Goal: Task Accomplishment & Management: Use online tool/utility

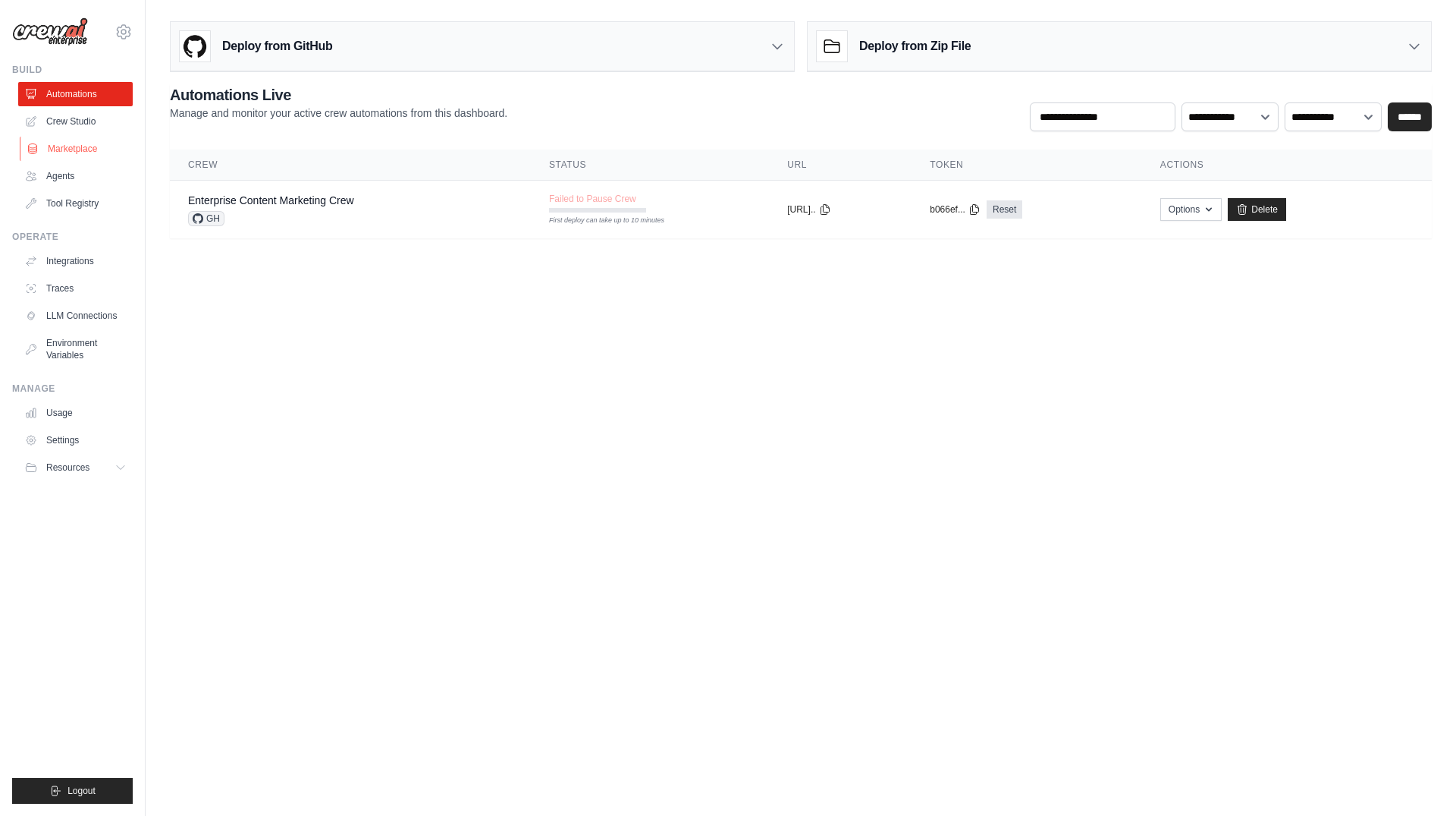
click at [80, 142] on link "Marketplace" at bounding box center [76, 148] width 114 height 24
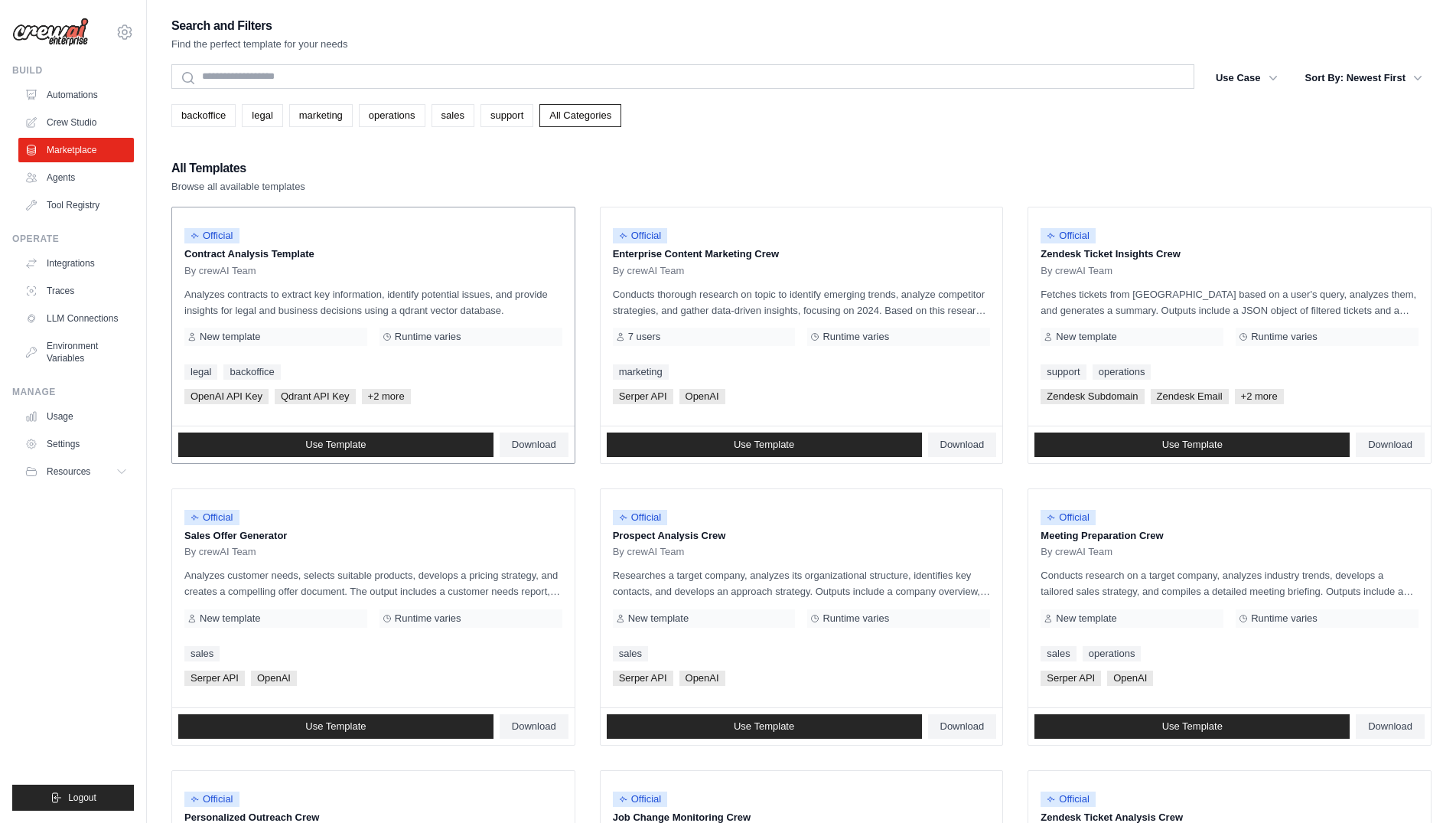
click at [387, 398] on span "+2 more" at bounding box center [386, 396] width 49 height 16
click at [445, 115] on link "sales" at bounding box center [453, 115] width 43 height 23
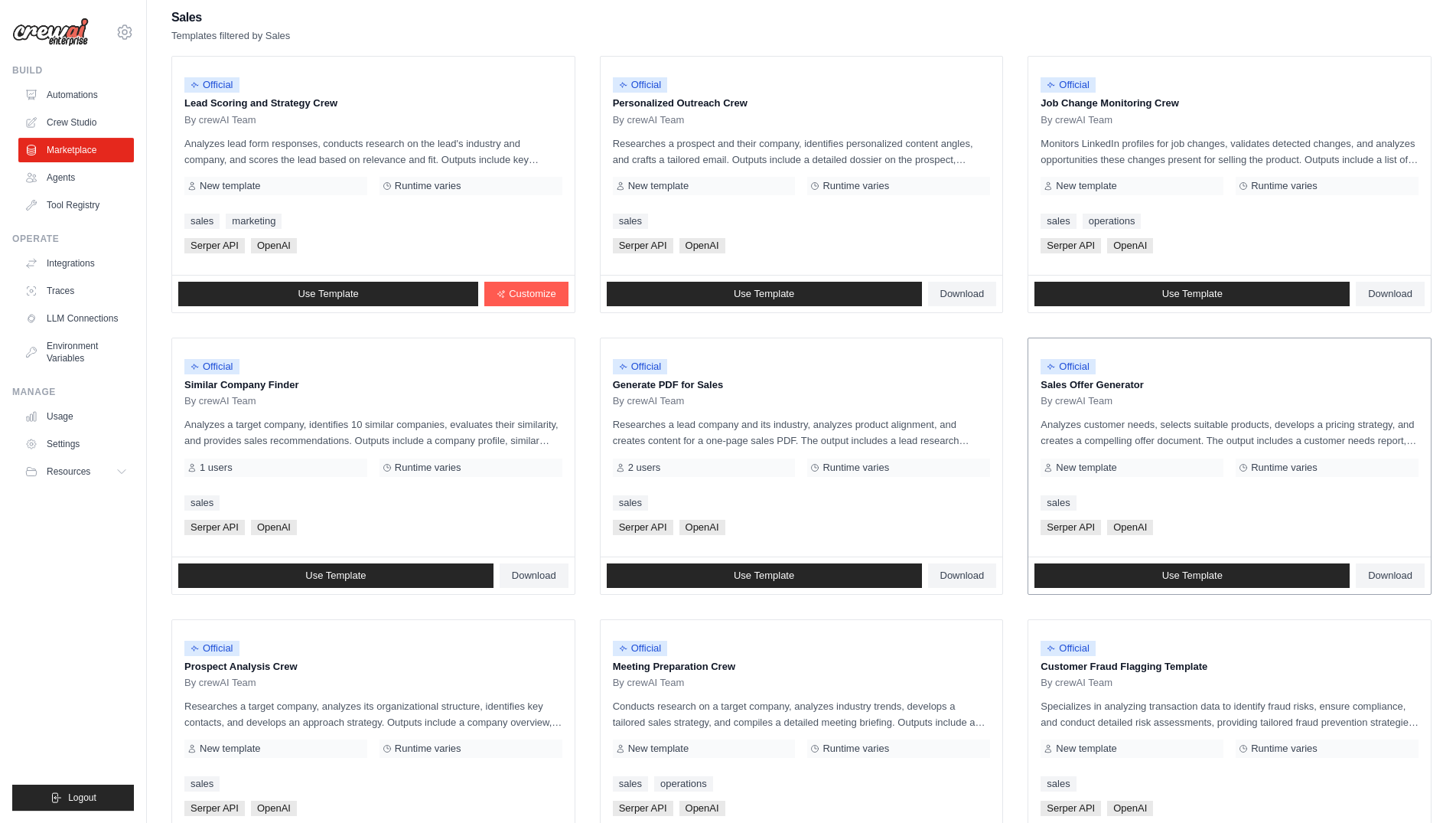
scroll to position [234, 0]
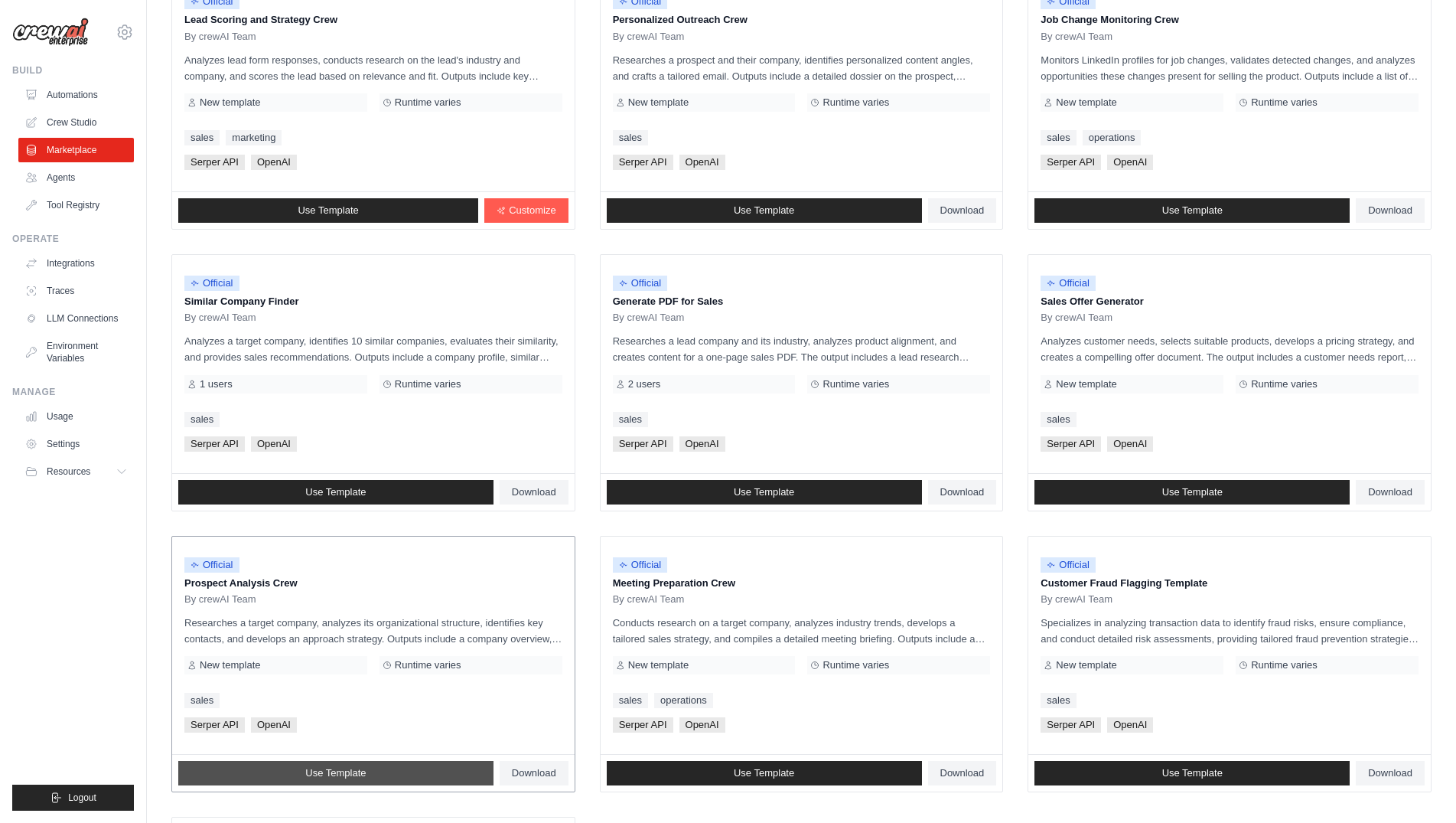
click at [394, 775] on link "Use Template" at bounding box center [335, 773] width 315 height 25
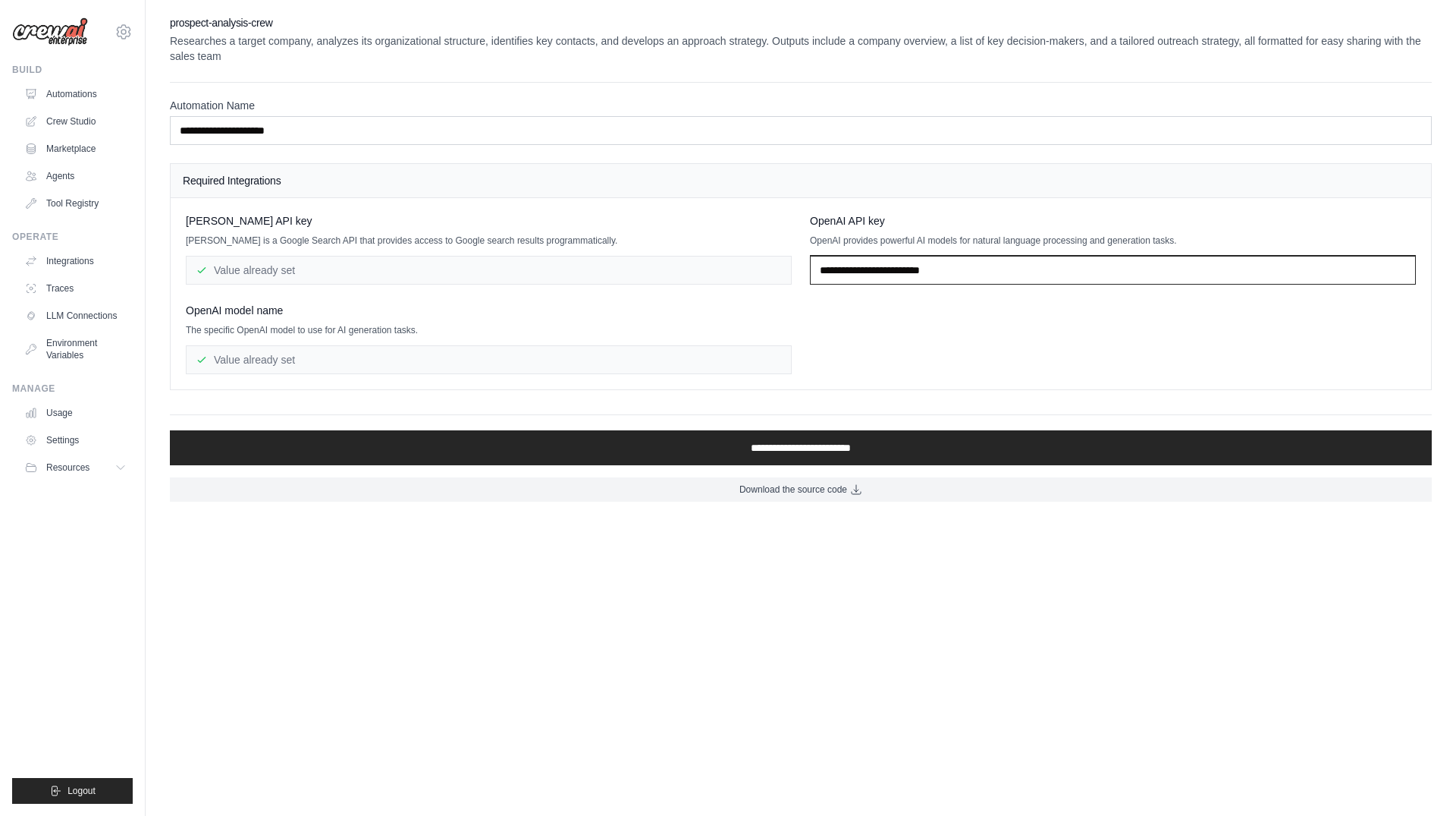
click at [1006, 270] on input "text" at bounding box center [1112, 270] width 606 height 29
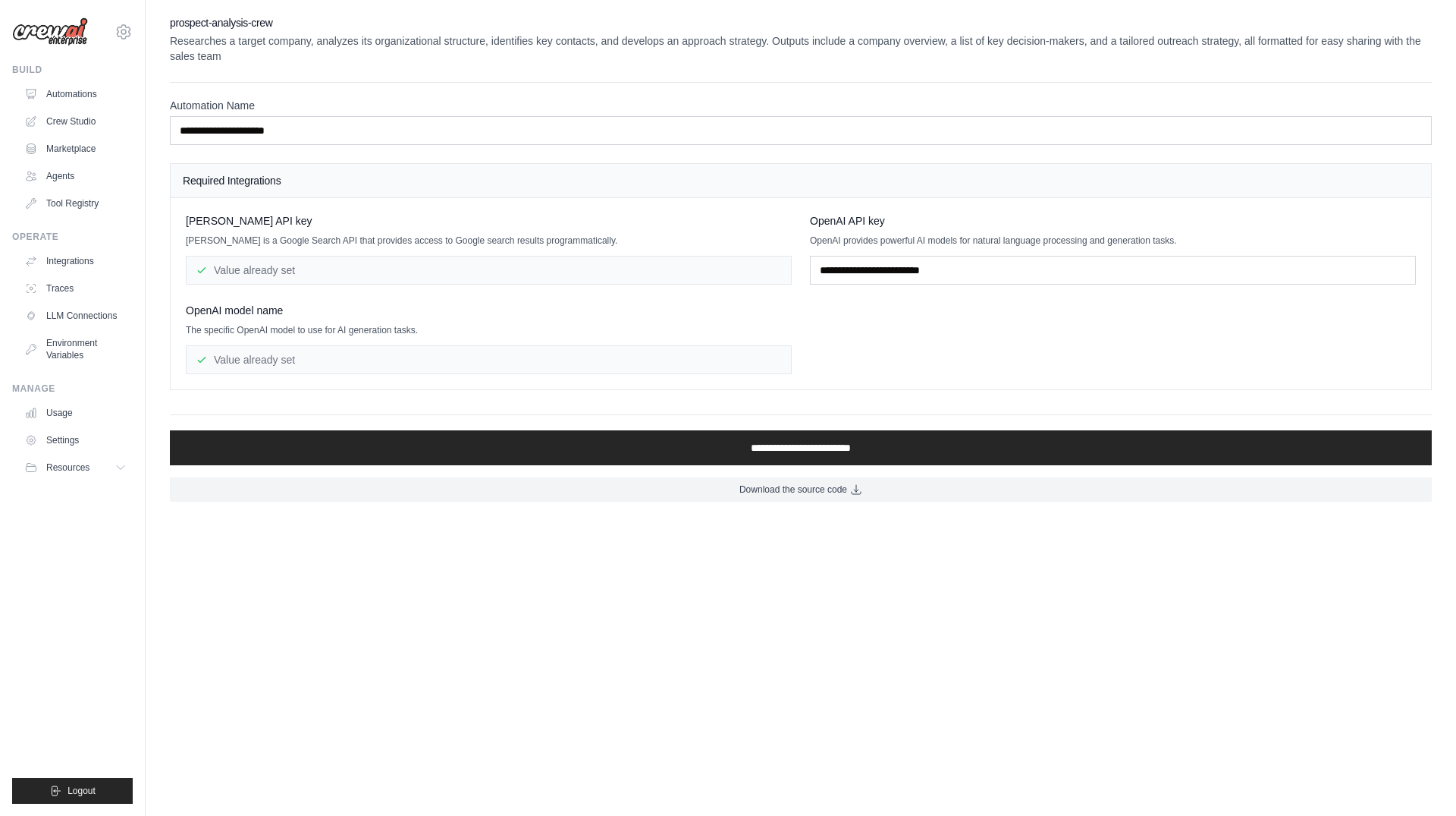
click at [932, 364] on div "Serper API key Serper is a Google Search API that provides access to Google sea…" at bounding box center [800, 294] width 1230 height 161
click at [275, 357] on div "Value already set" at bounding box center [488, 360] width 606 height 29
click at [360, 273] on div "Value already set" at bounding box center [488, 270] width 606 height 29
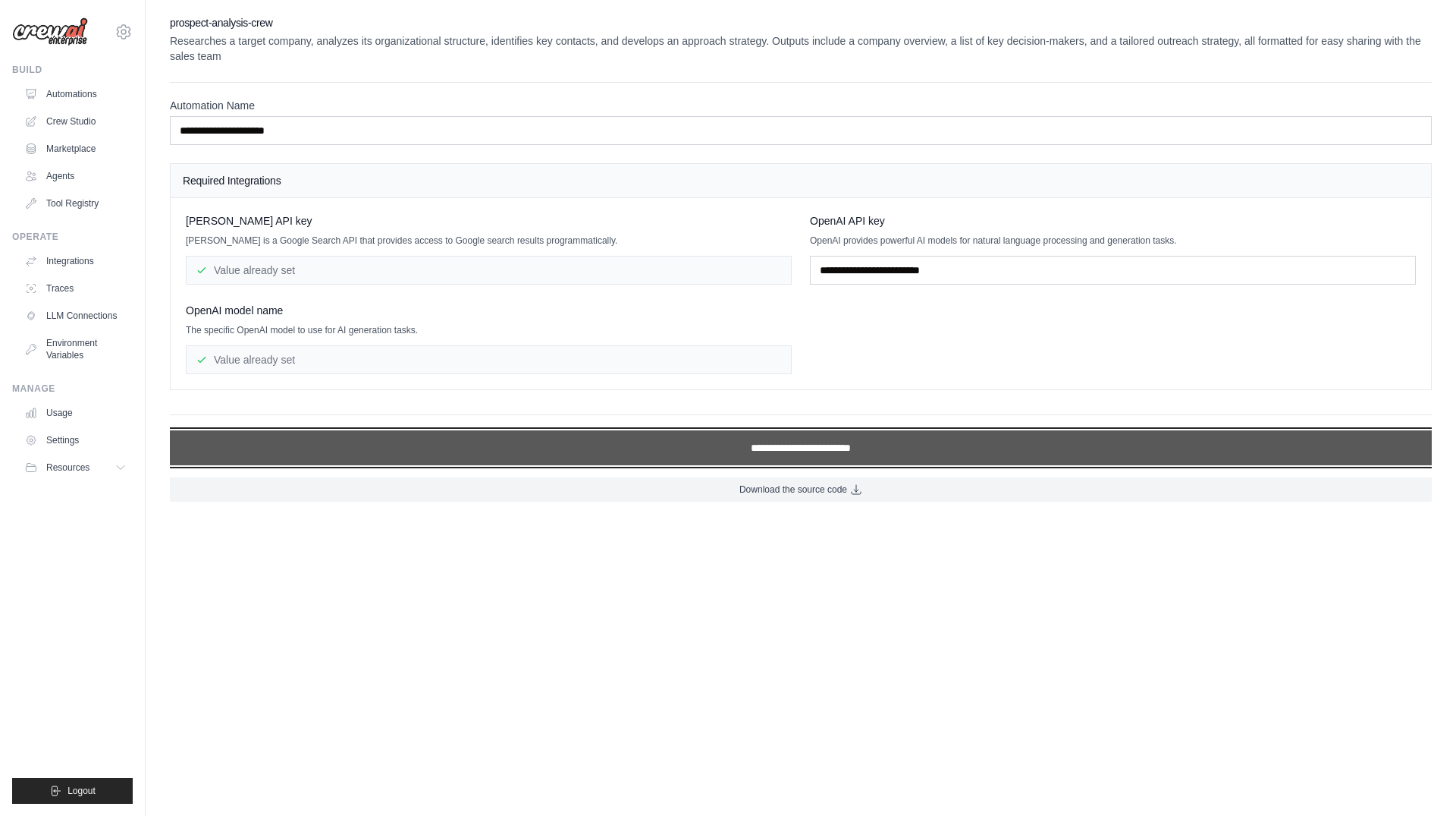
click at [465, 445] on input "**********" at bounding box center [801, 447] width 1262 height 35
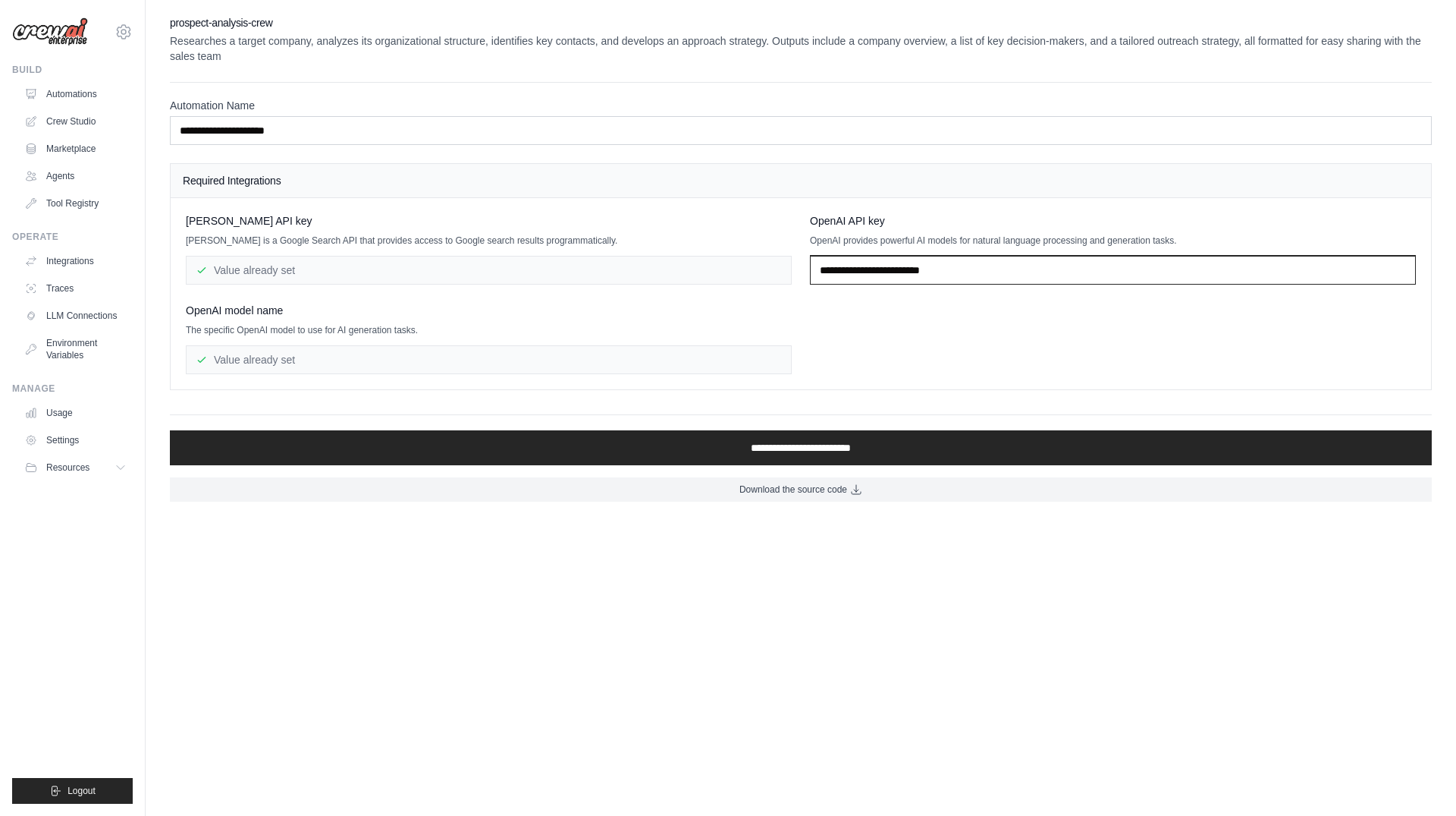
click at [974, 281] on input "text" at bounding box center [1112, 270] width 606 height 29
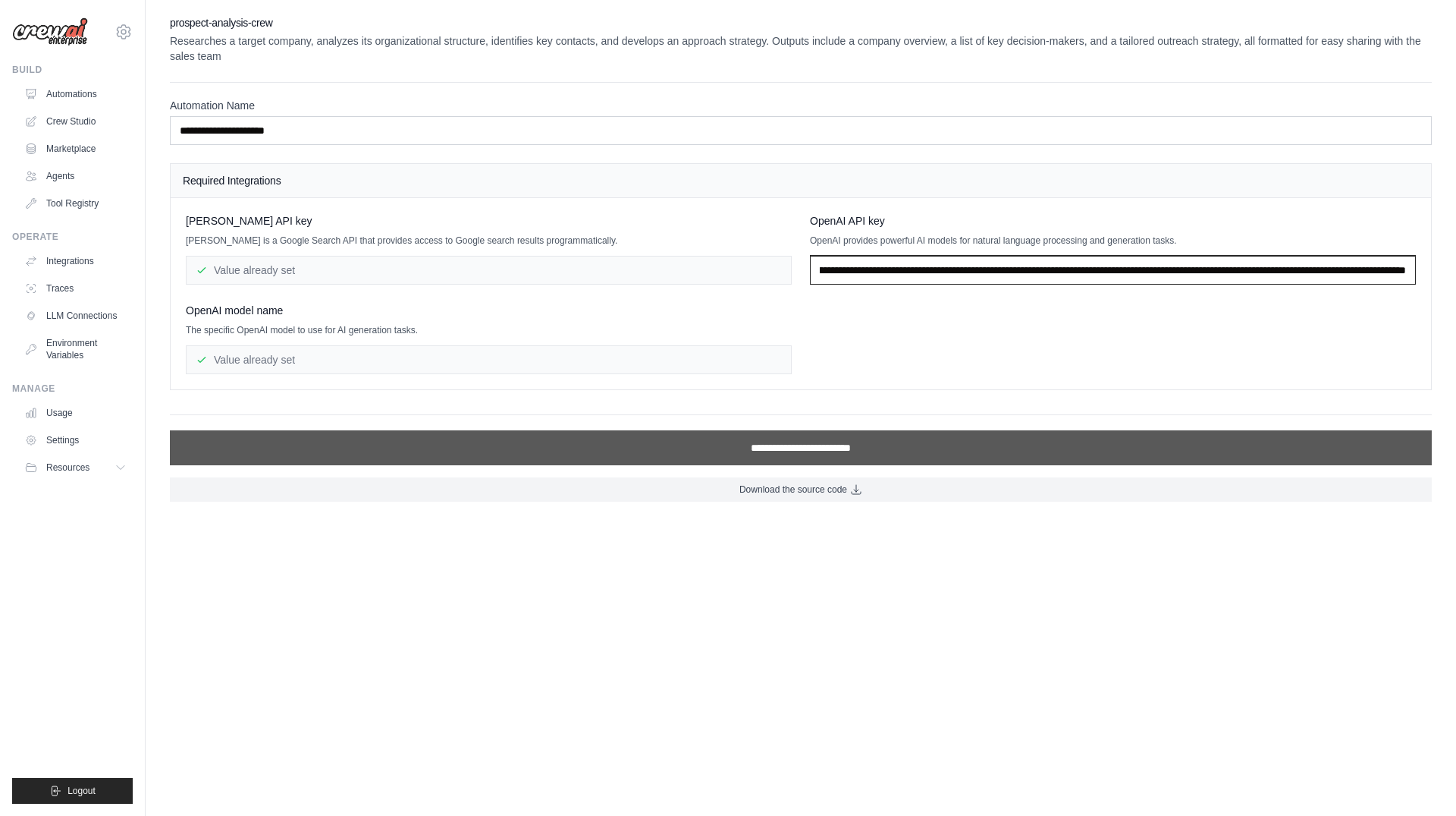
type input "**********"
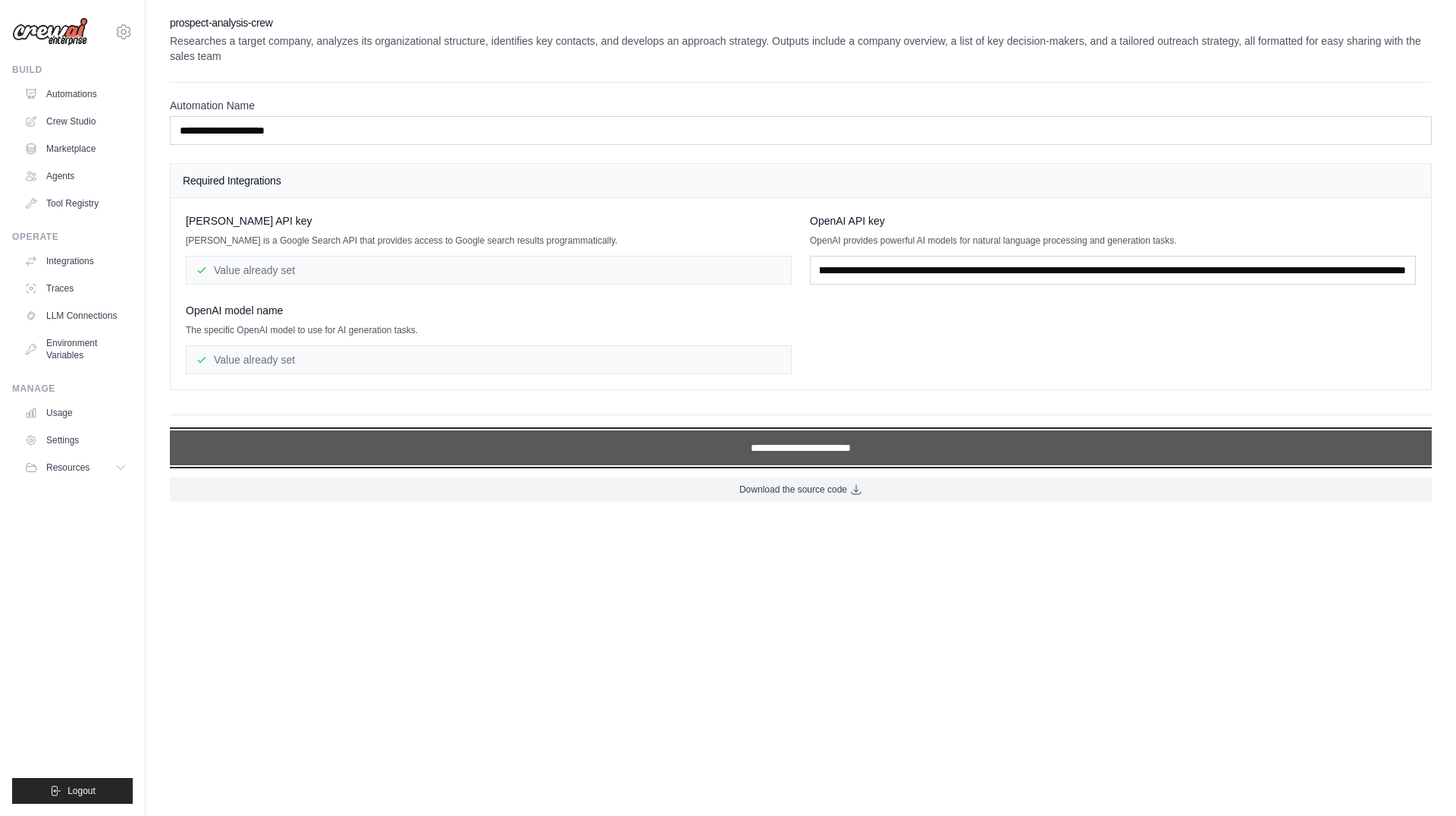
click at [922, 445] on input "**********" at bounding box center [801, 447] width 1262 height 35
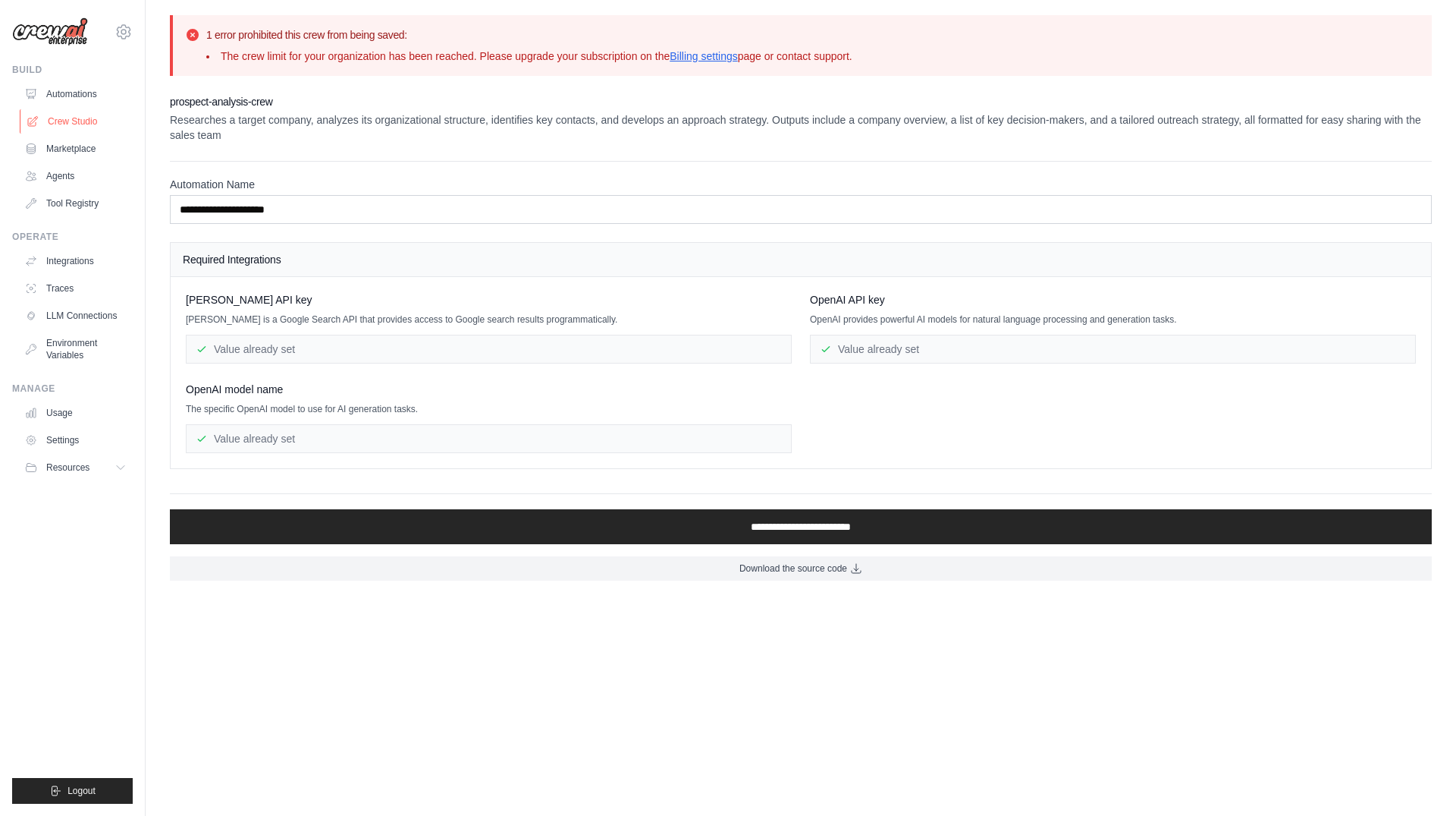
click at [79, 111] on link "Crew Studio" at bounding box center [76, 122] width 114 height 24
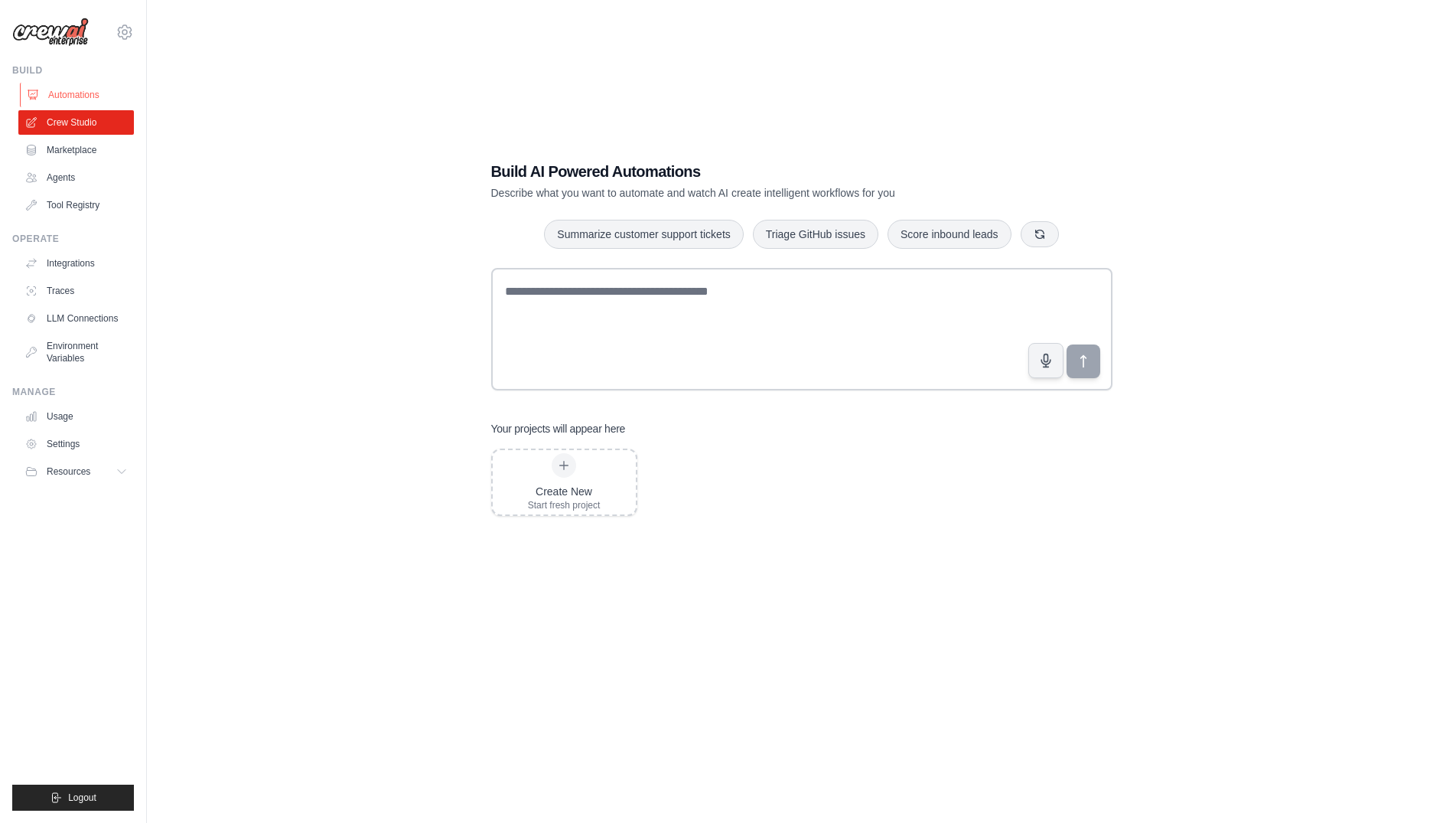
click at [91, 101] on link "Automations" at bounding box center [77, 95] width 115 height 25
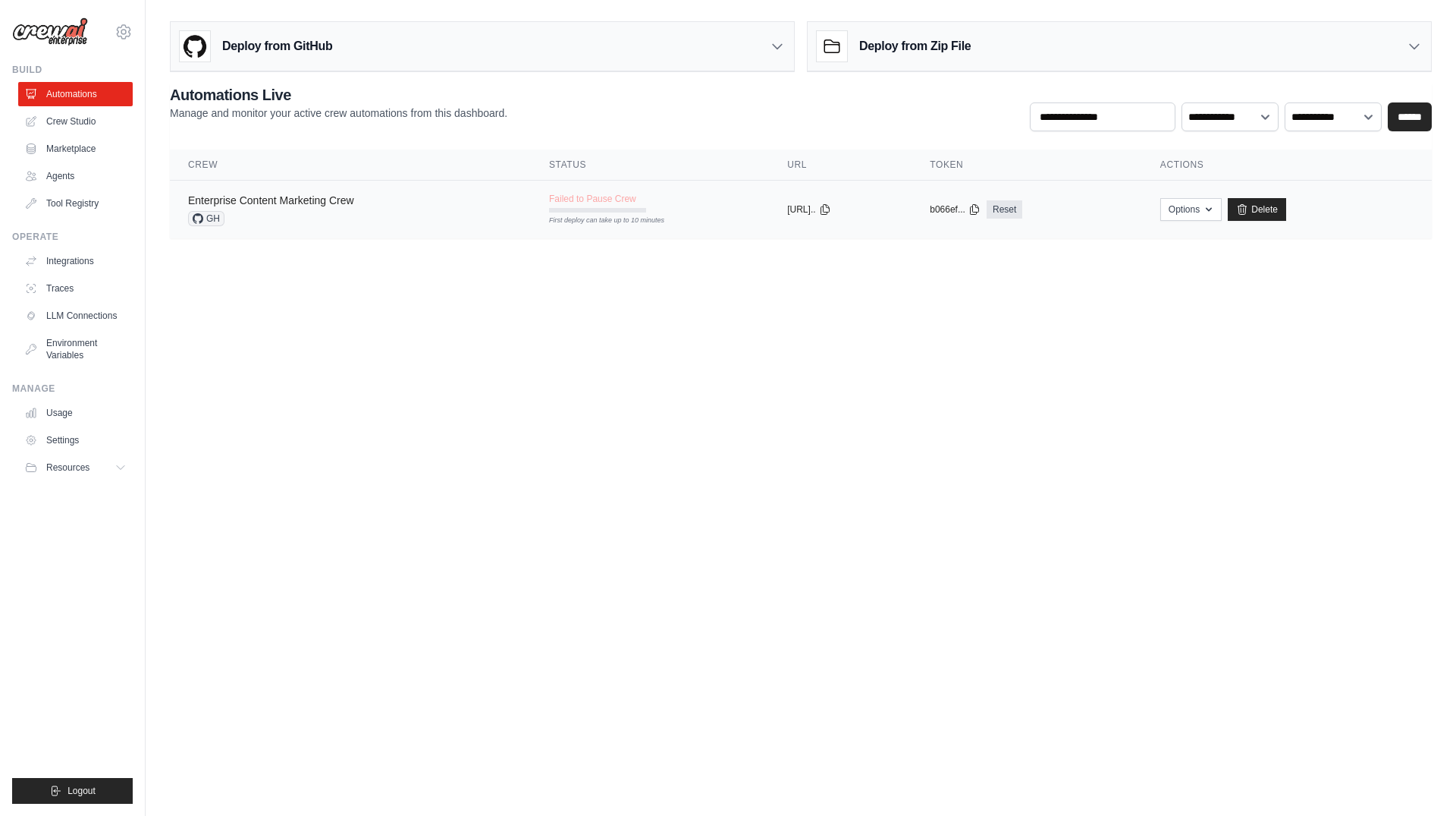
click at [302, 204] on link "Enterprise Content Marketing Crew" at bounding box center [271, 200] width 166 height 12
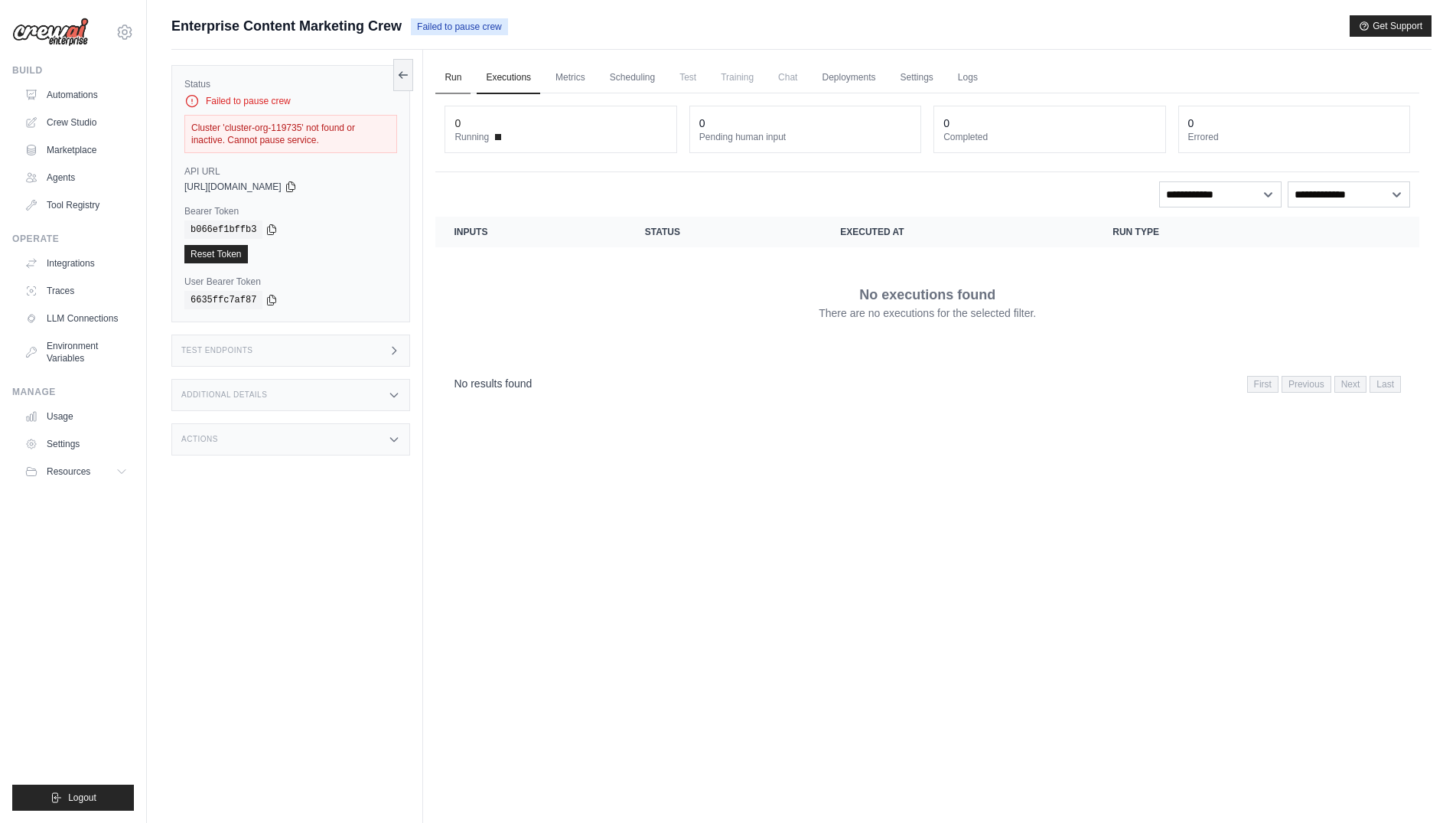
click at [452, 74] on link "Run" at bounding box center [452, 78] width 35 height 32
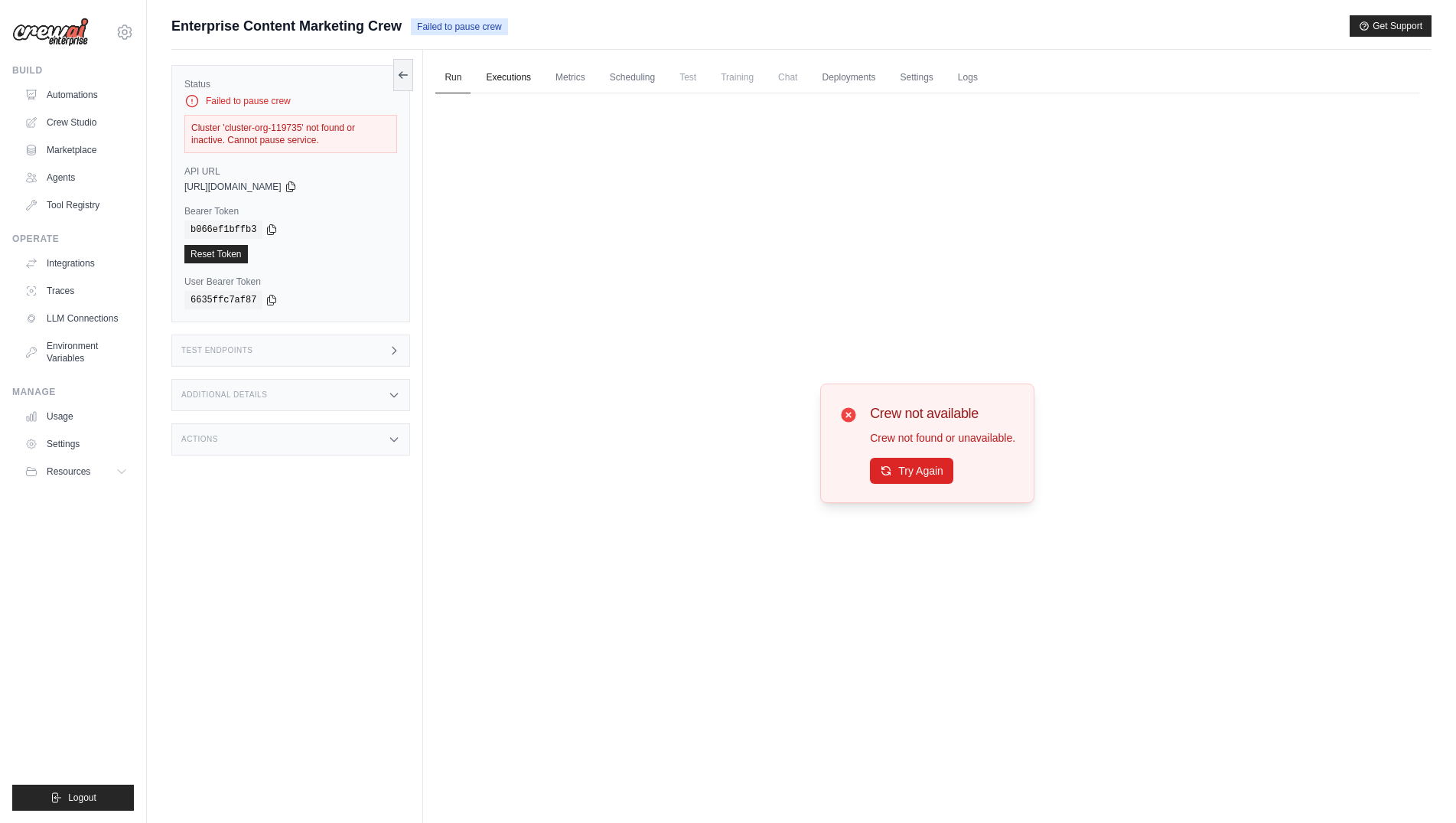
click at [492, 82] on link "Executions" at bounding box center [509, 78] width 64 height 32
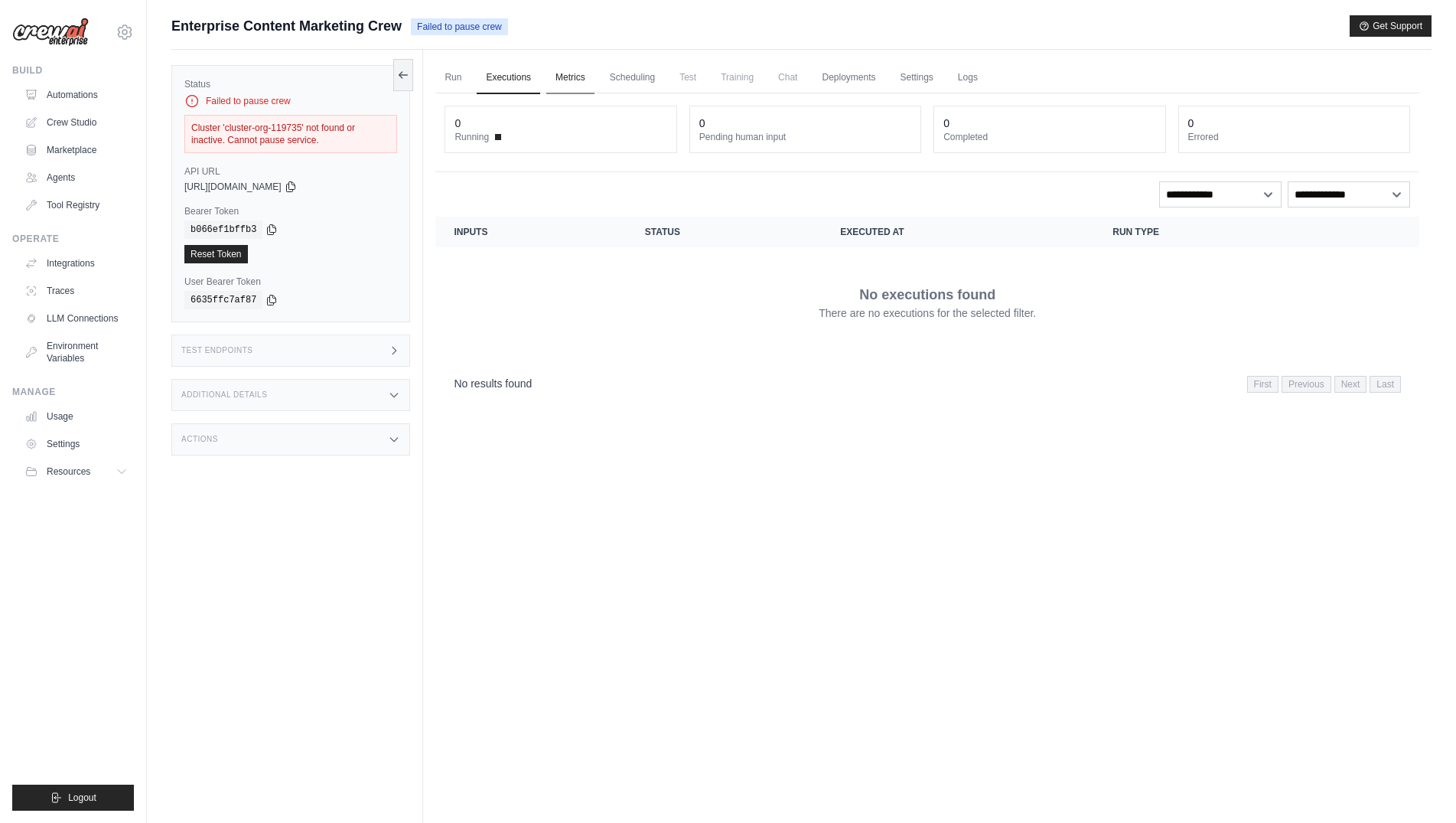
click at [582, 84] on link "Metrics" at bounding box center [570, 78] width 48 height 32
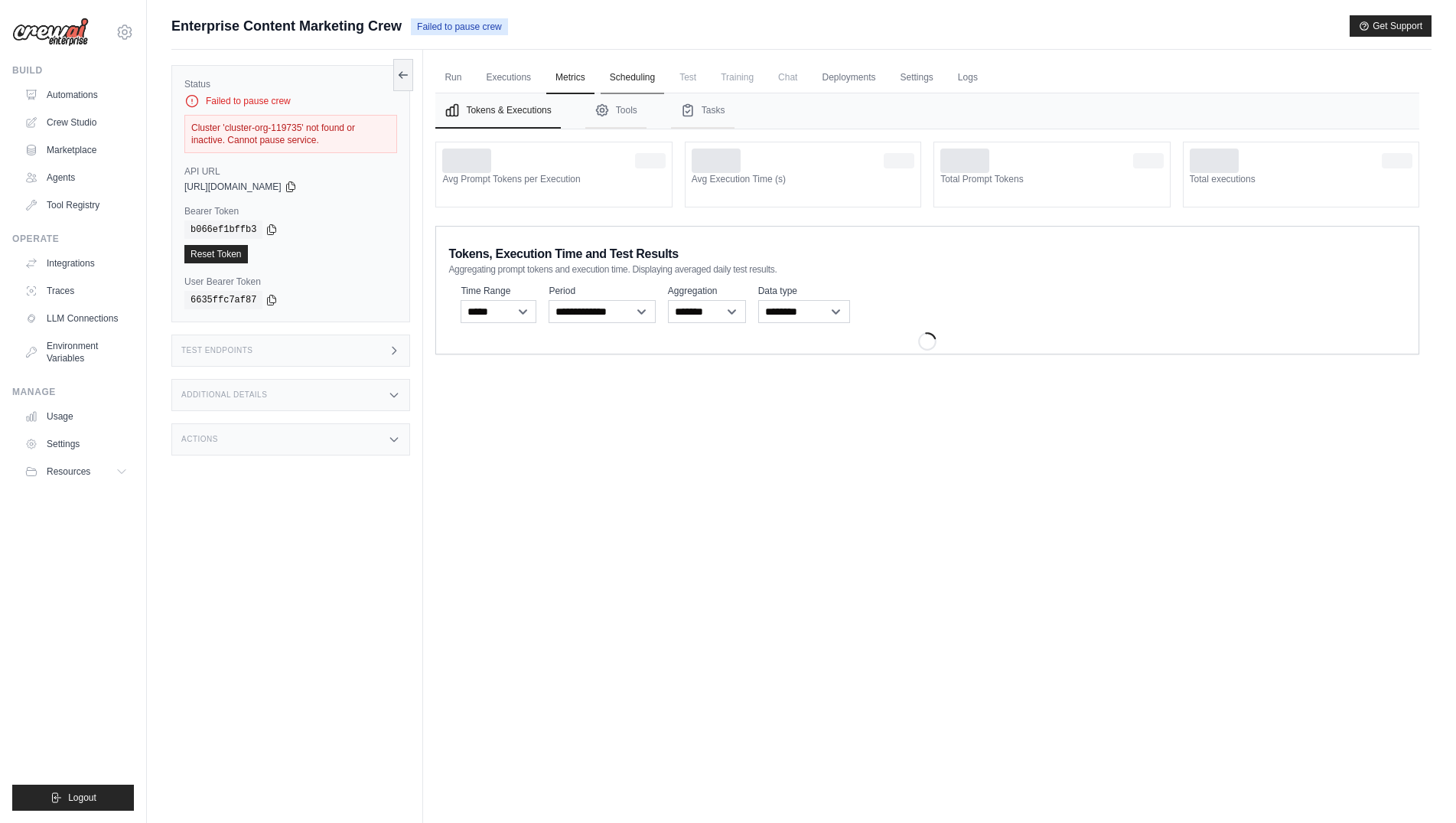
click at [618, 77] on link "Scheduling" at bounding box center [632, 78] width 64 height 32
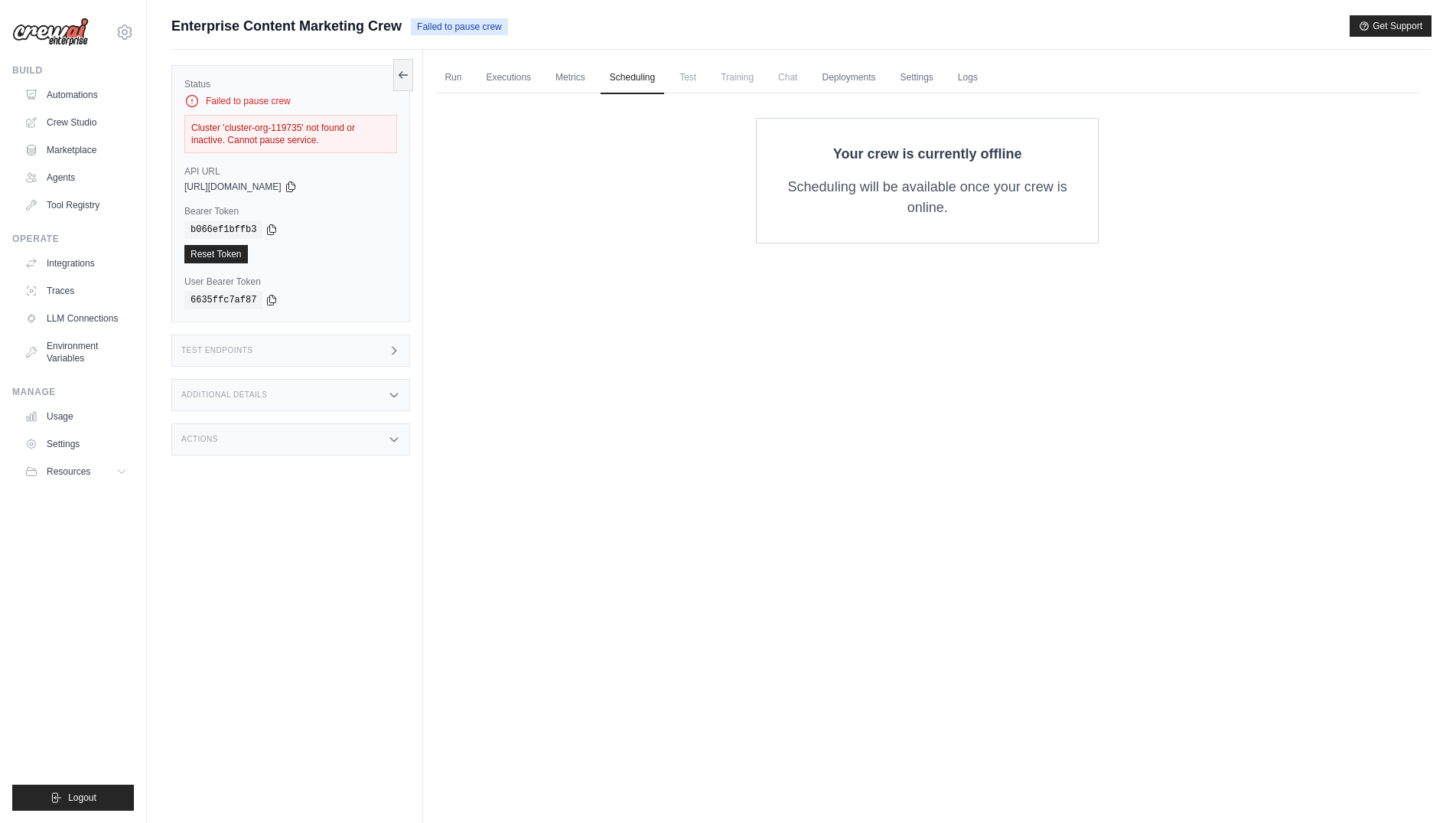
click at [694, 81] on span "Test" at bounding box center [687, 77] width 35 height 30
click at [839, 79] on link "Deployments" at bounding box center [848, 78] width 72 height 32
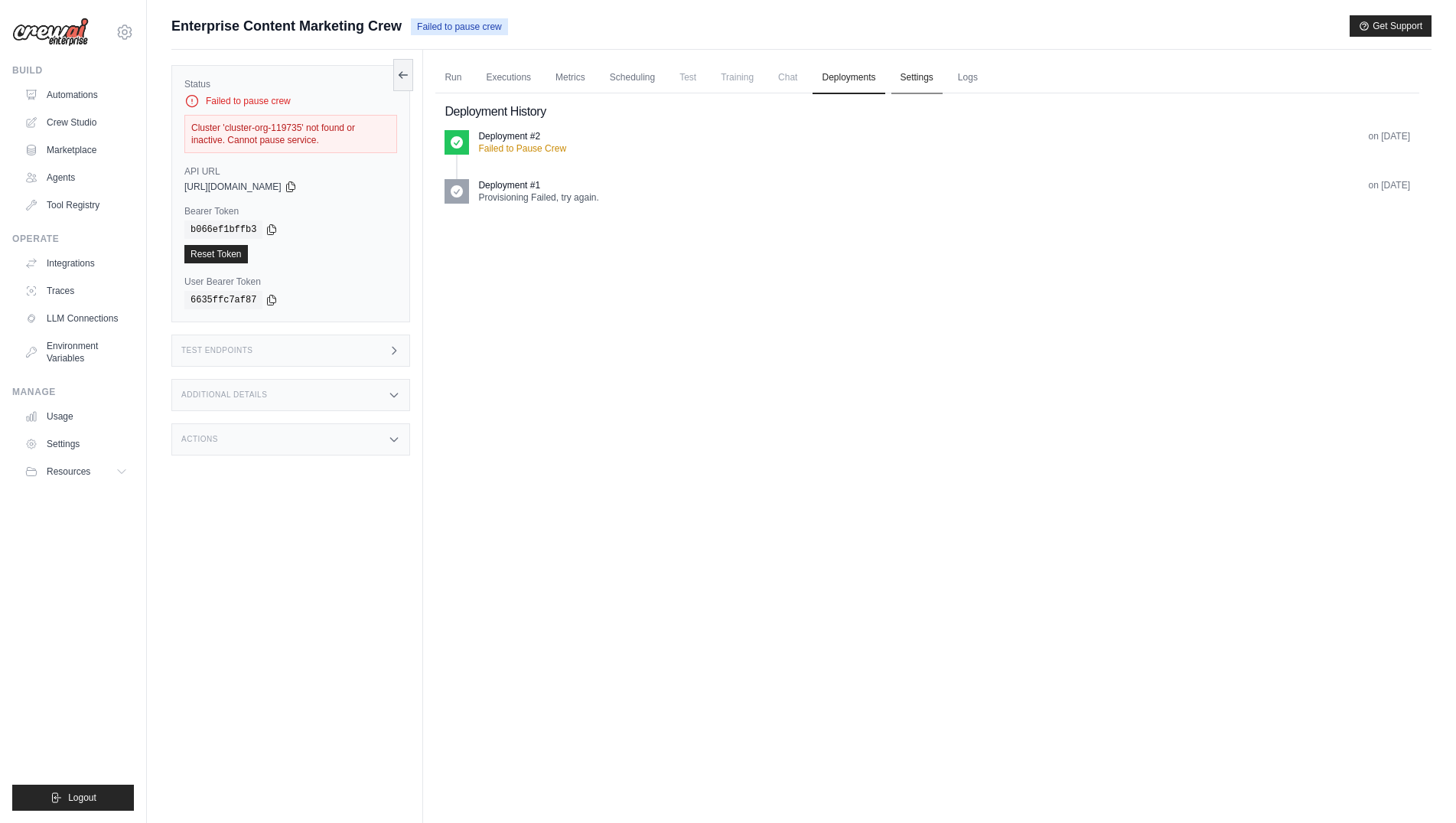
click at [919, 80] on link "Settings" at bounding box center [917, 78] width 52 height 32
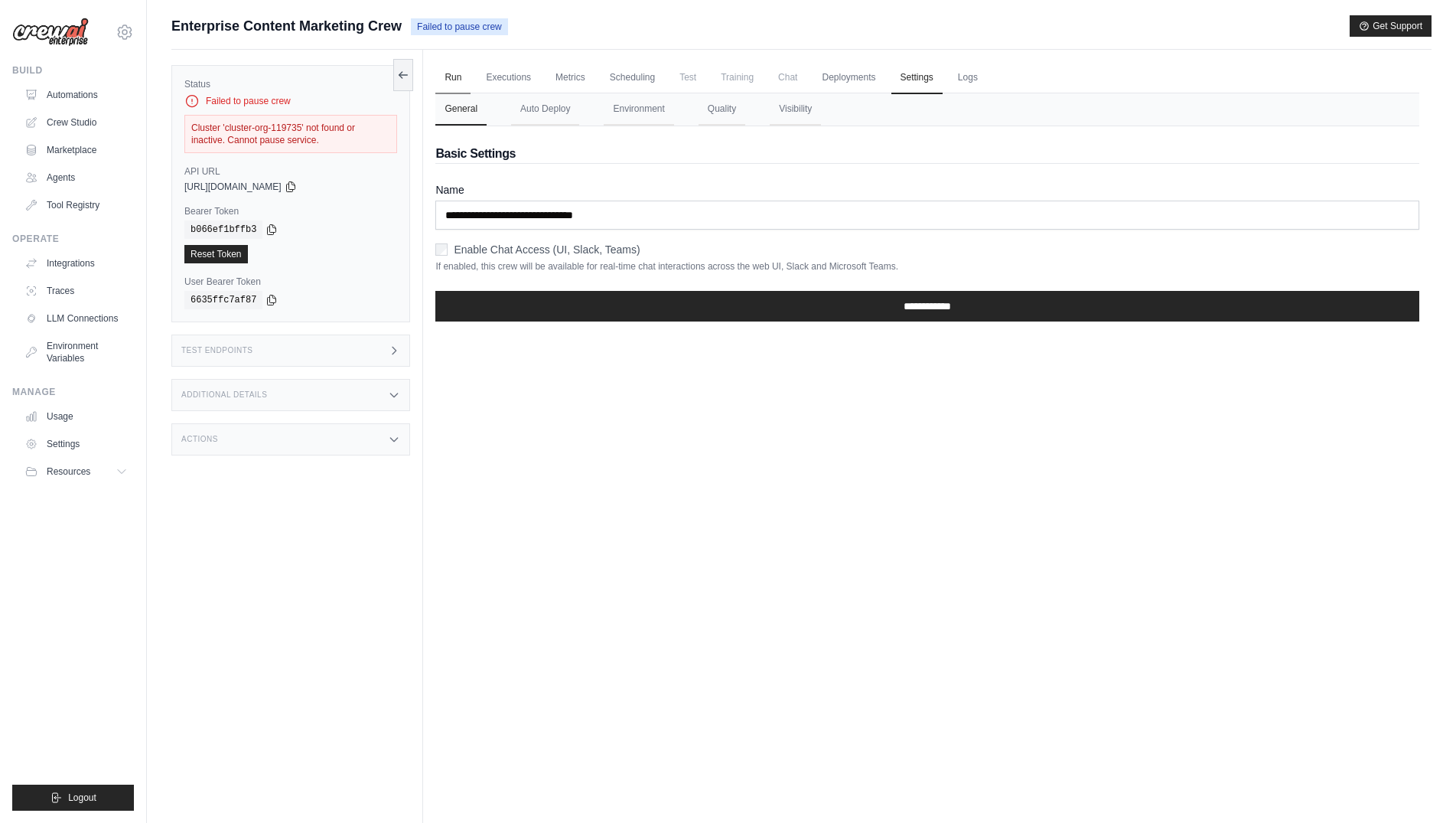
click at [437, 89] on link "Run" at bounding box center [452, 78] width 35 height 32
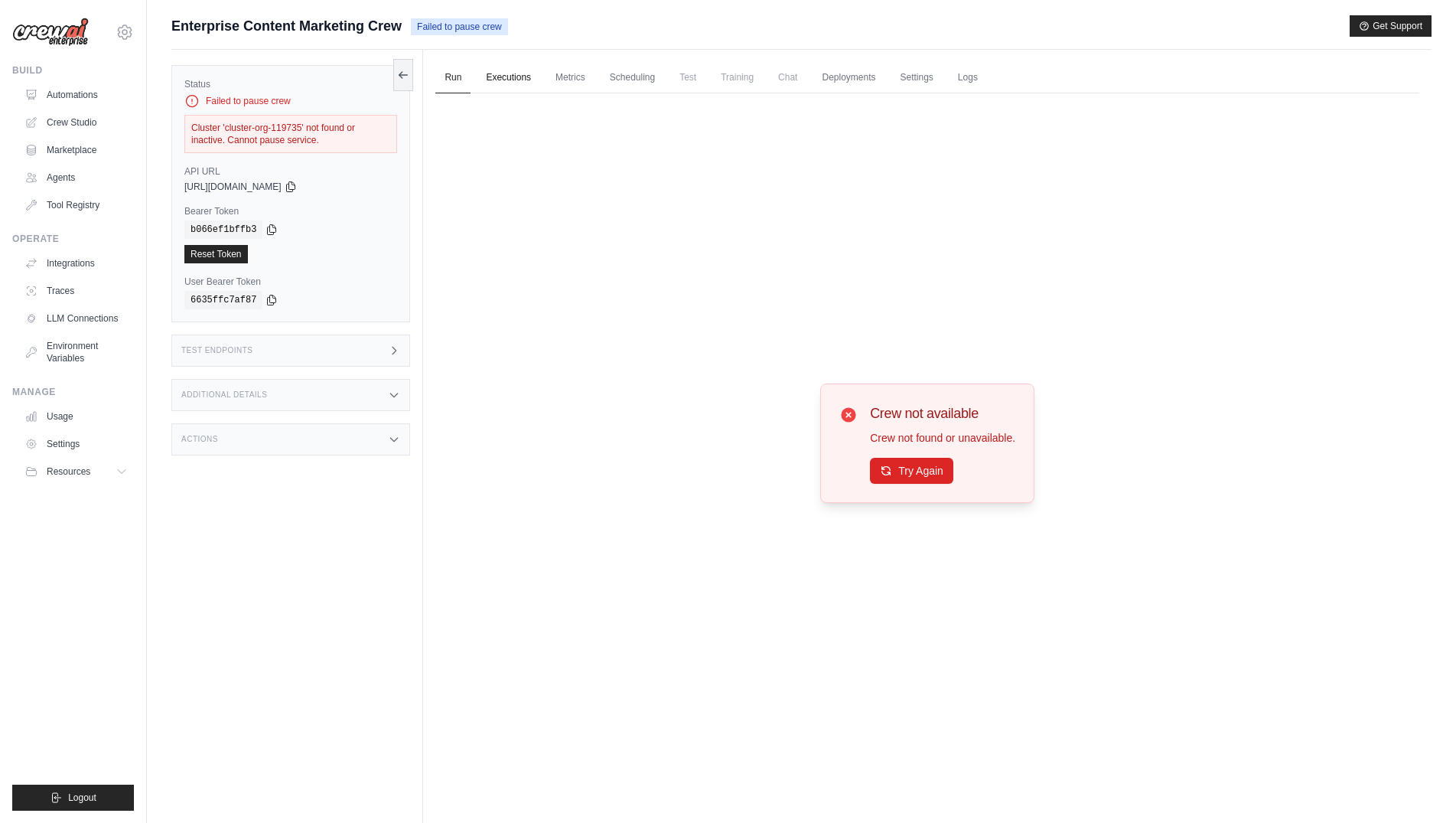
click at [509, 80] on link "Executions" at bounding box center [509, 78] width 64 height 32
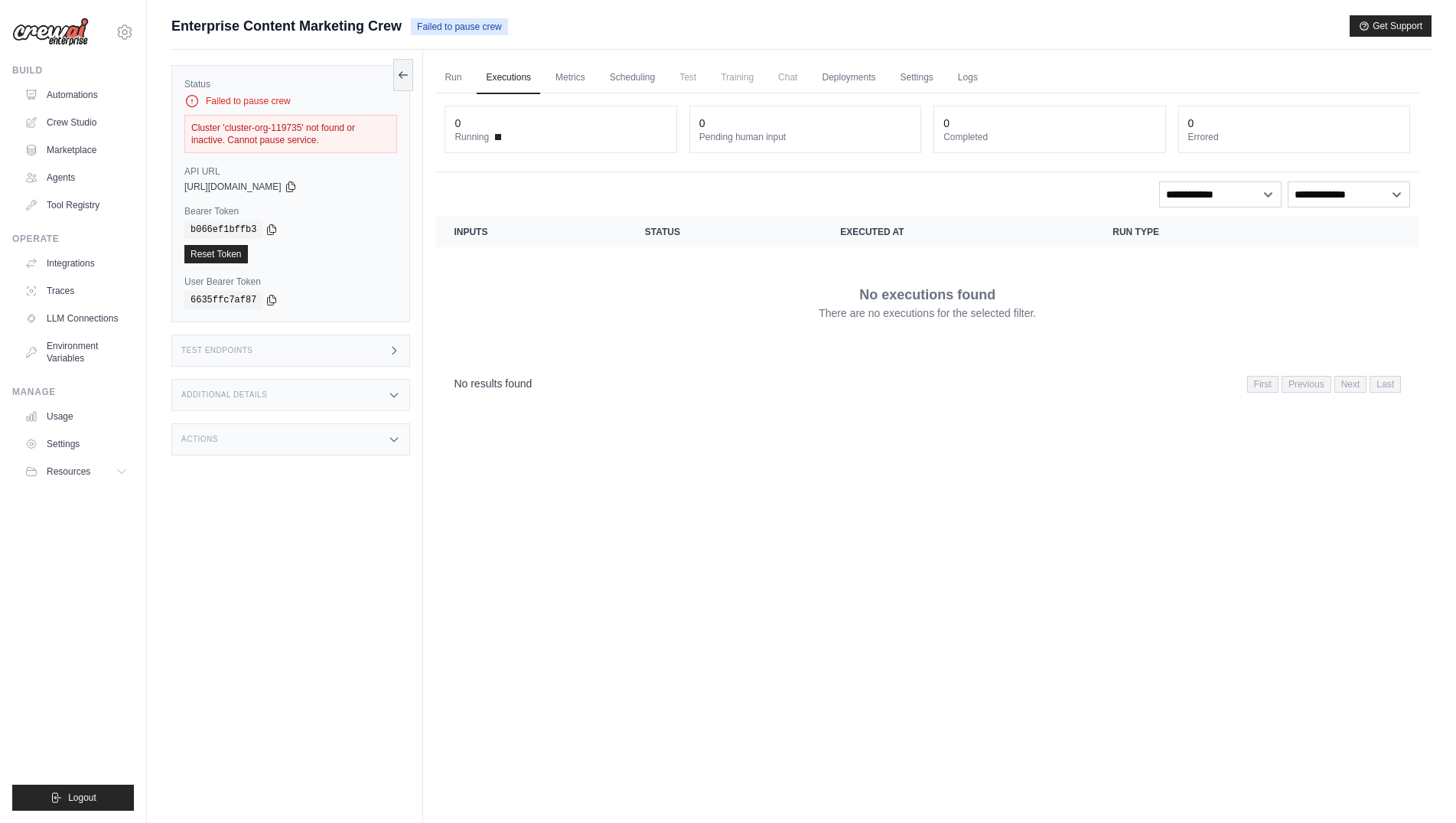
click at [321, 359] on div "Test Endpoints" at bounding box center [291, 350] width 239 height 32
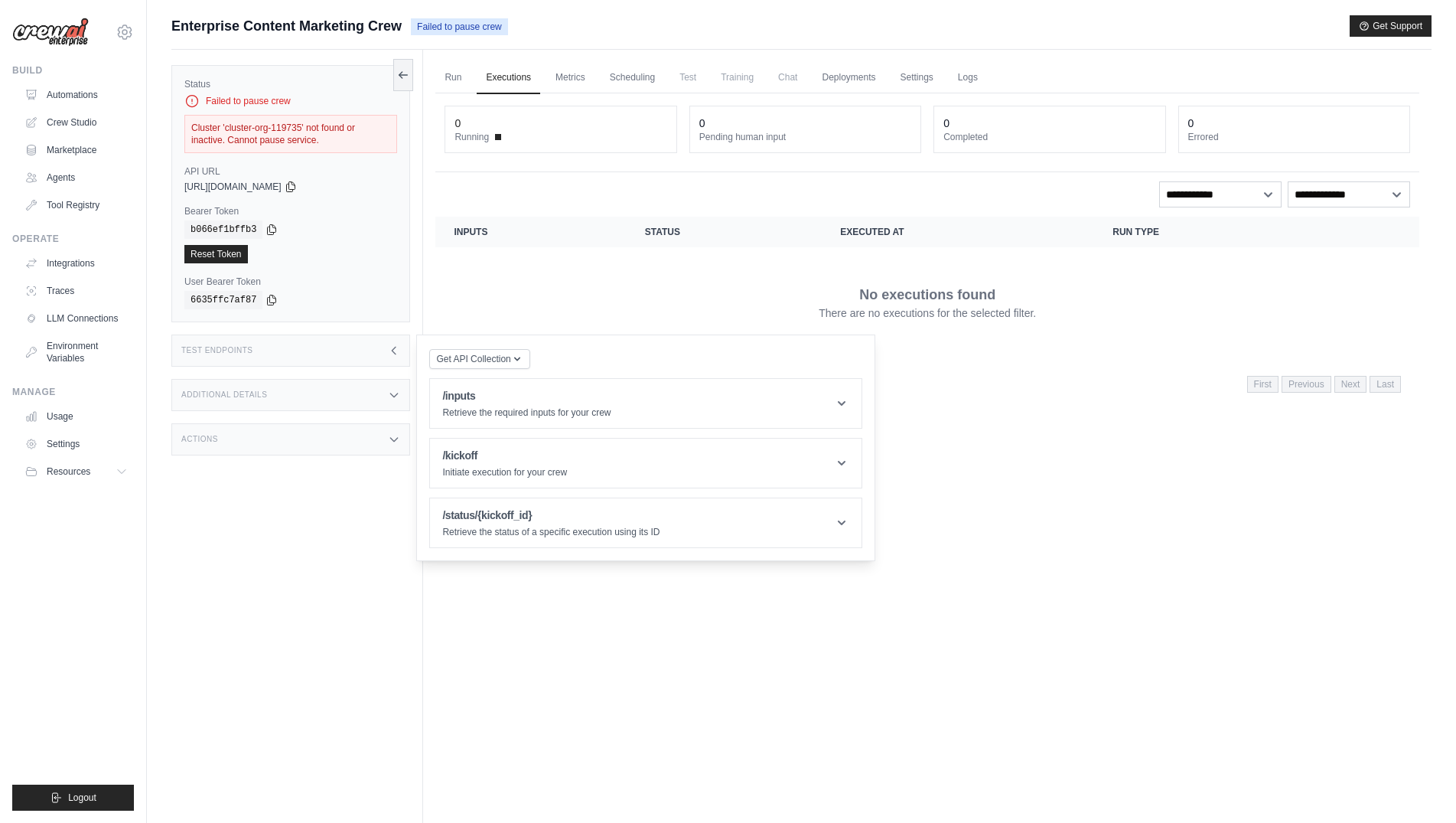
click at [509, 290] on div "No executions found There are no executions for the selected filter." at bounding box center [928, 302] width 947 height 86
click at [95, 103] on link "Automations" at bounding box center [77, 95] width 115 height 25
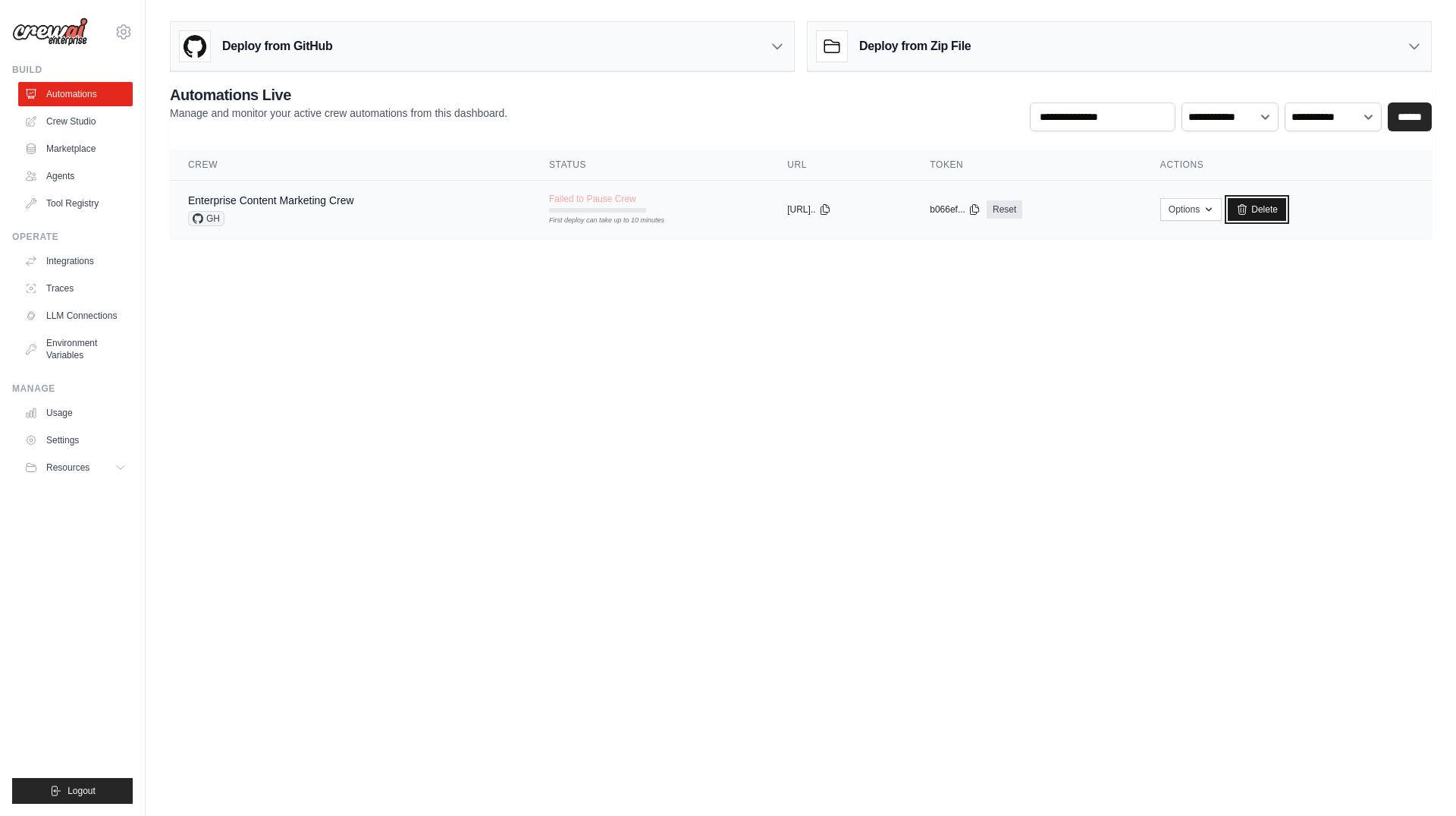
click at [1266, 208] on link "Delete" at bounding box center [1257, 209] width 58 height 23
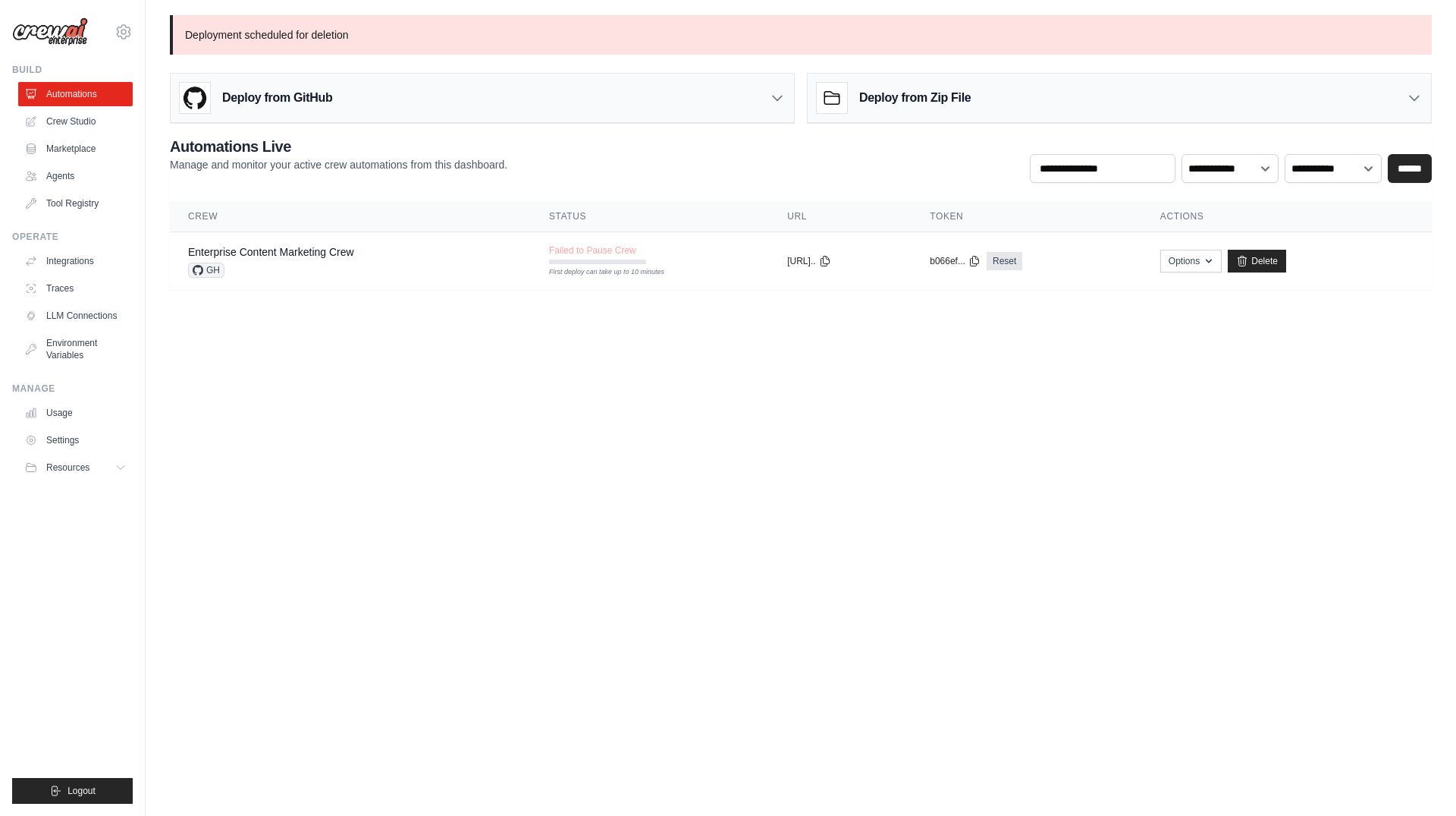
click at [478, 424] on body "[EMAIL_ADDRESS][PERSON_NAME][DOMAIN_NAME] Settings Build Automations Crew Studio" at bounding box center [728, 408] width 1456 height 816
click at [81, 123] on link "Crew Studio" at bounding box center [76, 122] width 114 height 24
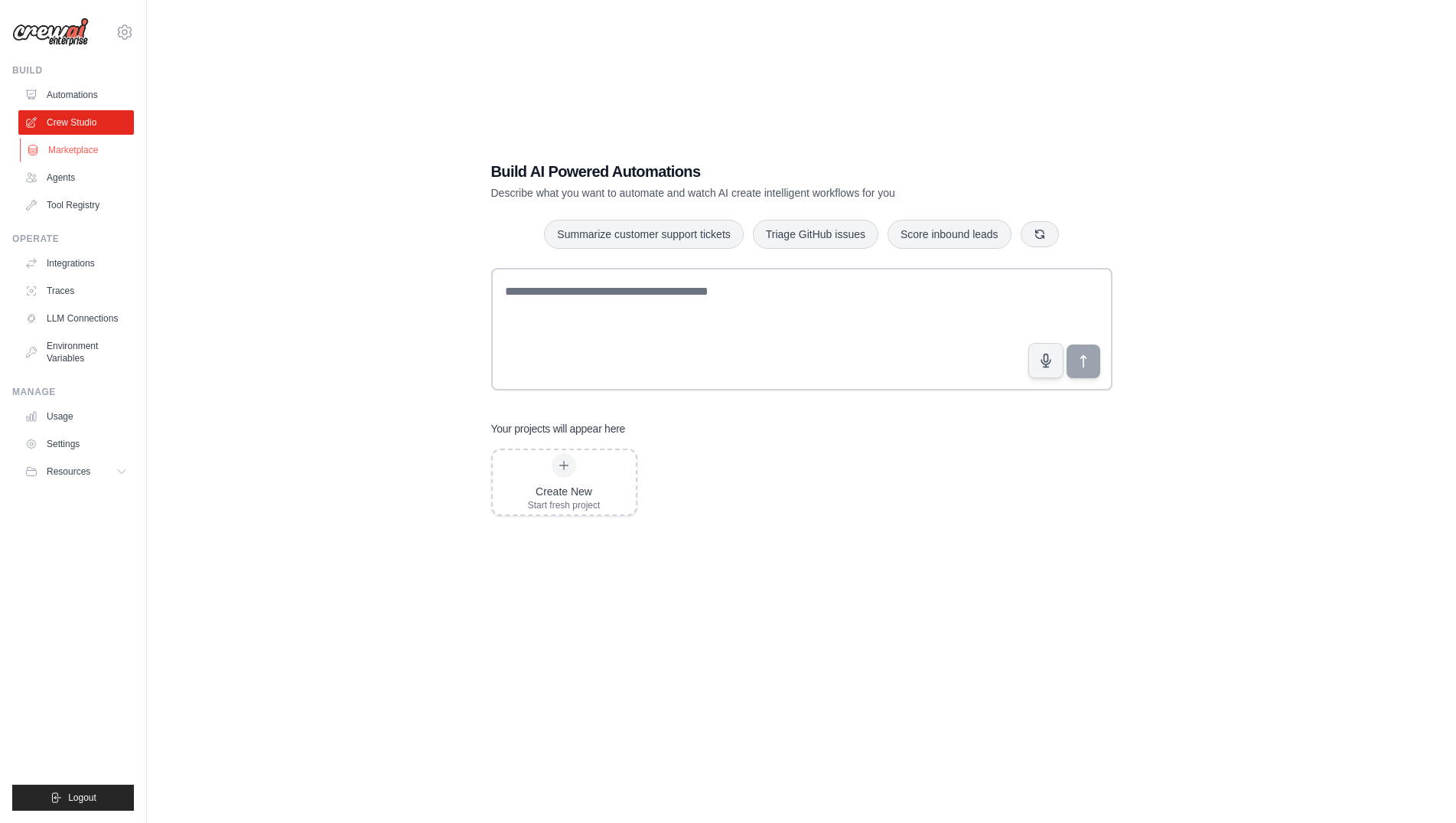
click at [97, 151] on link "Marketplace" at bounding box center [77, 150] width 115 height 25
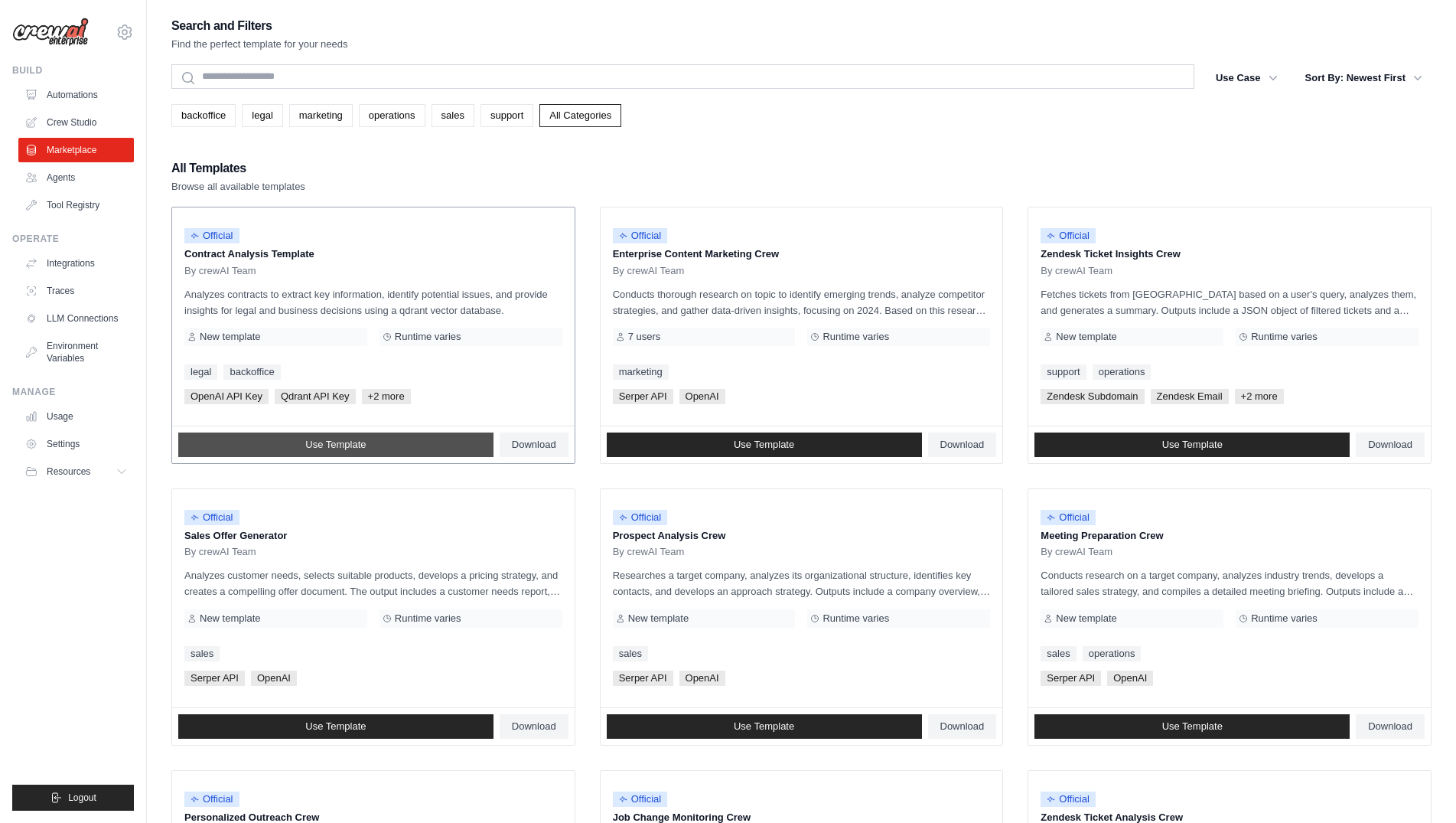
click at [358, 444] on span "Use Template" at bounding box center [335, 444] width 61 height 12
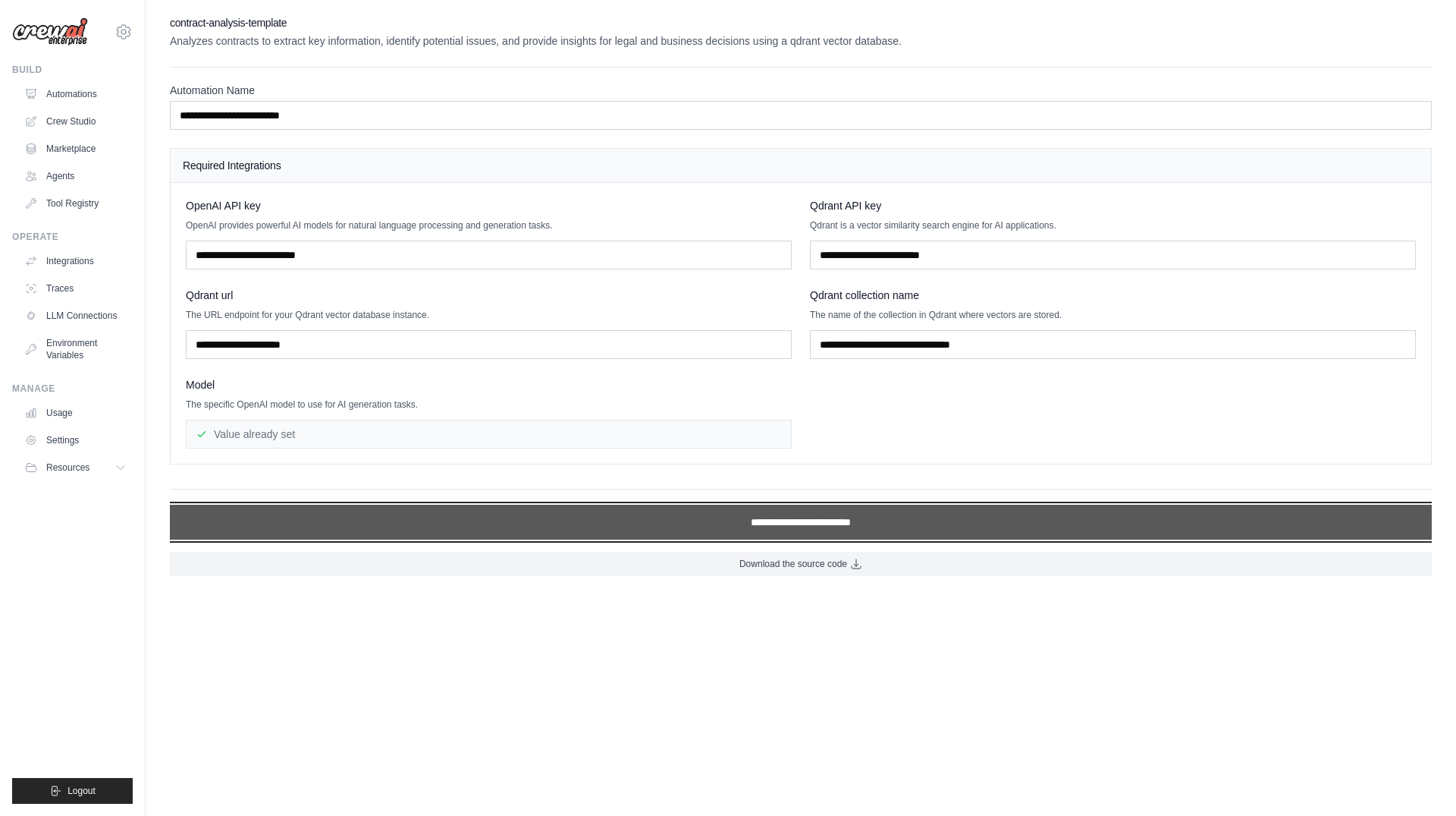
click at [766, 526] on input "**********" at bounding box center [801, 522] width 1262 height 35
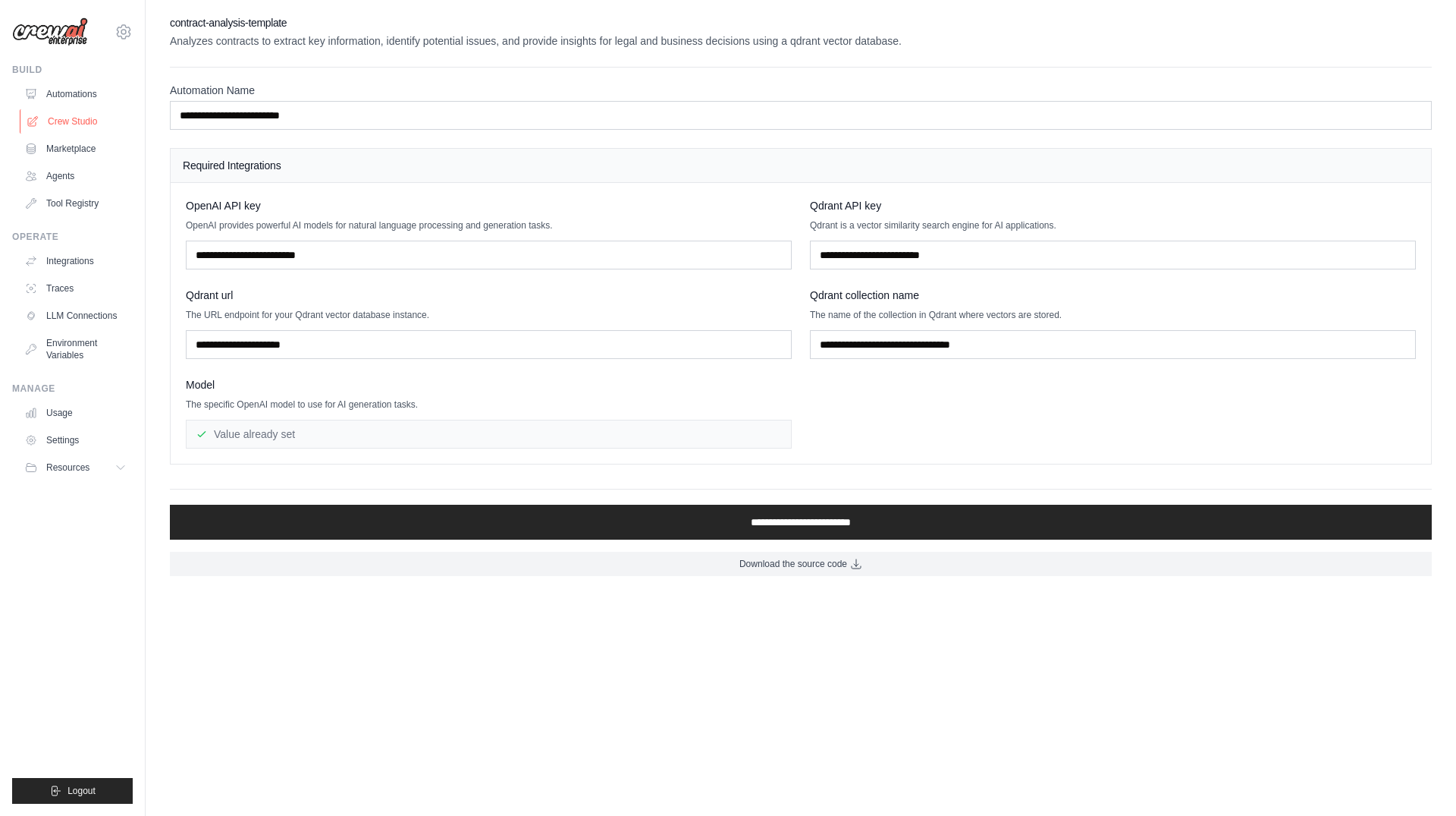
click at [65, 115] on link "Crew Studio" at bounding box center [76, 122] width 114 height 24
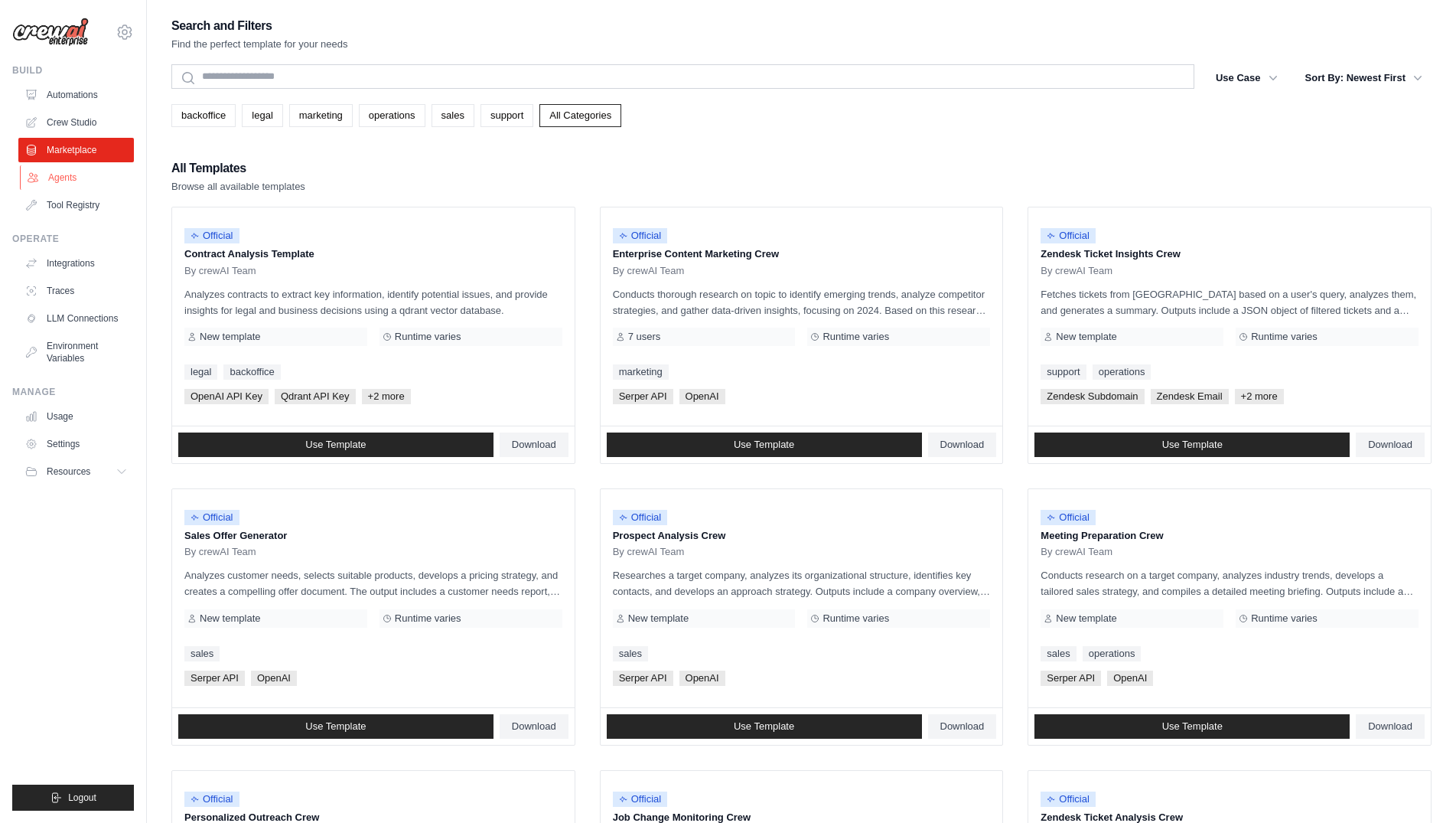
click at [75, 173] on link "Agents" at bounding box center [77, 178] width 115 height 25
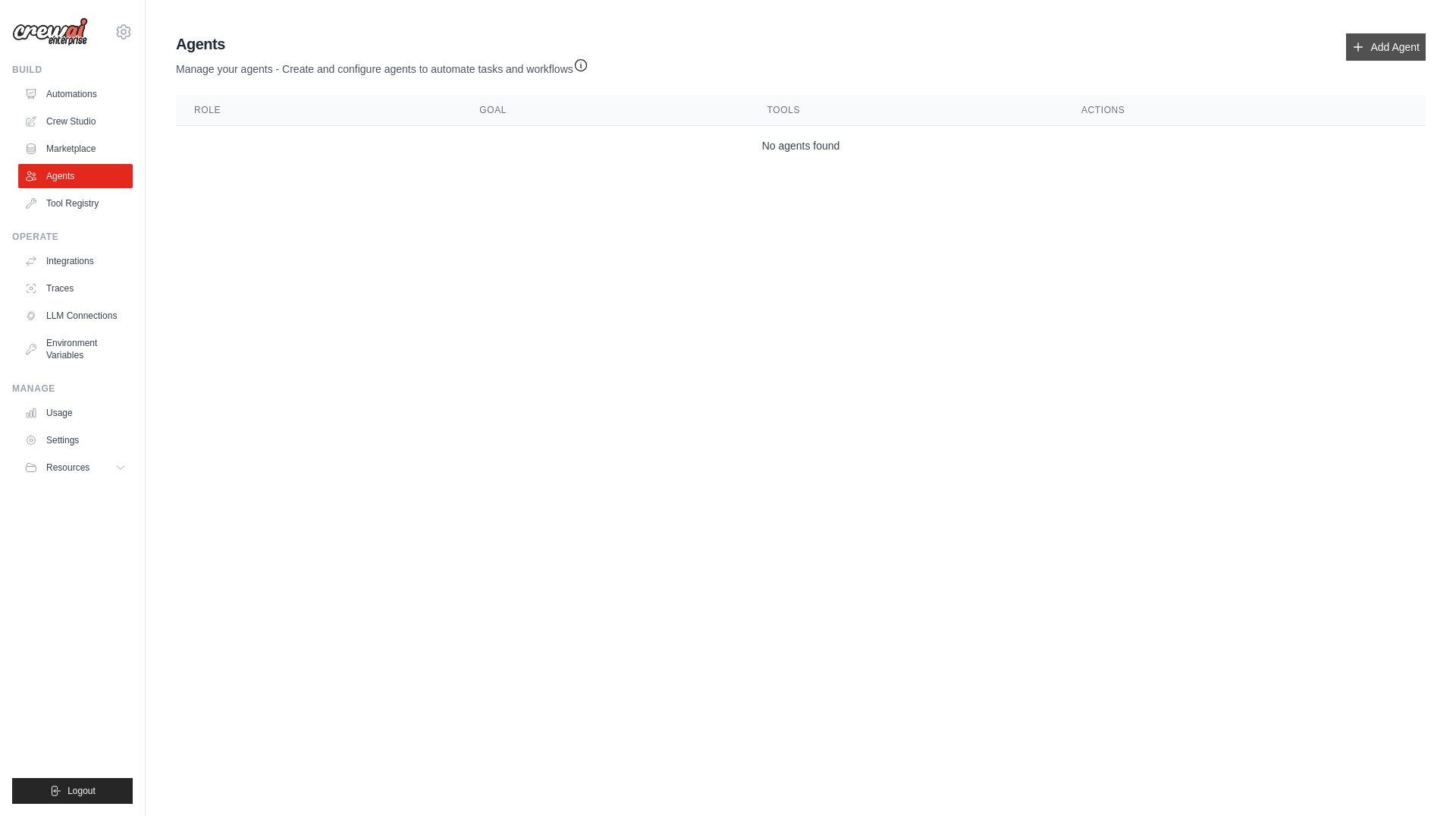
click at [1408, 45] on link "Add Agent" at bounding box center [1385, 47] width 79 height 28
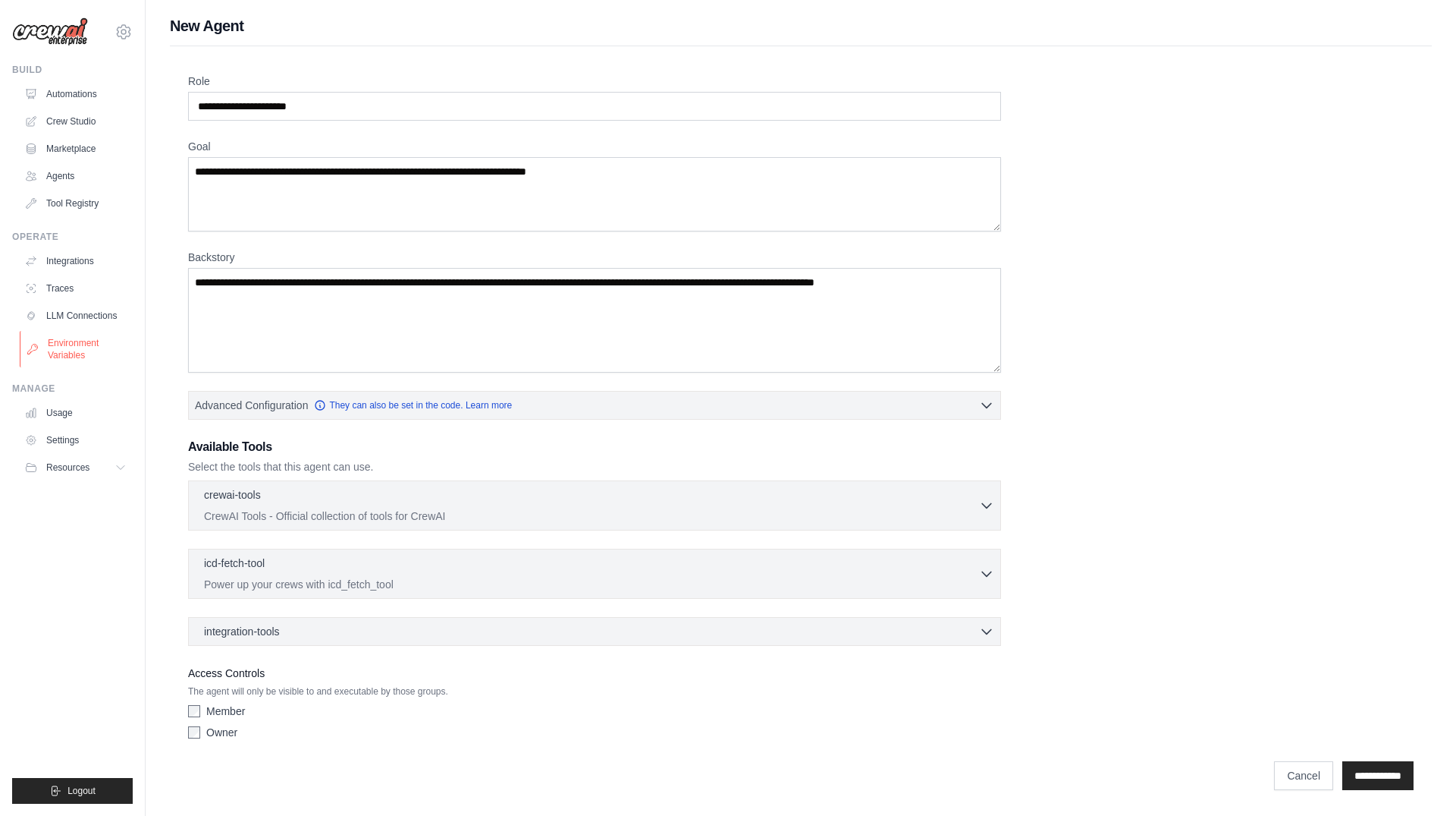
click at [101, 350] on link "Environment Variables" at bounding box center [76, 349] width 114 height 37
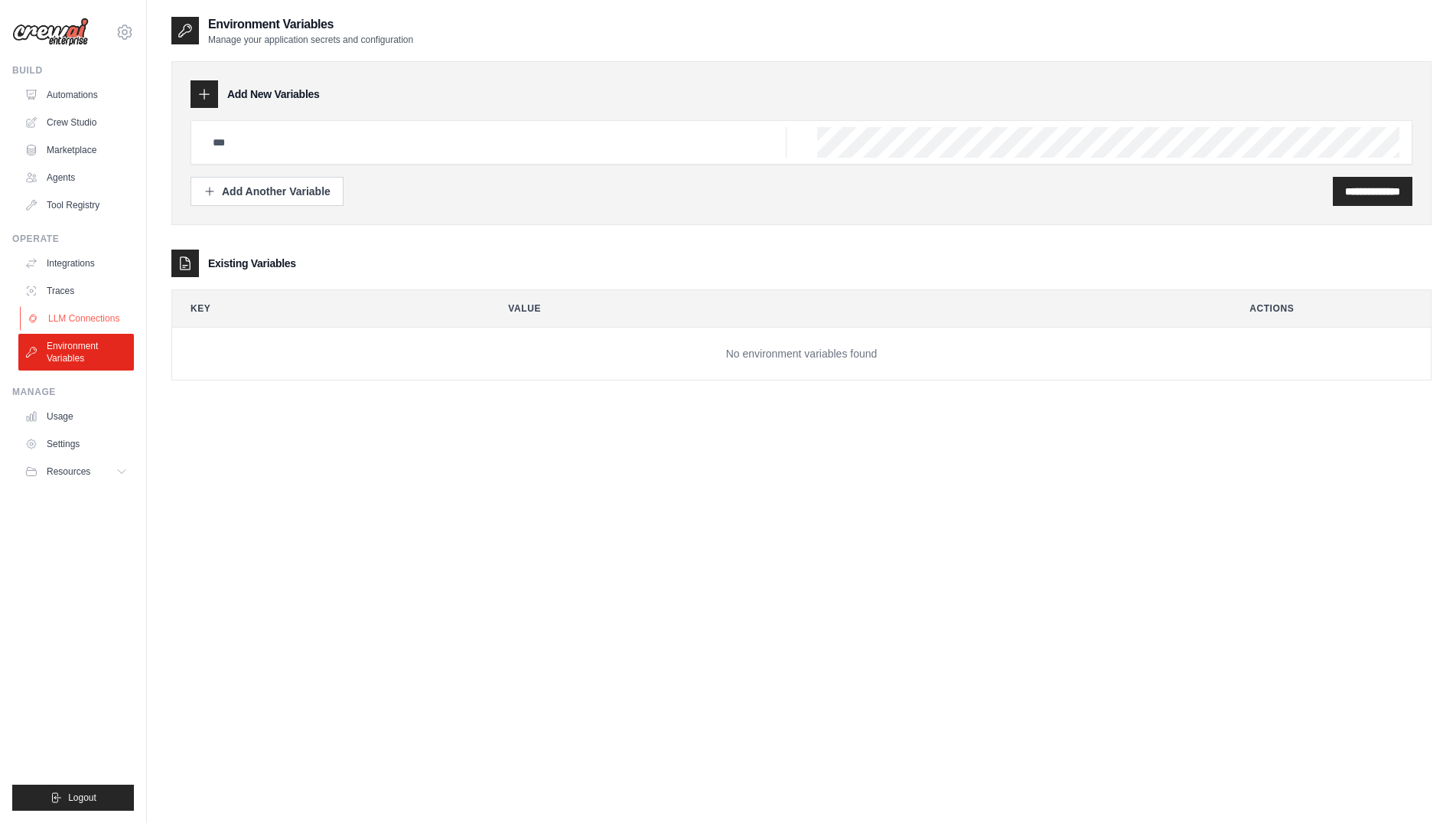
click at [89, 313] on link "LLM Connections" at bounding box center [77, 318] width 115 height 25
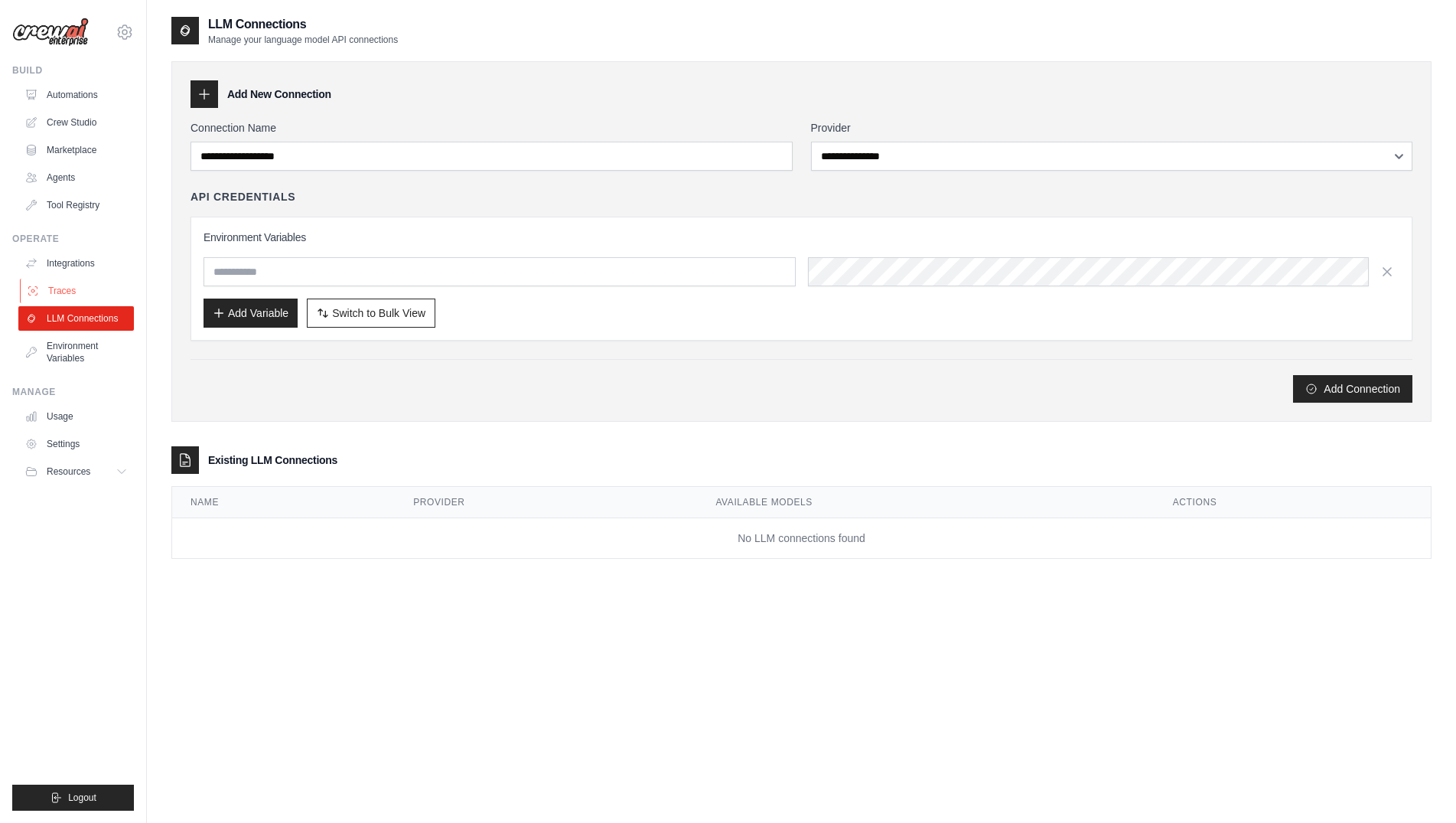
click at [84, 291] on link "Traces" at bounding box center [77, 290] width 115 height 25
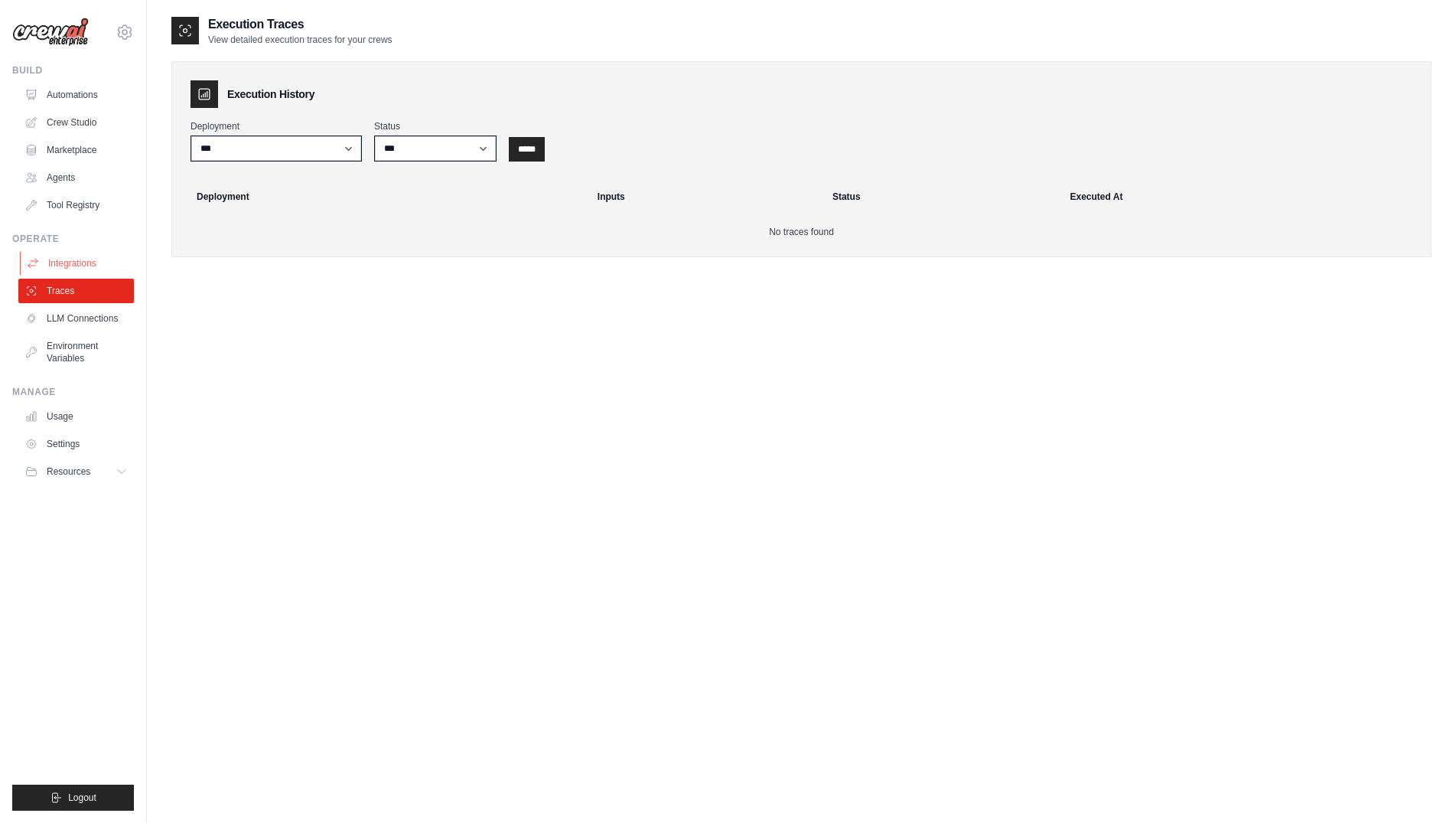
click at [99, 267] on link "Integrations" at bounding box center [77, 263] width 115 height 25
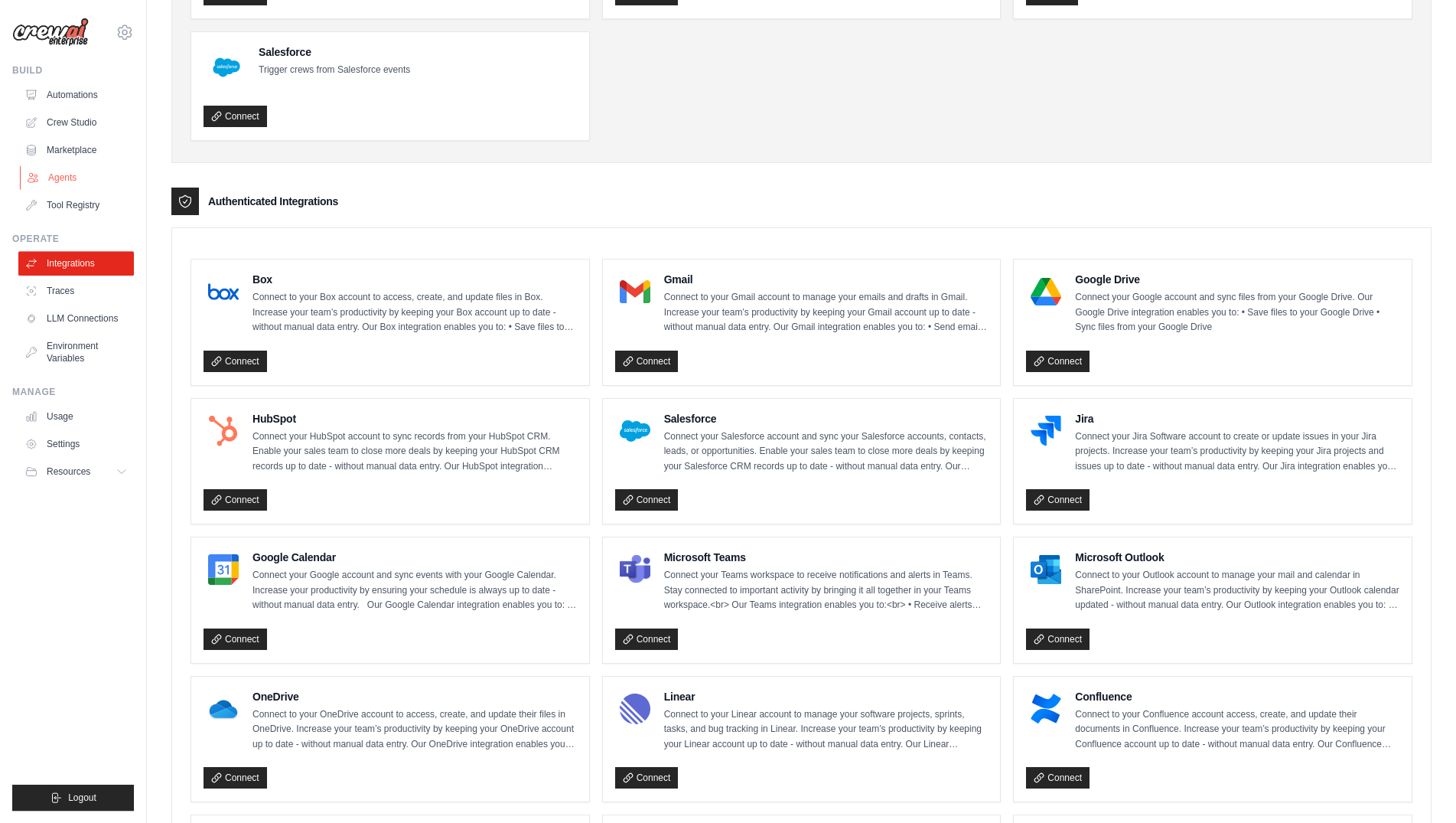
scroll to position [164, 0]
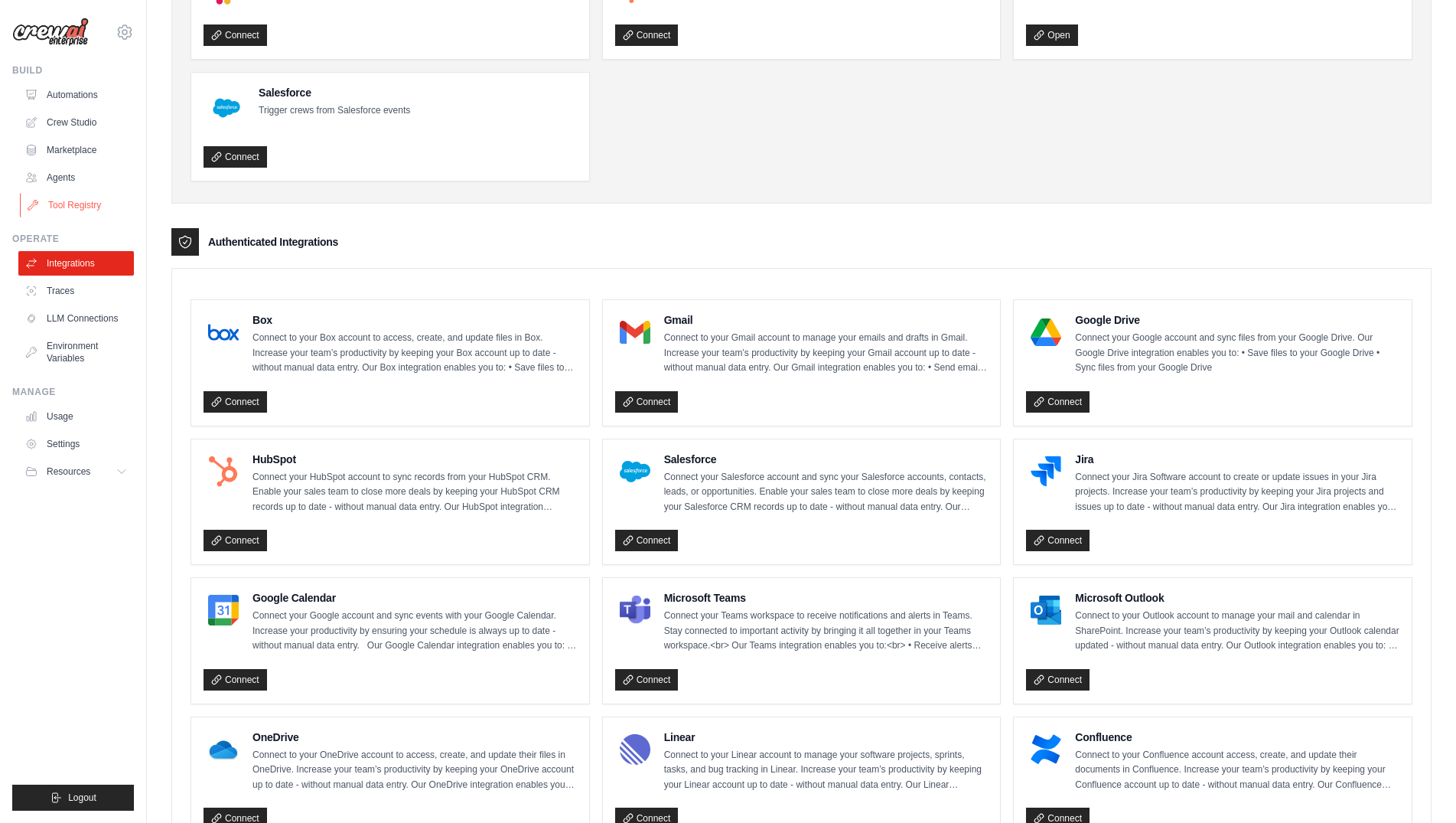
click at [66, 203] on link "Tool Registry" at bounding box center [77, 205] width 115 height 25
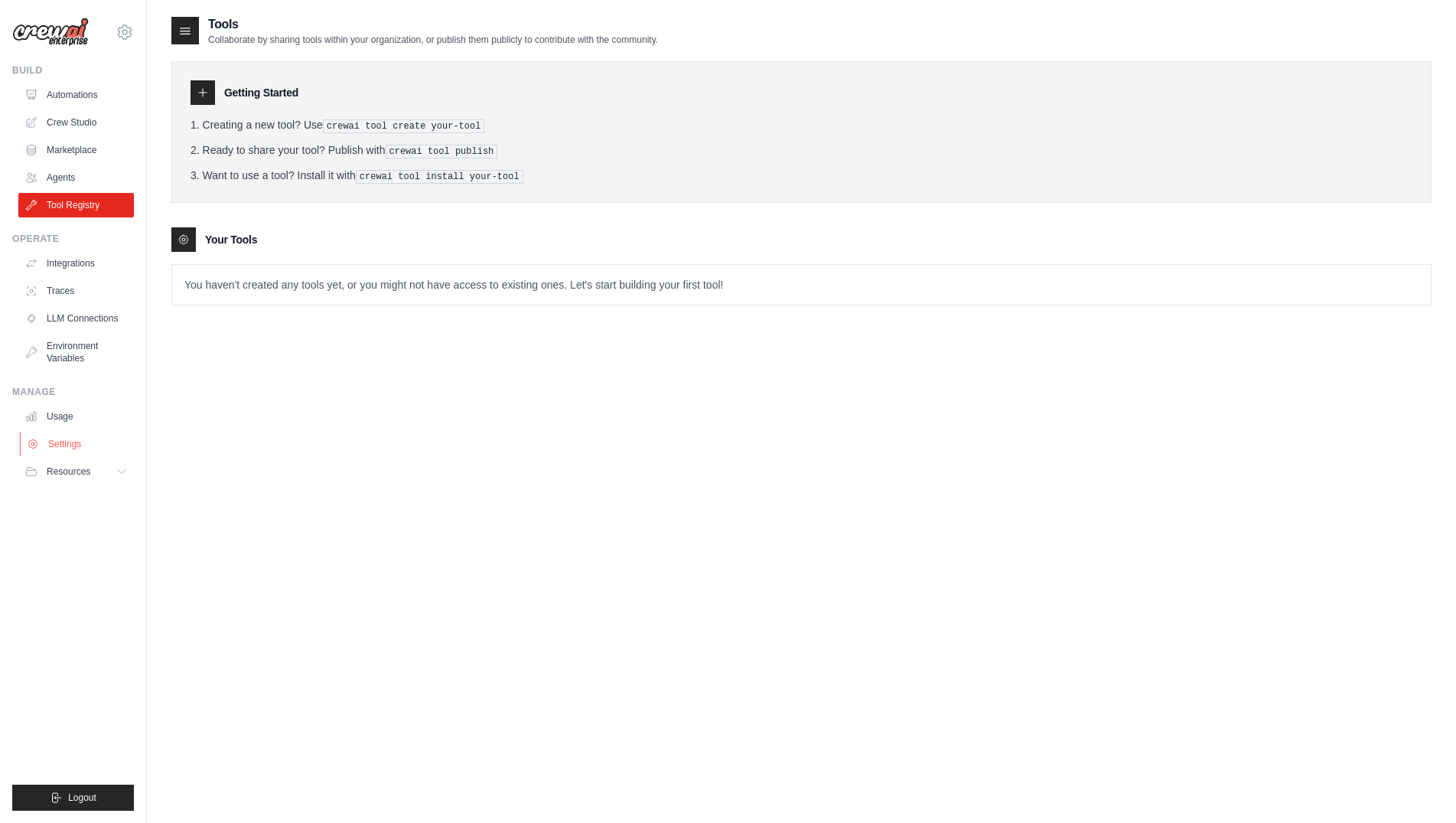
click at [88, 440] on link "Settings" at bounding box center [77, 444] width 115 height 25
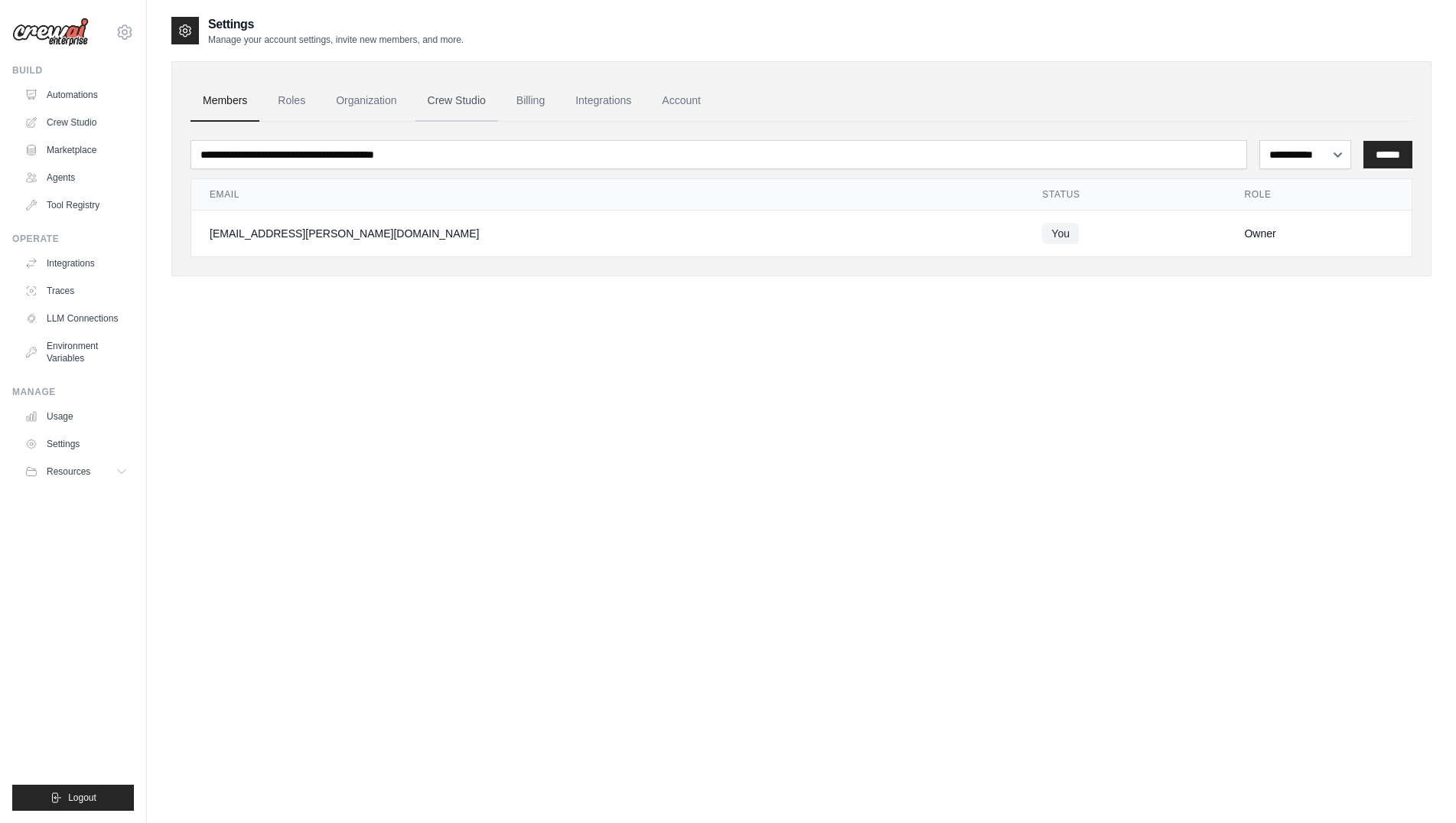
click at [468, 103] on link "Crew Studio" at bounding box center [456, 101] width 83 height 42
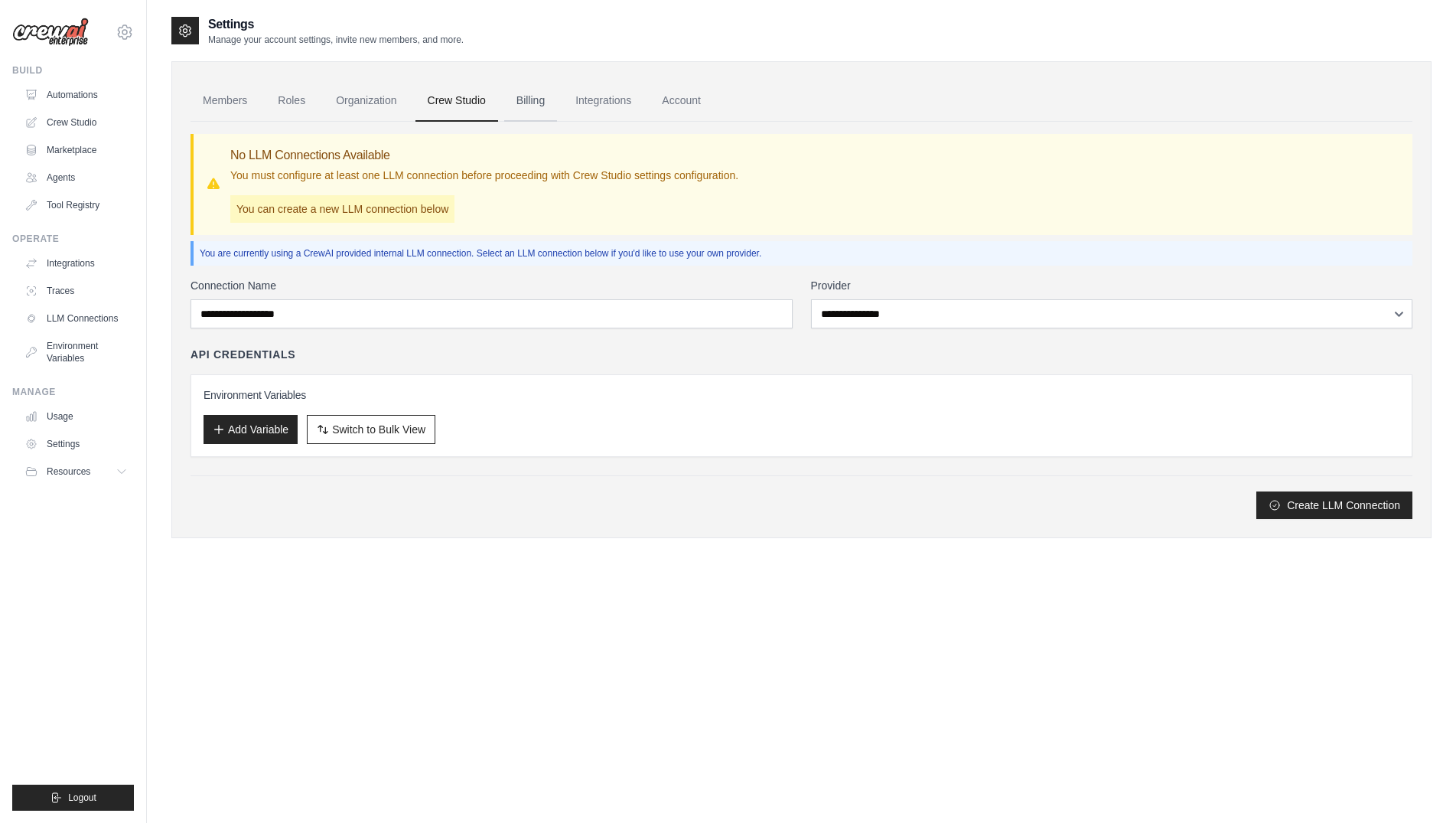
click at [541, 94] on link "Billing" at bounding box center [530, 101] width 53 height 42
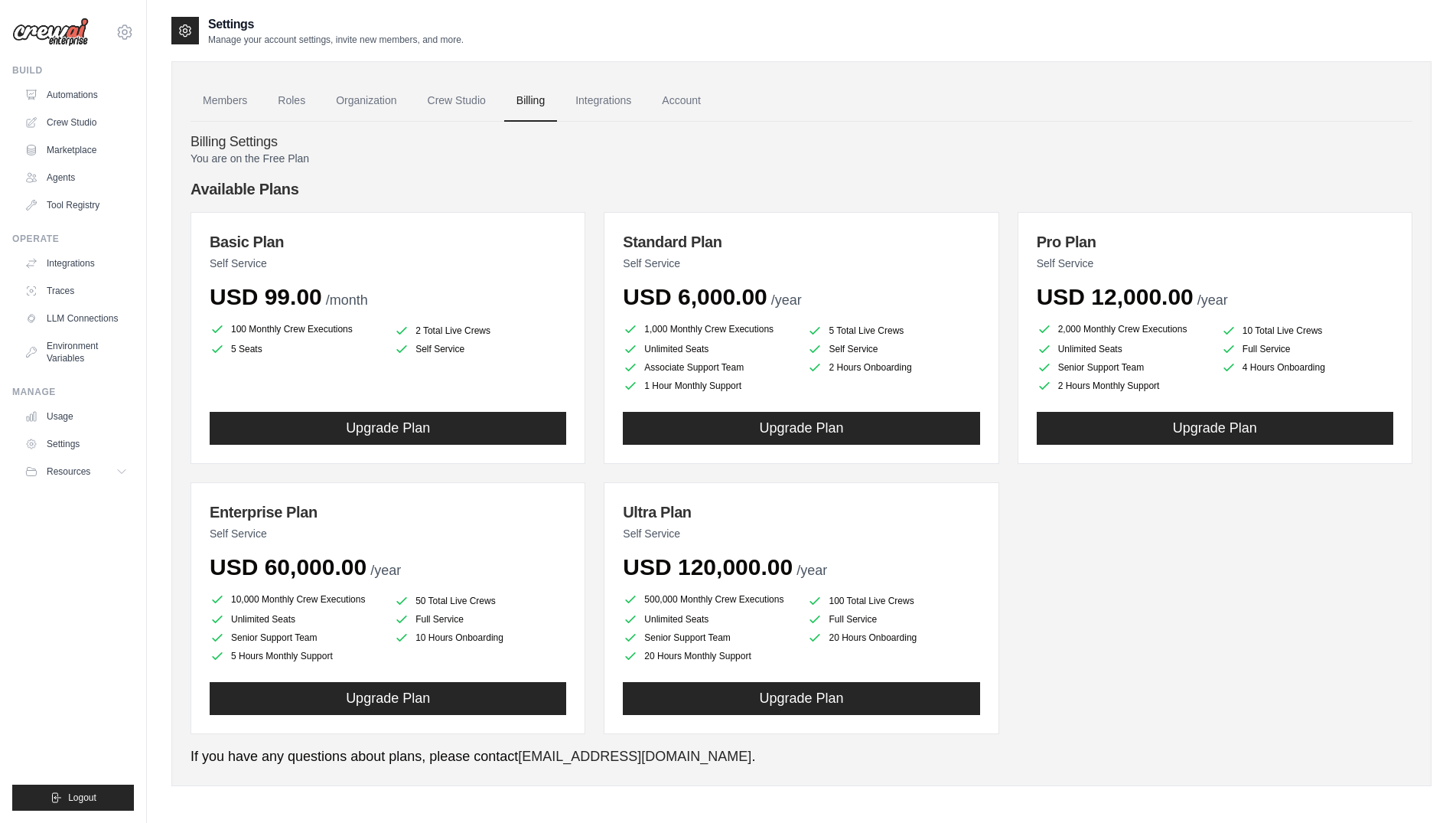
drag, startPoint x: 186, startPoint y: 745, endPoint x: 824, endPoint y: 754, distance: 638.1
click at [824, 754] on div "Members Roles Organization Crew Studio Billing Integrations Account Billing Set…" at bounding box center [802, 424] width 1261 height 725
click at [824, 754] on p "If you have any questions about plans, please contact [EMAIL_ADDRESS][DOMAIN_NA…" at bounding box center [802, 756] width 1222 height 20
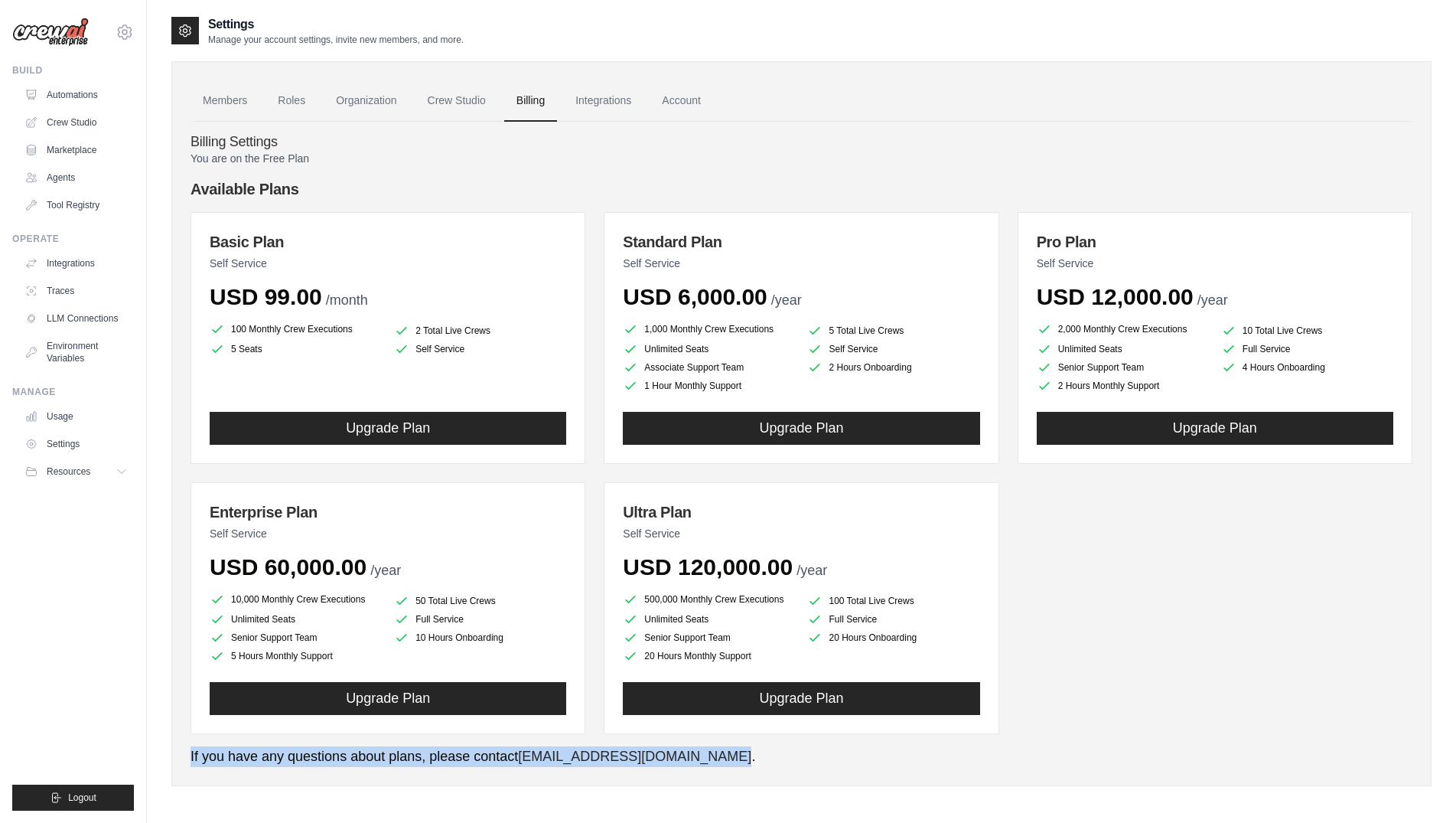
click at [830, 757] on p "If you have any questions about plans, please contact [EMAIL_ADDRESS][DOMAIN_NA…" at bounding box center [802, 756] width 1222 height 20
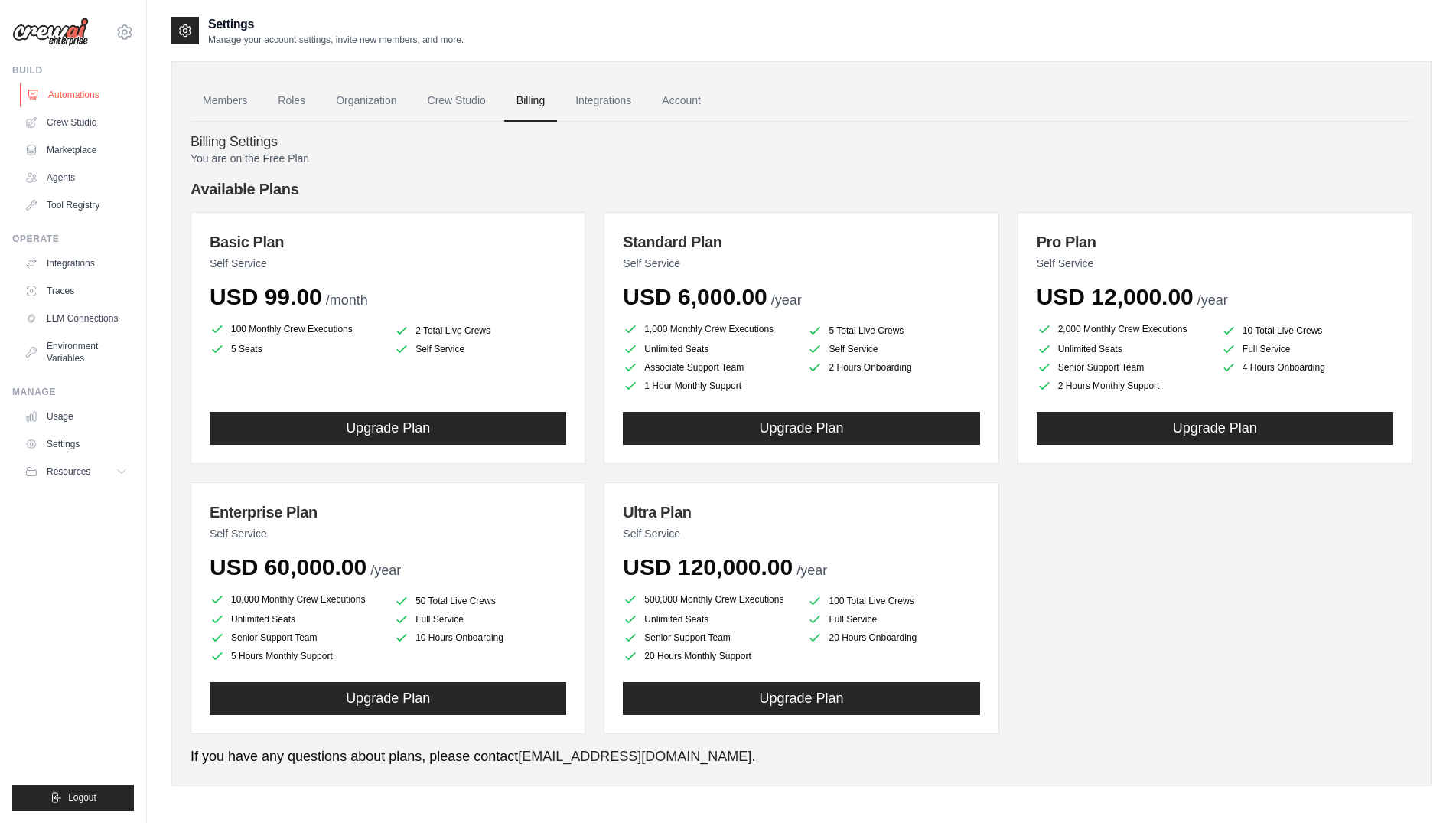
click at [76, 96] on link "Automations" at bounding box center [77, 95] width 115 height 25
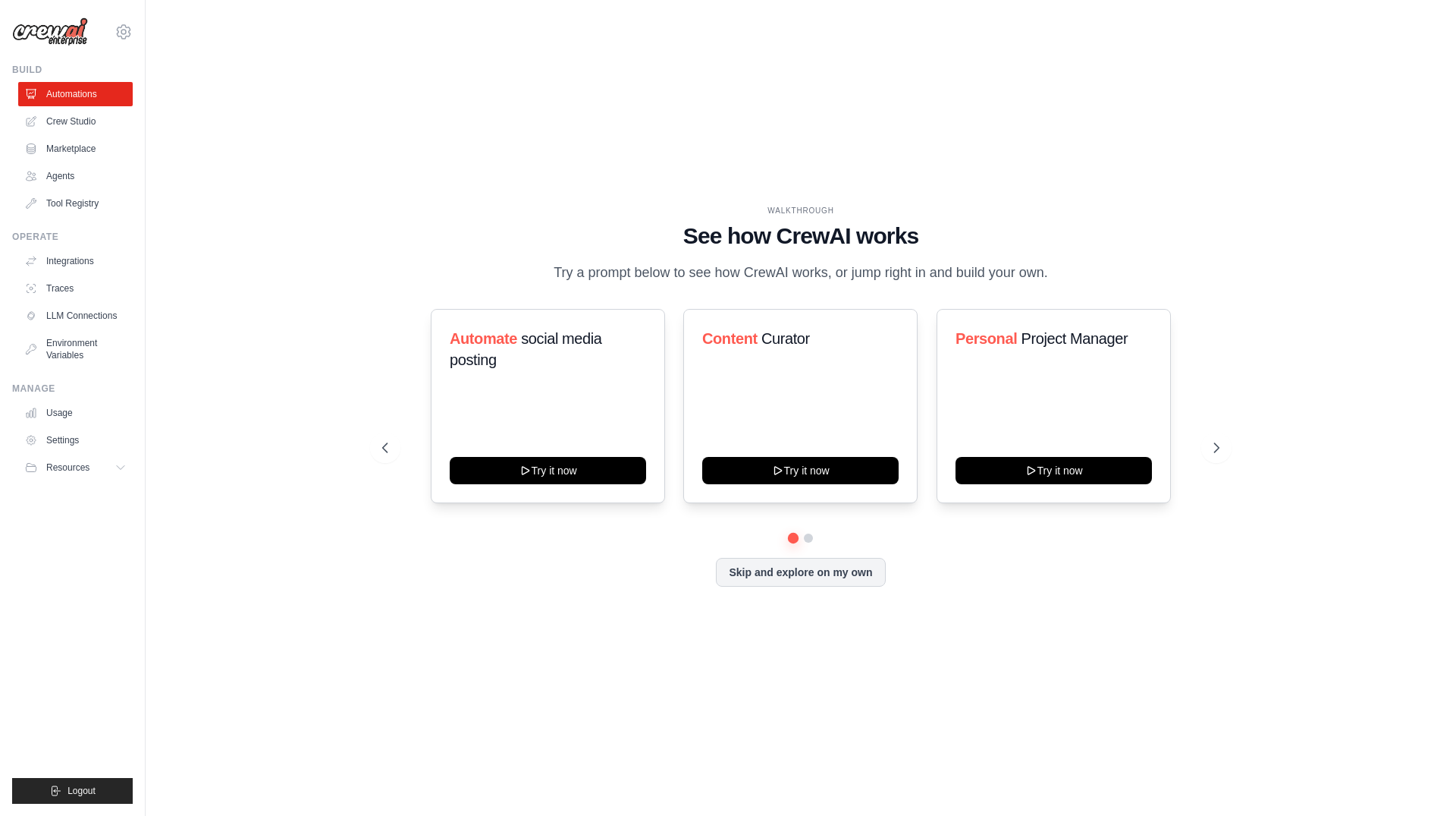
click at [1226, 429] on div "WALKTHROUGH See how [PERSON_NAME] works Try a prompt below to see how [PERSON_N…" at bounding box center [801, 408] width 874 height 406
click at [1225, 446] on icon at bounding box center [1218, 448] width 15 height 15
click at [1211, 445] on icon at bounding box center [1218, 448] width 15 height 15
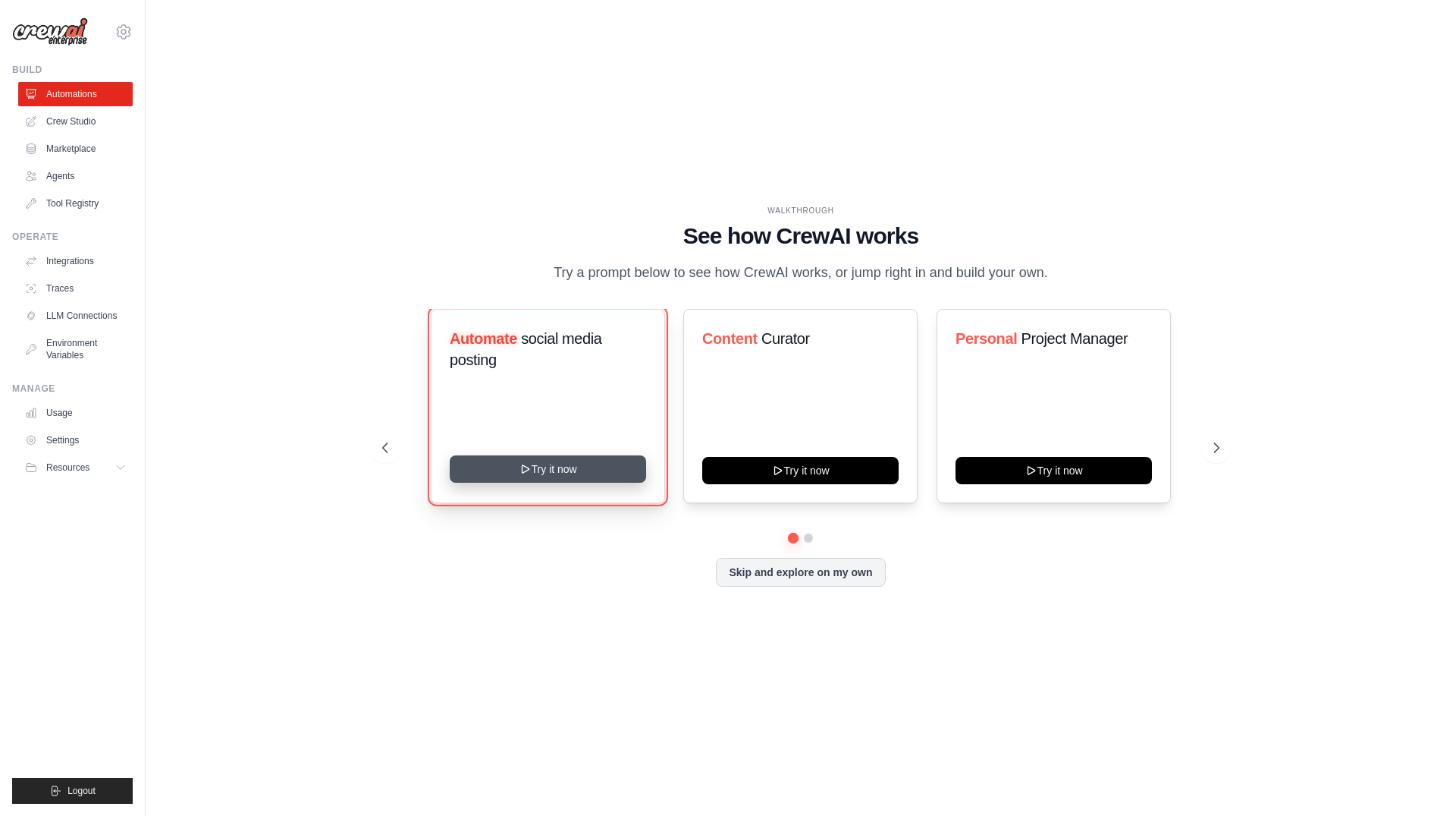
click at [497, 470] on button "Try it now" at bounding box center [548, 469] width 196 height 28
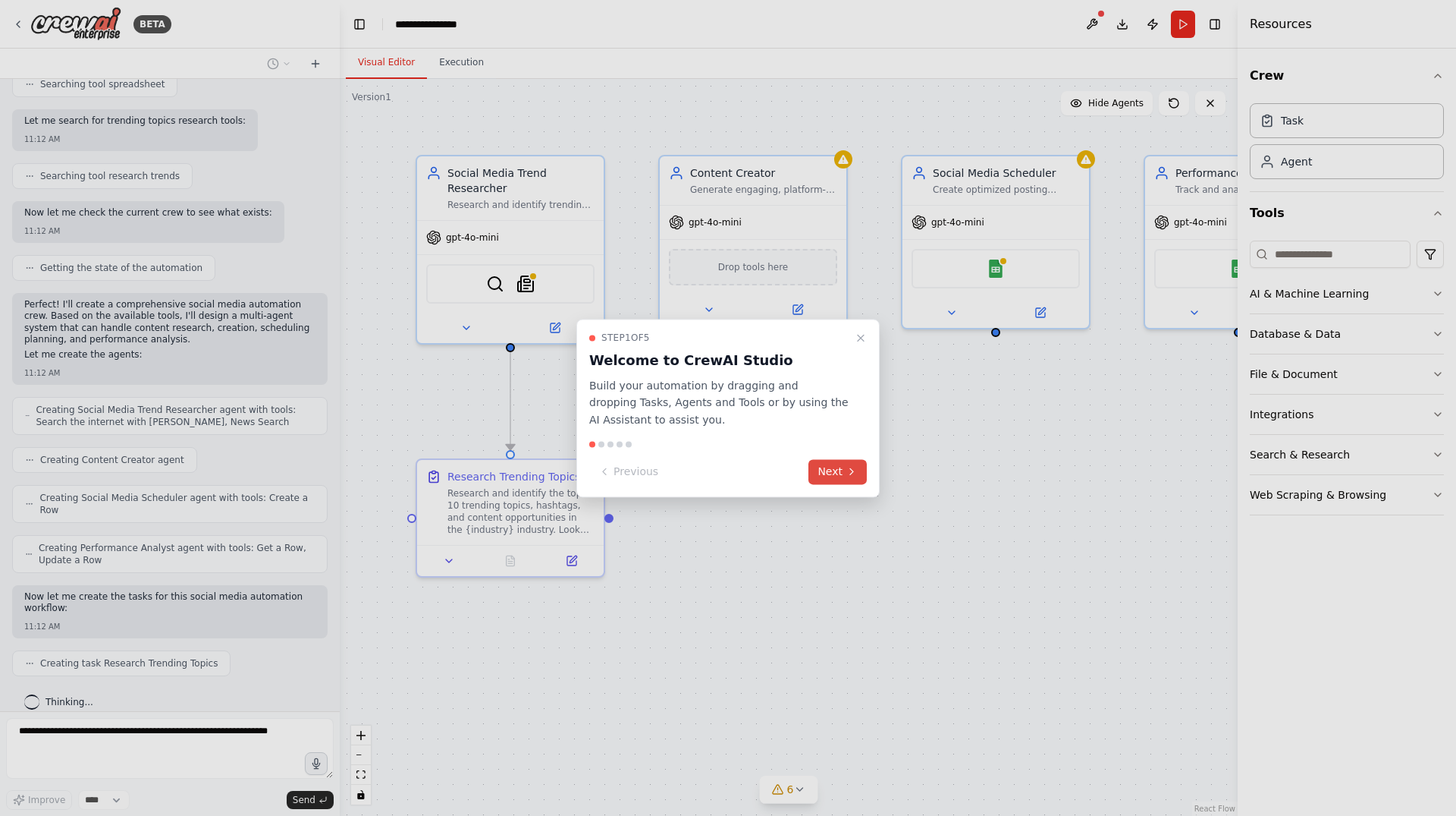
scroll to position [510, 0]
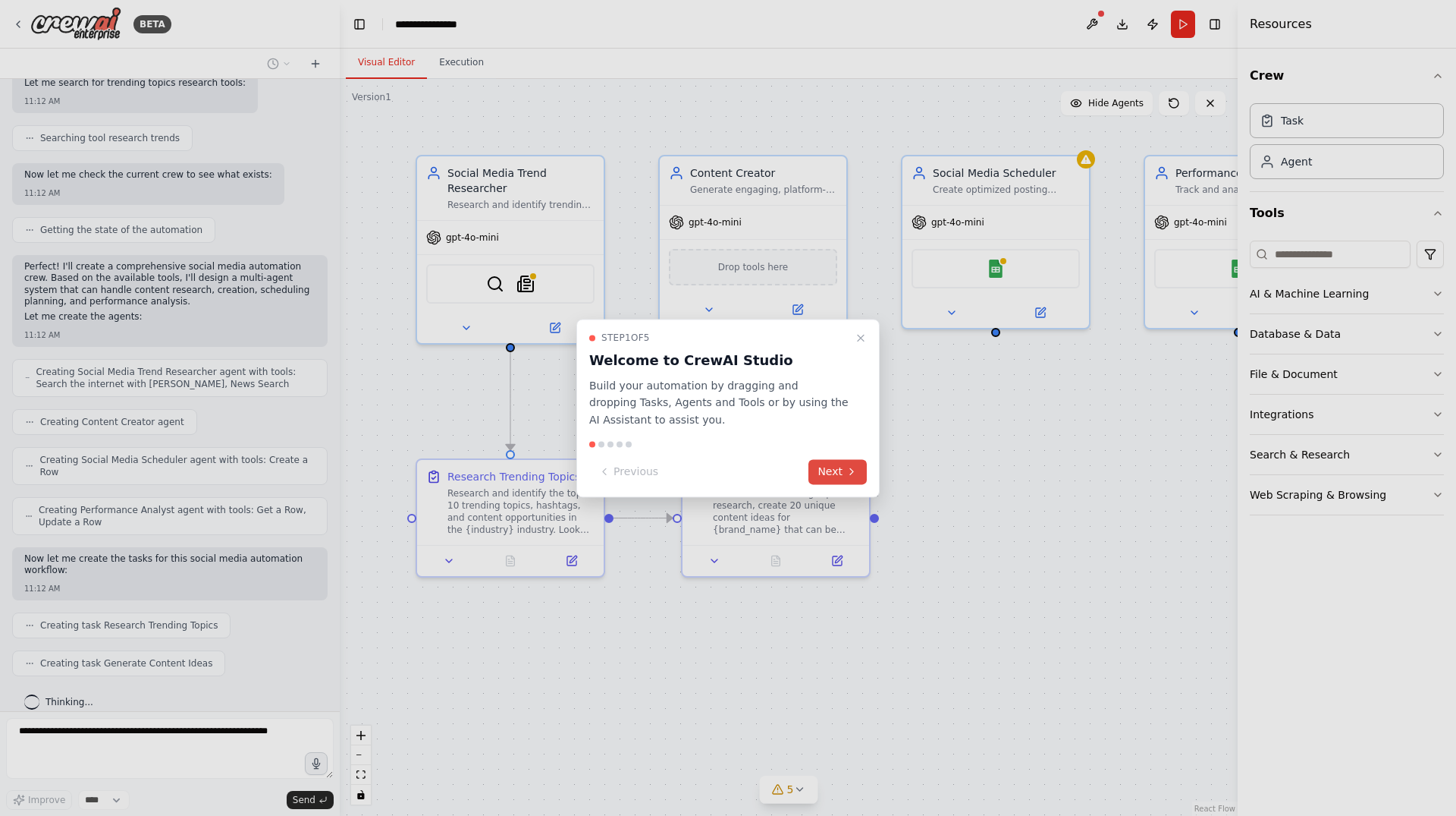
click at [852, 471] on icon at bounding box center [852, 471] width 3 height 6
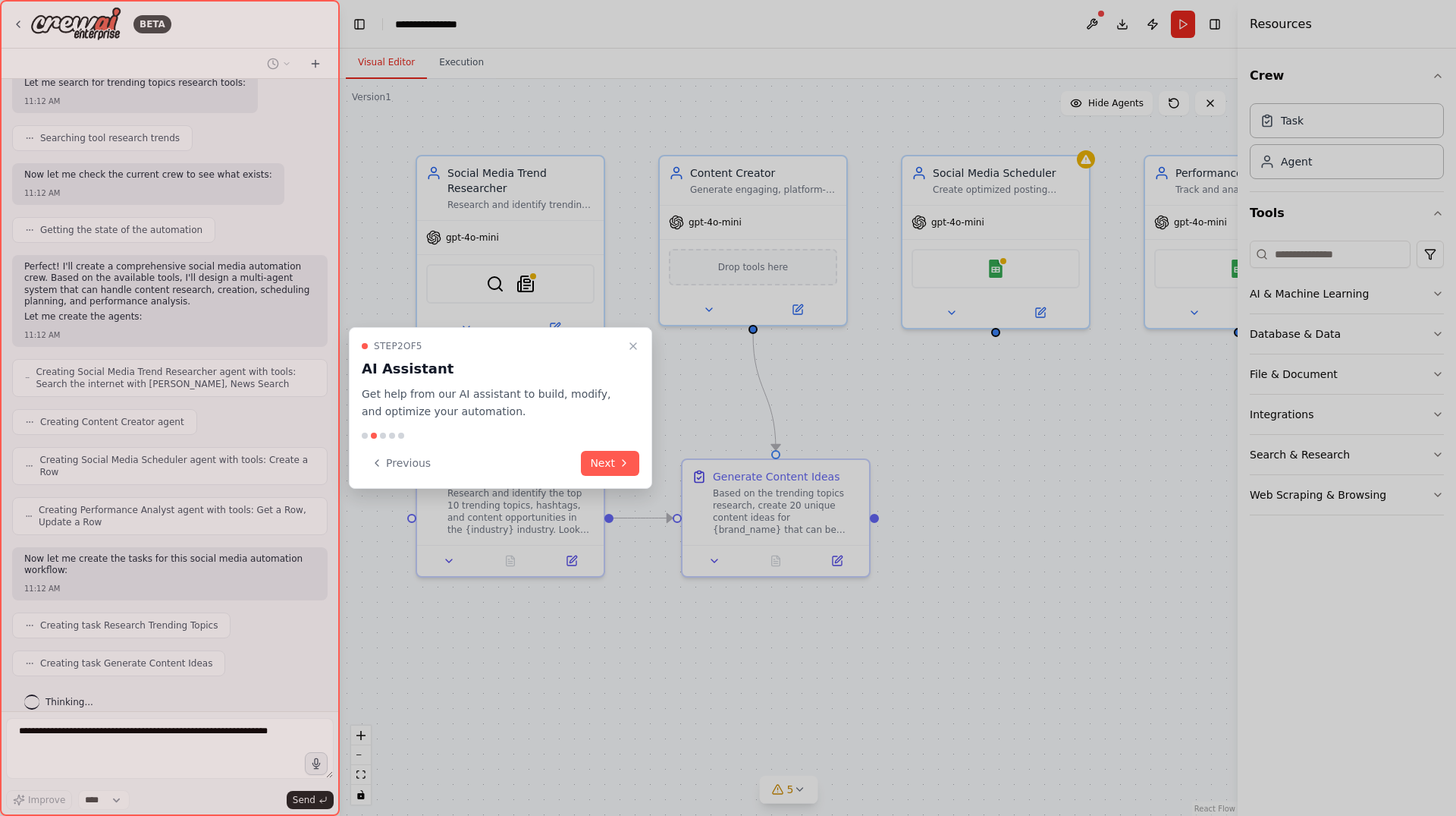
scroll to position [548, 0]
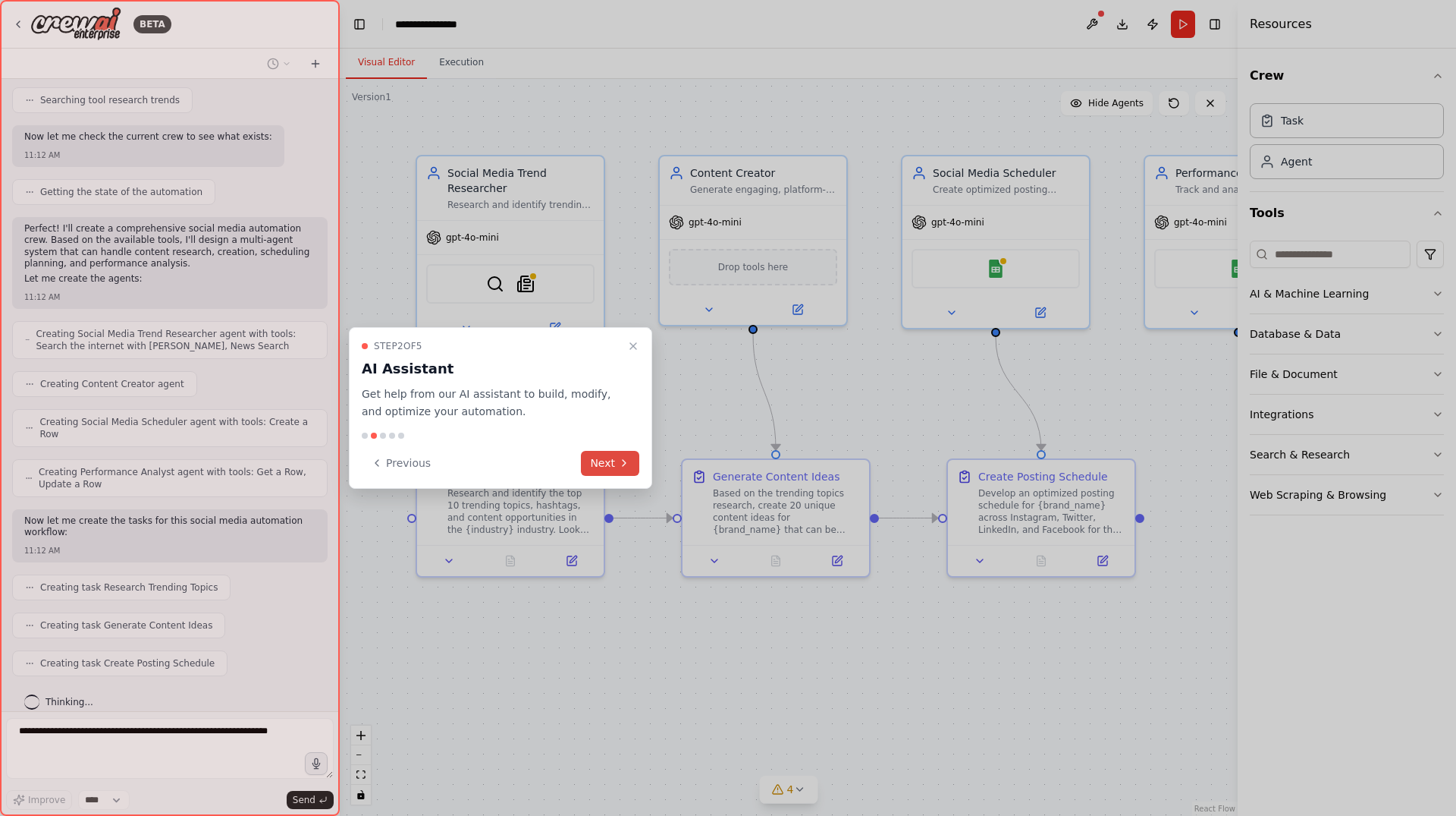
click at [613, 466] on button "Next" at bounding box center [610, 463] width 58 height 25
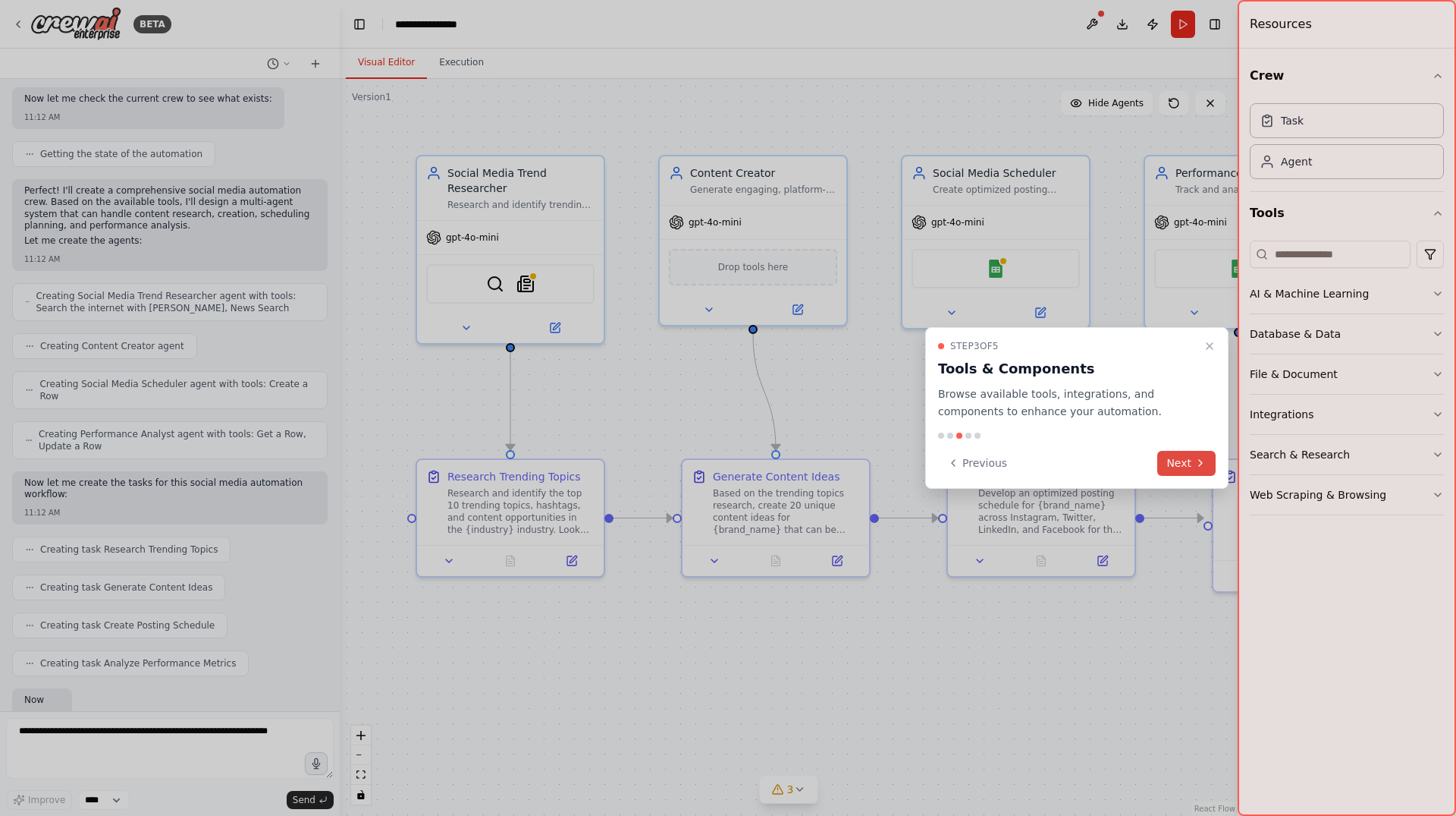
scroll to position [676, 0]
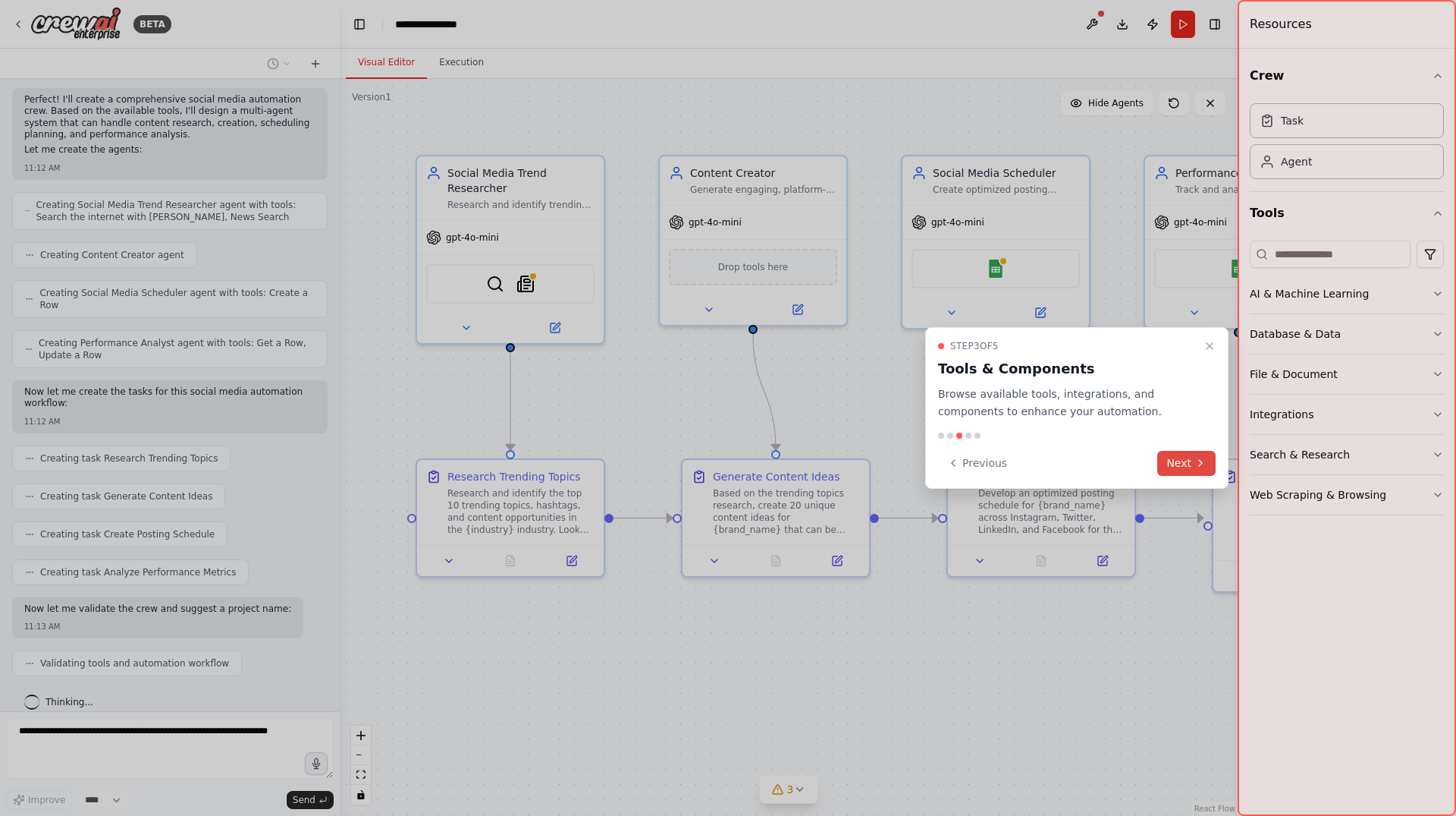
click at [1186, 465] on button "Next" at bounding box center [1186, 463] width 58 height 25
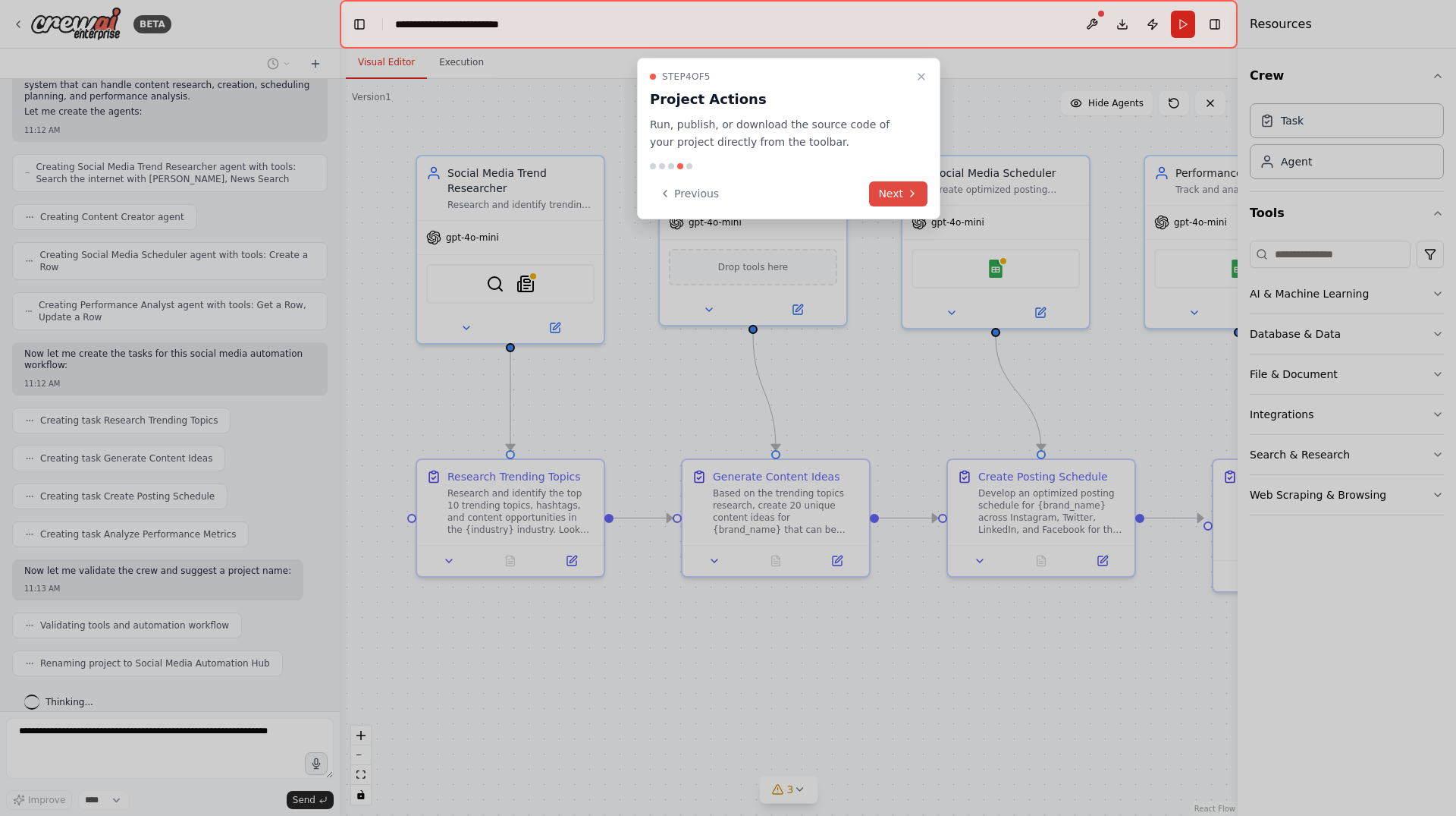
click at [914, 195] on icon at bounding box center [912, 193] width 12 height 12
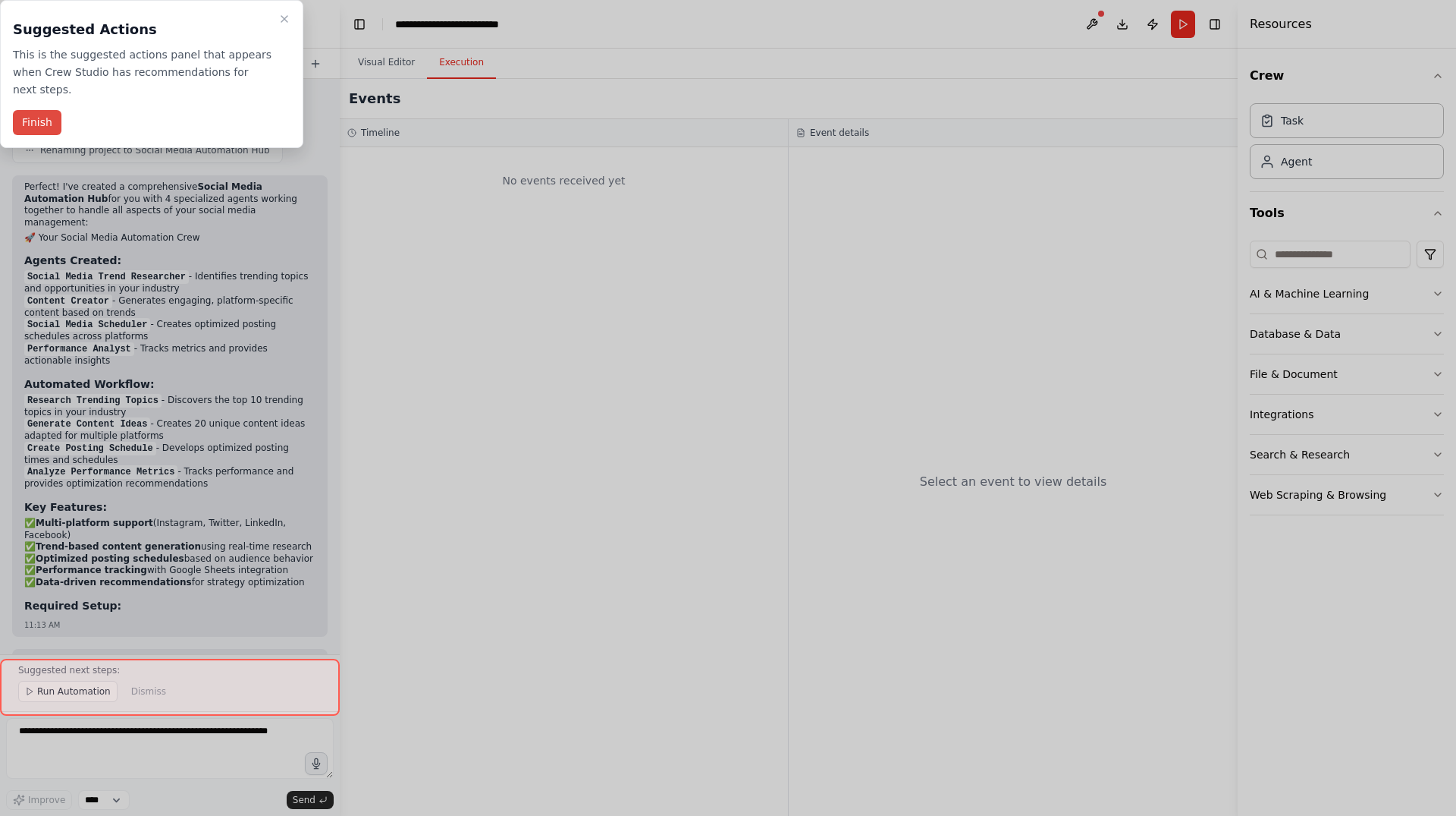
click at [29, 114] on button "Finish" at bounding box center [37, 122] width 49 height 25
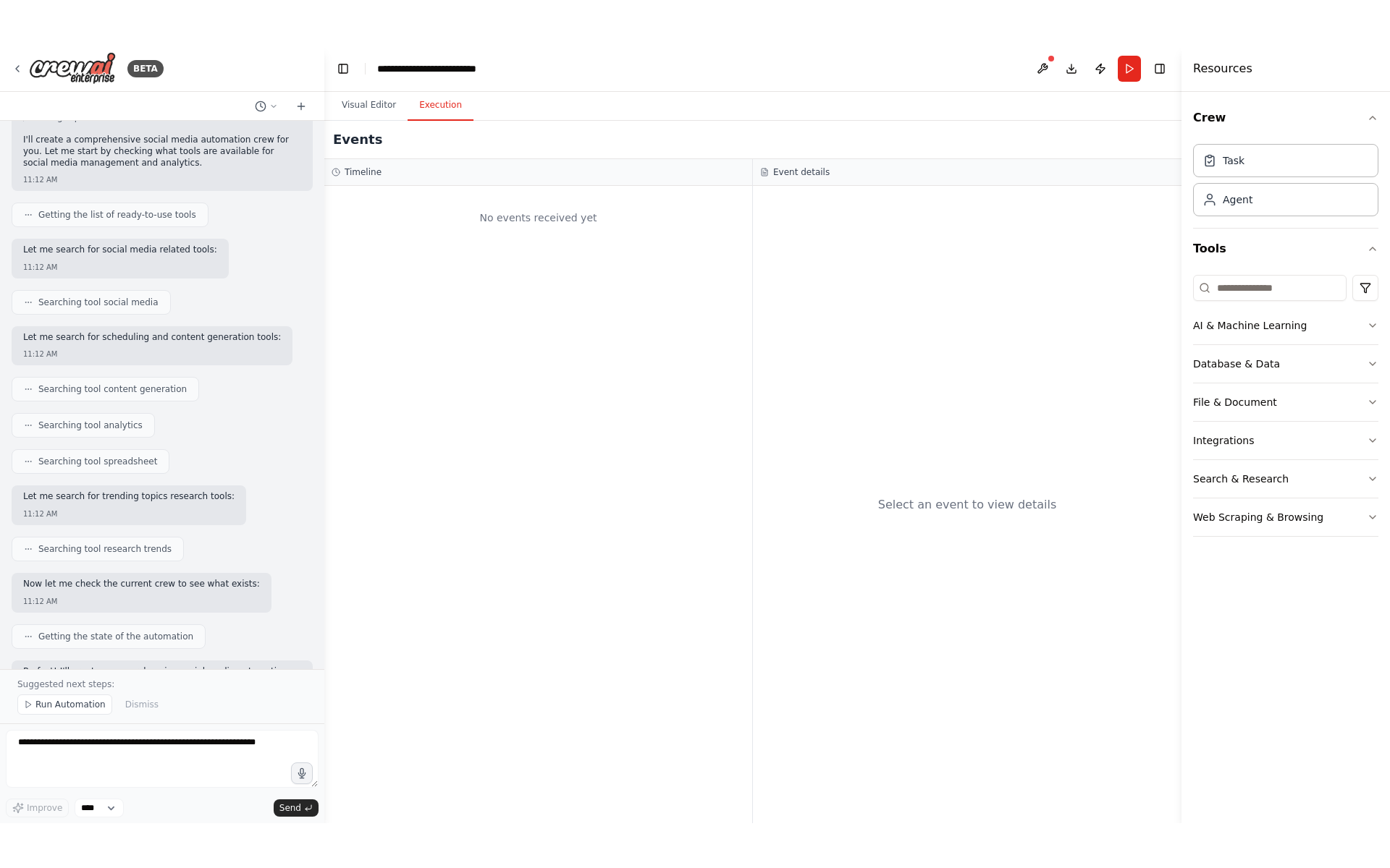
scroll to position [0, 0]
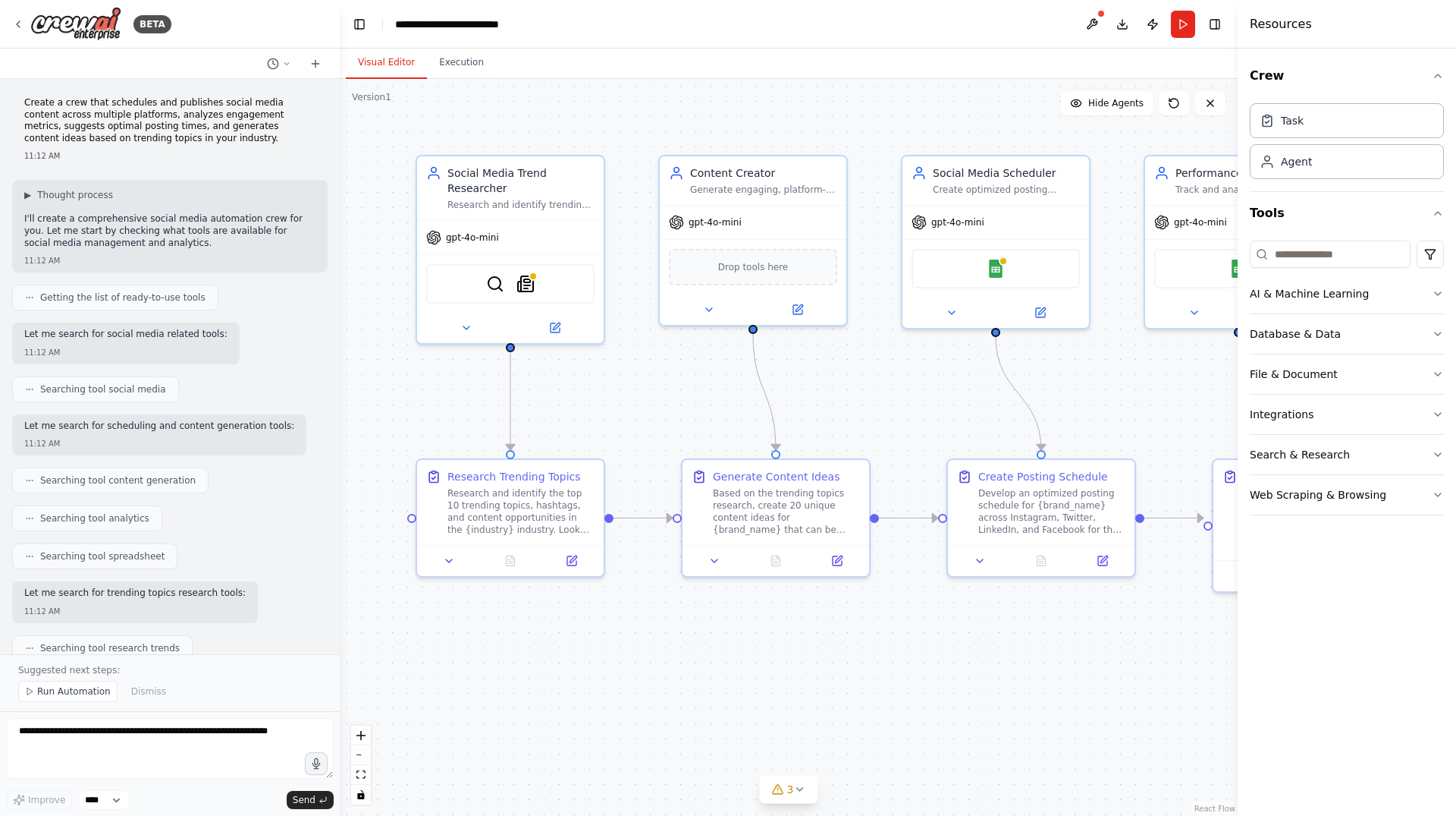
click at [392, 65] on button "Visual Editor" at bounding box center [387, 62] width 81 height 32
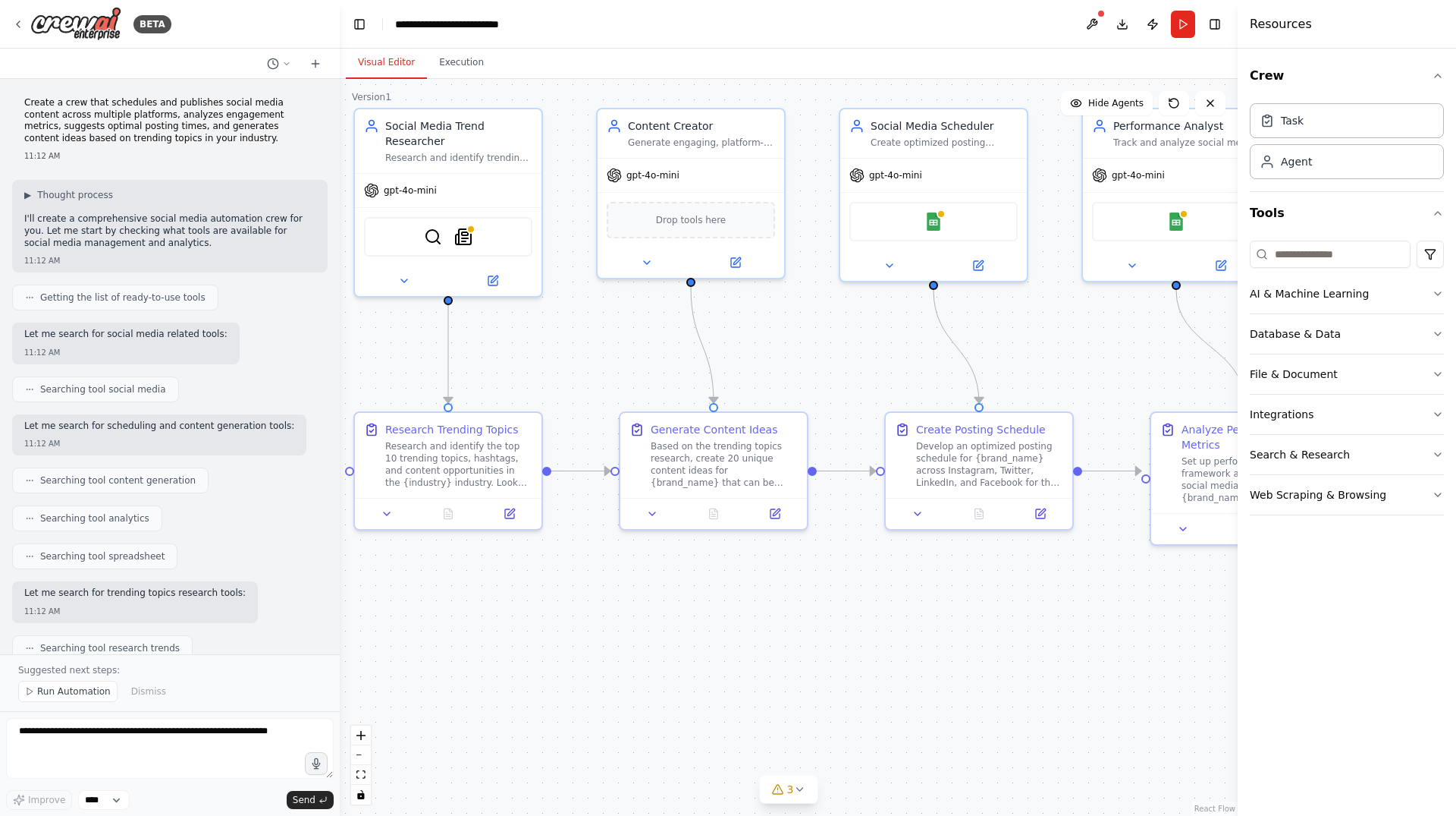
drag, startPoint x: 955, startPoint y: 674, endPoint x: 894, endPoint y: 637, distance: 71.3
click at [893, 629] on div ".deletable-edge-delete-btn { width: 20px; height: 20px; border: 0px solid #ffff…" at bounding box center [789, 447] width 898 height 737
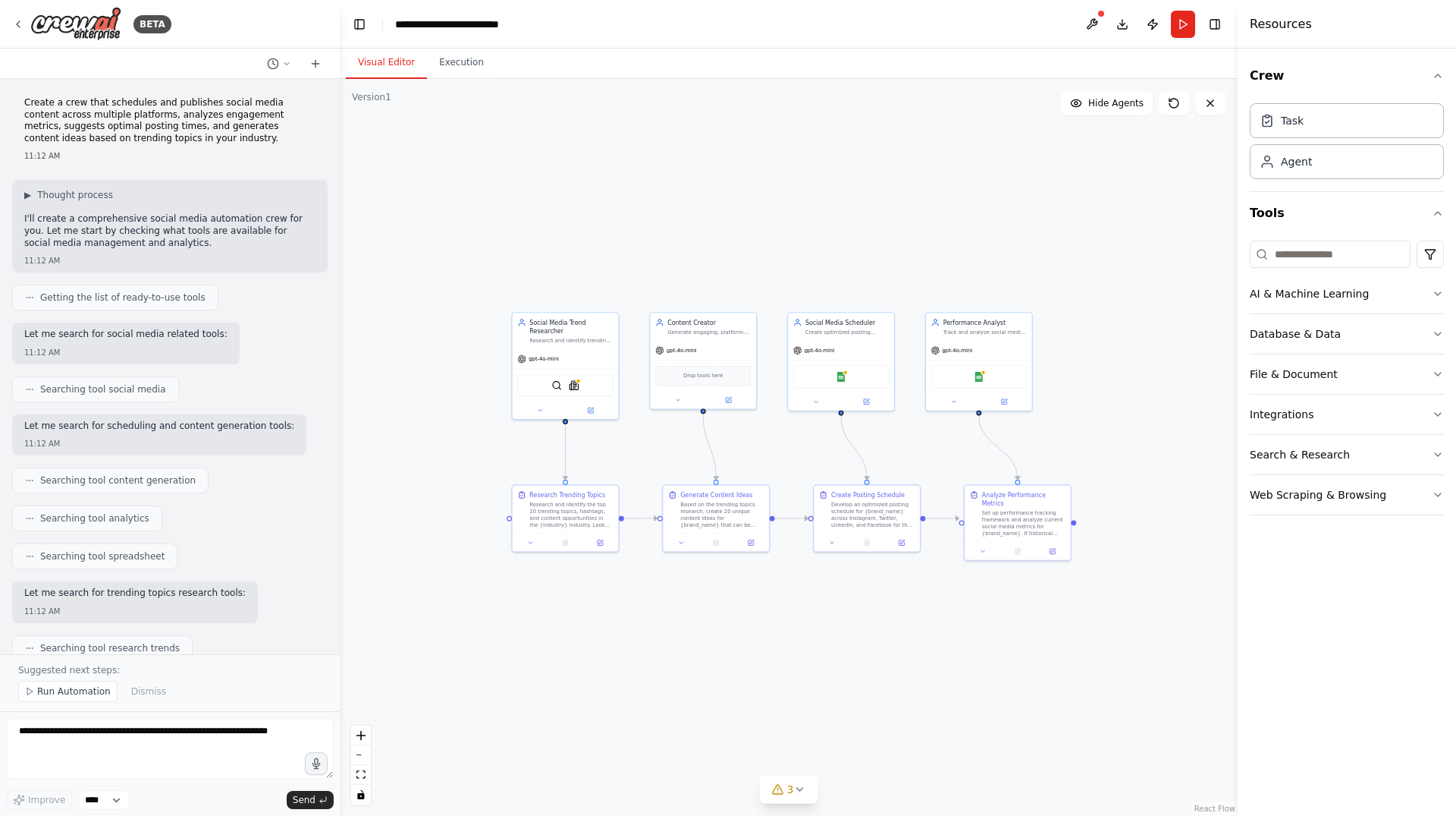
drag, startPoint x: 1042, startPoint y: 624, endPoint x: 867, endPoint y: 569, distance: 183.4
click at [940, 605] on div ".deletable-edge-delete-btn { width: 20px; height: 20px; border: 0px solid #ffff…" at bounding box center [789, 447] width 898 height 737
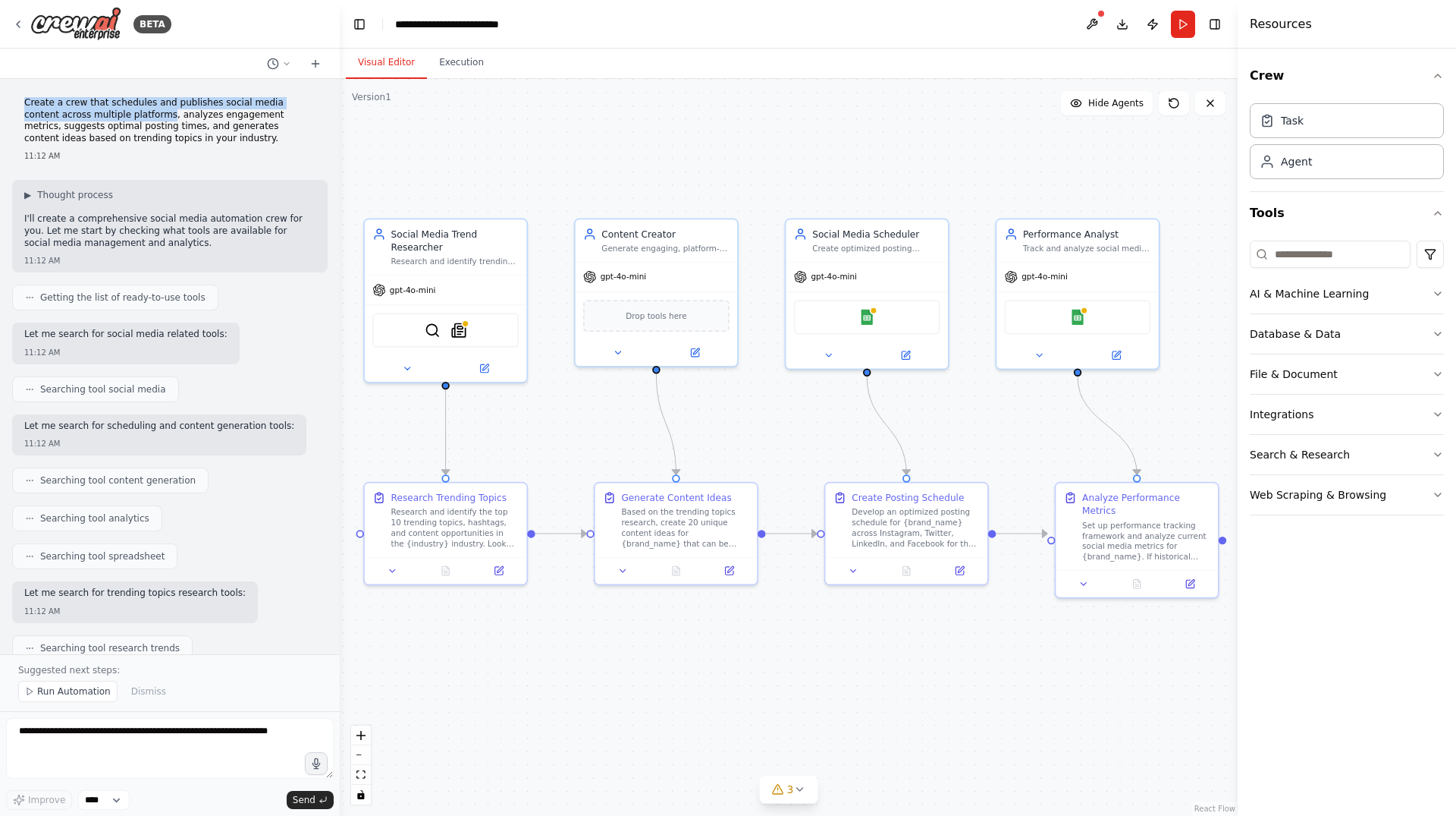
drag, startPoint x: 125, startPoint y: 113, endPoint x: 22, endPoint y: 105, distance: 103.3
click at [24, 105] on div "Create a crew that schedules and publishes social media content across multiple…" at bounding box center [169, 122] width 291 height 50
click at [22, 105] on div "Create a crew that schedules and publishes social media content across multiple…" at bounding box center [169, 129] width 315 height 76
click at [799, 790] on icon at bounding box center [799, 788] width 12 height 12
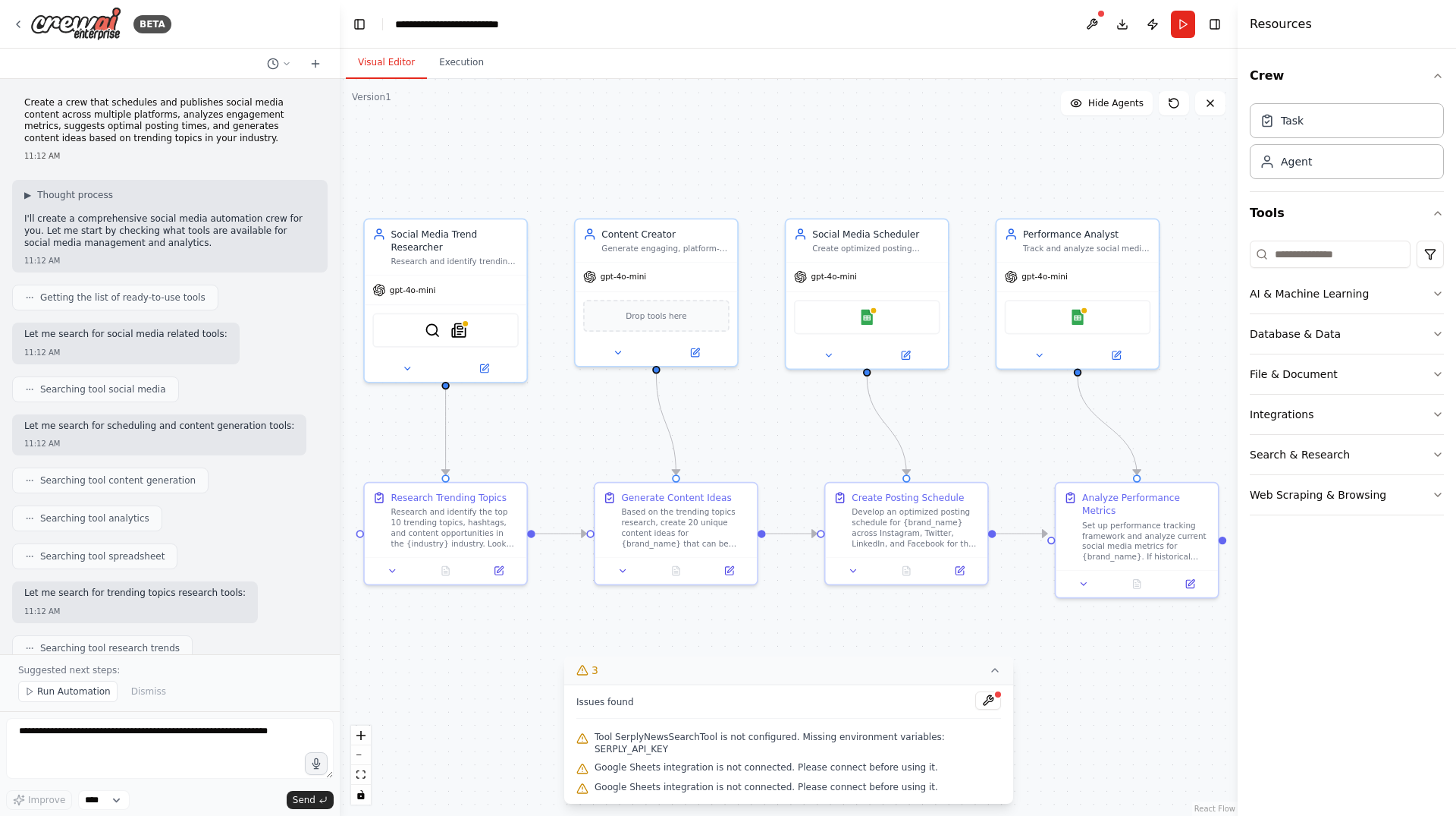
click at [656, 749] on span "Tool SerplyNewsSearchTool is not configured. Missing environment variables: SER…" at bounding box center [797, 743] width 406 height 24
click at [747, 761] on div "Google Sheets integration is not connected. Please connect before using it." at bounding box center [789, 767] width 425 height 19
click at [1047, 756] on div ".deletable-edge-delete-btn { width: 20px; height: 20px; border: 0px solid #ffff…" at bounding box center [789, 447] width 898 height 737
click at [646, 685] on button "3" at bounding box center [789, 670] width 449 height 28
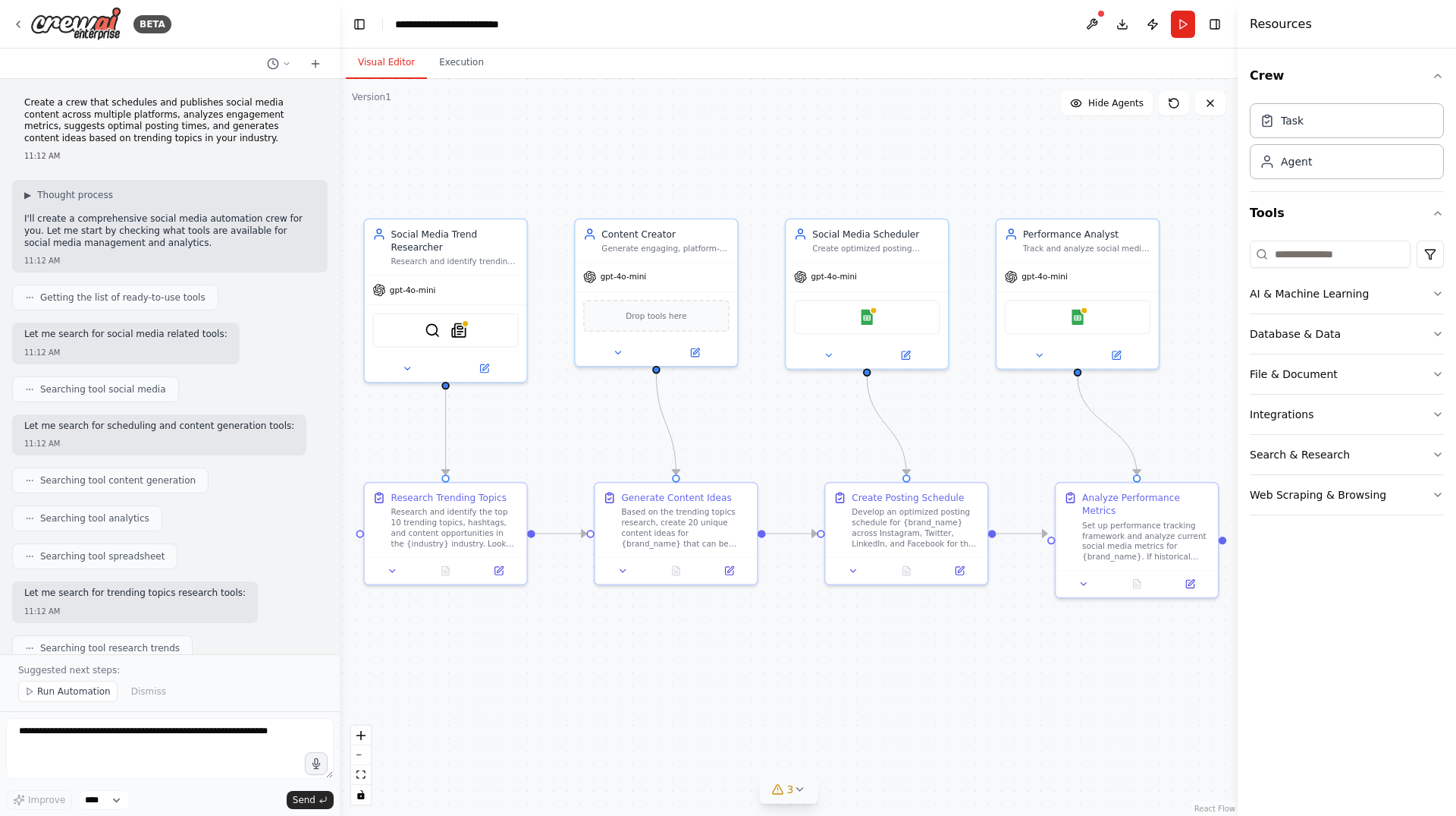
click at [790, 790] on span "3" at bounding box center [790, 788] width 6 height 15
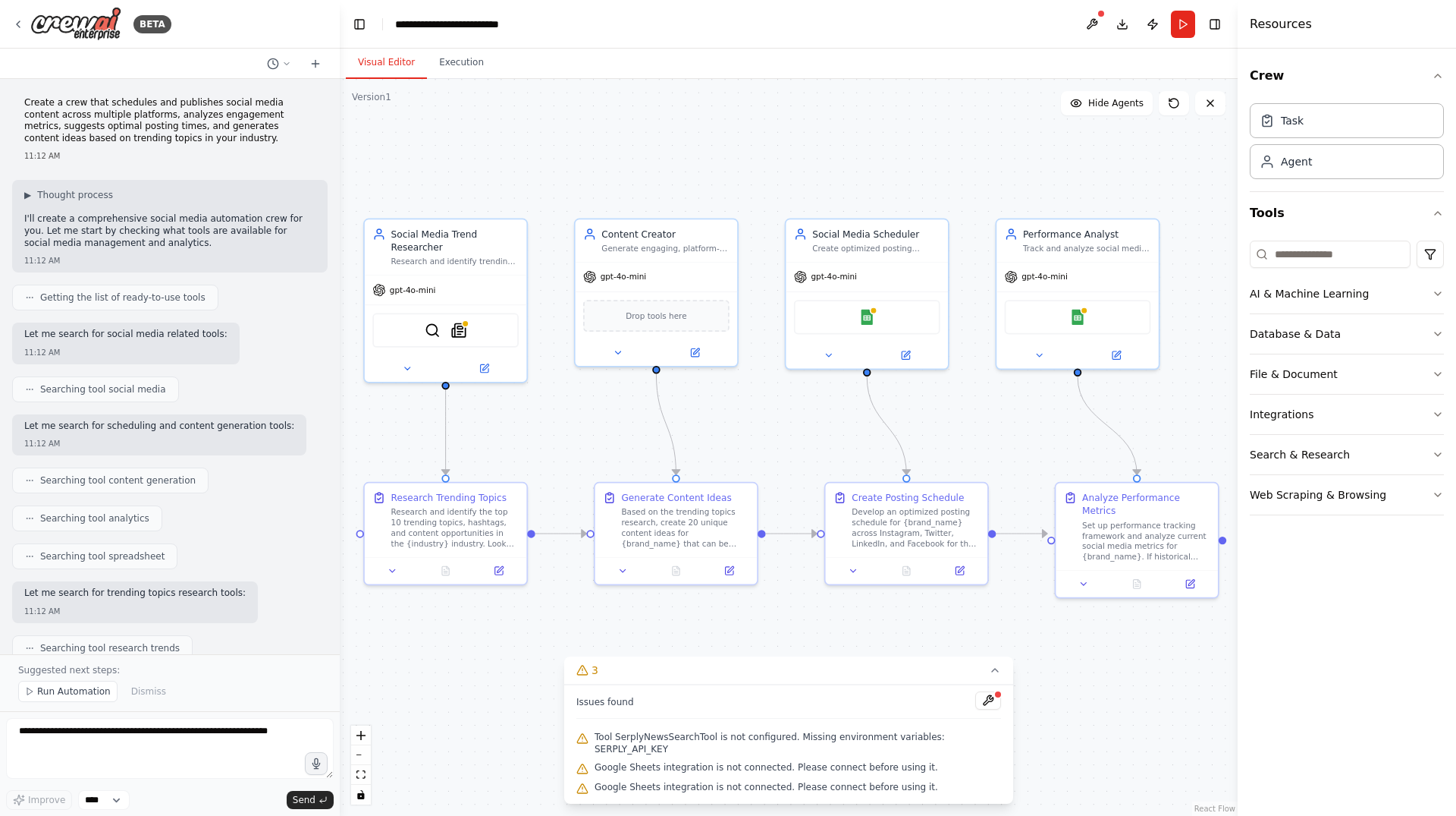
drag, startPoint x: 741, startPoint y: 676, endPoint x: 750, endPoint y: 678, distance: 9.2
click at [742, 676] on button "3" at bounding box center [789, 670] width 449 height 28
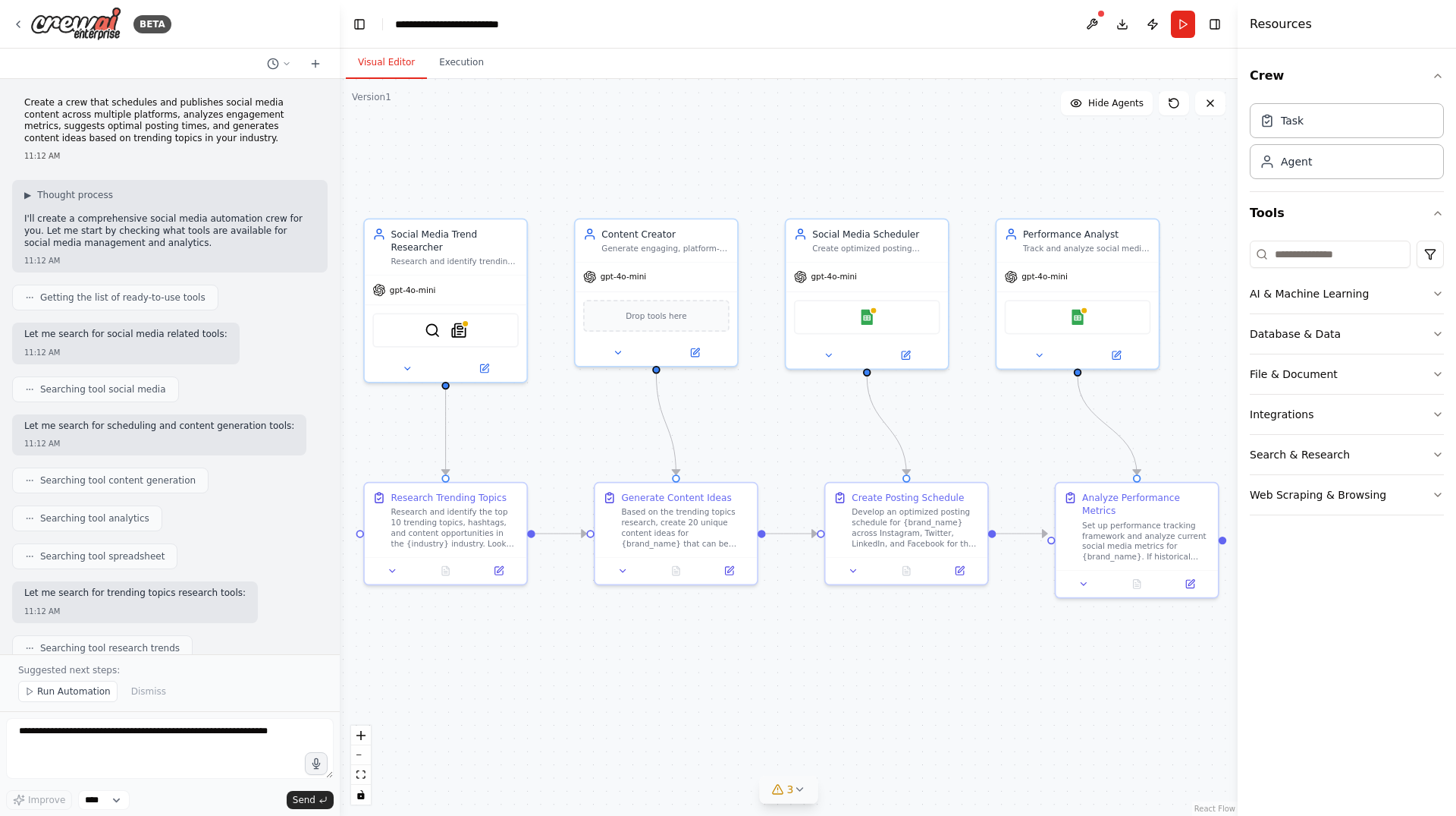
click at [775, 782] on div "3" at bounding box center [782, 788] width 22 height 15
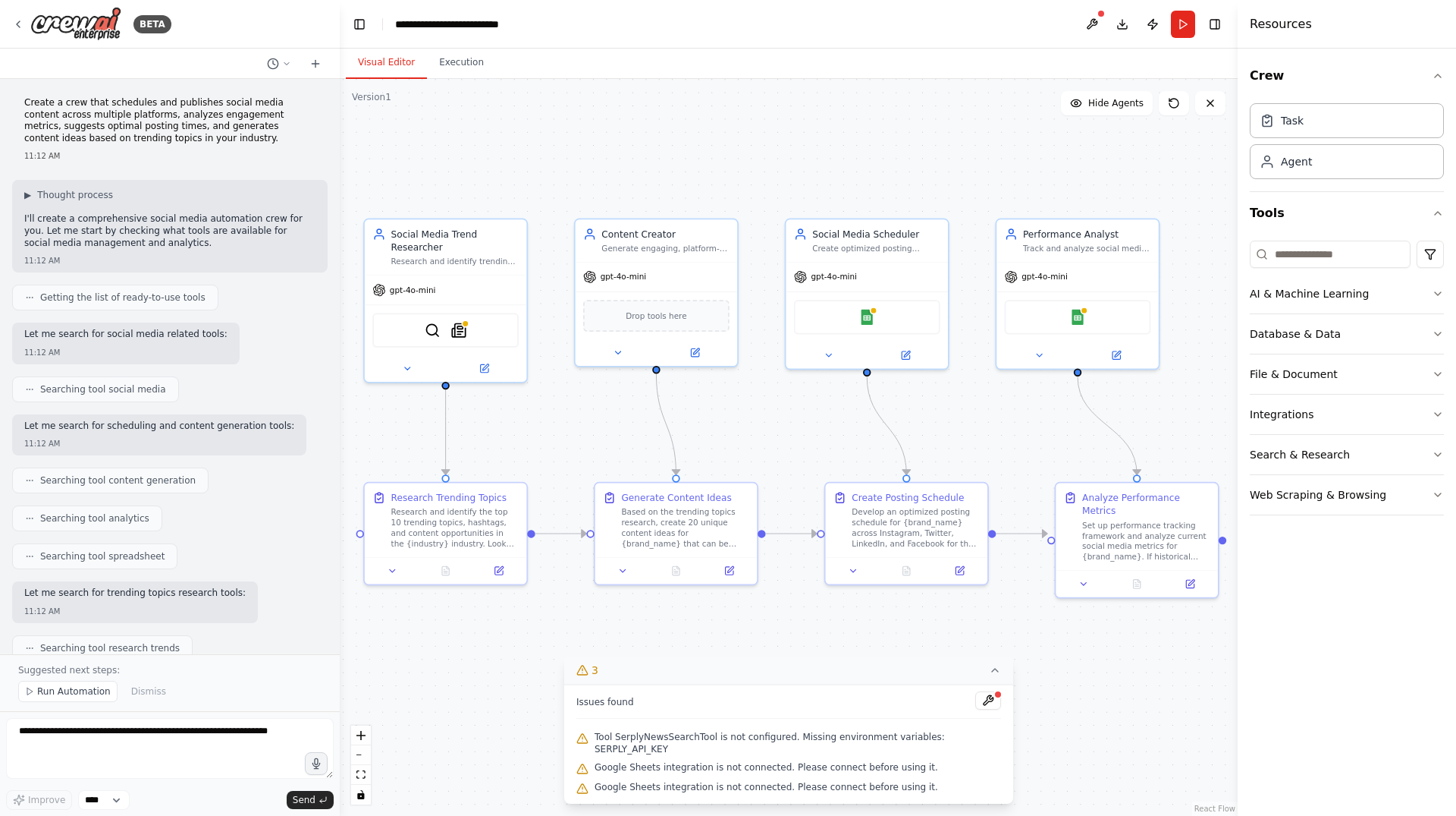
click at [755, 685] on button "3" at bounding box center [789, 670] width 449 height 28
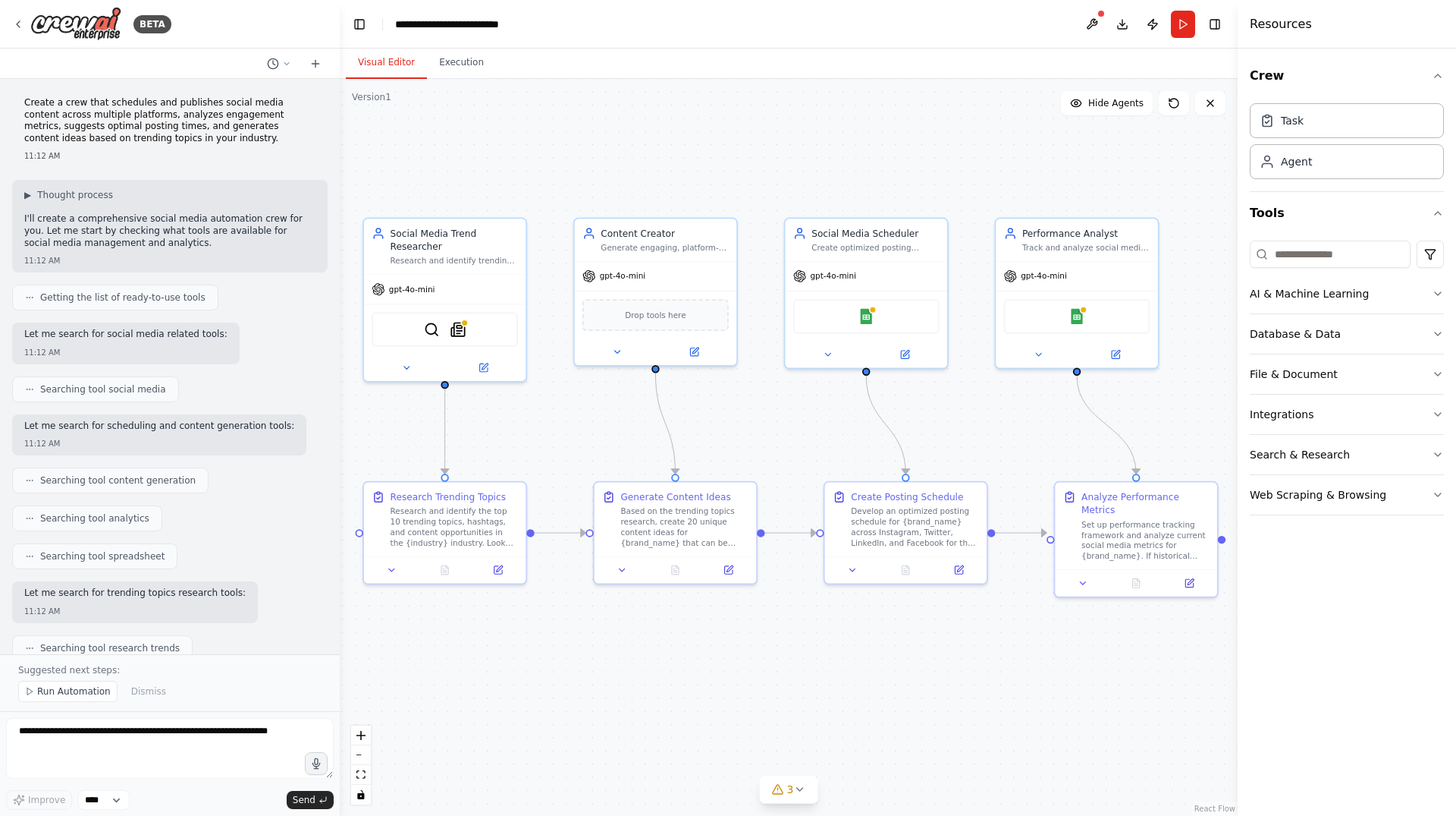
drag, startPoint x: 967, startPoint y: 744, endPoint x: 949, endPoint y: 743, distance: 18.0
click at [949, 743] on div ".deletable-edge-delete-btn { width: 20px; height: 20px; border: 0px solid #ffff…" at bounding box center [789, 447] width 898 height 737
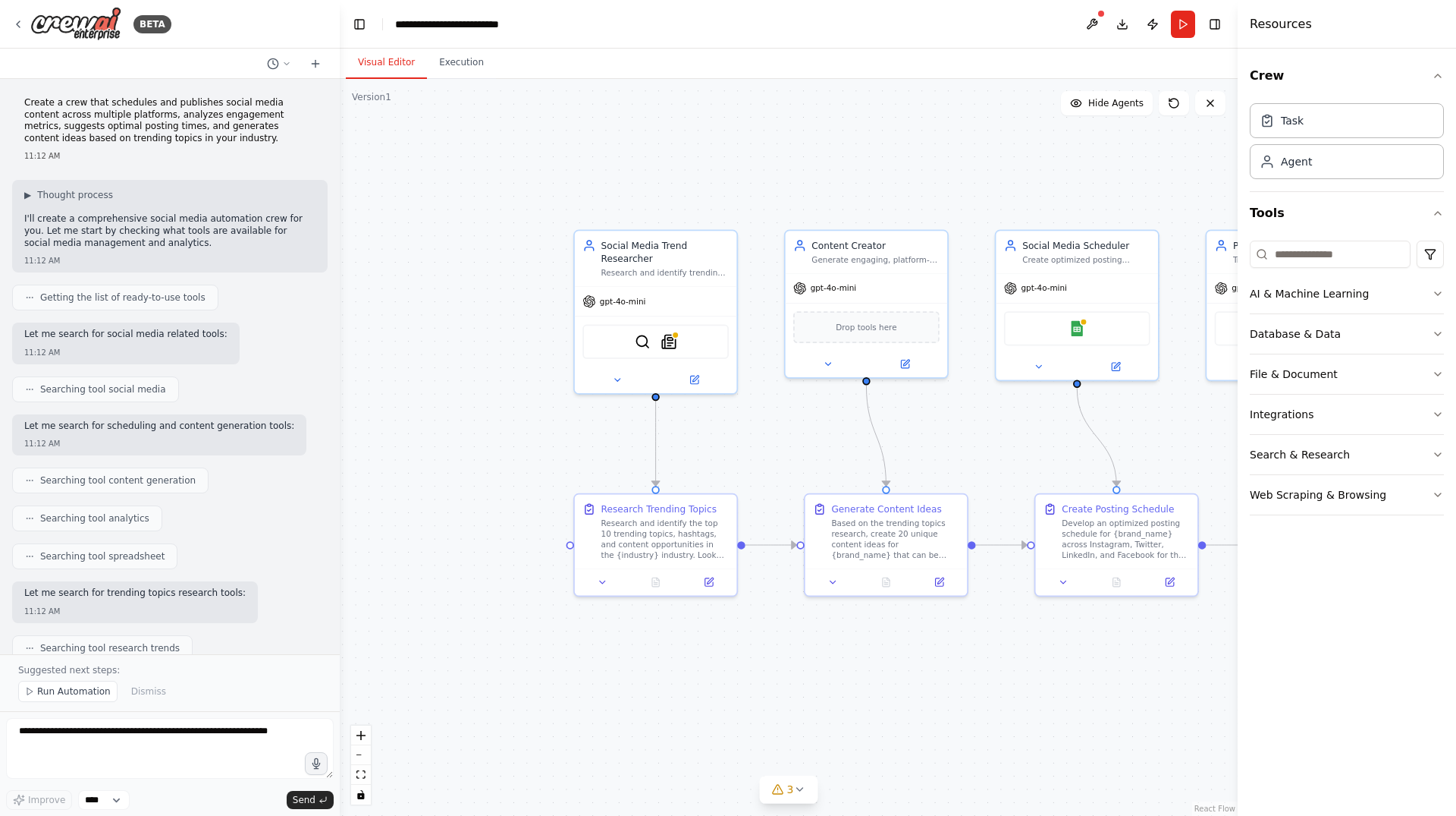
drag, startPoint x: 532, startPoint y: 427, endPoint x: 786, endPoint y: 443, distance: 254.5
click at [786, 442] on div ".deletable-edge-delete-btn { width: 20px; height: 20px; border: 0px solid #ffff…" at bounding box center [789, 447] width 898 height 737
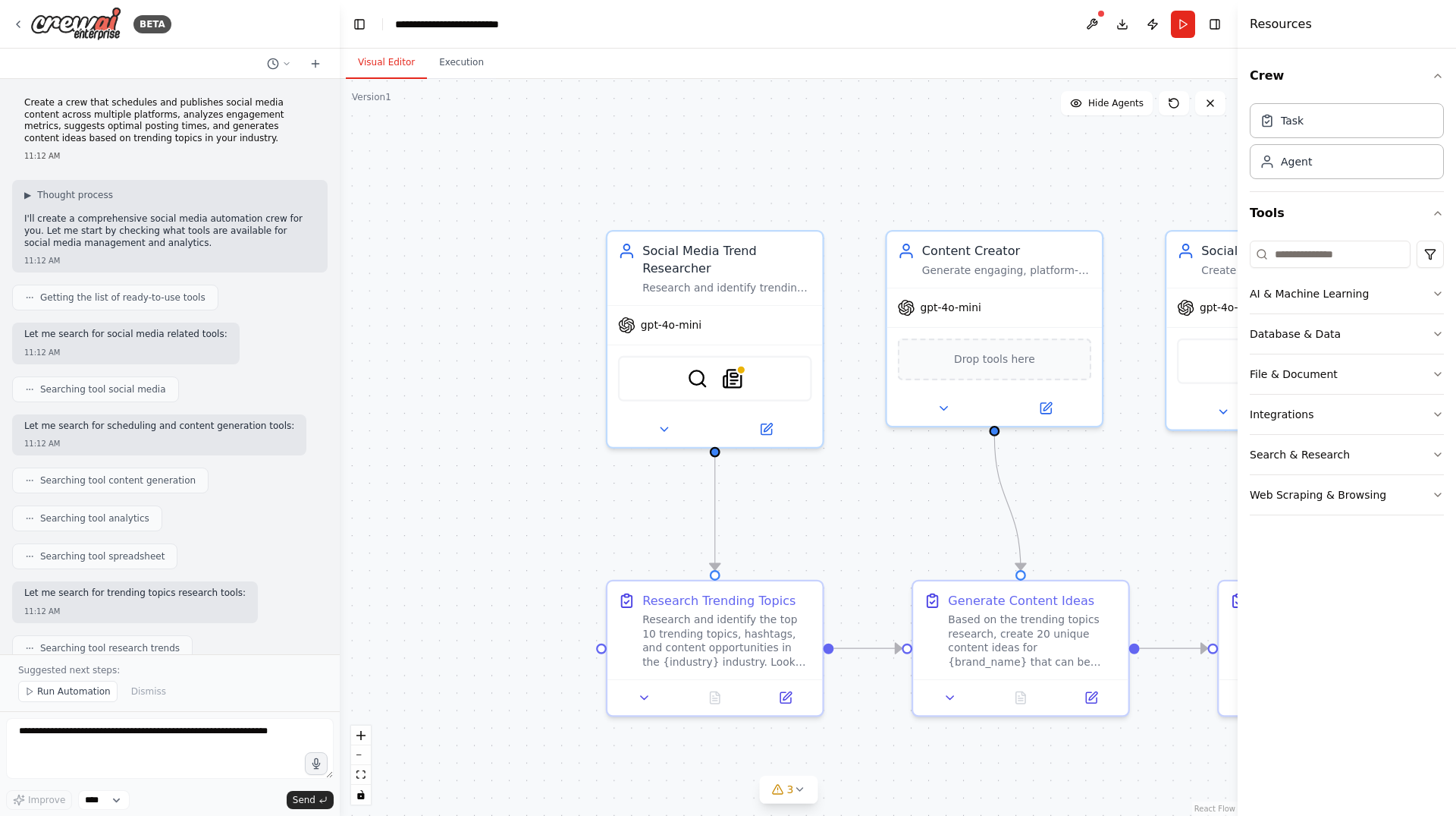
drag, startPoint x: 887, startPoint y: 520, endPoint x: 858, endPoint y: 497, distance: 37.0
click at [863, 501] on div ".deletable-edge-delete-btn { width: 20px; height: 20px; border: 0px solid #ffff…" at bounding box center [789, 447] width 898 height 737
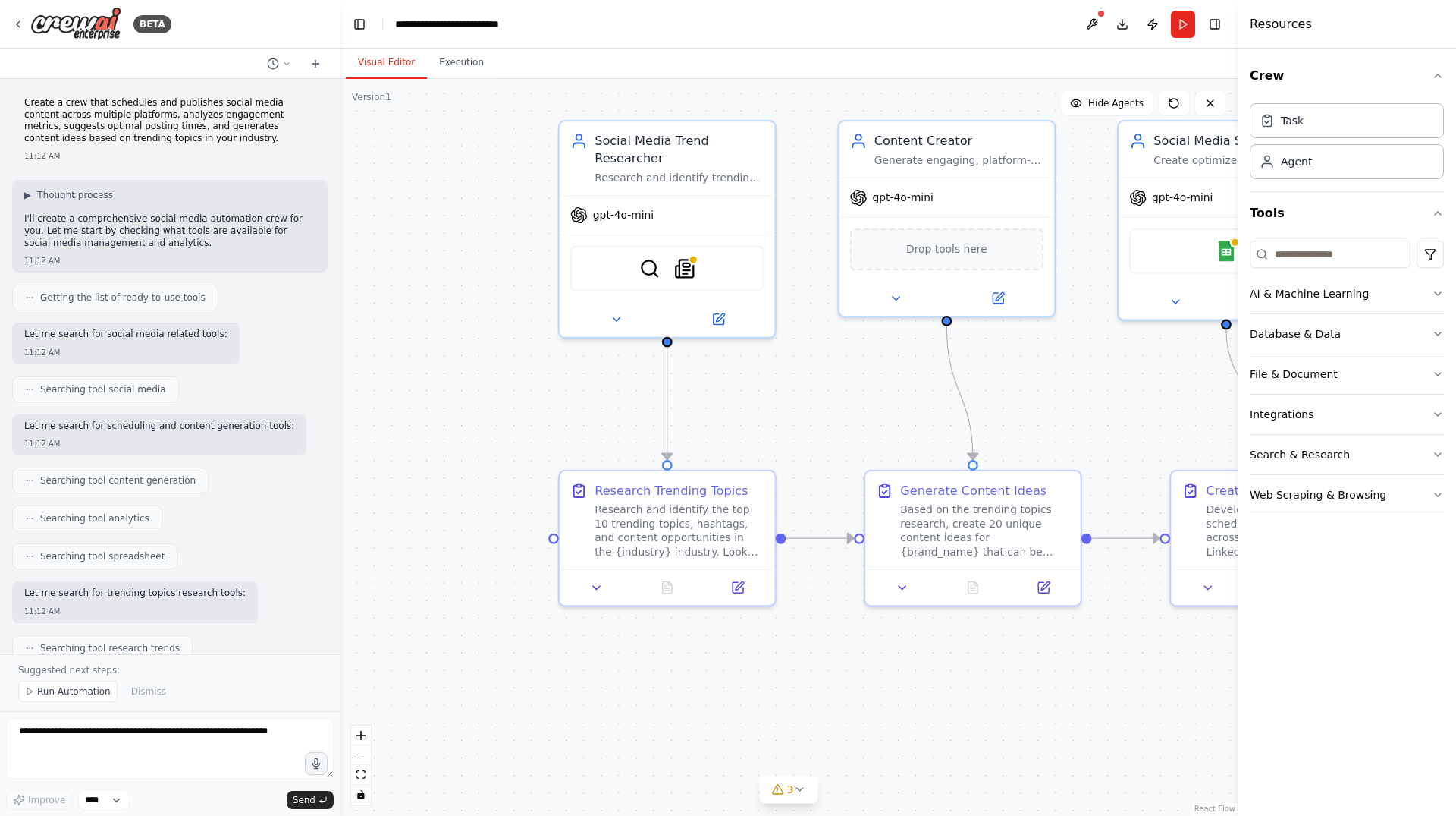
drag, startPoint x: 852, startPoint y: 560, endPoint x: 816, endPoint y: 455, distance: 111.0
click at [816, 455] on div ".deletable-edge-delete-btn { width: 20px; height: 20px; border: 0px solid #ffff…" at bounding box center [789, 447] width 898 height 737
click at [702, 535] on div "Research and identify the top 10 trending topics, hashtags, and content opportu…" at bounding box center [679, 524] width 169 height 56
click at [709, 521] on div "Research and identify the top 10 trending topics, hashtags, and content opportu…" at bounding box center [679, 524] width 169 height 56
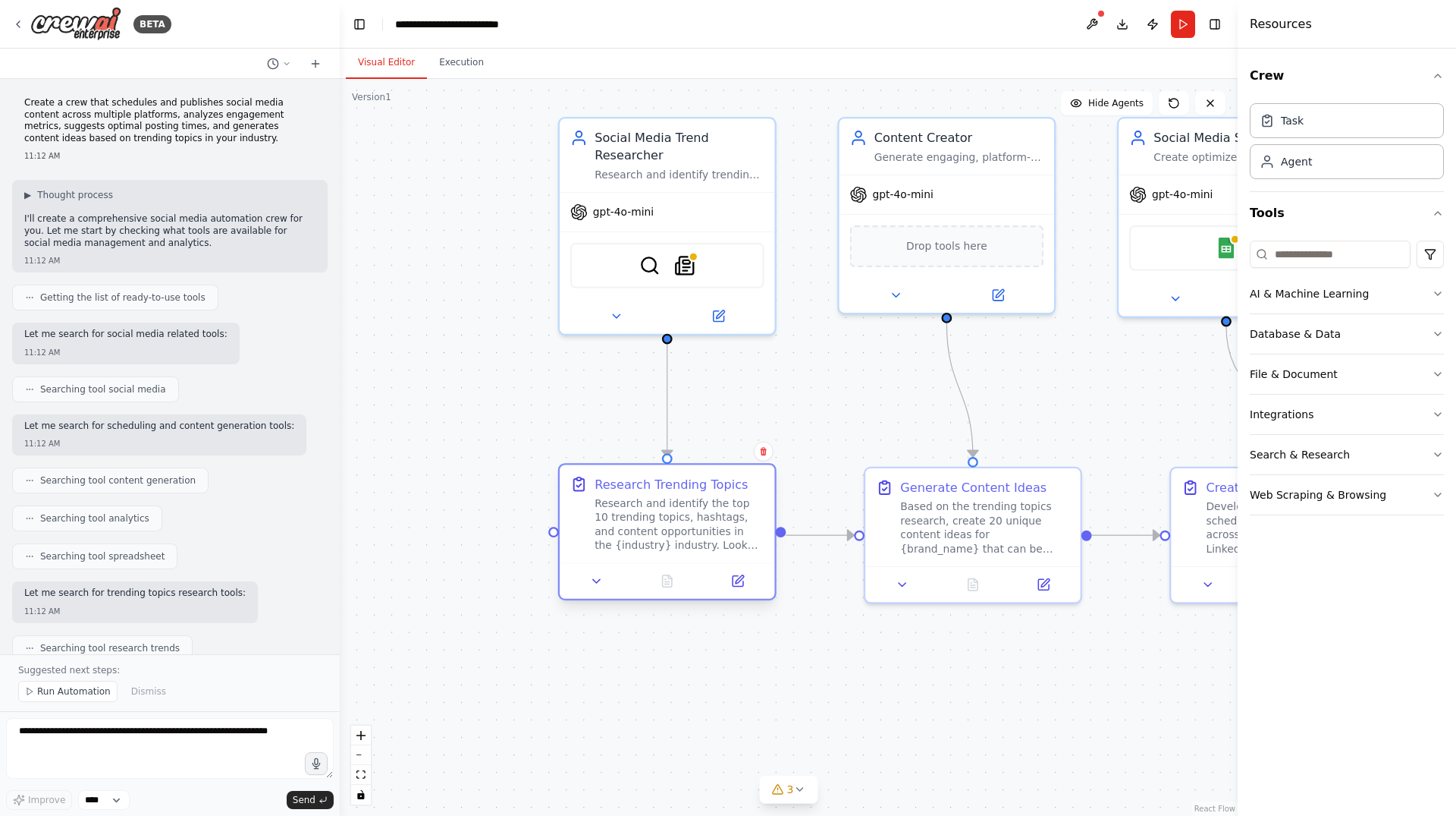
click at [709, 521] on div "Research and identify the top 10 trending topics, hashtags, and content opportu…" at bounding box center [679, 524] width 169 height 56
click at [684, 170] on div "Social Media Trend Researcher Research and identify trending topics, hashtags, …" at bounding box center [666, 152] width 215 height 74
click at [638, 563] on div at bounding box center [666, 580] width 215 height 36
click at [593, 582] on icon at bounding box center [597, 580] width 14 height 14
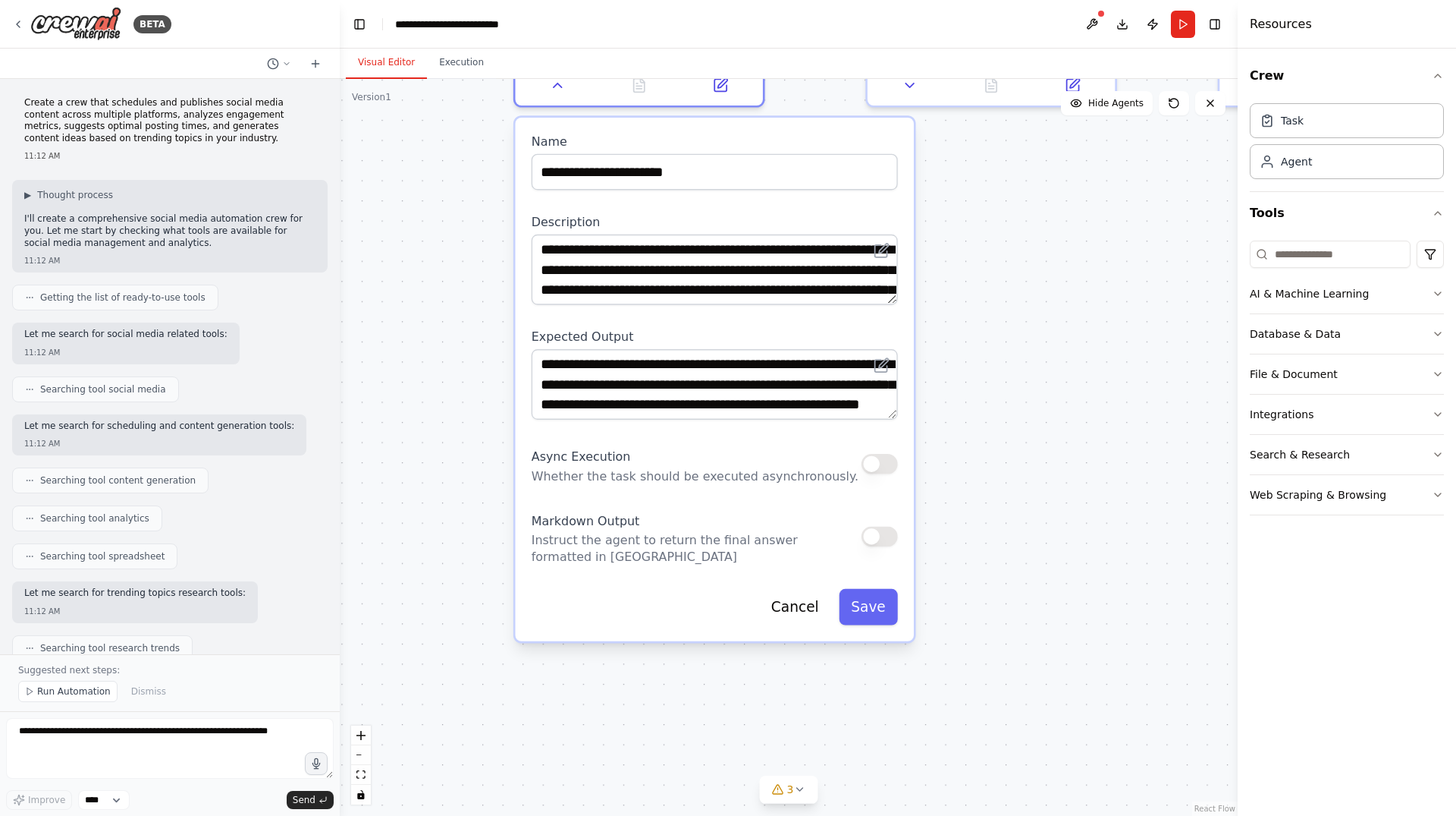
drag, startPoint x: 1021, startPoint y: 759, endPoint x: 1043, endPoint y: 324, distance: 435.6
click at [1043, 324] on div ".deletable-edge-delete-btn { width: 20px; height: 20px; border: 0px solid #ffff…" at bounding box center [789, 447] width 898 height 737
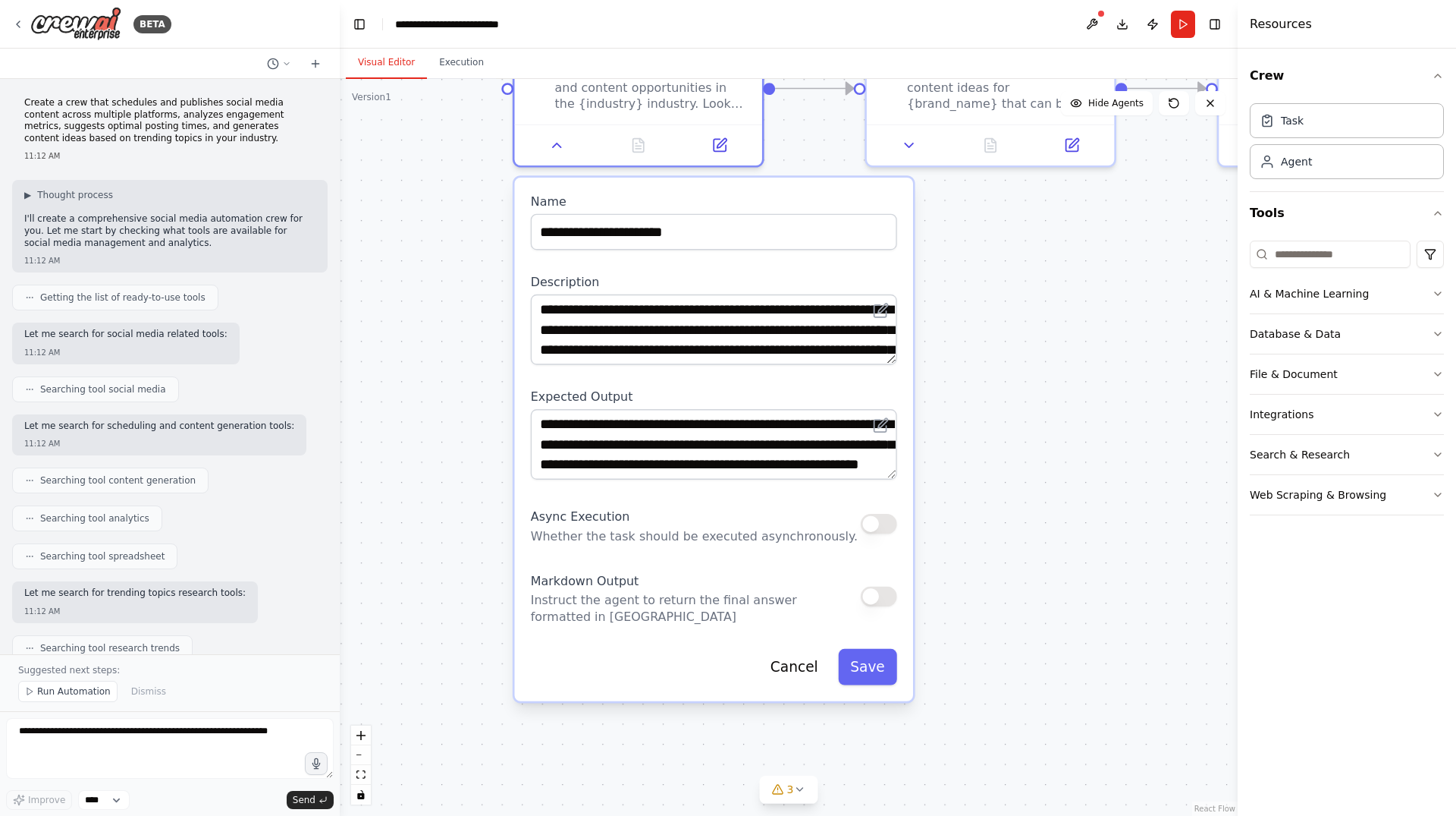
drag, startPoint x: 1007, startPoint y: 298, endPoint x: 1000, endPoint y: 380, distance: 82.3
click at [1000, 380] on div ".deletable-edge-delete-btn { width: 20px; height: 20px; border: 0px solid #ffff…" at bounding box center [789, 447] width 898 height 737
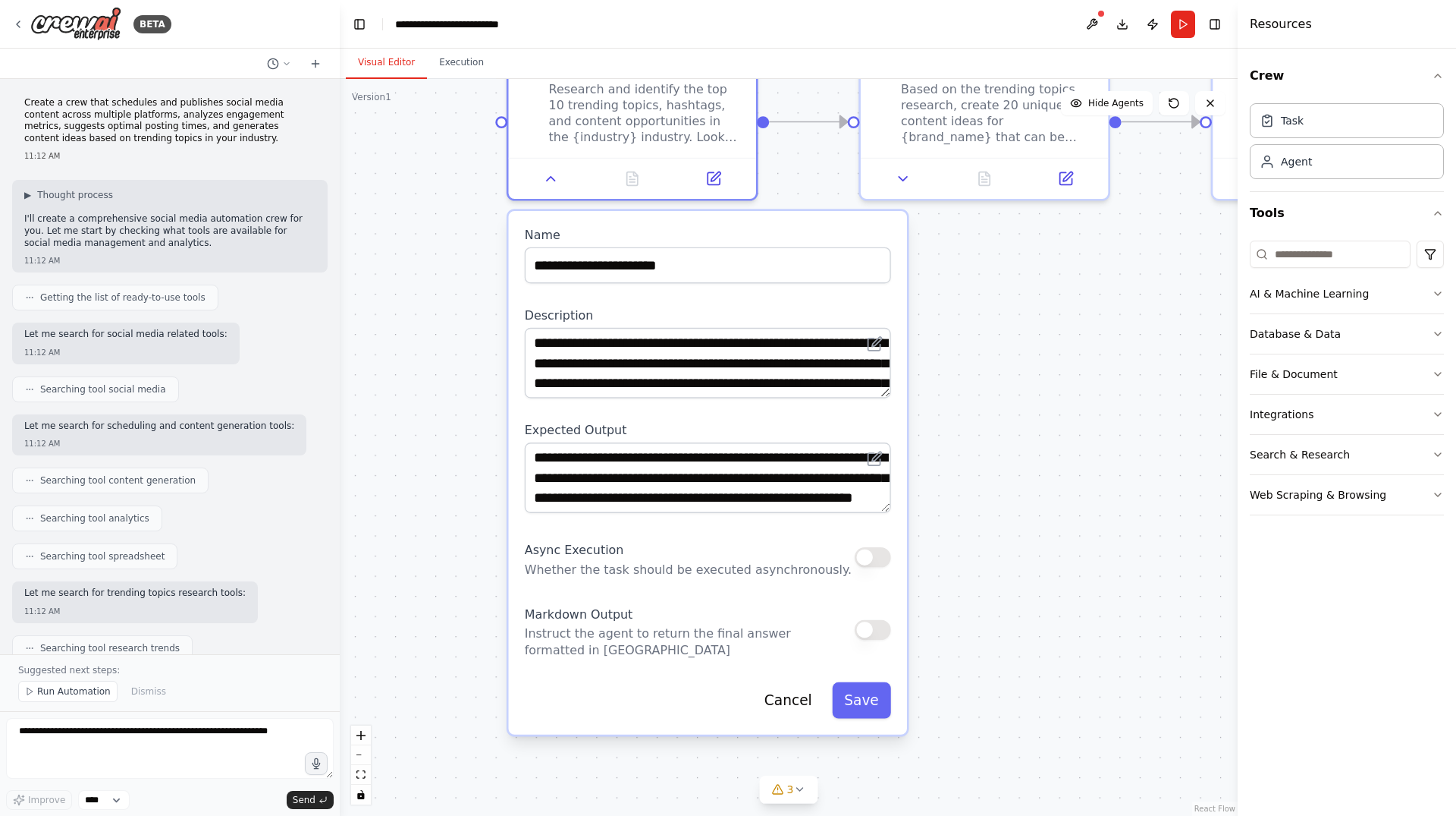
click at [1034, 402] on div ".deletable-edge-delete-btn { width: 20px; height: 20px; border: 0px solid #ffff…" at bounding box center [789, 447] width 898 height 737
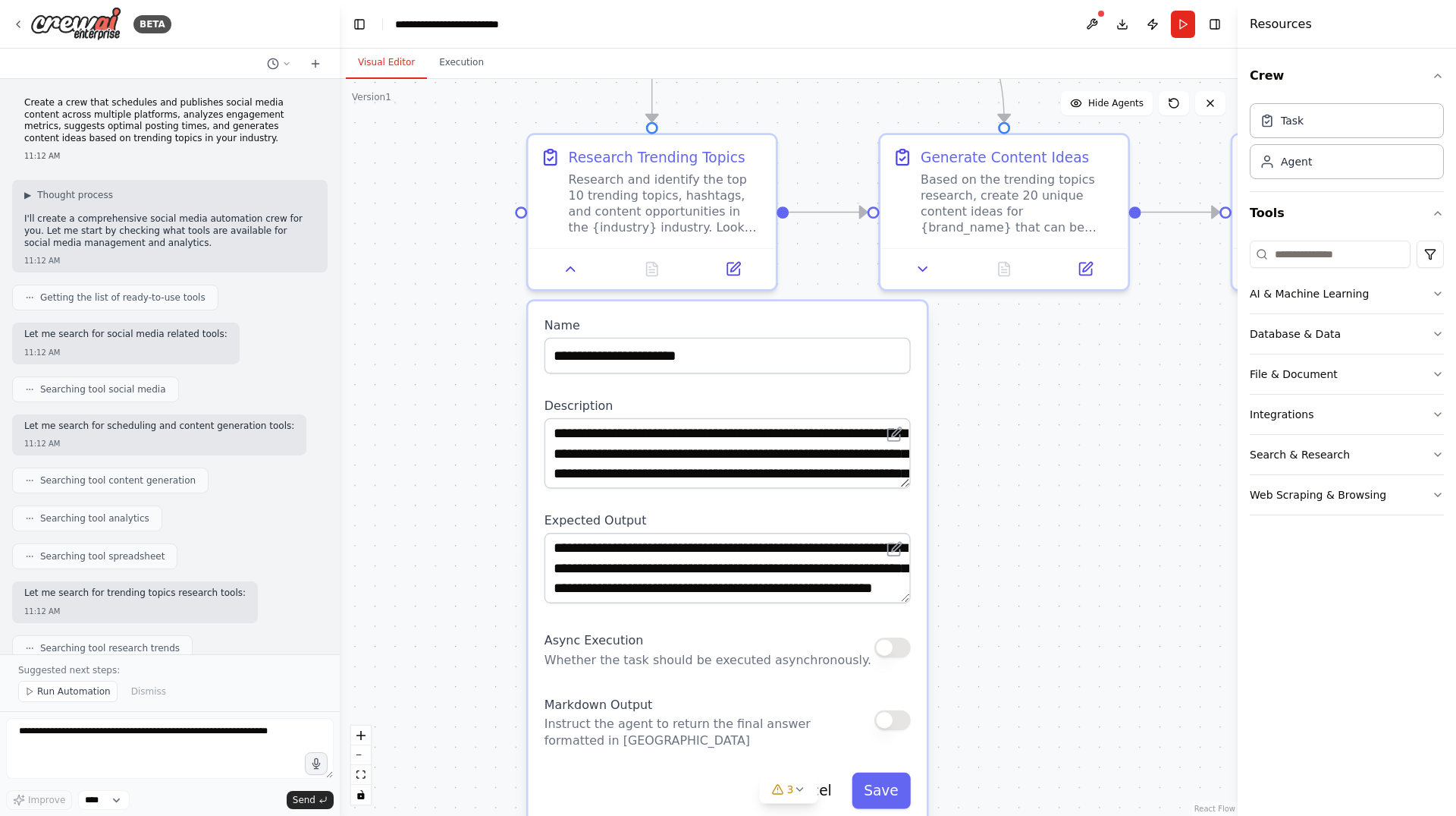
drag, startPoint x: 953, startPoint y: 291, endPoint x: 987, endPoint y: 449, distance: 161.6
click at [987, 449] on div ".deletable-edge-delete-btn { width: 20px; height: 20px; border: 0px solid #ffff…" at bounding box center [789, 447] width 898 height 737
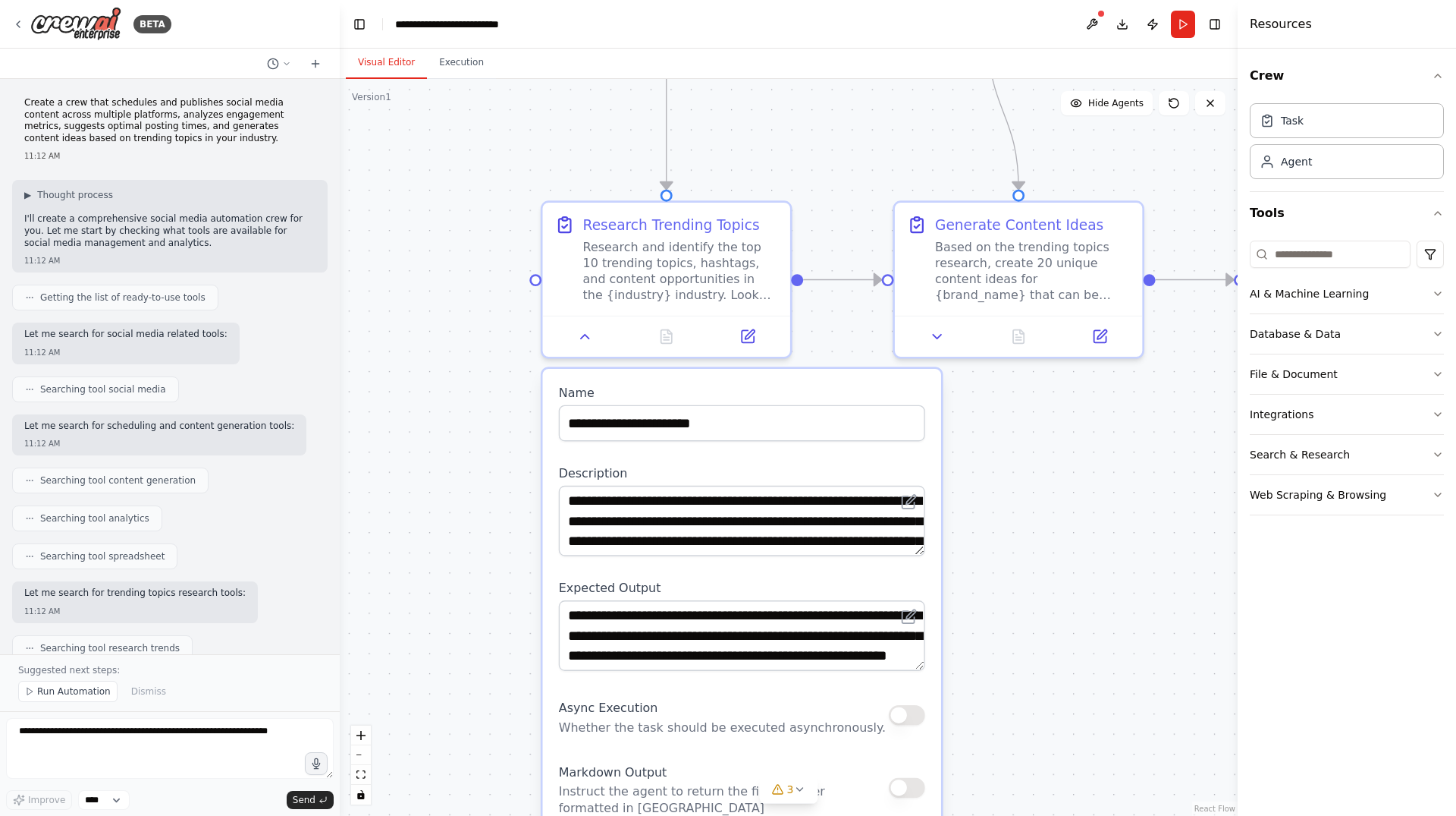
click at [987, 449] on div ".deletable-edge-delete-btn { width: 20px; height: 20px; border: 0px solid #ffff…" at bounding box center [789, 447] width 898 height 737
click at [593, 337] on button at bounding box center [585, 333] width 69 height 24
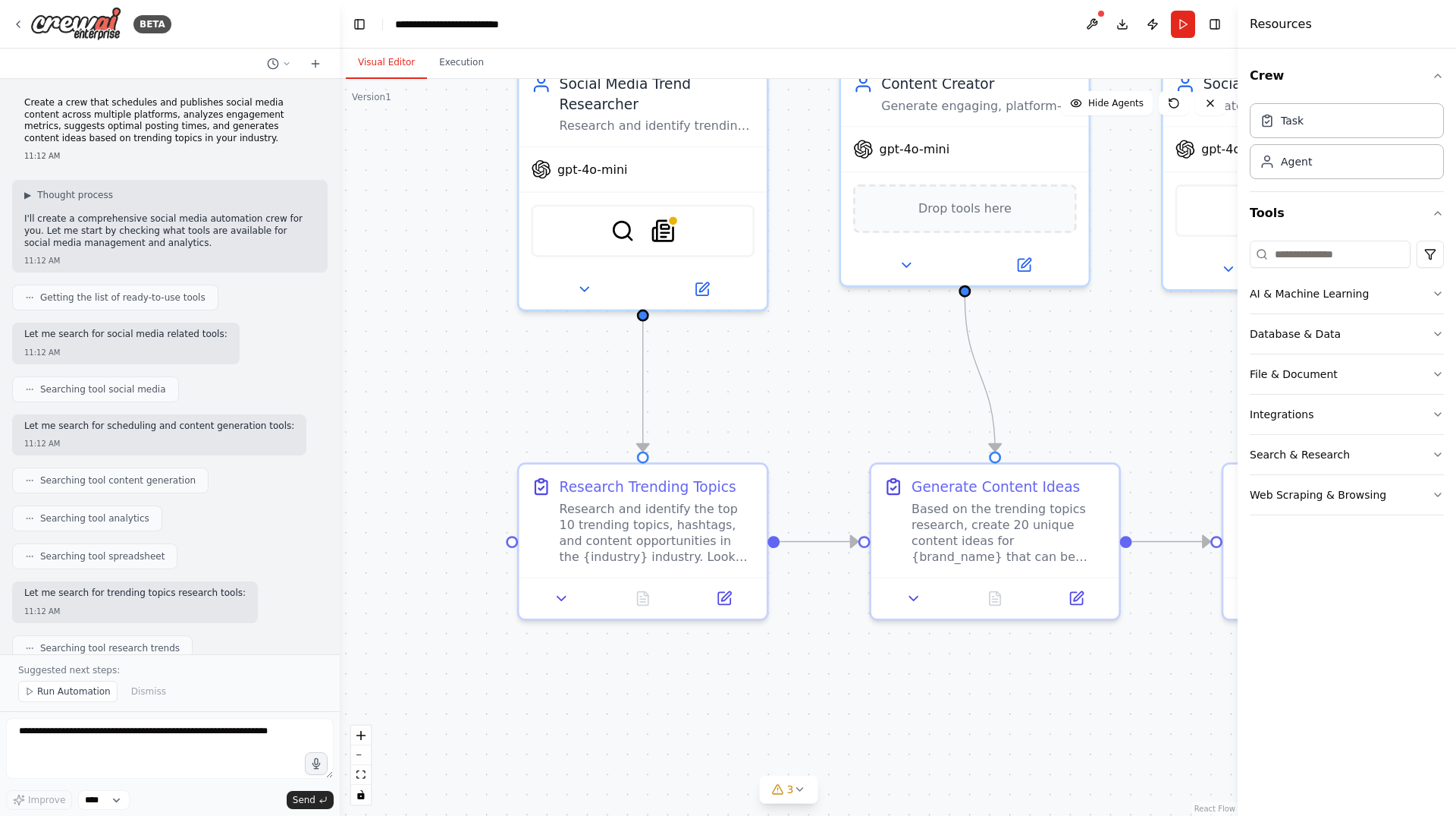
drag, startPoint x: 837, startPoint y: 397, endPoint x: 816, endPoint y: 681, distance: 284.8
click at [816, 681] on div ".deletable-edge-delete-btn { width: 20px; height: 20px; border: 0px solid #ffff…" at bounding box center [789, 447] width 898 height 737
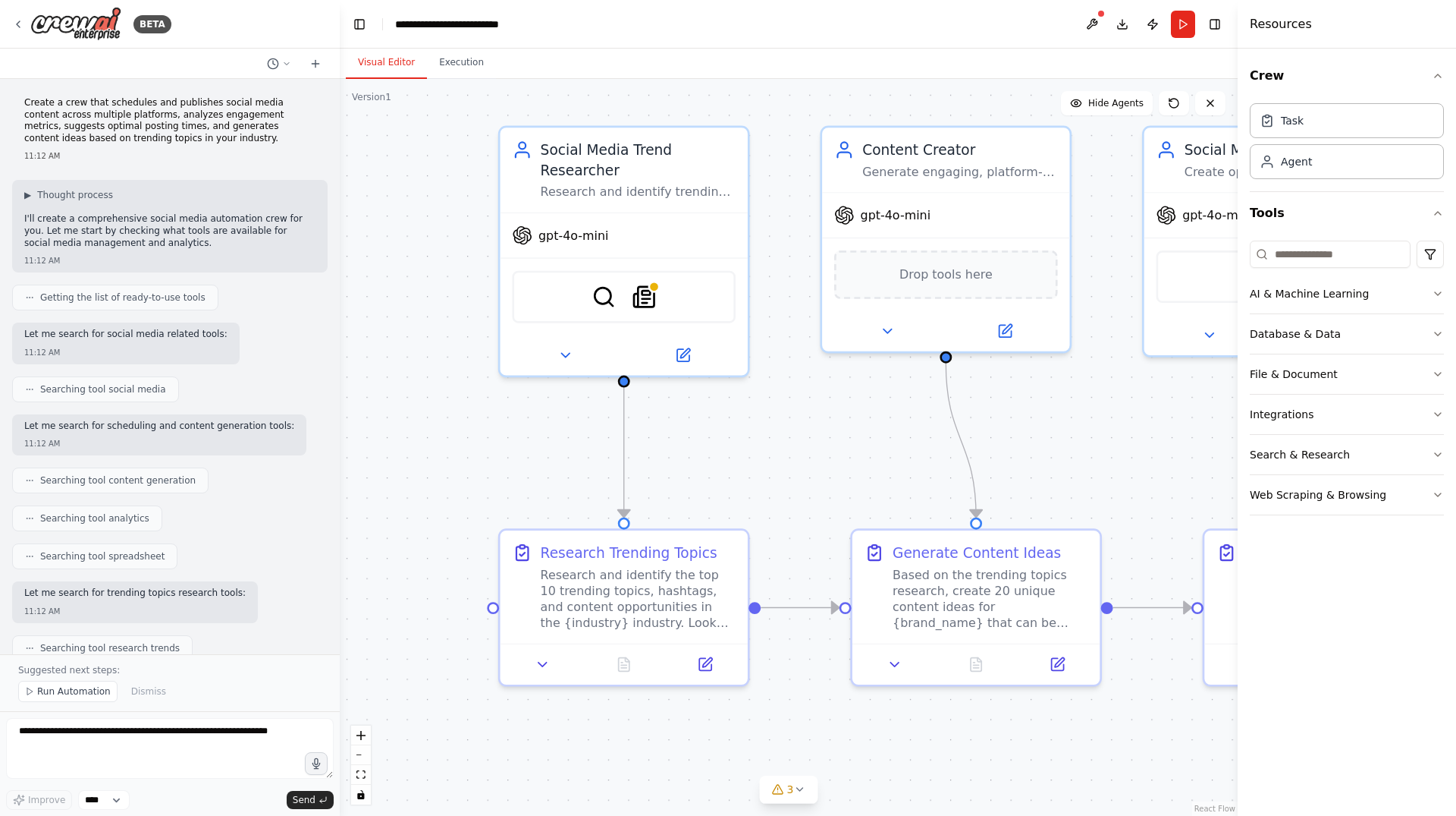
drag, startPoint x: 778, startPoint y: 361, endPoint x: 756, endPoint y: 406, distance: 50.1
click at [756, 406] on div ".deletable-edge-delete-btn { width: 20px; height: 20px; border: 0px solid #ffff…" at bounding box center [789, 447] width 898 height 737
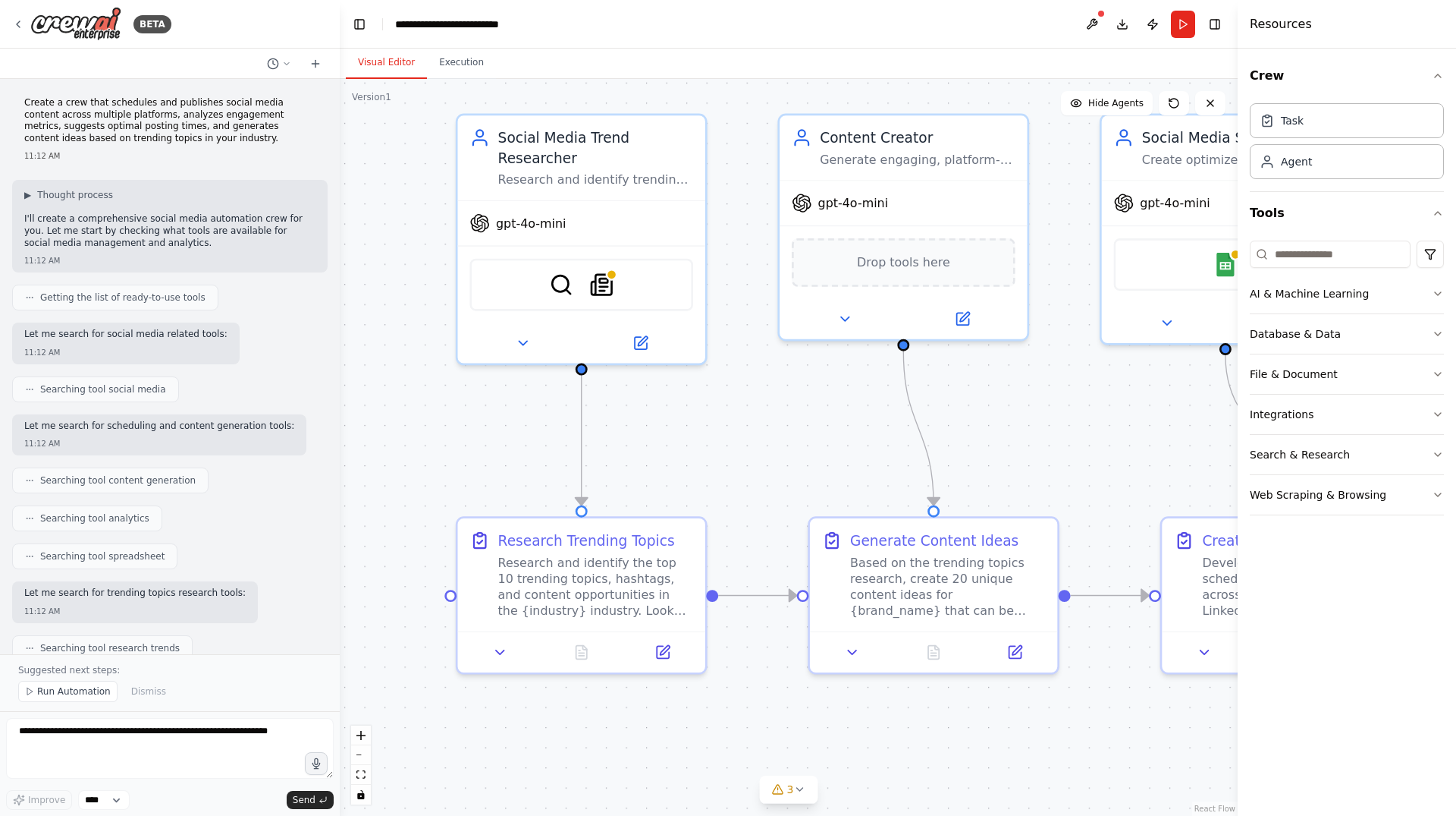
drag, startPoint x: 881, startPoint y: 475, endPoint x: 837, endPoint y: 460, distance: 46.5
click at [837, 460] on div ".deletable-edge-delete-btn { width: 20px; height: 20px; border: 0px solid #ffff…" at bounding box center [789, 447] width 898 height 737
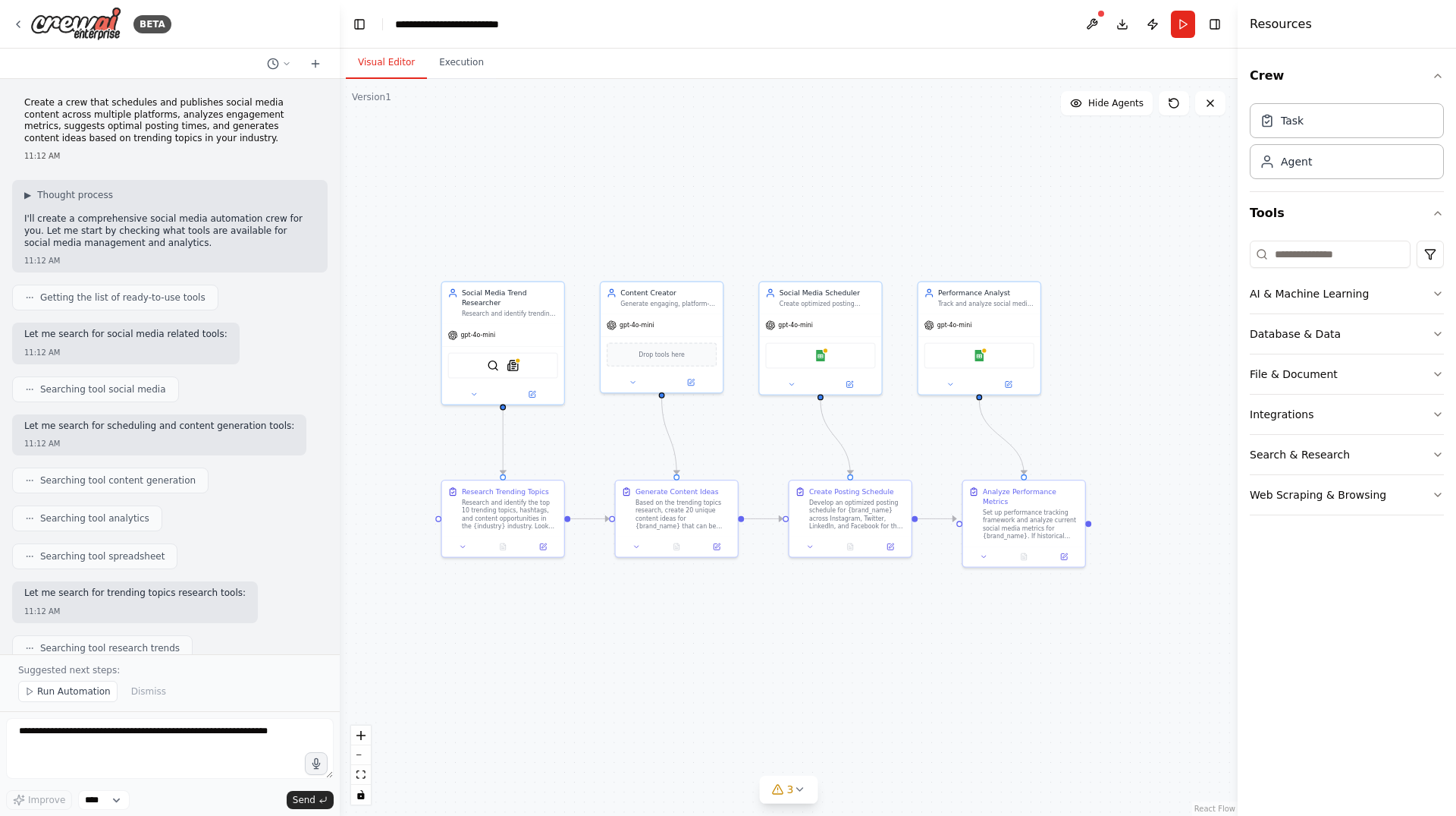
drag, startPoint x: 963, startPoint y: 453, endPoint x: 753, endPoint y: 453, distance: 210.0
click at [753, 453] on div ".deletable-edge-delete-btn { width: 20px; height: 20px; border: 0px solid #ffff…" at bounding box center [789, 447] width 898 height 737
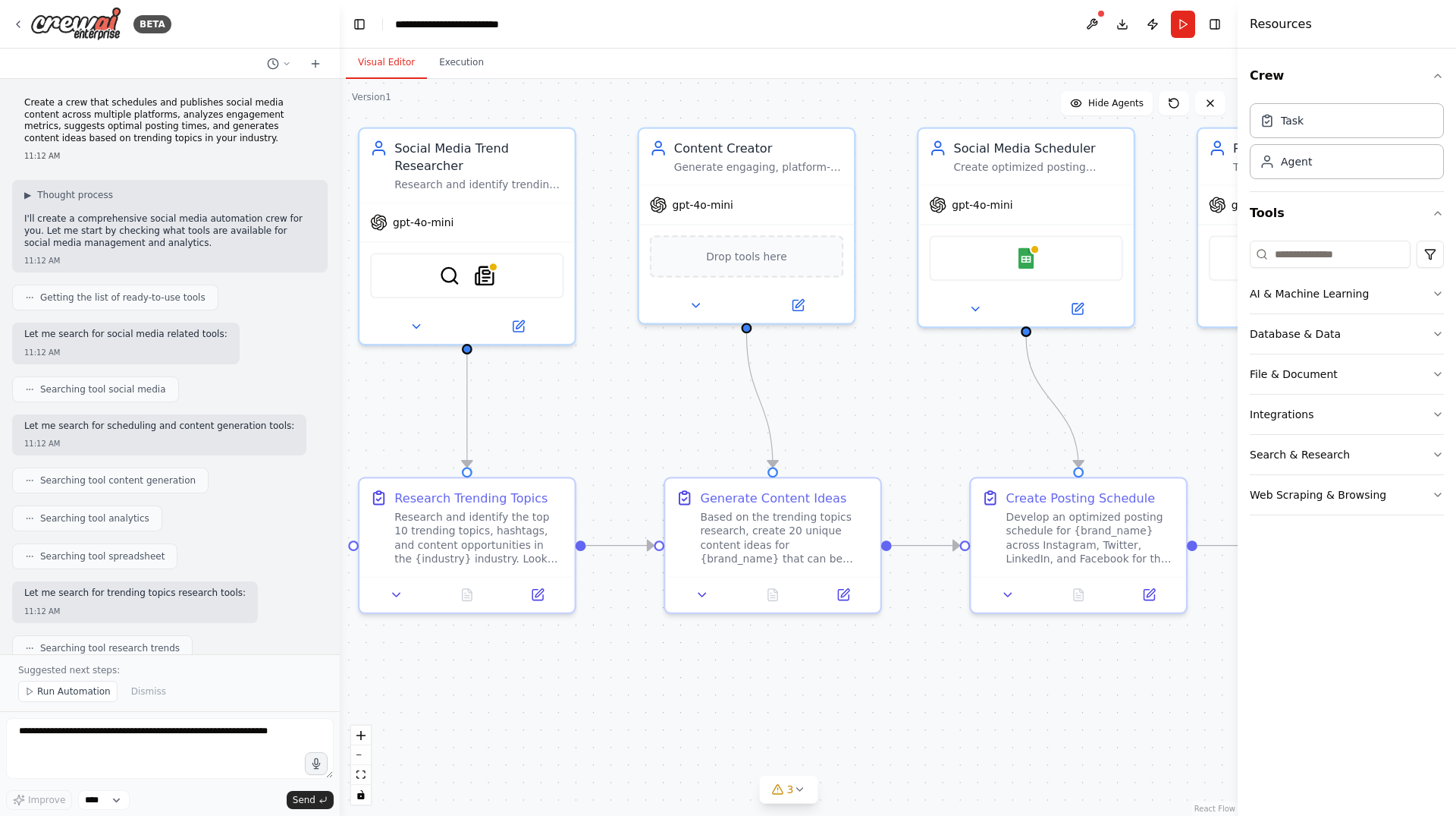
drag, startPoint x: 633, startPoint y: 427, endPoint x: 683, endPoint y: 434, distance: 50.5
click at [683, 434] on div ".deletable-edge-delete-btn { width: 20px; height: 20px; border: 0px solid #ffff…" at bounding box center [789, 447] width 898 height 737
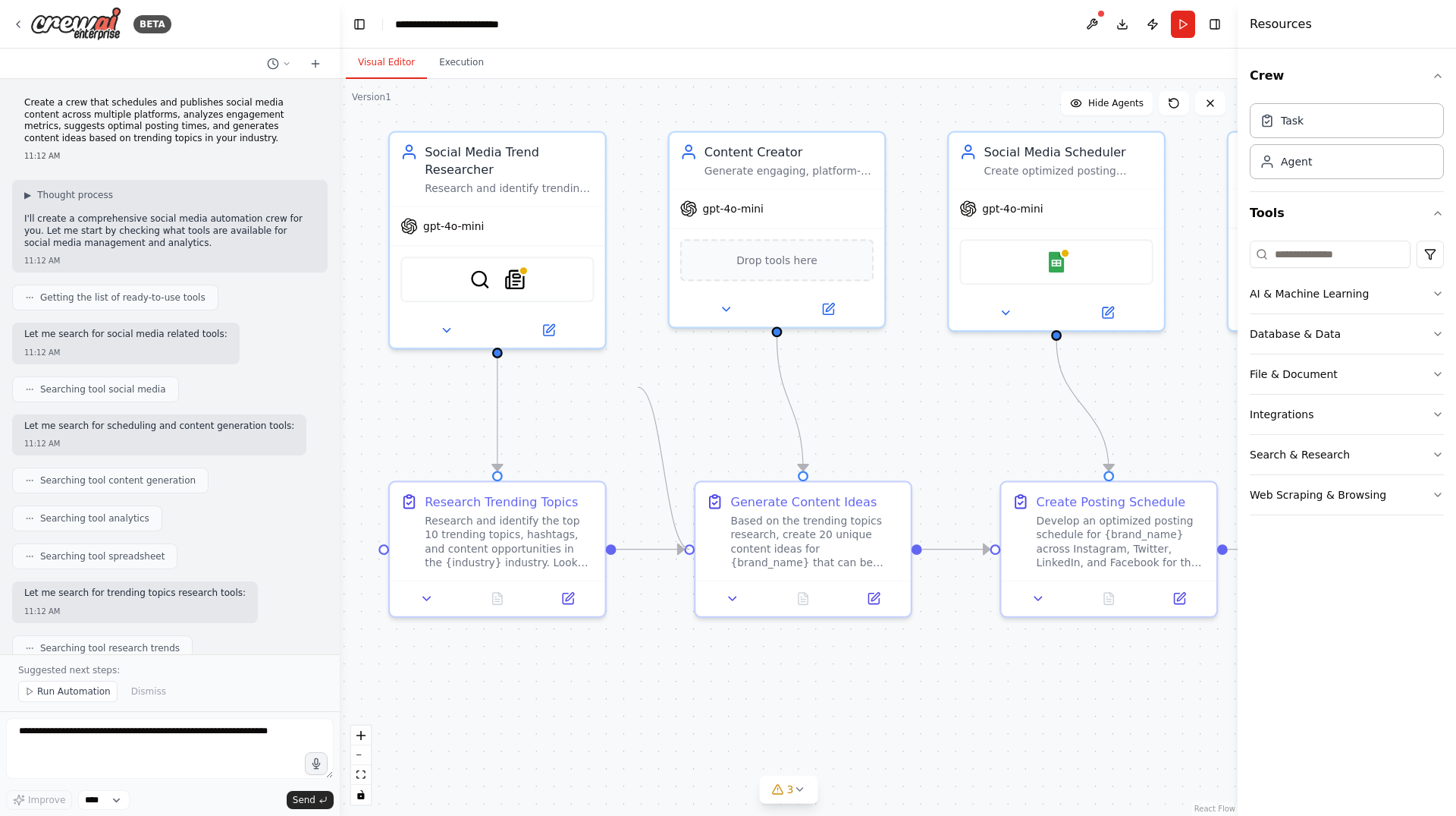
drag, startPoint x: 690, startPoint y: 544, endPoint x: 628, endPoint y: 374, distance: 181.0
click at [628, 374] on div ".deletable-edge-delete-btn { width: 20px; height: 20px; border: 0px solid #ffff…" at bounding box center [789, 447] width 898 height 737
click at [1133, 110] on button "Hide Agents" at bounding box center [1107, 103] width 92 height 24
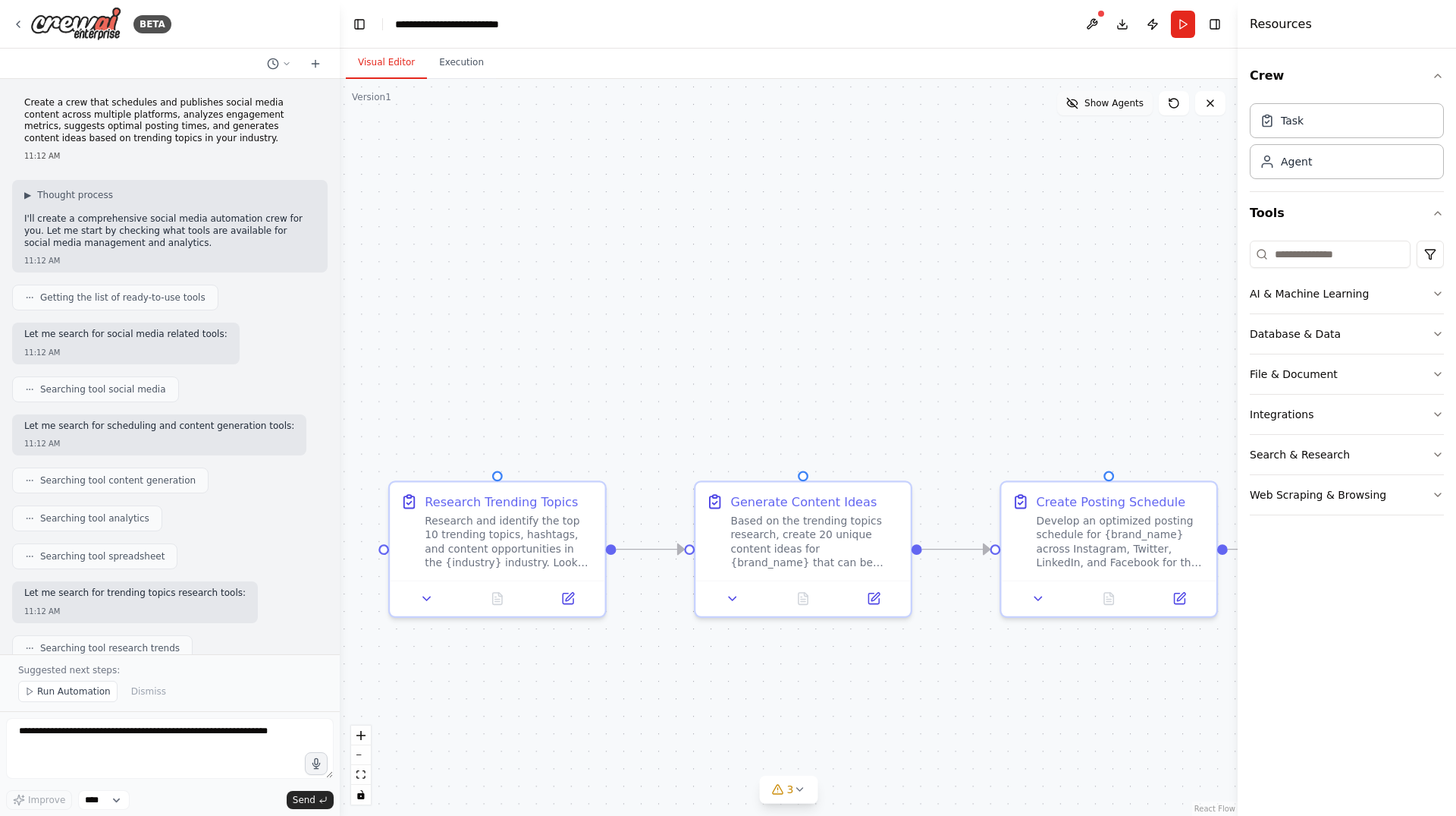
click at [1133, 110] on button "Show Agents" at bounding box center [1105, 103] width 96 height 24
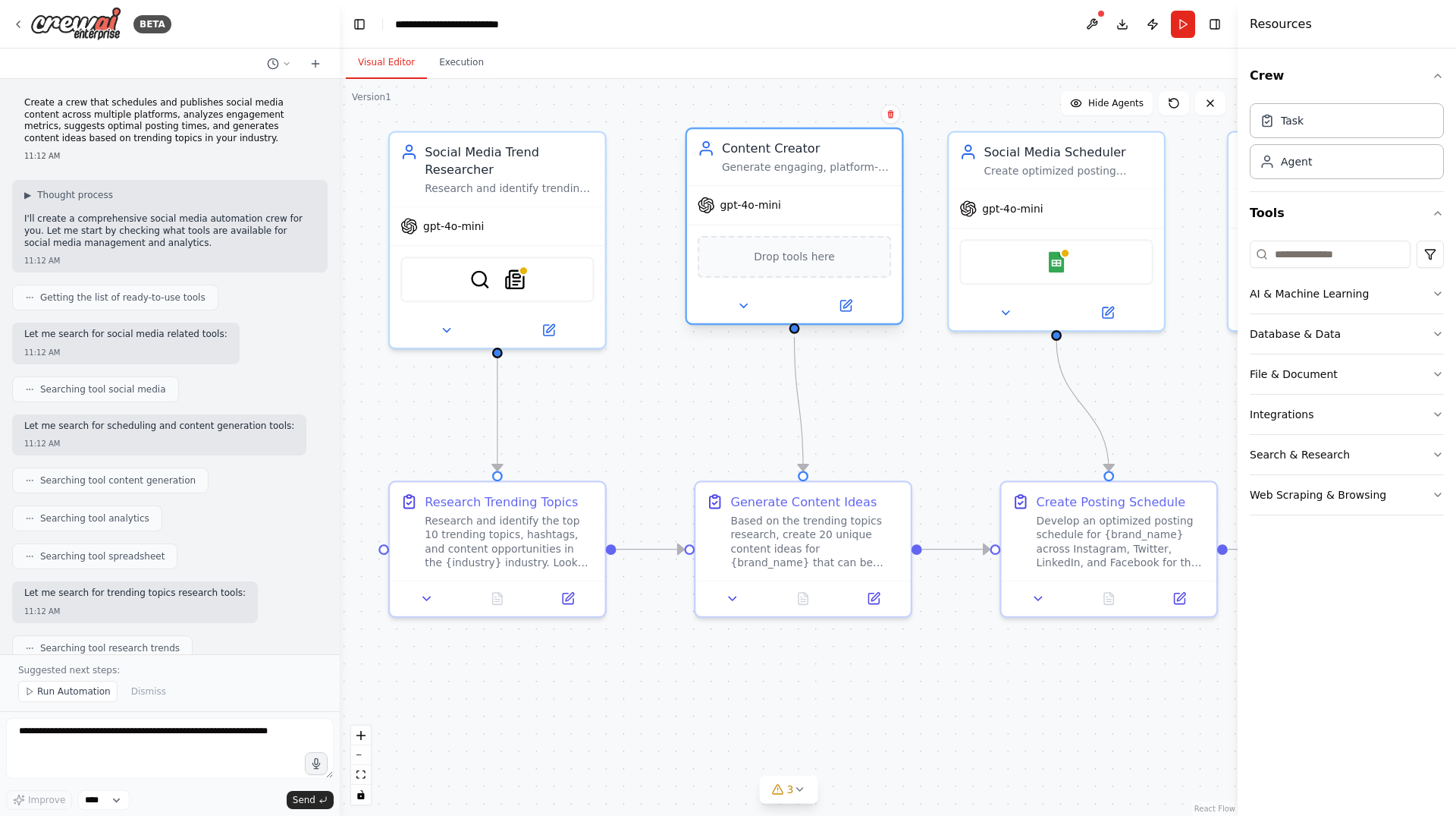
drag, startPoint x: 820, startPoint y: 190, endPoint x: 838, endPoint y: 195, distance: 18.7
click at [838, 195] on div "gpt-4o-mini" at bounding box center [794, 205] width 215 height 39
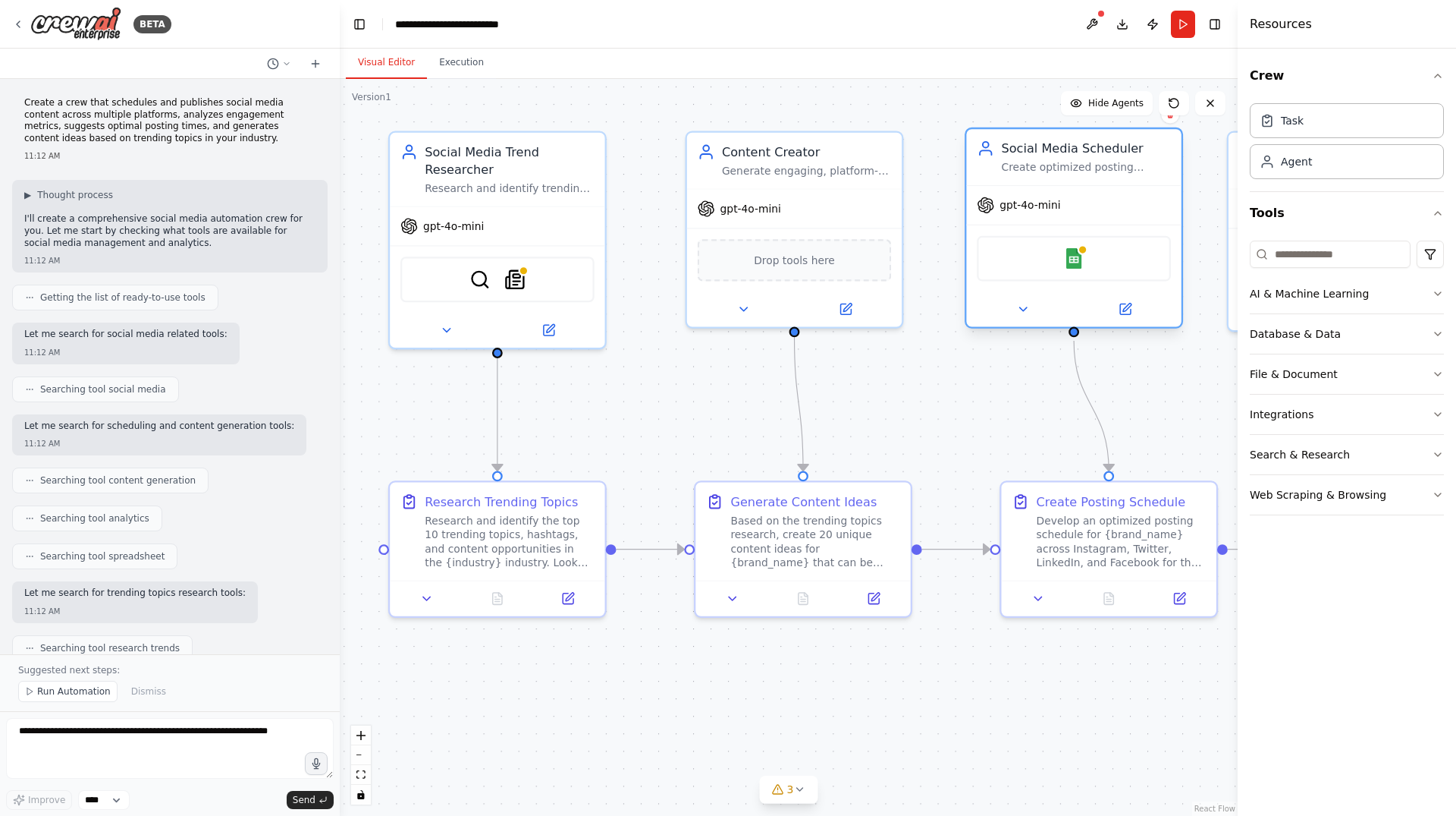
drag, startPoint x: 1038, startPoint y: 180, endPoint x: 1063, endPoint y: 181, distance: 25.0
click at [1063, 181] on div "Social Media Scheduler Create optimized posting schedules for {brand_name} acro…" at bounding box center [1073, 157] width 215 height 56
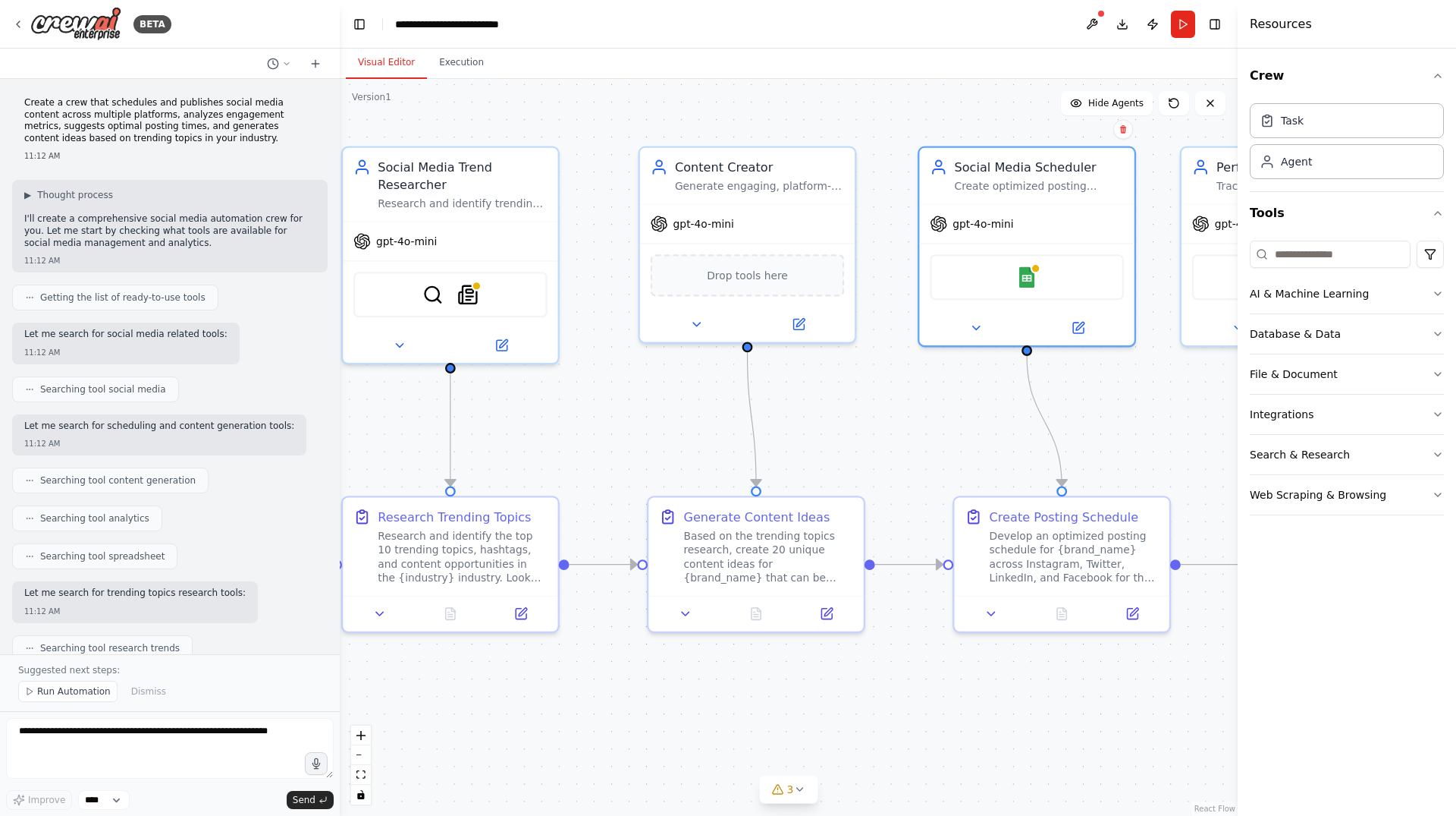
drag, startPoint x: 975, startPoint y: 398, endPoint x: 982, endPoint y: 414, distance: 17.5
click at [982, 414] on div ".deletable-edge-delete-btn { width: 20px; height: 20px; border: 0px solid #ffff…" at bounding box center [789, 447] width 898 height 737
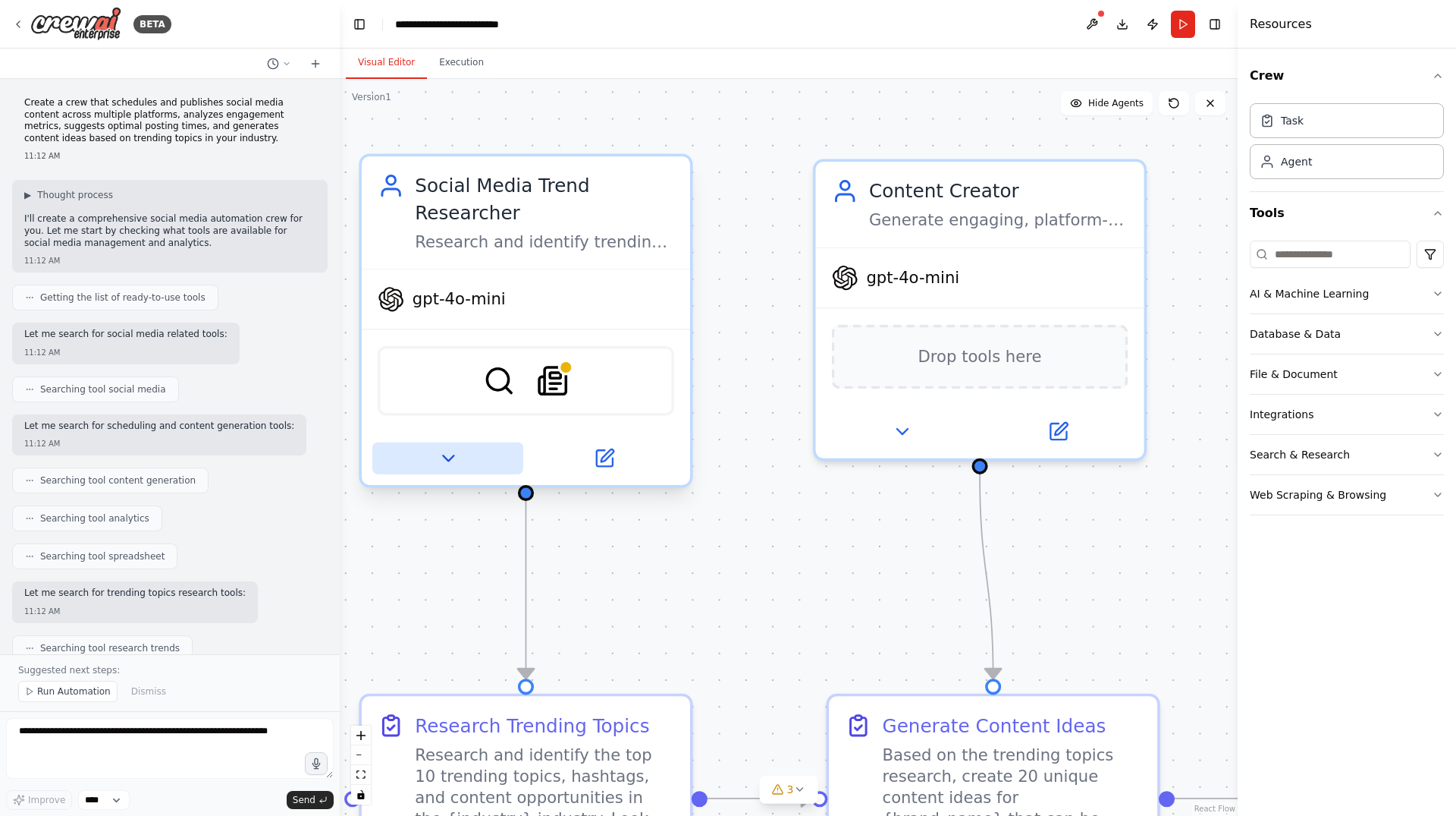
click at [452, 448] on icon at bounding box center [448, 458] width 21 height 21
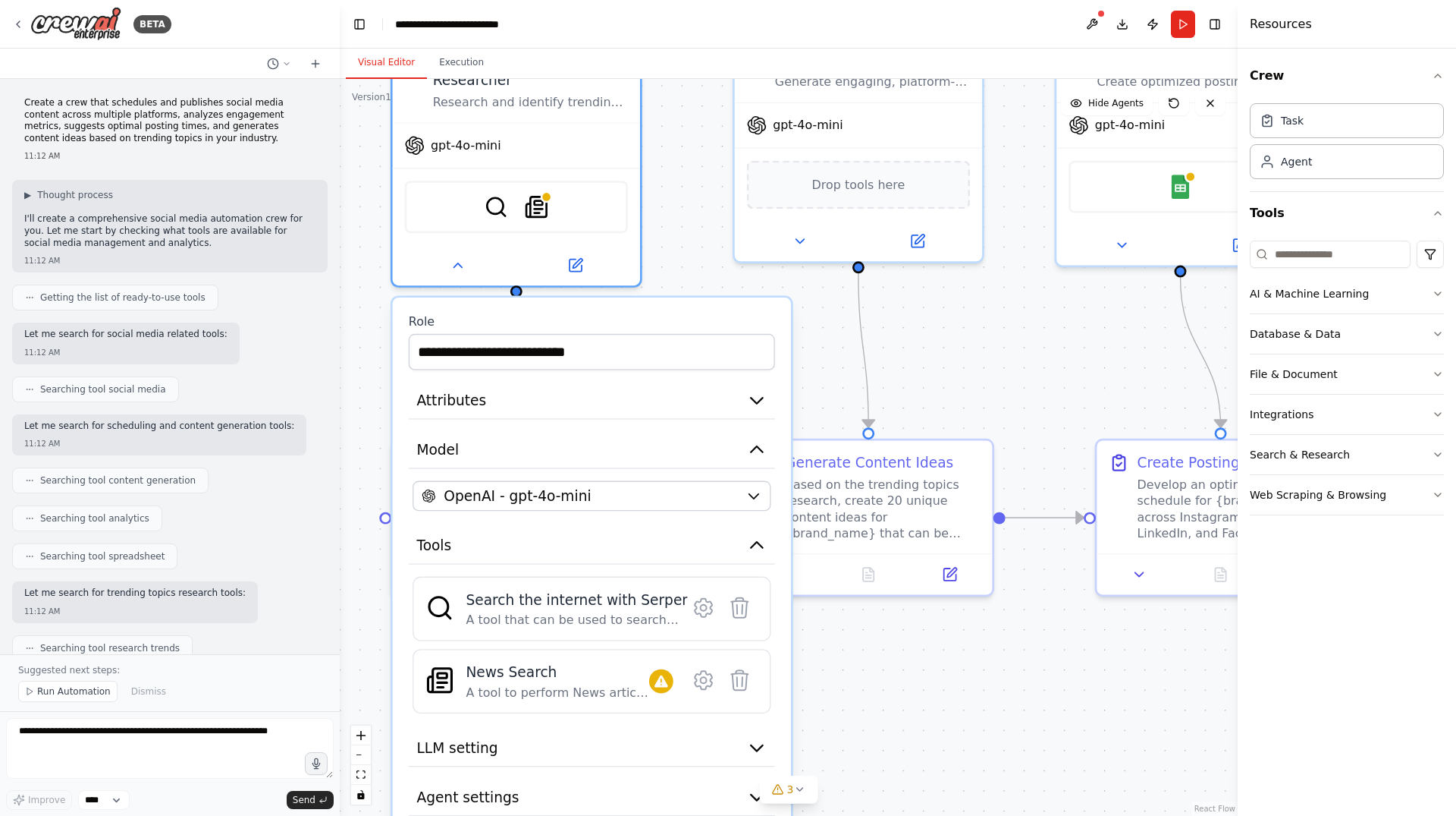
drag, startPoint x: 681, startPoint y: 425, endPoint x: 685, endPoint y: 243, distance: 182.0
click at [685, 243] on div ".deletable-edge-delete-btn { width: 20px; height: 20px; border: 0px solid #ffff…" at bounding box center [789, 447] width 898 height 737
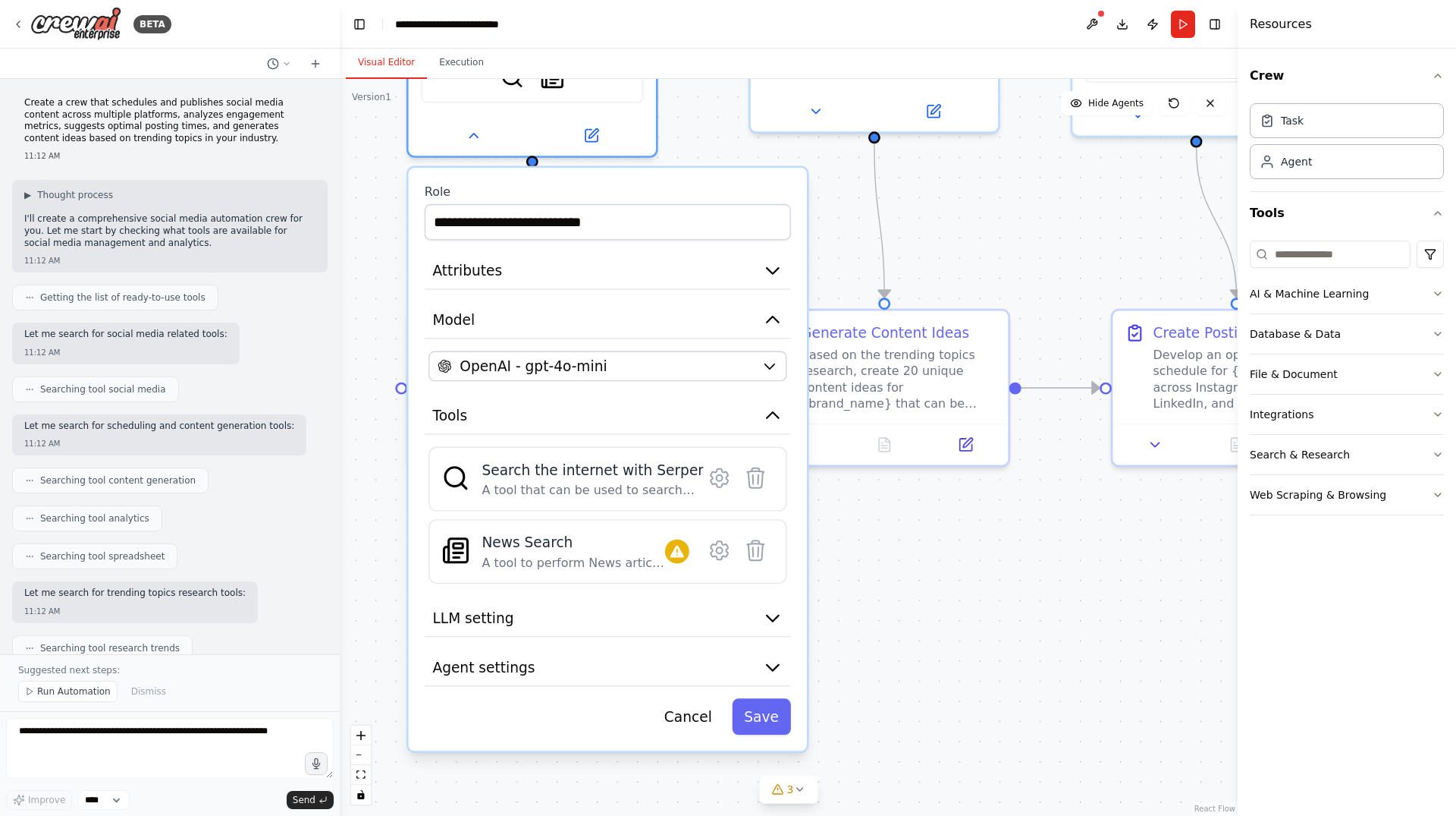
drag, startPoint x: 688, startPoint y: 260, endPoint x: 704, endPoint y: 131, distance: 130.0
click at [704, 131] on div ".deletable-edge-delete-btn { width: 20px; height: 20px; border: 0px solid #ffff…" at bounding box center [789, 447] width 898 height 737
click at [763, 608] on icon "button" at bounding box center [773, 617] width 20 height 20
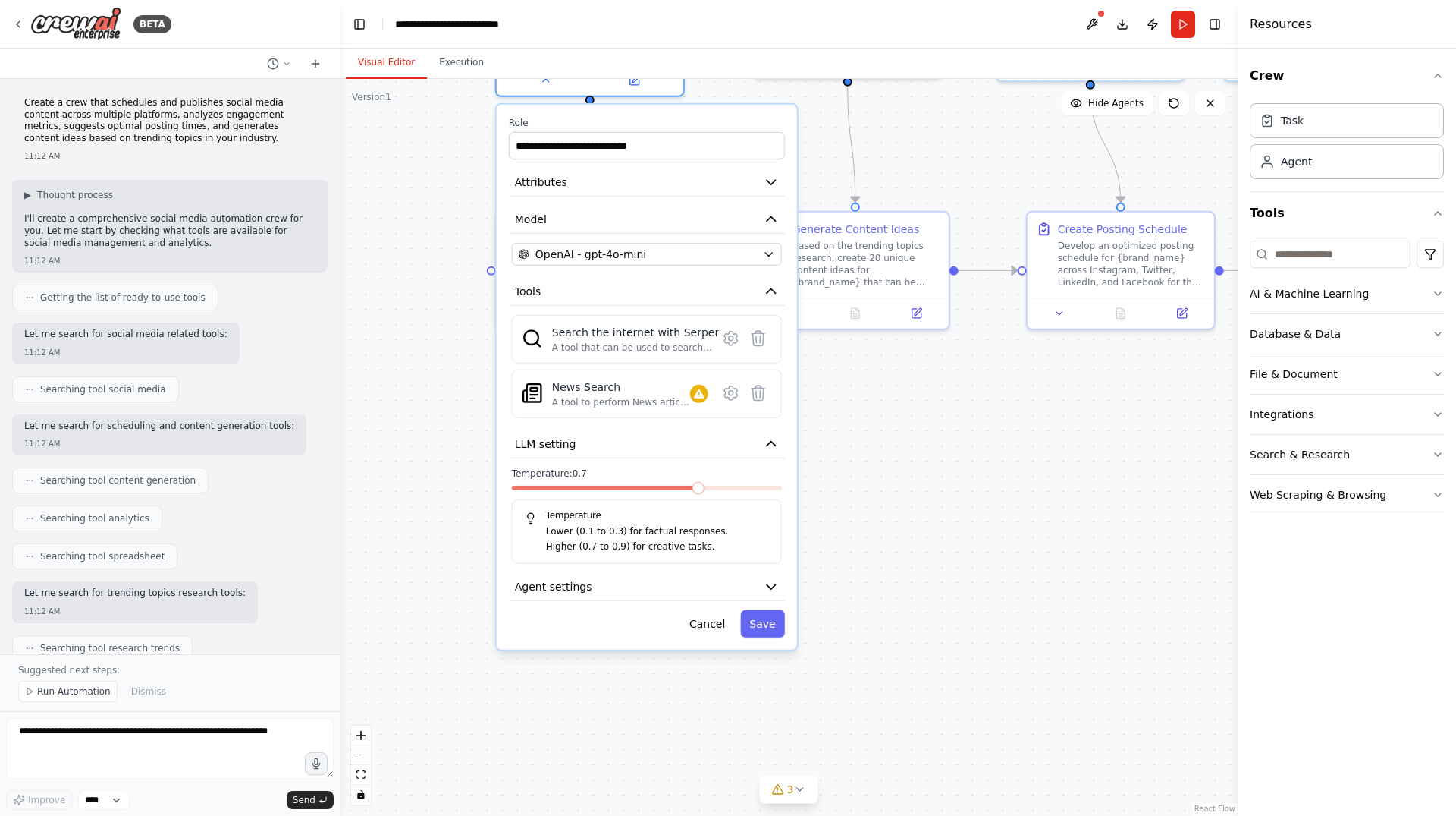
drag, startPoint x: 802, startPoint y: 625, endPoint x: 801, endPoint y: 487, distance: 138.0
click at [801, 487] on div ".deletable-edge-delete-btn { width: 20px; height: 20px; border: 0px solid #ffff…" at bounding box center [789, 447] width 898 height 737
click at [615, 577] on button "Agent settings" at bounding box center [647, 586] width 276 height 28
click at [636, 434] on button "LLM setting" at bounding box center [647, 444] width 276 height 28
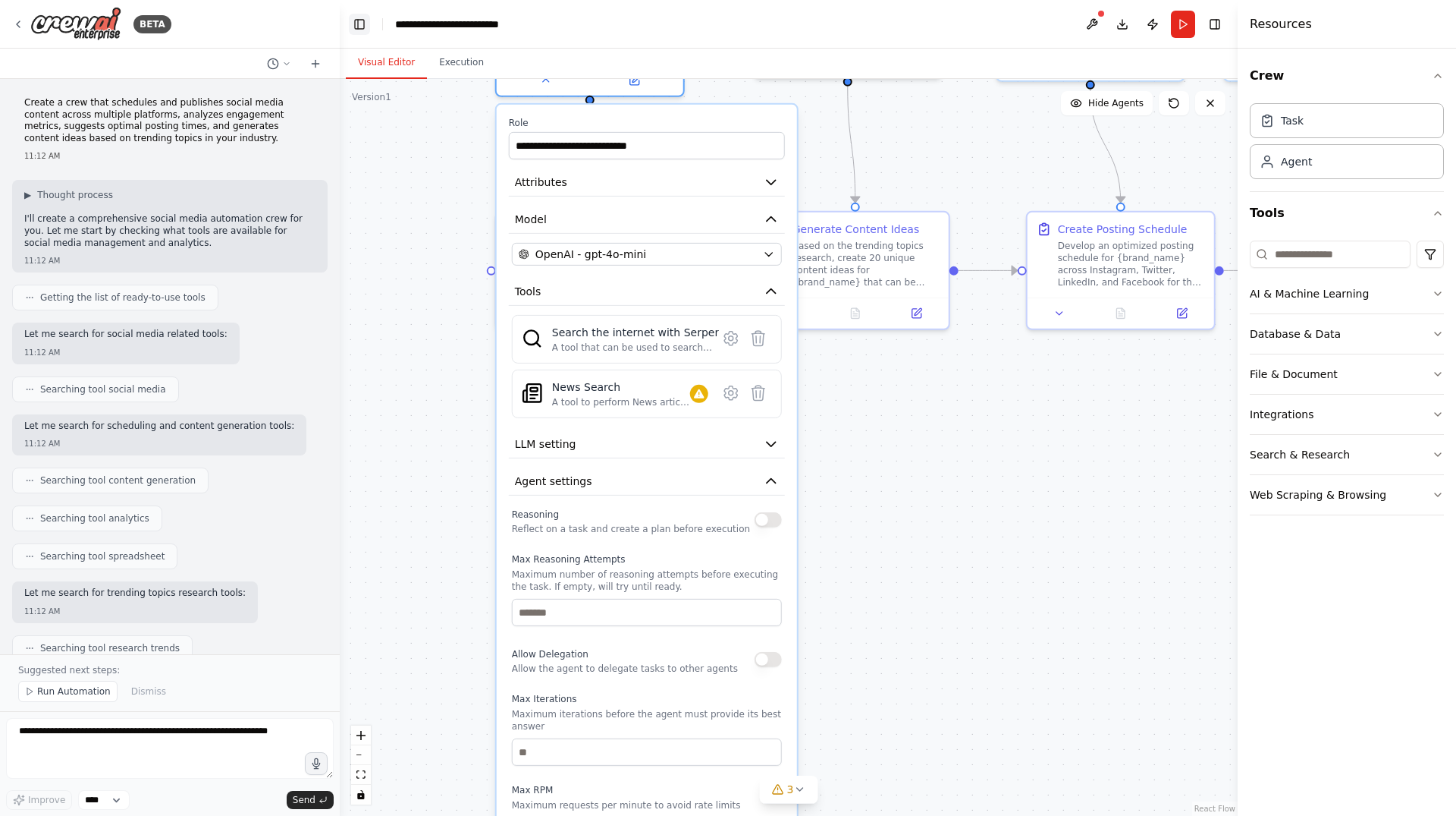
click at [356, 29] on button "Toggle Left Sidebar" at bounding box center [359, 24] width 21 height 21
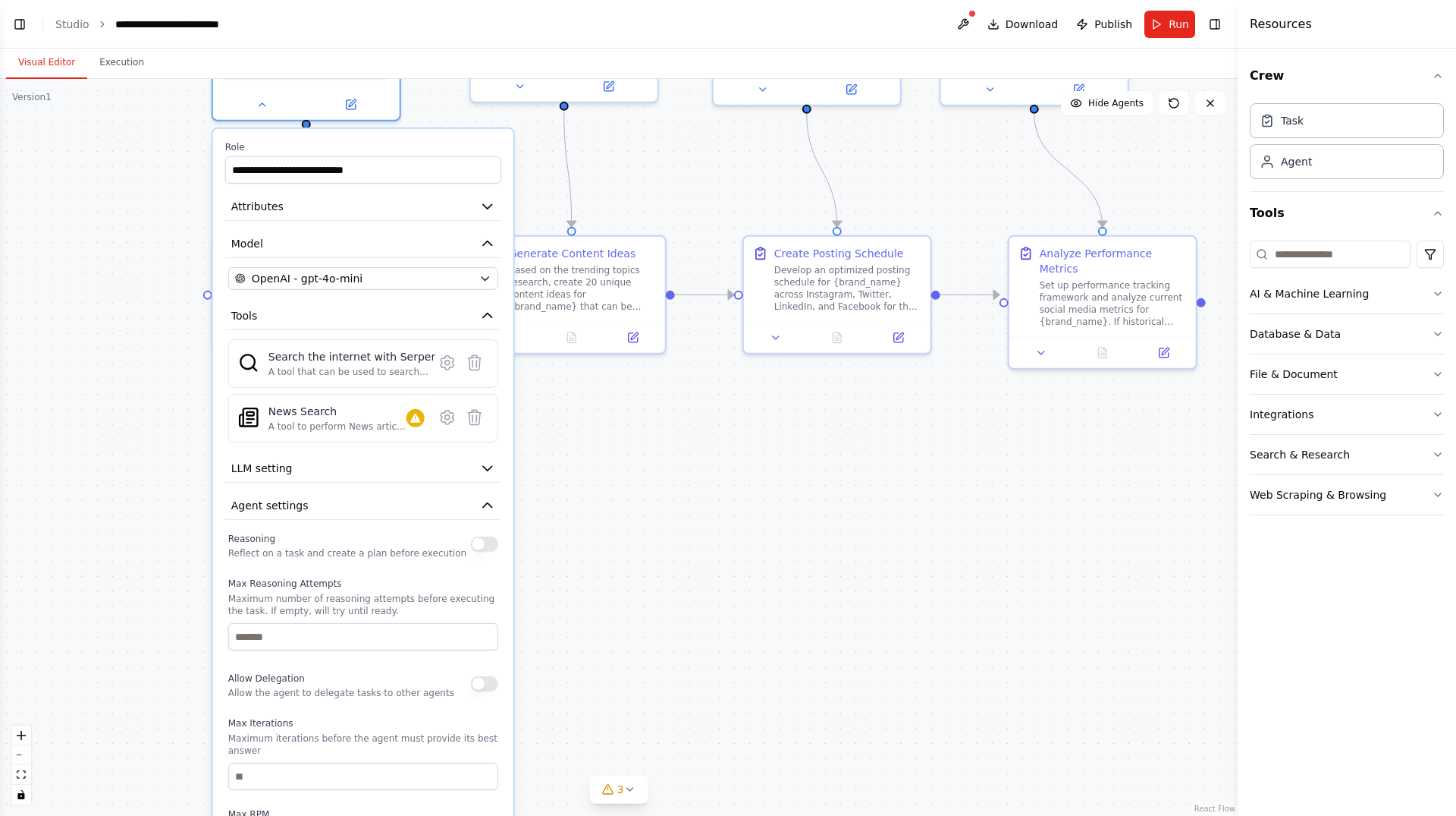
drag, startPoint x: 595, startPoint y: 560, endPoint x: 784, endPoint y: 727, distance: 252.2
click at [784, 727] on div ".deletable-edge-delete-btn { width: 20px; height: 20px; border: 0px solid #ffff…" at bounding box center [619, 447] width 1238 height 737
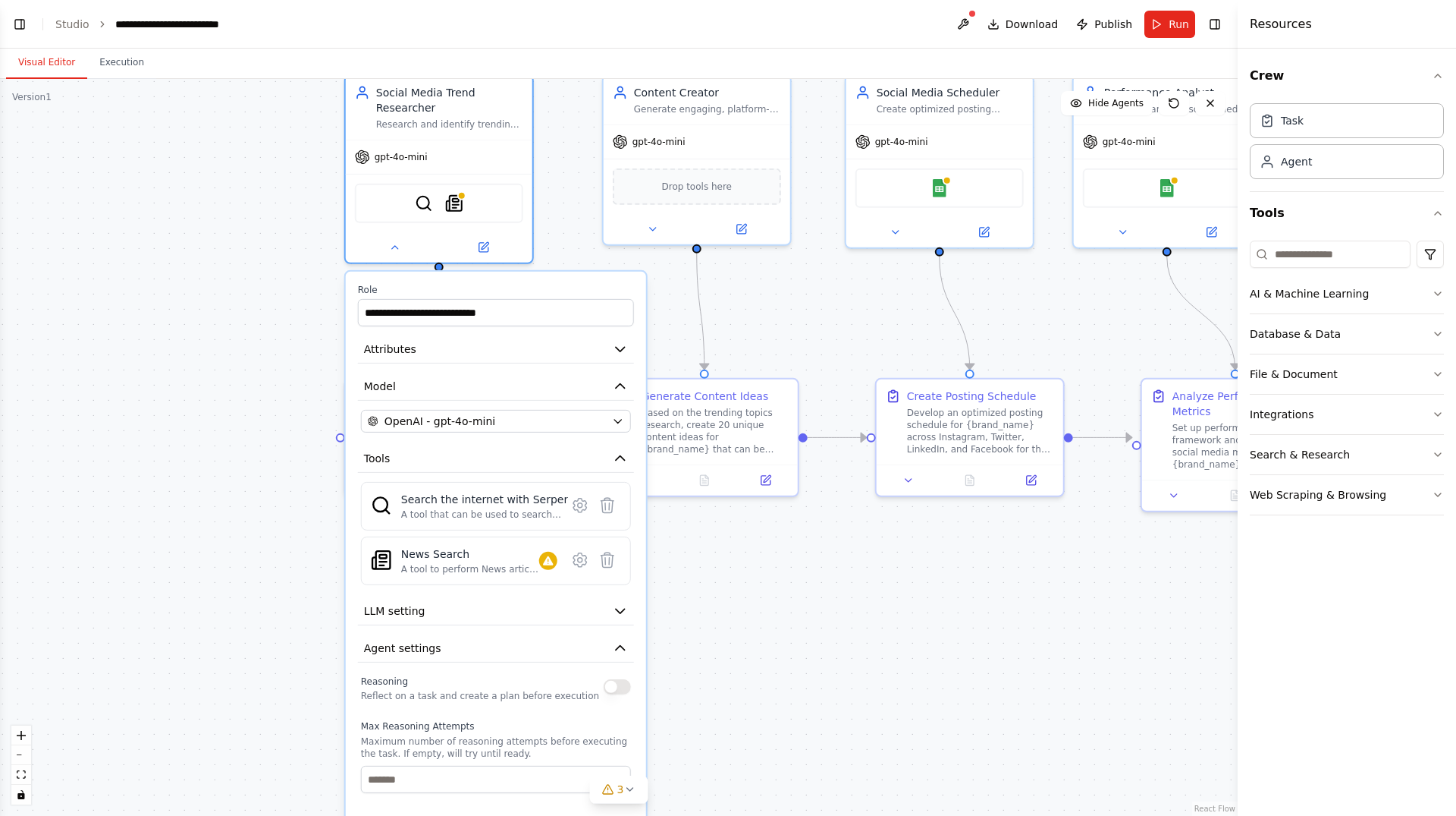
drag, startPoint x: 800, startPoint y: 593, endPoint x: 818, endPoint y: 685, distance: 93.7
click at [818, 685] on div ".deletable-edge-delete-btn { width: 20px; height: 20px; border: 0px solid #ffff…" at bounding box center [619, 447] width 1238 height 737
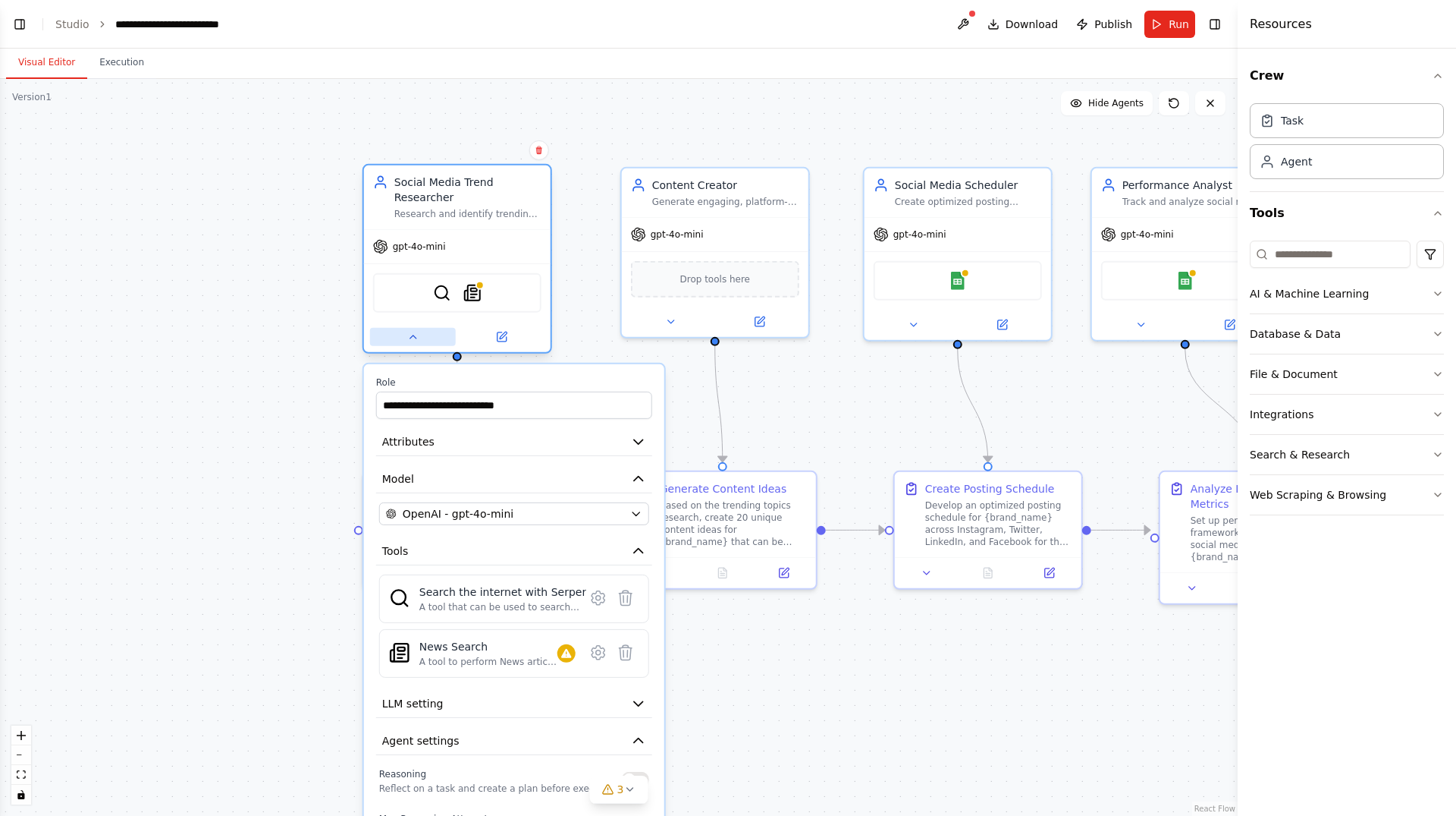
click at [409, 331] on icon at bounding box center [412, 337] width 12 height 12
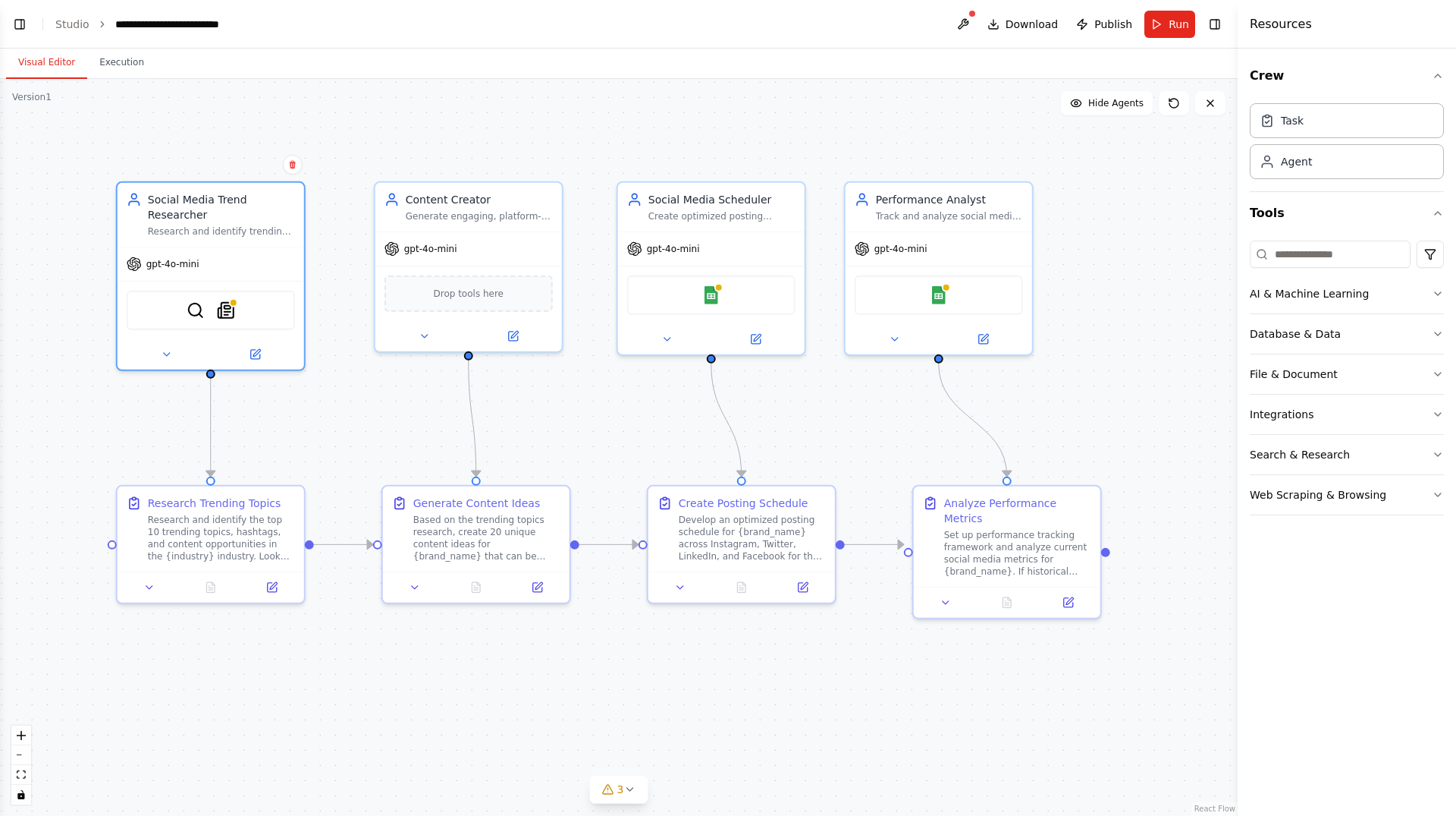
drag, startPoint x: 890, startPoint y: 380, endPoint x: 638, endPoint y: 395, distance: 252.4
click at [638, 395] on div ".deletable-edge-delete-btn { width: 20px; height: 20px; border: 0px solid #ffff…" at bounding box center [619, 447] width 1238 height 737
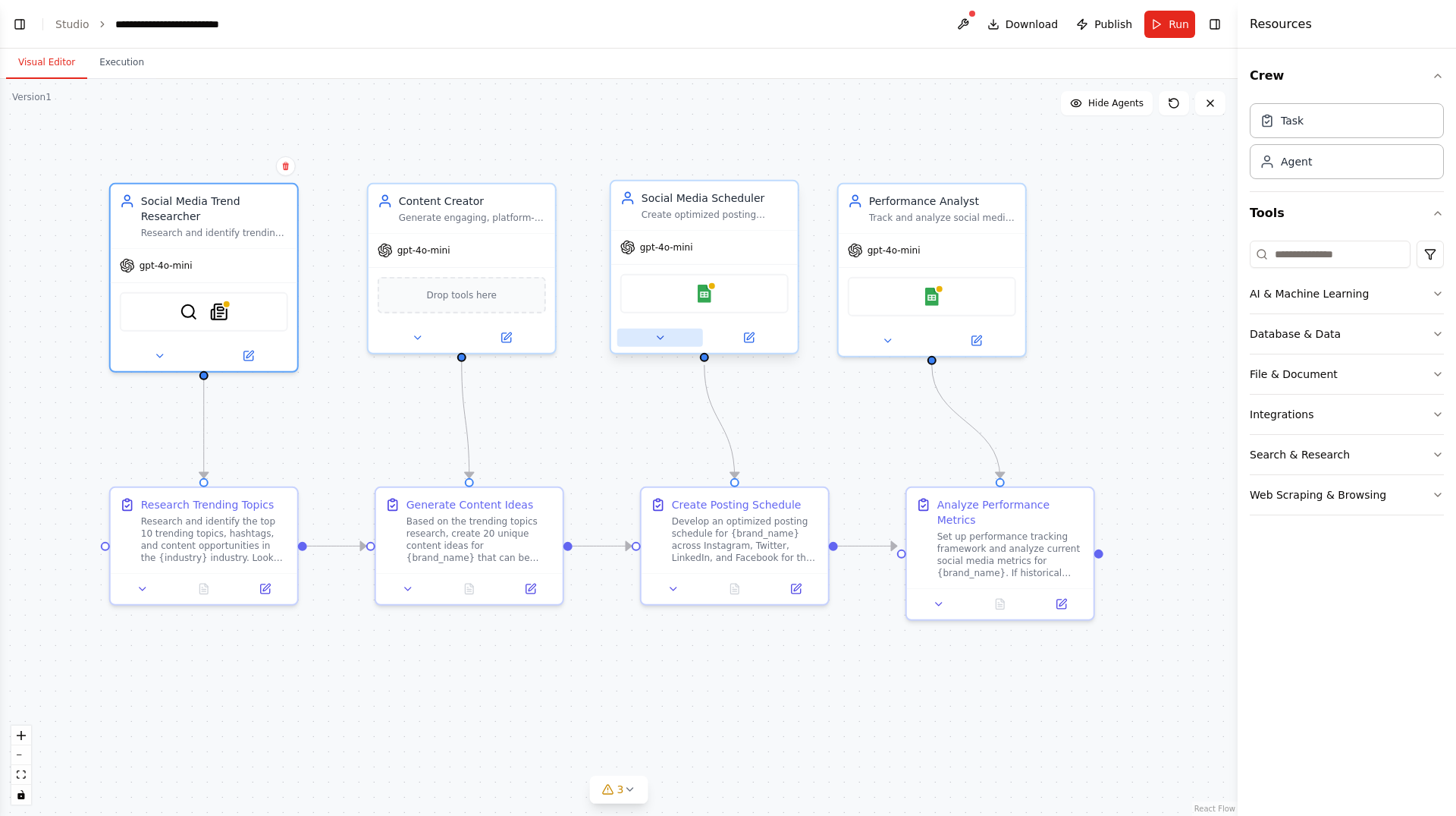
click at [653, 346] on button at bounding box center [660, 337] width 86 height 18
click at [658, 337] on icon at bounding box center [659, 337] width 6 height 3
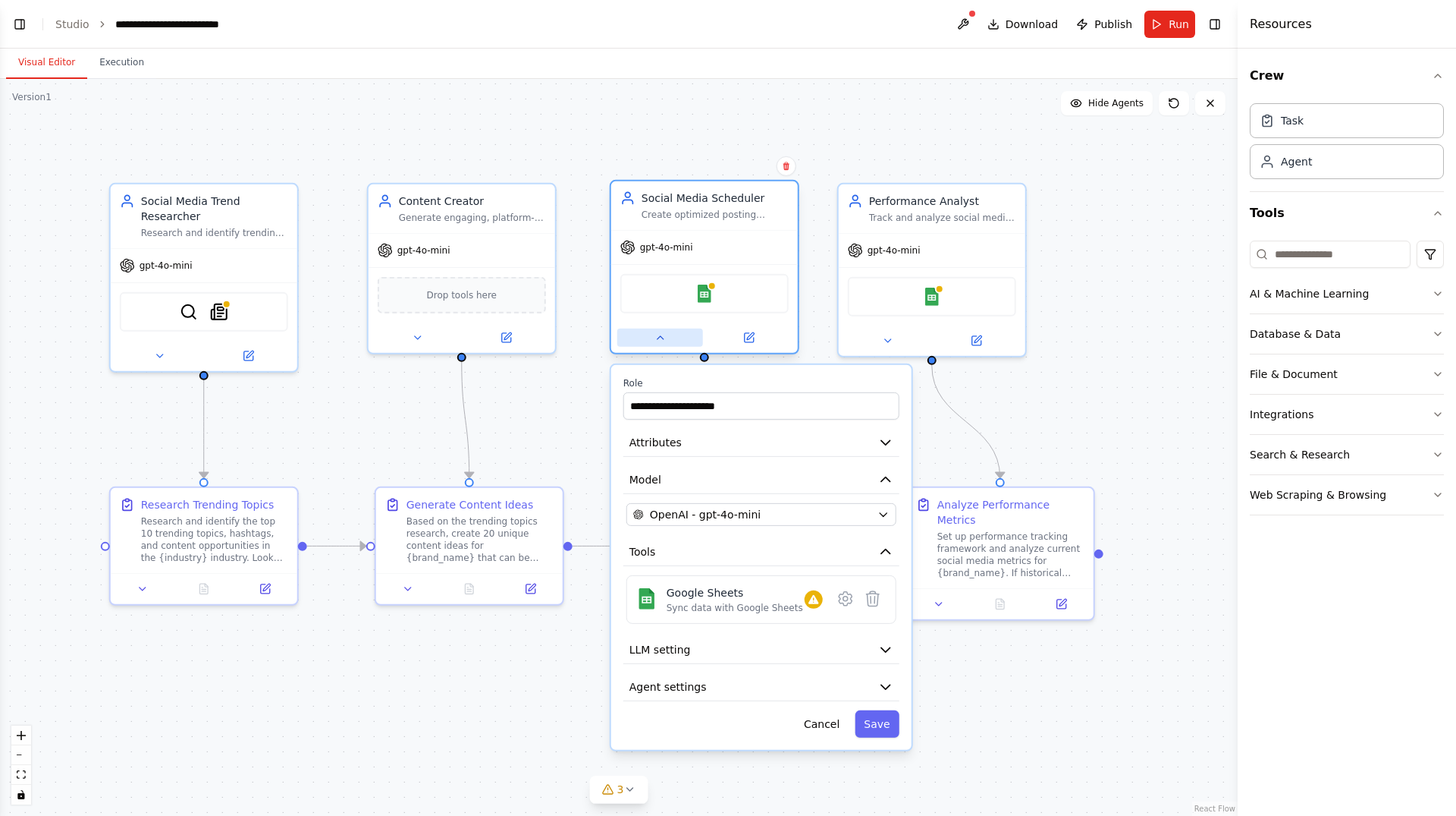
click at [650, 346] on button at bounding box center [660, 337] width 86 height 18
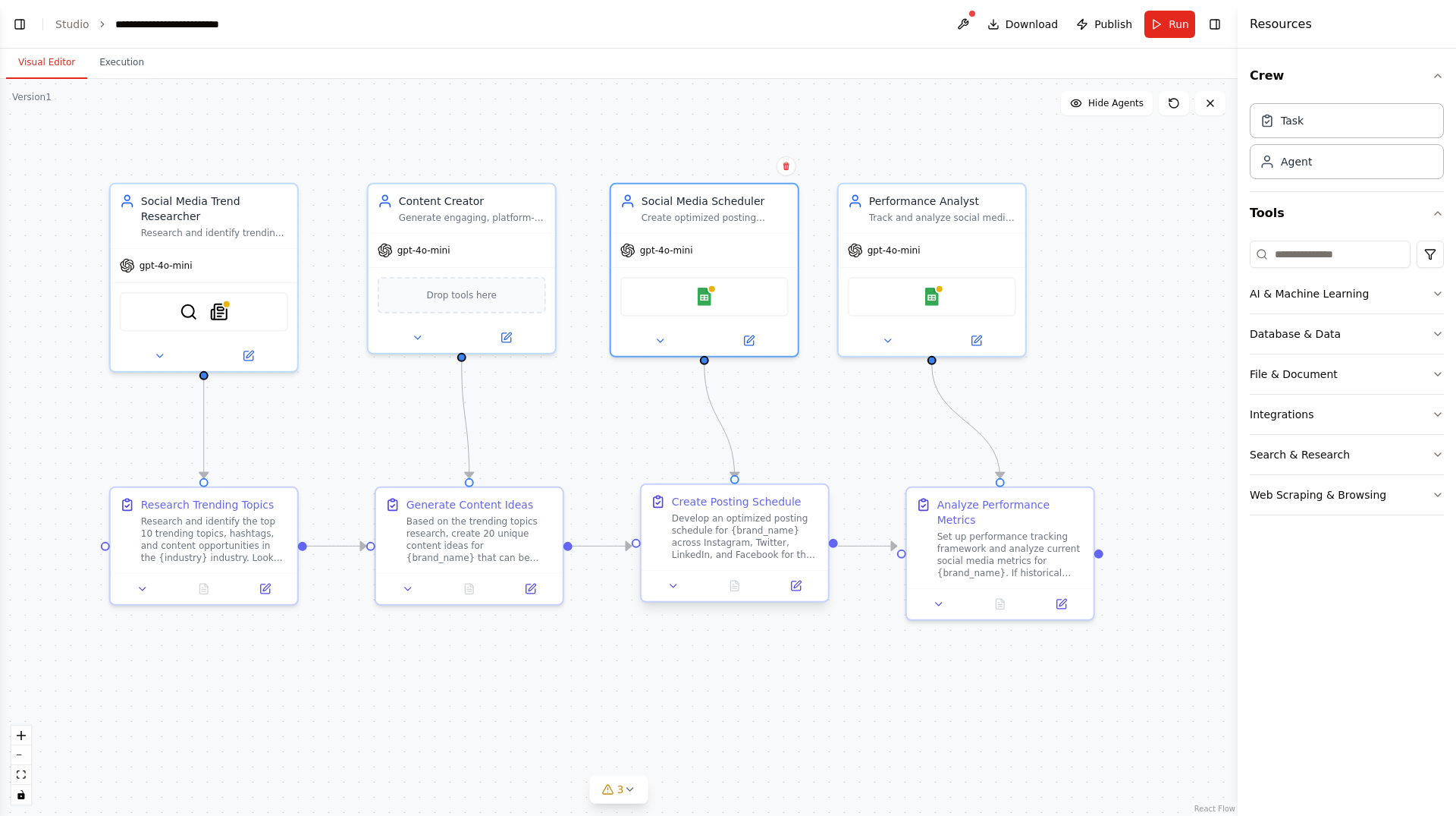
click at [732, 539] on div "Develop an optimized posting schedule for {brand_name} across Instagram, Twitte…" at bounding box center [745, 536] width 147 height 49
click at [759, 543] on div "Develop an optimized posting schedule for {brand_name} across Instagram, Twitte…" at bounding box center [745, 536] width 147 height 49
click at [674, 592] on button at bounding box center [674, 586] width 53 height 18
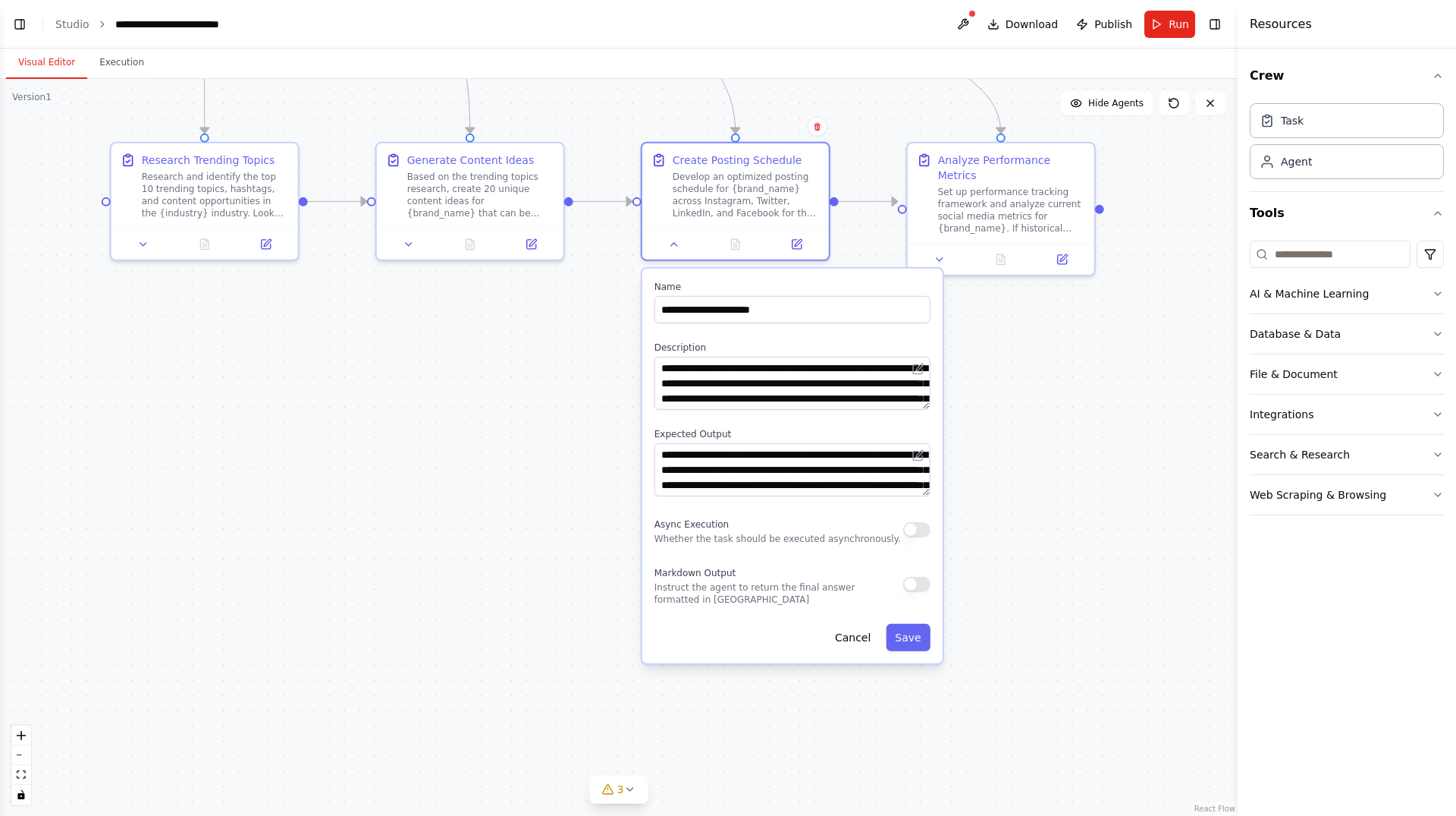
drag, startPoint x: 1056, startPoint y: 756, endPoint x: 1056, endPoint y: 409, distance: 347.0
click at [1056, 409] on div ".deletable-edge-delete-btn { width: 20px; height: 20px; border: 0px solid #ffff…" at bounding box center [619, 447] width 1238 height 737
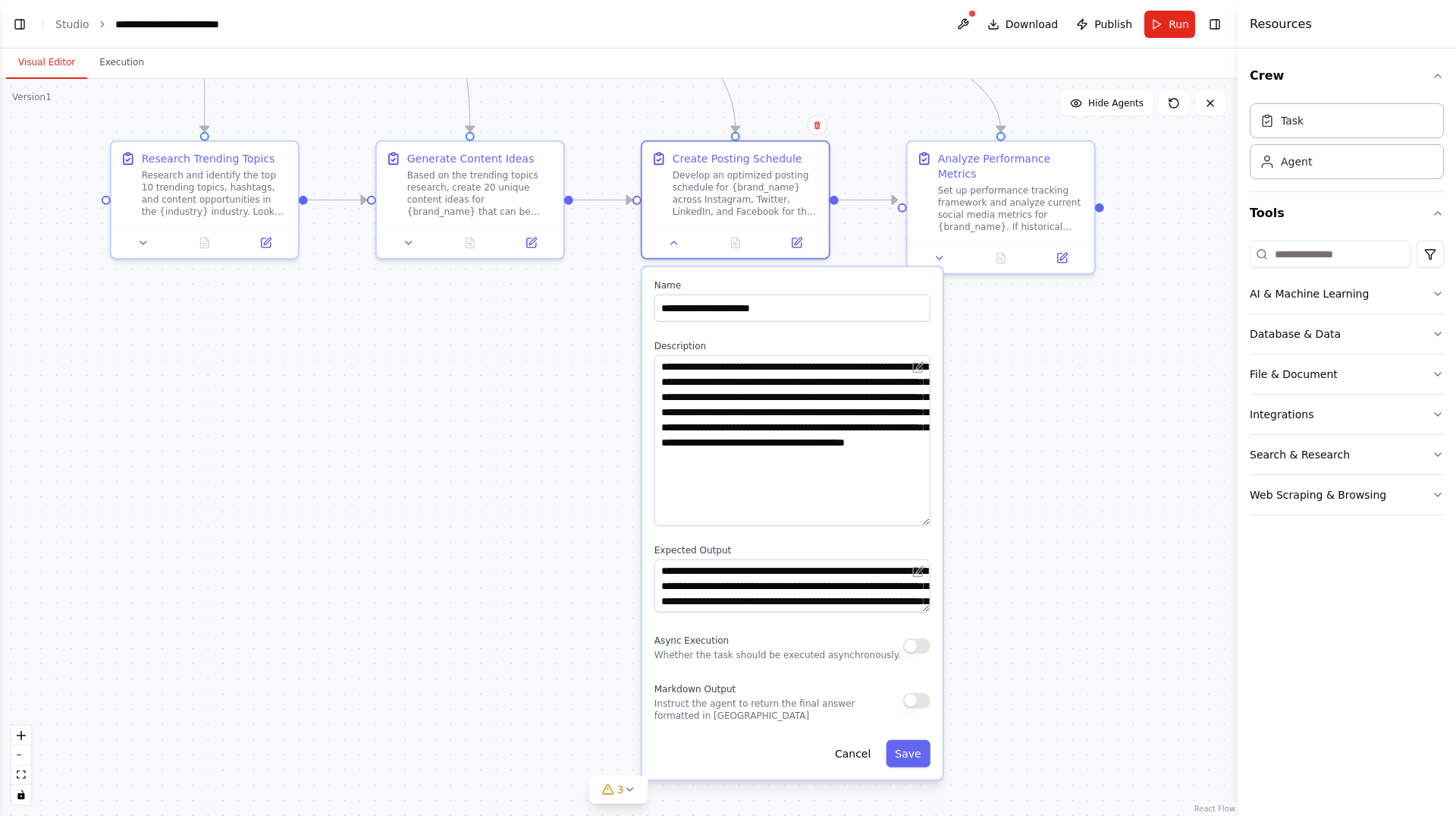
drag, startPoint x: 922, startPoint y: 404, endPoint x: 924, endPoint y: 522, distance: 118.0
click at [924, 522] on textarea "**********" at bounding box center [792, 440] width 276 height 170
click at [1058, 460] on div ".deletable-edge-delete-btn { width: 20px; height: 20px; border: 0px solid #ffff…" at bounding box center [619, 447] width 1238 height 737
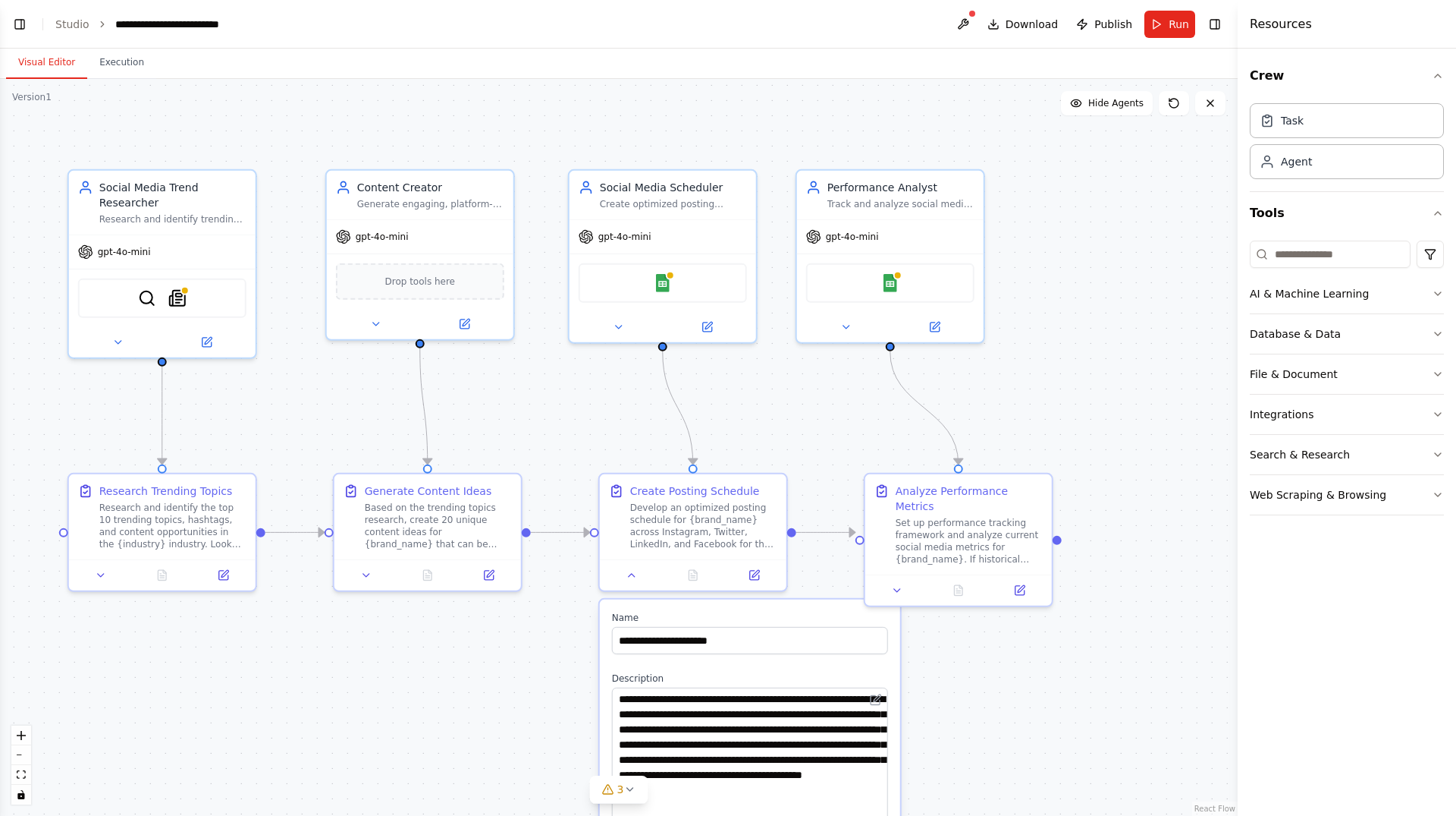
drag, startPoint x: 1051, startPoint y: 359, endPoint x: 1008, endPoint y: 680, distance: 323.9
click at [1008, 680] on div ".deletable-edge-delete-btn { width: 20px; height: 20px; border: 0px solid #ffff…" at bounding box center [619, 447] width 1238 height 737
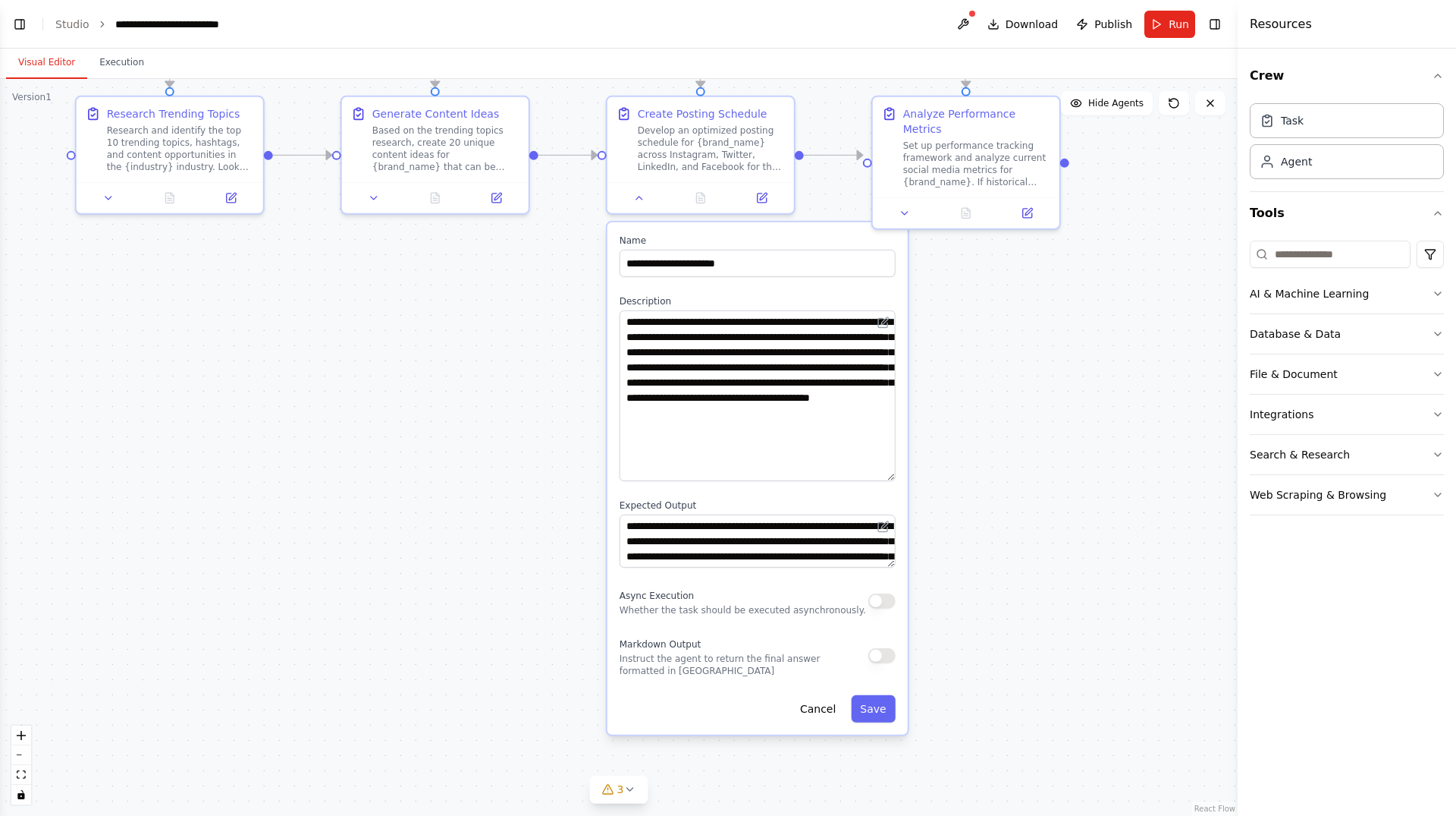
drag, startPoint x: 1005, startPoint y: 681, endPoint x: 1013, endPoint y: 303, distance: 378.1
click at [1013, 303] on div ".deletable-edge-delete-btn { width: 20px; height: 20px; border: 0px solid #ffff…" at bounding box center [619, 447] width 1238 height 737
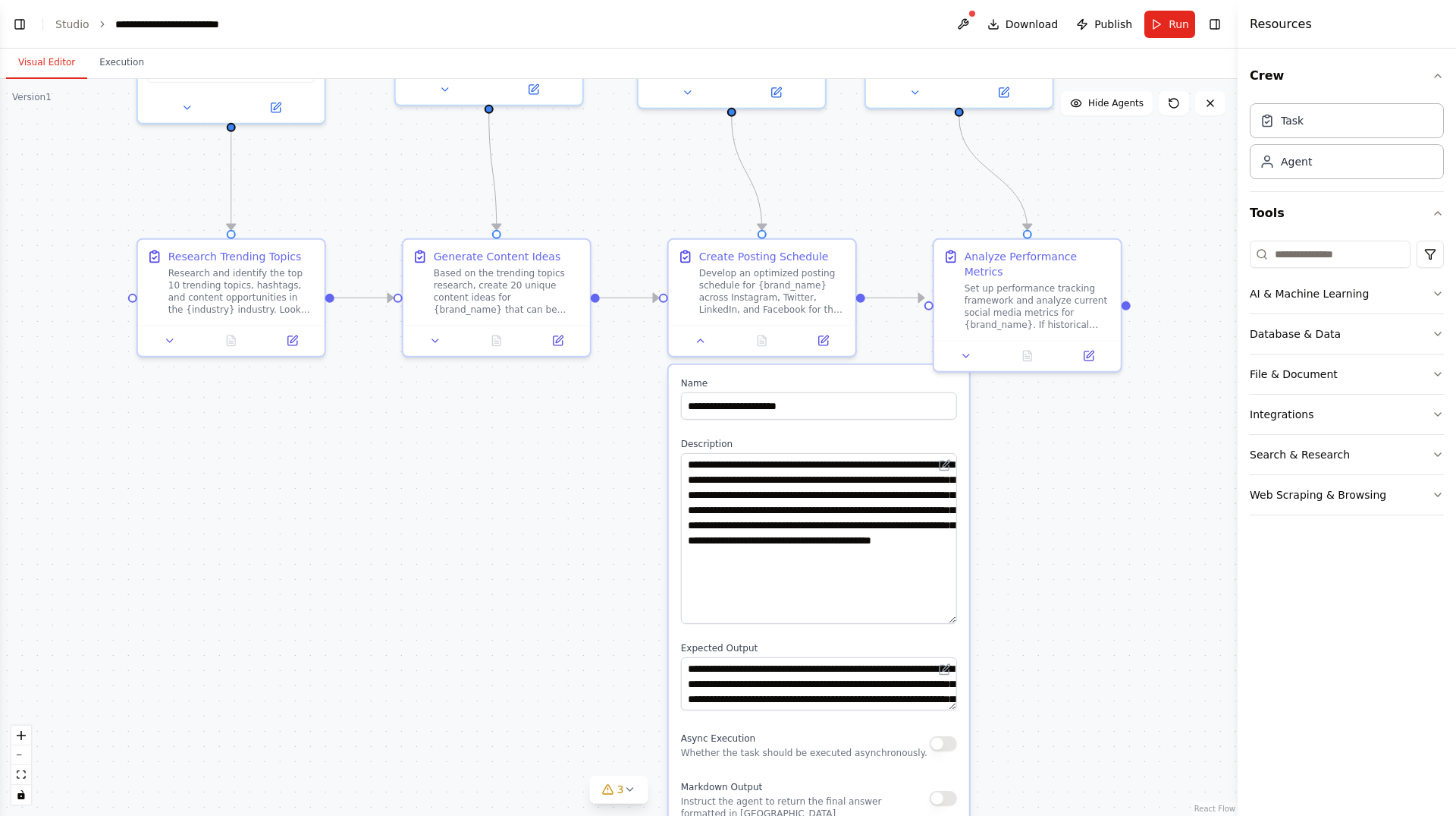
drag, startPoint x: 1010, startPoint y: 560, endPoint x: 1095, endPoint y: 736, distance: 195.5
click at [1093, 732] on div ".deletable-edge-delete-btn { width: 20px; height: 20px; border: 0px solid #ffff…" at bounding box center [619, 447] width 1238 height 737
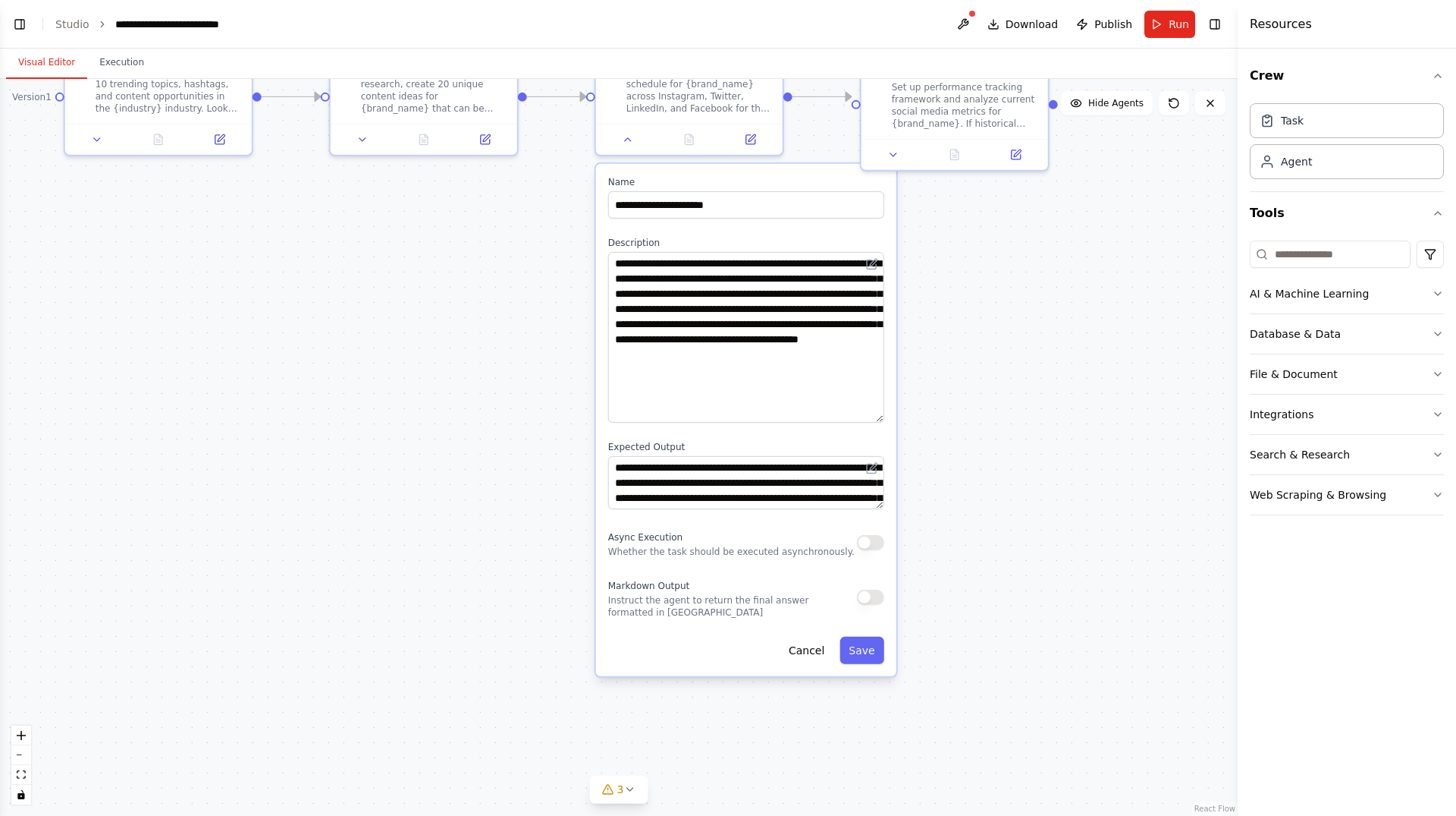
drag, startPoint x: 1089, startPoint y: 721, endPoint x: 974, endPoint y: 424, distance: 318.5
click at [974, 424] on div ".deletable-edge-delete-btn { width: 20px; height: 20px; border: 0px solid #ffff…" at bounding box center [619, 447] width 1238 height 737
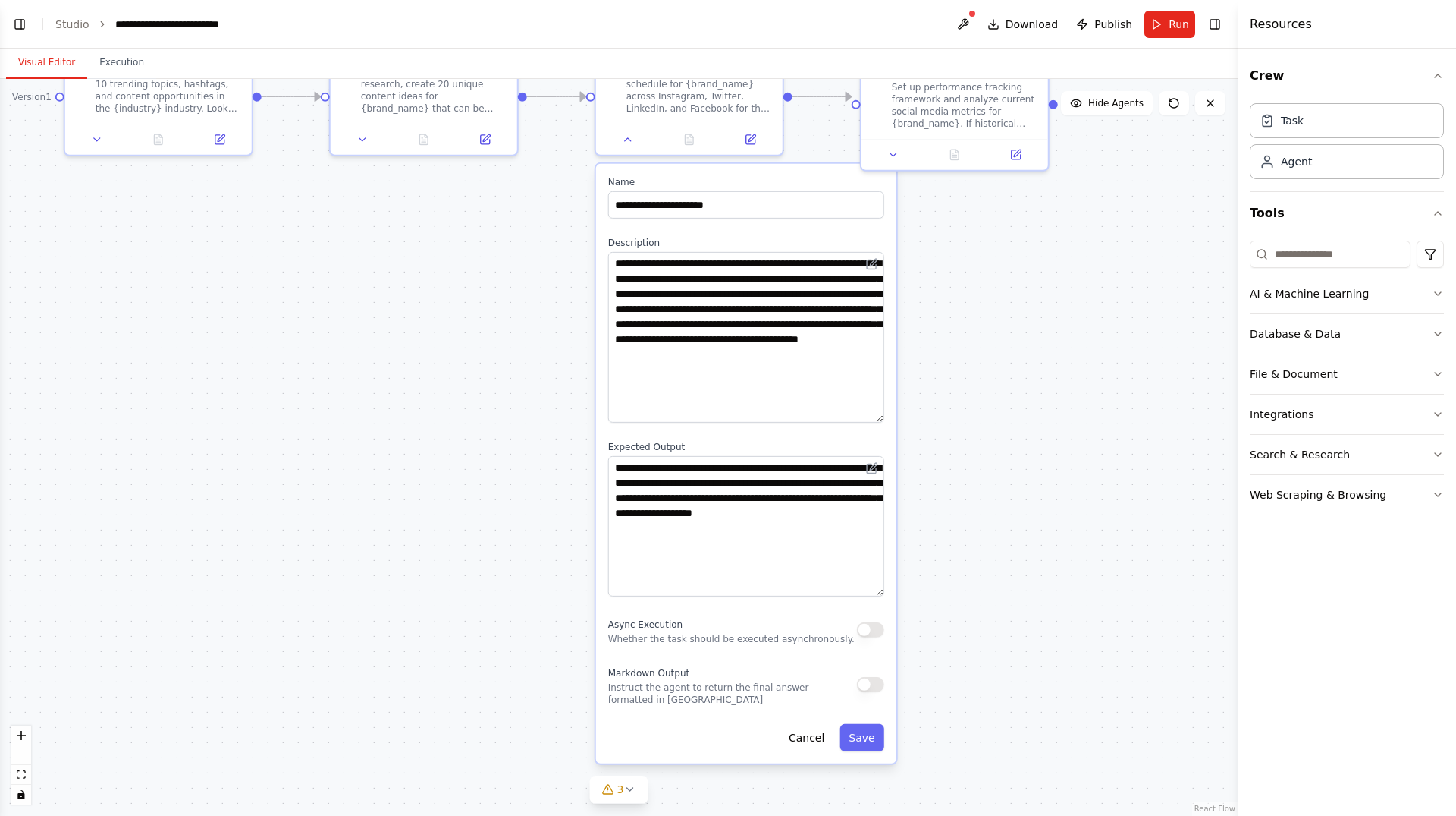
drag, startPoint x: 877, startPoint y: 504, endPoint x: 884, endPoint y: 591, distance: 87.3
click at [884, 591] on textarea "**********" at bounding box center [746, 526] width 276 height 140
click at [1034, 476] on div ".deletable-edge-delete-btn { width: 20px; height: 20px; border: 0px solid #ffff…" at bounding box center [619, 447] width 1238 height 737
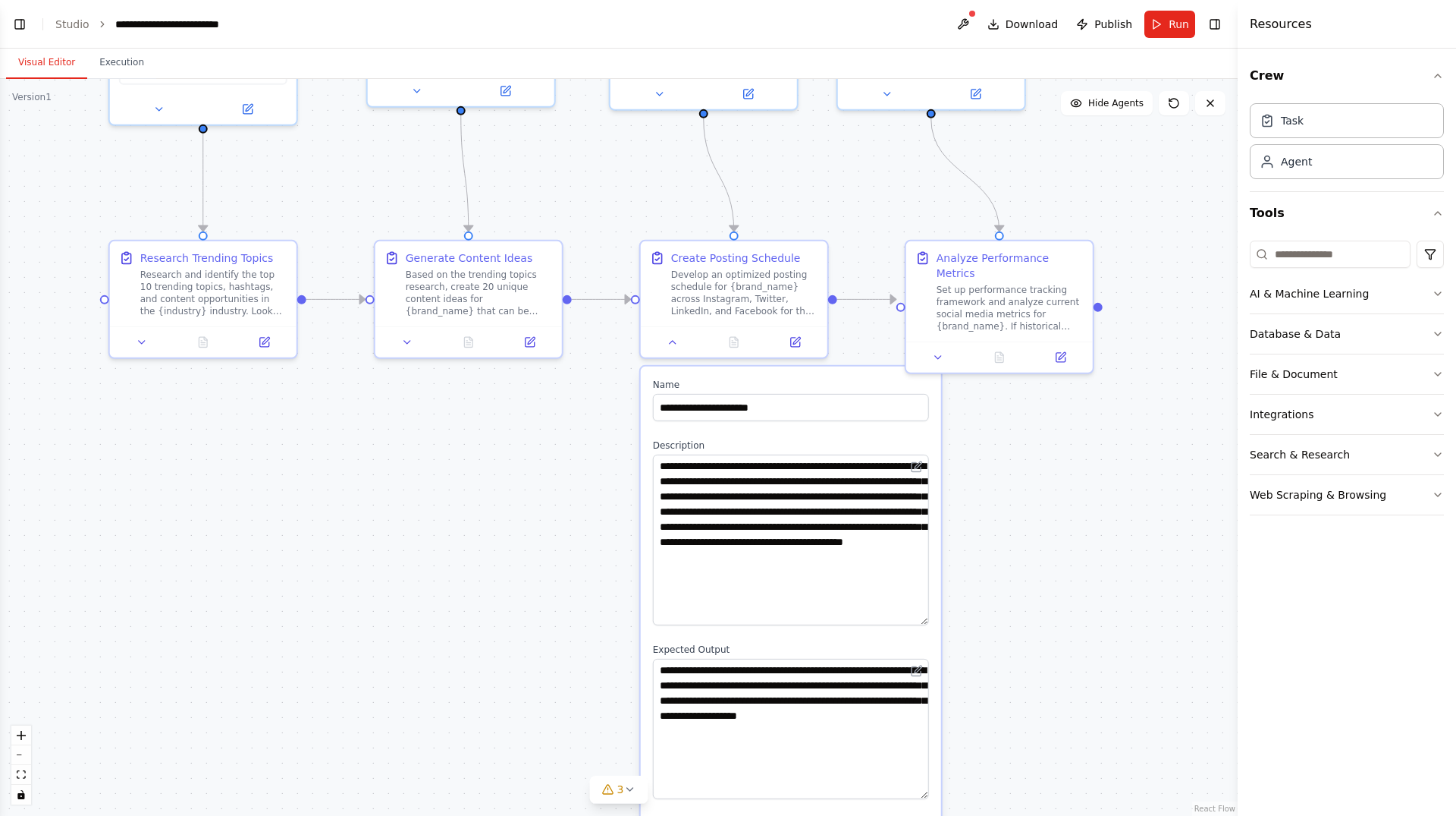
drag, startPoint x: 983, startPoint y: 354, endPoint x: 1051, endPoint y: 601, distance: 256.2
click at [1051, 600] on div ".deletable-edge-delete-btn { width: 20px; height: 20px; border: 0px solid #ffff…" at bounding box center [619, 447] width 1238 height 737
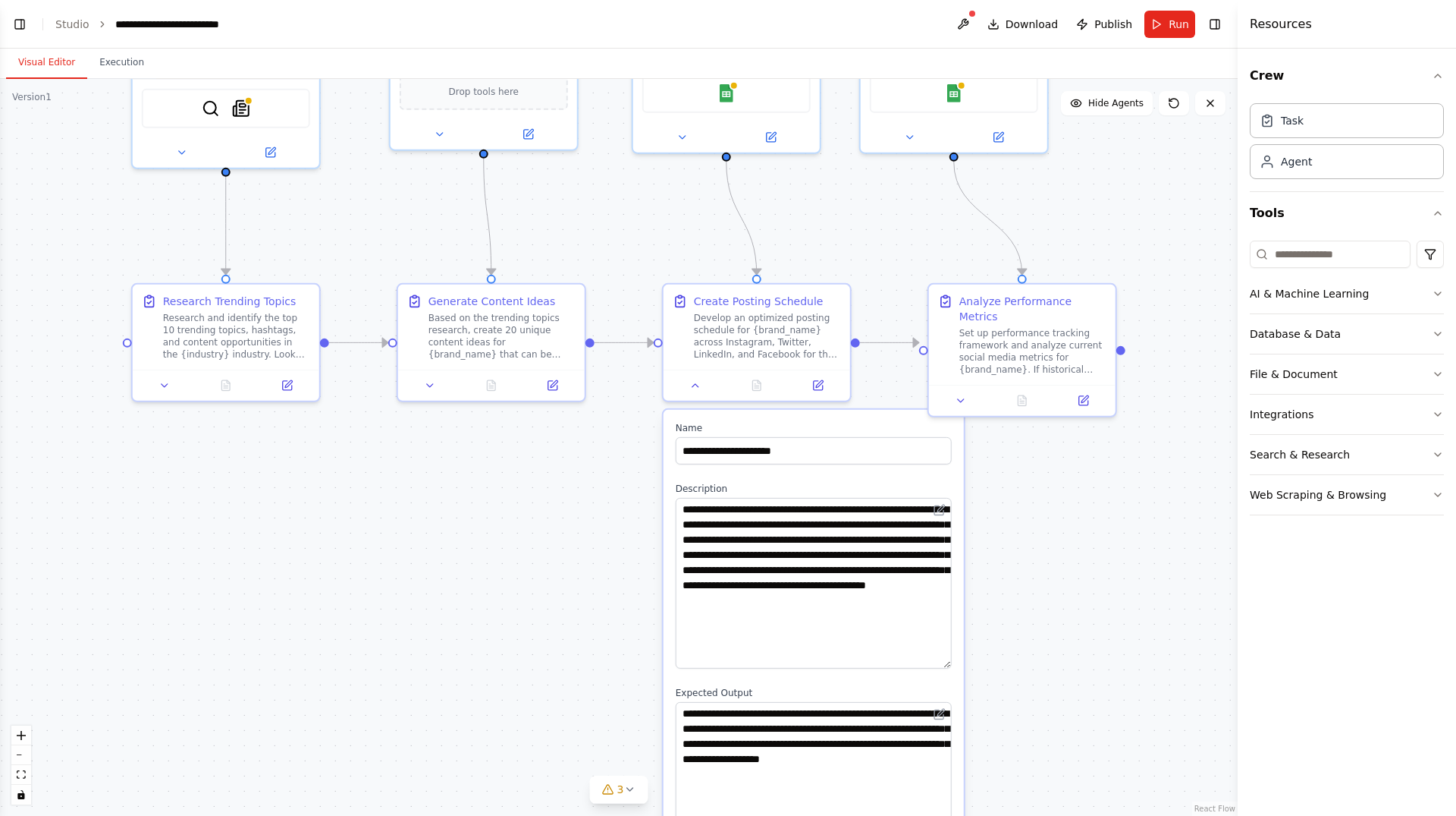
click at [1024, 521] on div ".deletable-edge-delete-btn { width: 20px; height: 20px; border: 0px solid #ffff…" at bounding box center [619, 447] width 1238 height 737
click at [791, 320] on div "Develop an optimized posting schedule for {brand_name} across Instagram, Twitte…" at bounding box center [767, 333] width 147 height 49
click at [802, 329] on div "Develop an optimized posting schedule for {brand_name} across Instagram, Twitte…" at bounding box center [767, 333] width 147 height 49
click at [695, 389] on button at bounding box center [696, 382] width 53 height 18
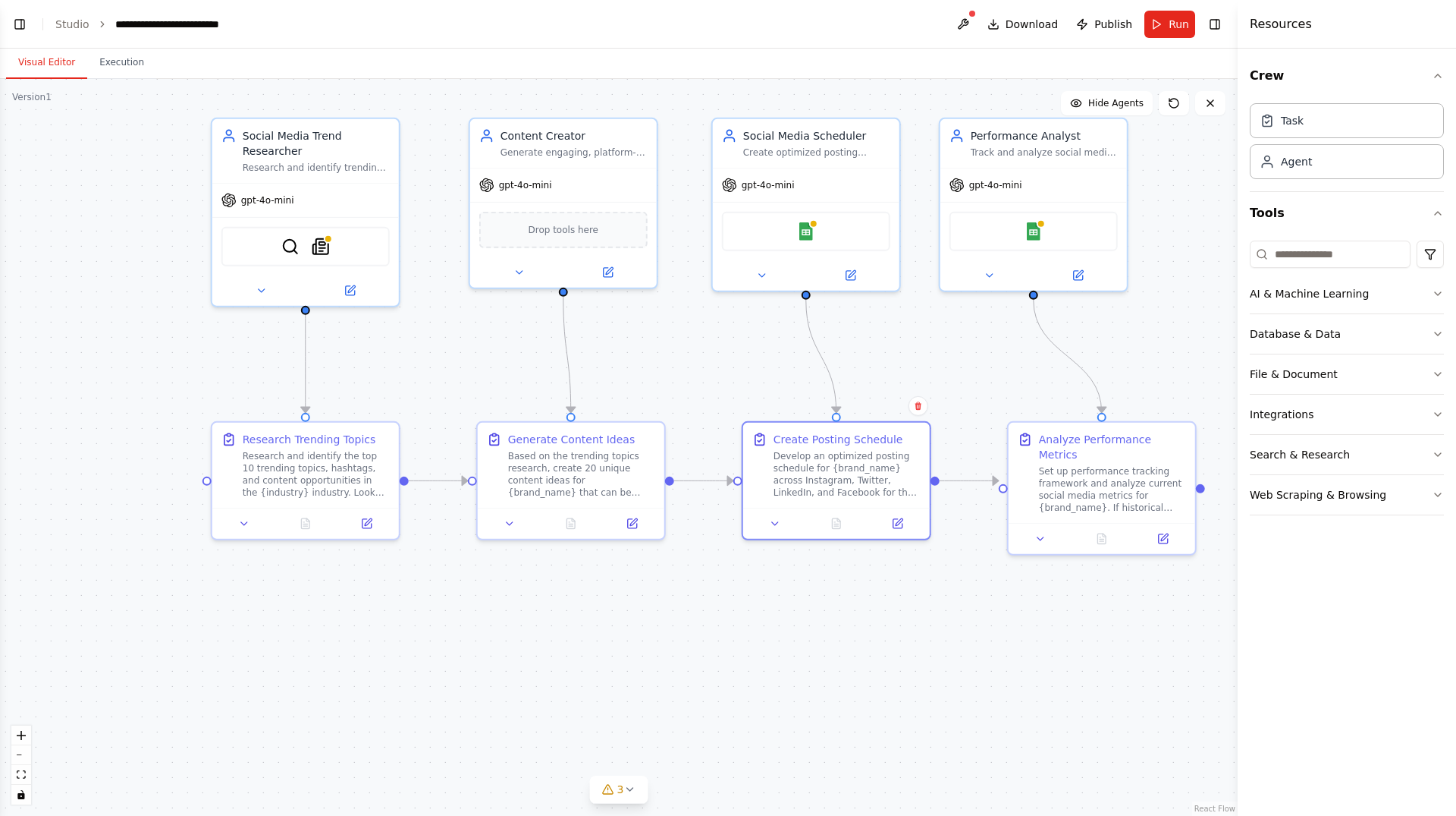
drag, startPoint x: 700, startPoint y: 480, endPoint x: 781, endPoint y: 618, distance: 160.0
click at [781, 618] on div ".deletable-edge-delete-btn { width: 20px; height: 20px; border: 0px solid #ffff…" at bounding box center [619, 447] width 1238 height 737
click at [949, 659] on div ".deletable-edge-delete-btn { width: 20px; height: 20px; border: 0px solid #ffff…" at bounding box center [619, 447] width 1238 height 737
click at [558, 479] on div "Based on the trending topics research, create 20 unique content ideas for {bran…" at bounding box center [580, 472] width 147 height 49
click at [506, 515] on icon at bounding box center [508, 521] width 12 height 12
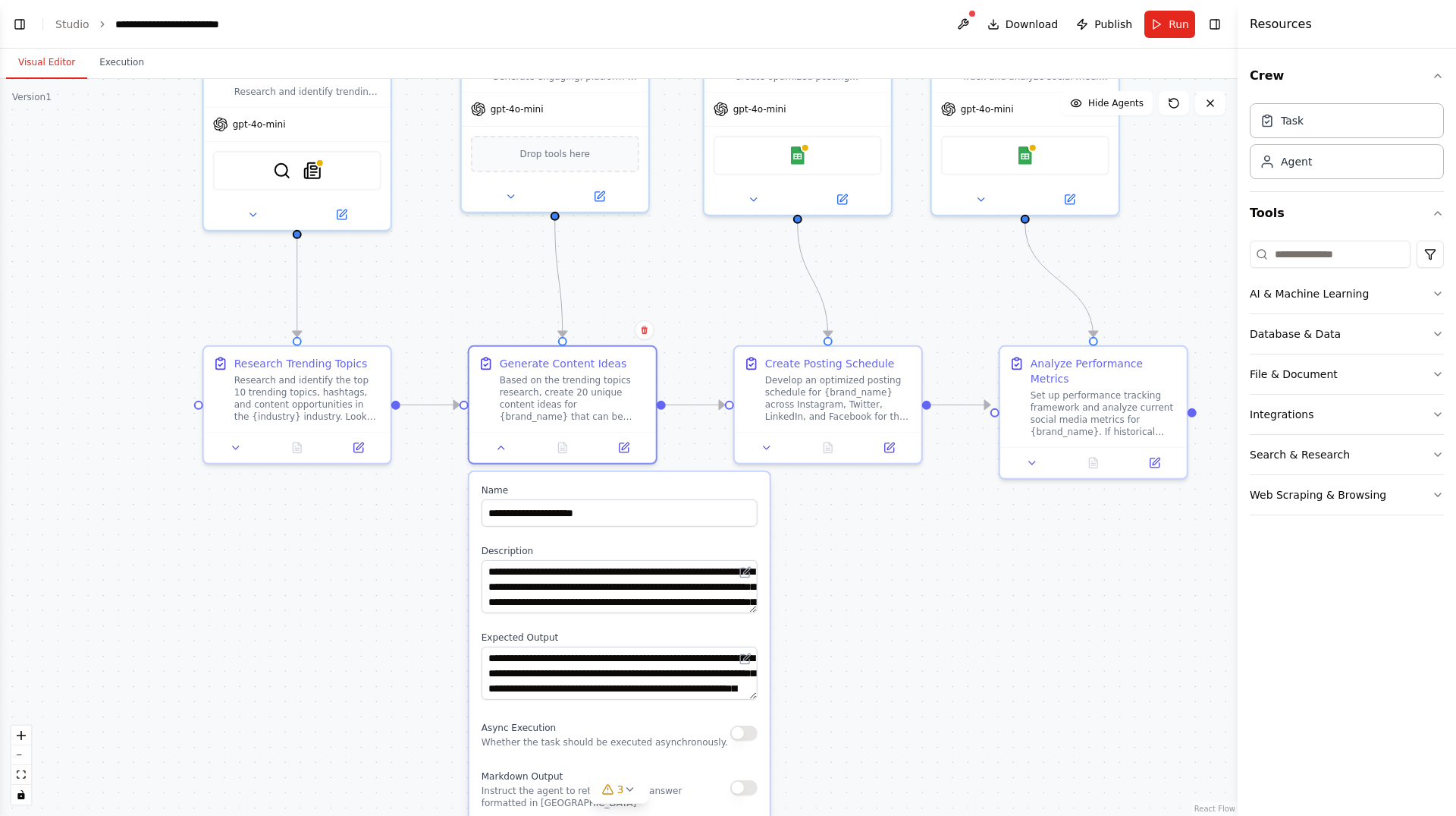
drag, startPoint x: 940, startPoint y: 735, endPoint x: 932, endPoint y: 658, distance: 77.4
click at [932, 658] on div ".deletable-edge-delete-btn { width: 20px; height: 20px; border: 0px solid #ffff…" at bounding box center [619, 447] width 1238 height 737
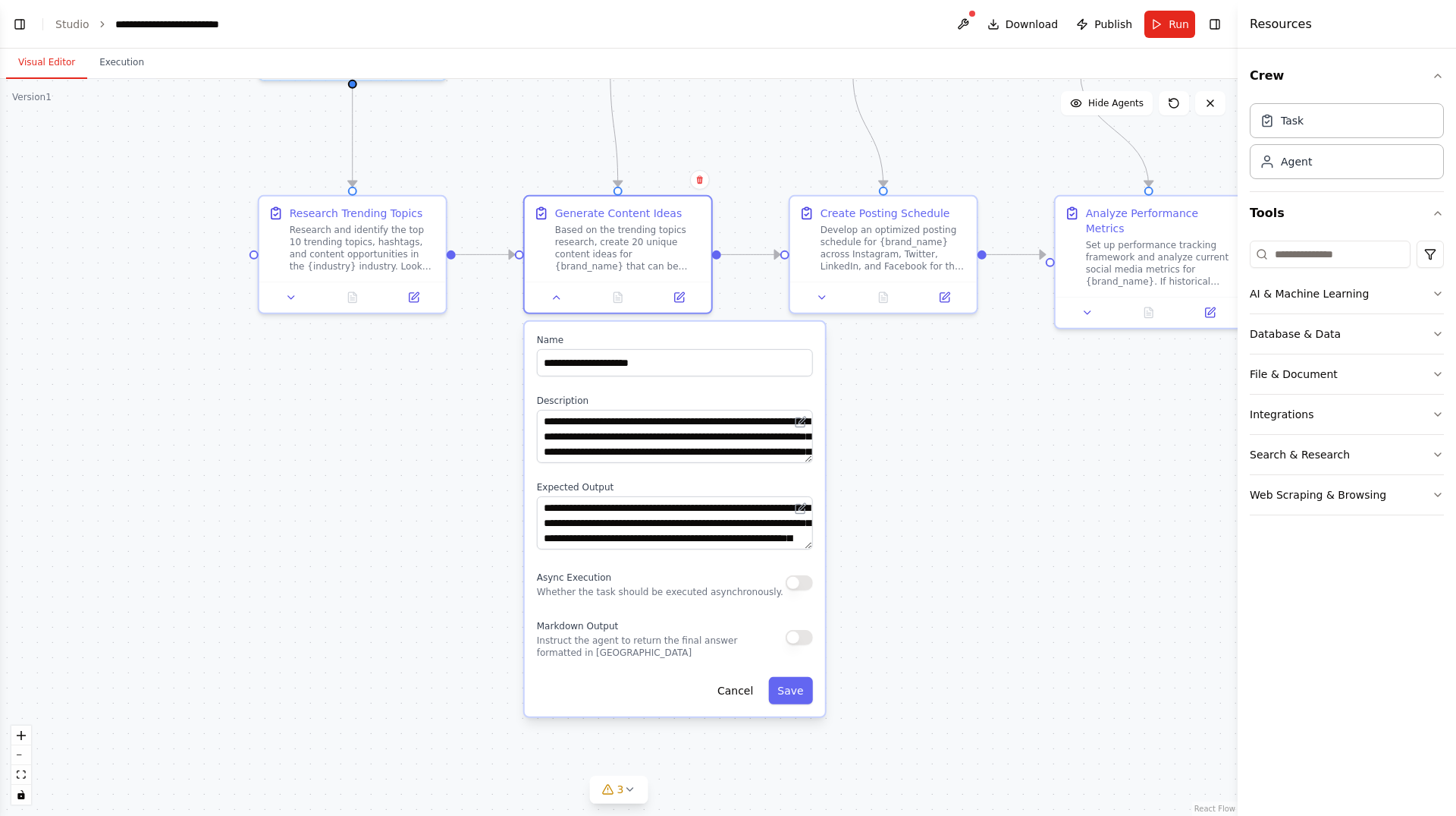
drag, startPoint x: 932, startPoint y: 658, endPoint x: 979, endPoint y: 438, distance: 225.0
click at [979, 438] on div ".deletable-edge-delete-btn { width: 20px; height: 20px; border: 0px solid #ffff…" at bounding box center [619, 447] width 1238 height 737
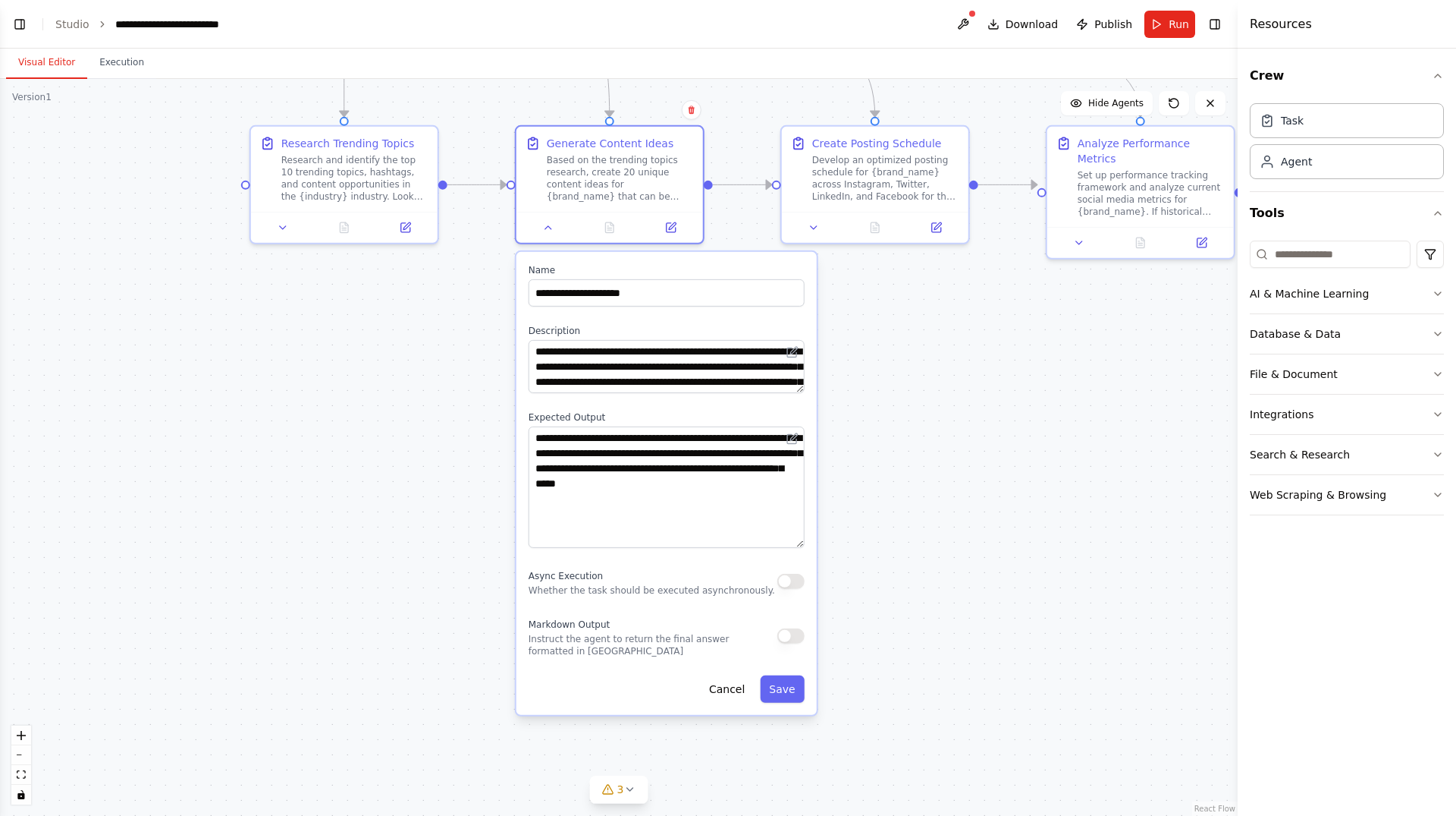
drag, startPoint x: 794, startPoint y: 476, endPoint x: 803, endPoint y: 545, distance: 69.6
click at [803, 545] on textarea "**********" at bounding box center [666, 487] width 276 height 122
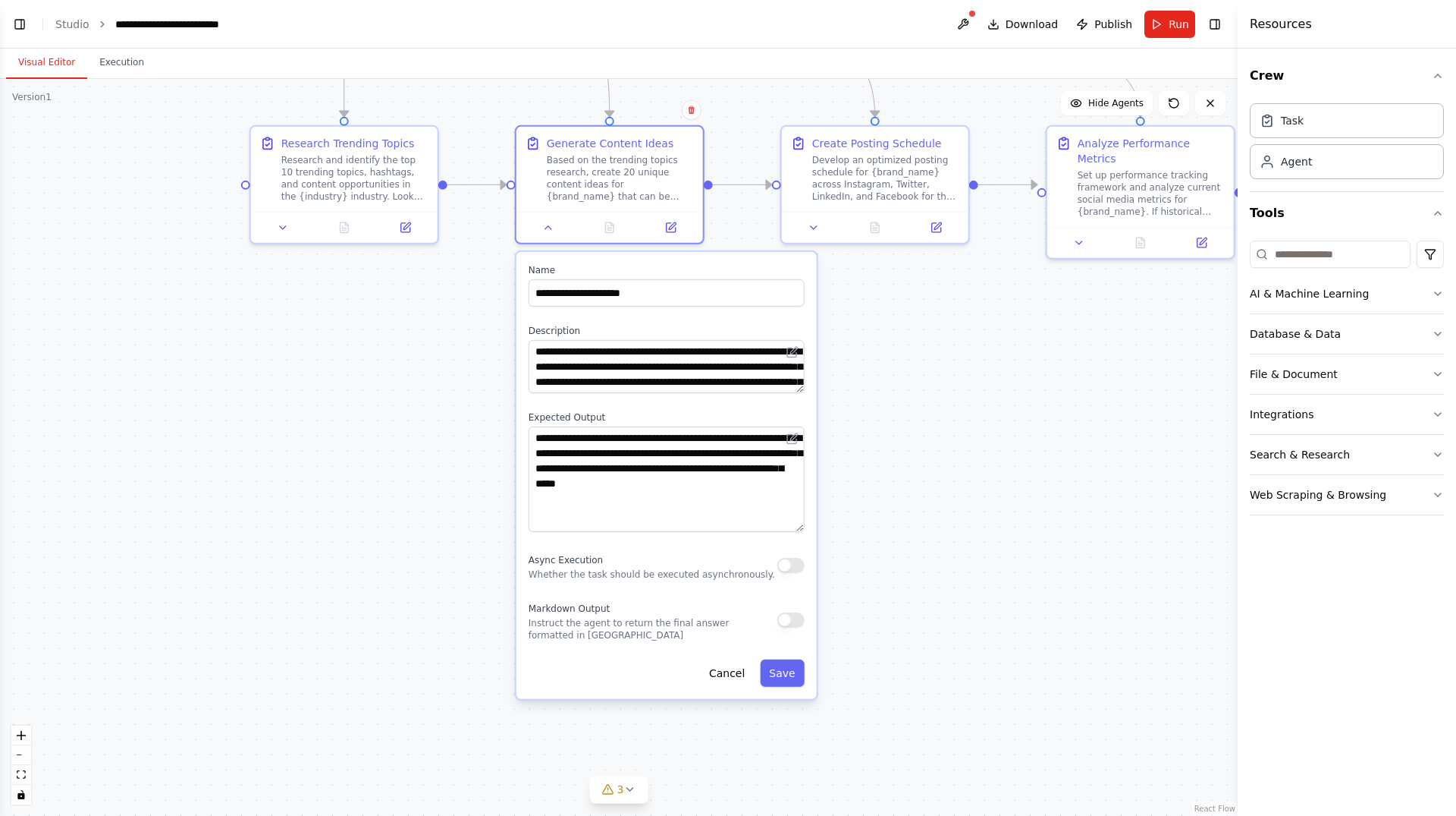
drag, startPoint x: 800, startPoint y: 545, endPoint x: 803, endPoint y: 526, distance: 19.2
click at [803, 526] on textarea "**********" at bounding box center [666, 479] width 276 height 105
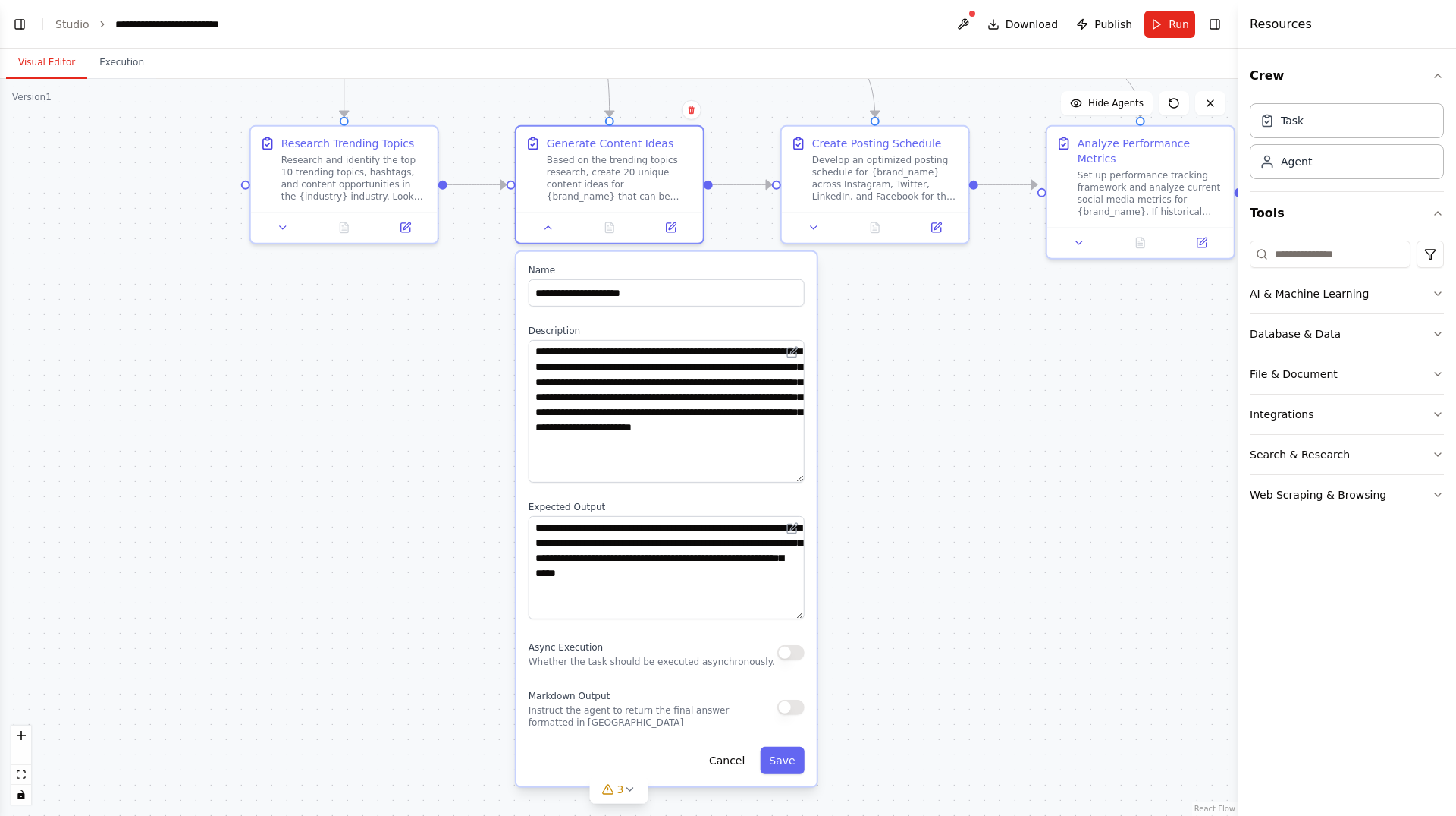
drag, startPoint x: 794, startPoint y: 392, endPoint x: 814, endPoint y: 484, distance: 94.1
click at [804, 483] on textarea "**********" at bounding box center [666, 411] width 276 height 143
click at [950, 453] on div ".deletable-edge-delete-btn { width: 20px; height: 20px; border: 0px solid #ffff…" at bounding box center [619, 447] width 1238 height 737
click at [555, 229] on button at bounding box center [548, 225] width 53 height 18
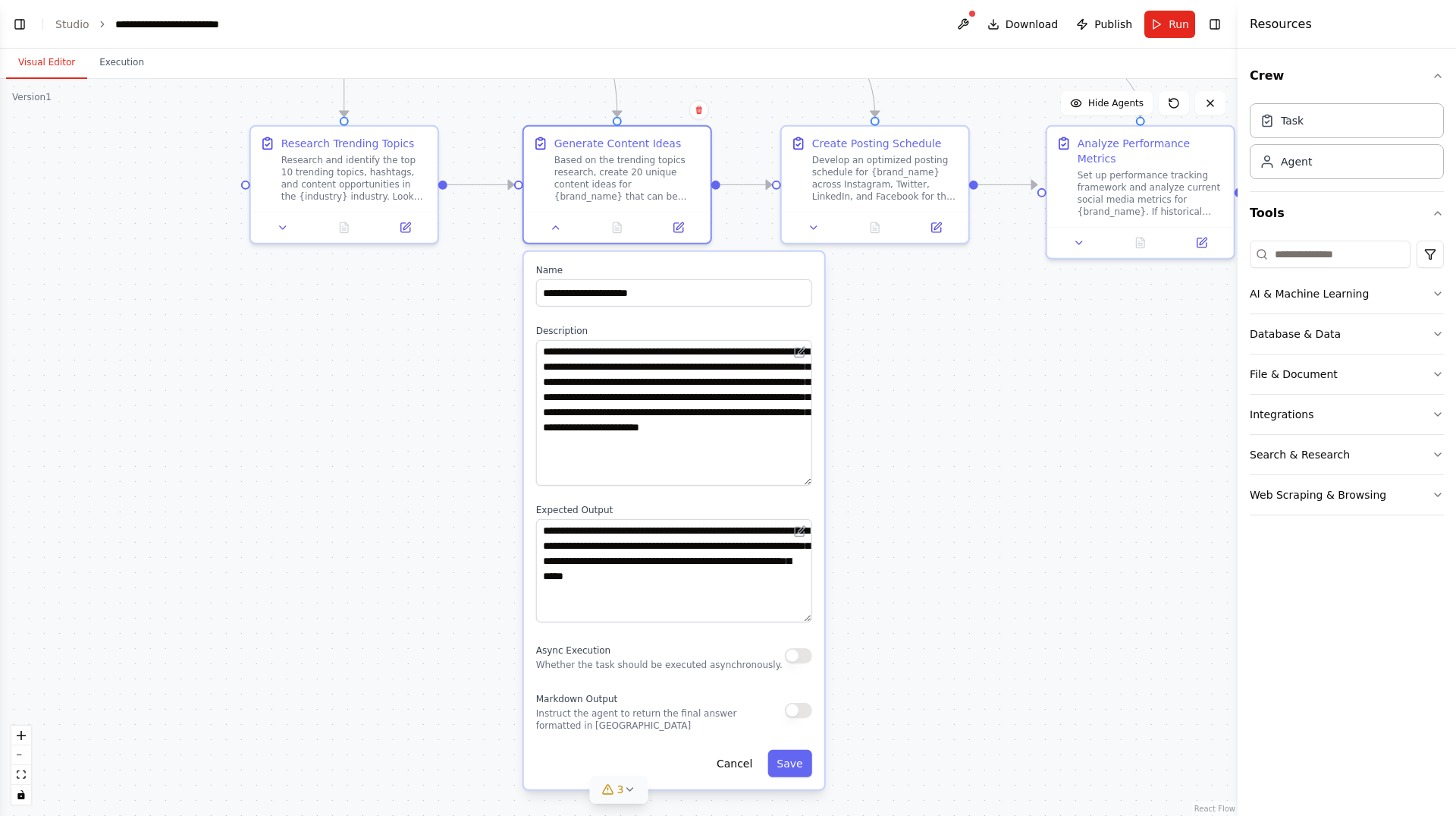
click at [626, 793] on icon at bounding box center [629, 788] width 12 height 12
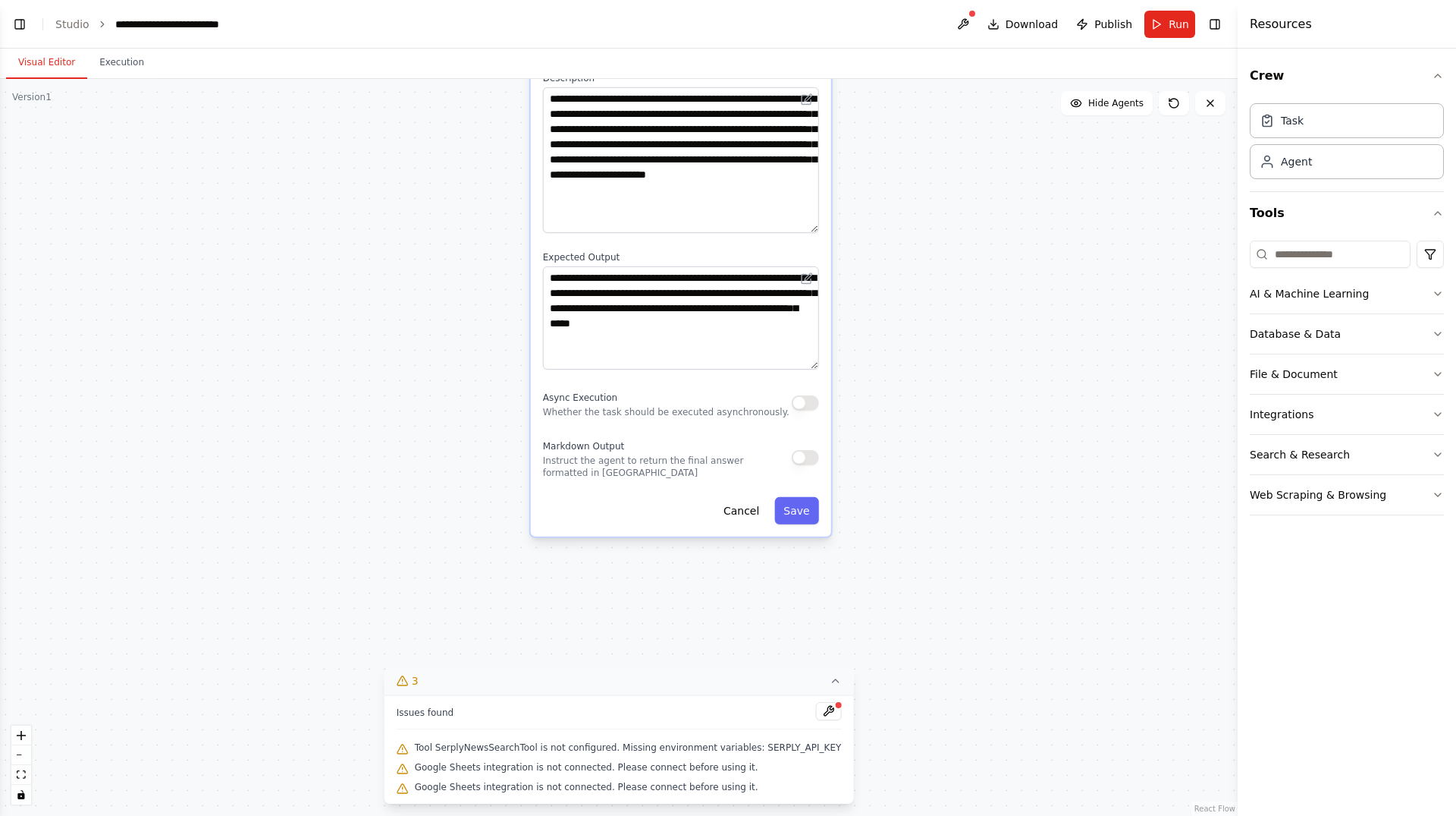
drag, startPoint x: 1051, startPoint y: 717, endPoint x: 1059, endPoint y: 464, distance: 253.1
click at [1059, 464] on div ".deletable-edge-delete-btn { width: 20px; height: 20px; border: 0px solid #ffff…" at bounding box center [619, 447] width 1238 height 737
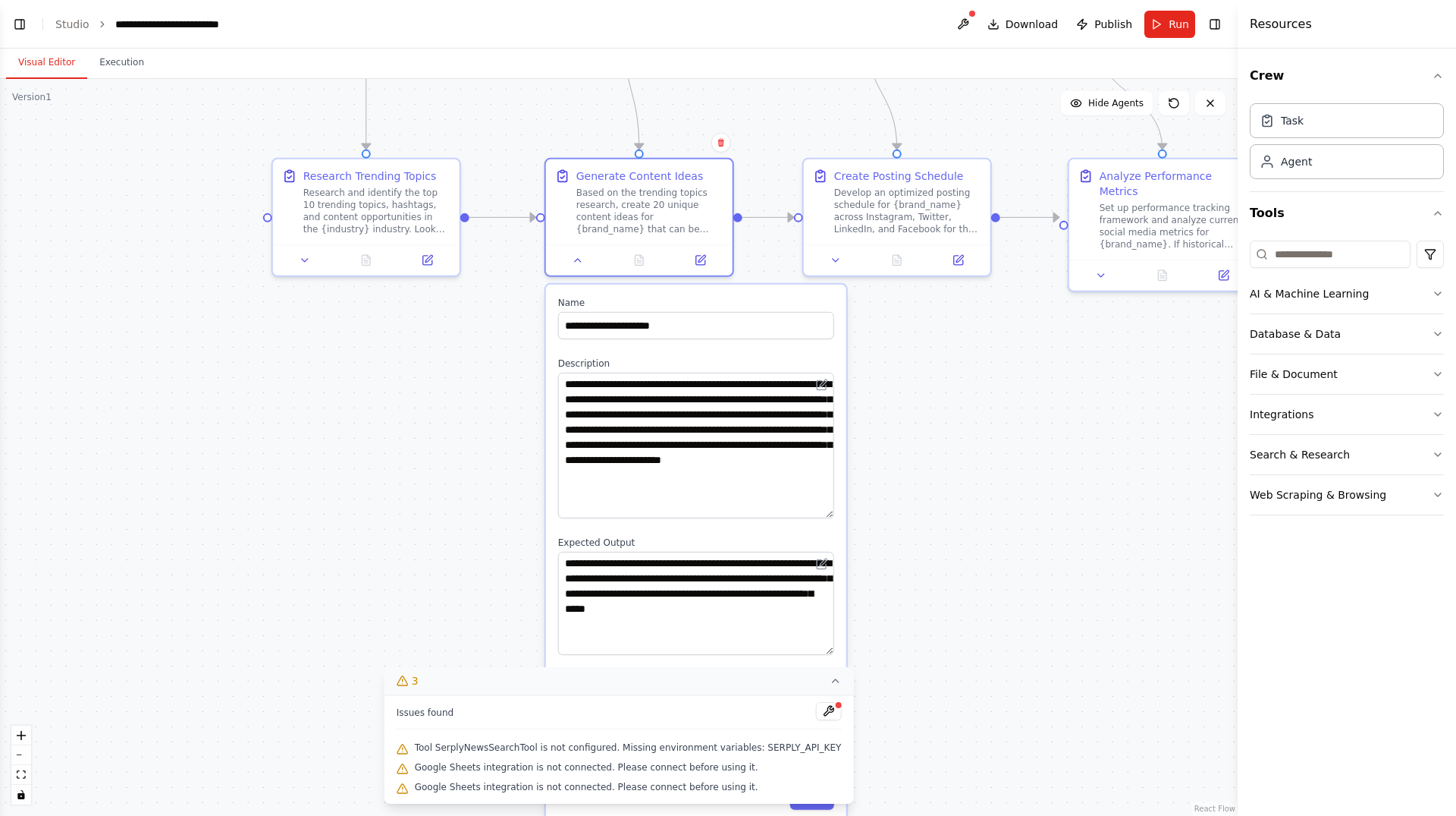
drag, startPoint x: 992, startPoint y: 316, endPoint x: 904, endPoint y: 484, distance: 189.7
click at [1004, 562] on div ".deletable-edge-delete-btn { width: 20px; height: 20px; border: 0px solid #ffff…" at bounding box center [619, 447] width 1238 height 737
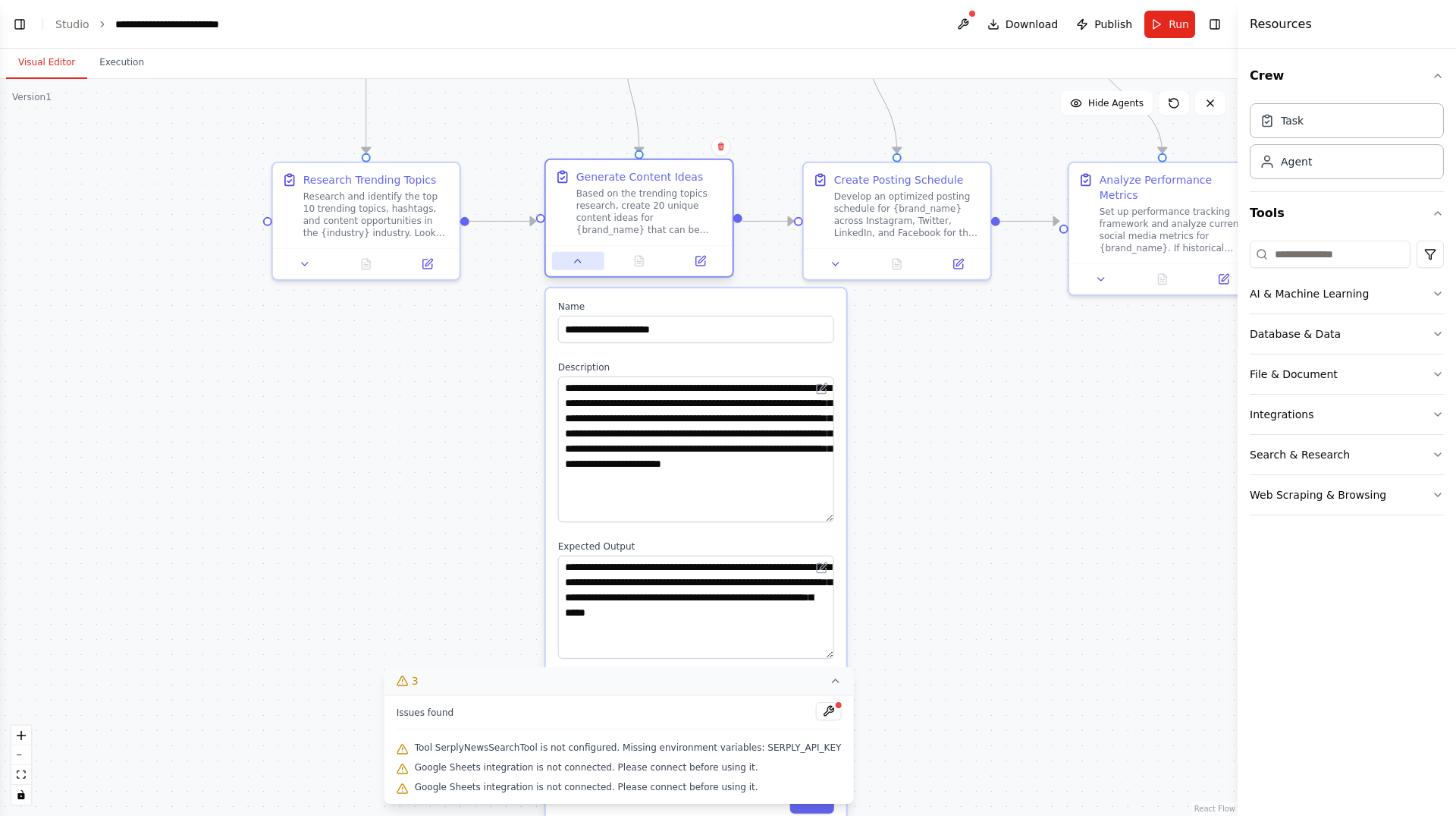
click at [580, 260] on icon at bounding box center [577, 260] width 12 height 12
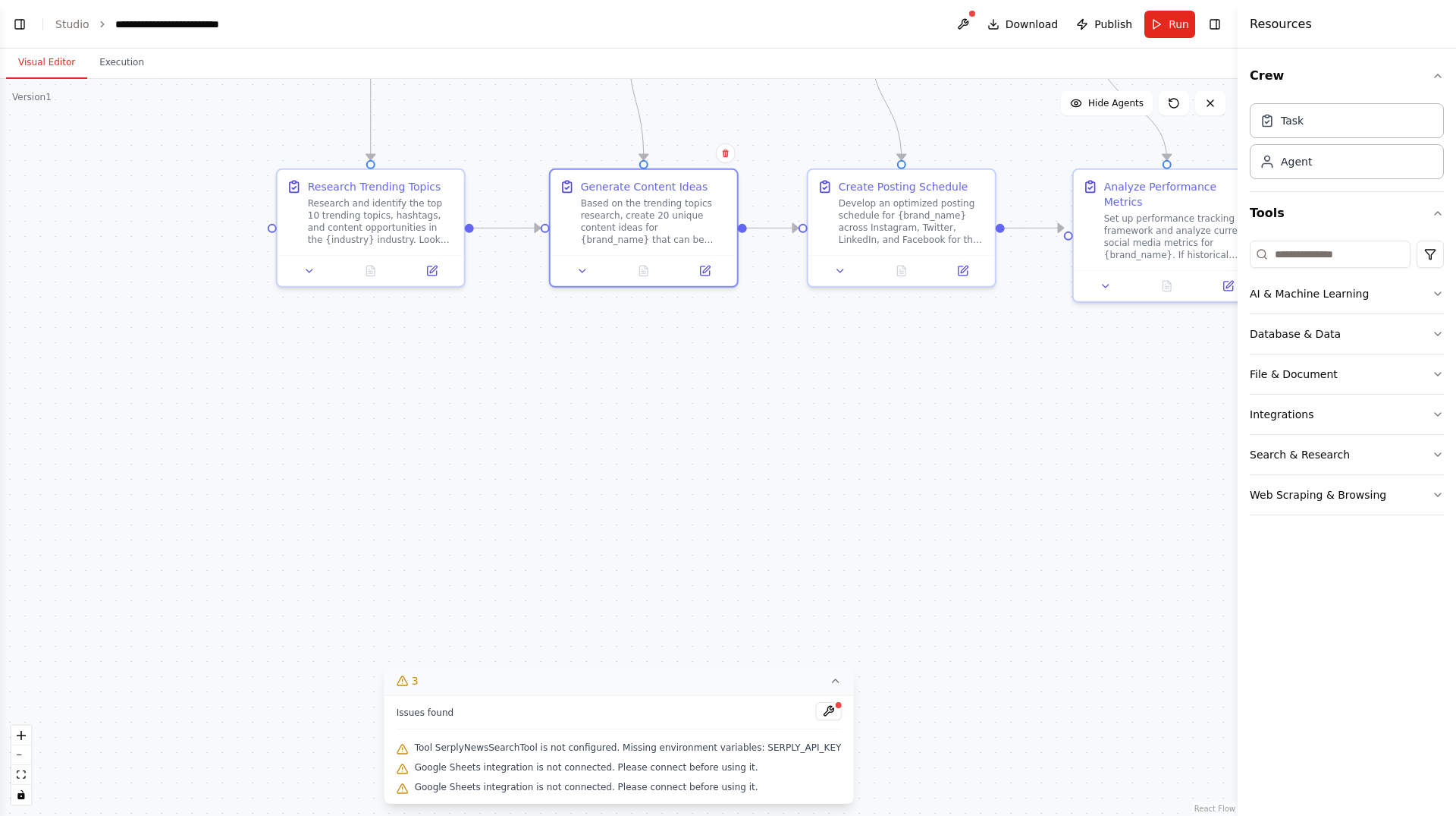
drag, startPoint x: 781, startPoint y: 382, endPoint x: 901, endPoint y: 659, distance: 301.9
click at [899, 652] on div ".deletable-edge-delete-btn { width: 20px; height: 20px; border: 0px solid #ffff…" at bounding box center [619, 447] width 1238 height 737
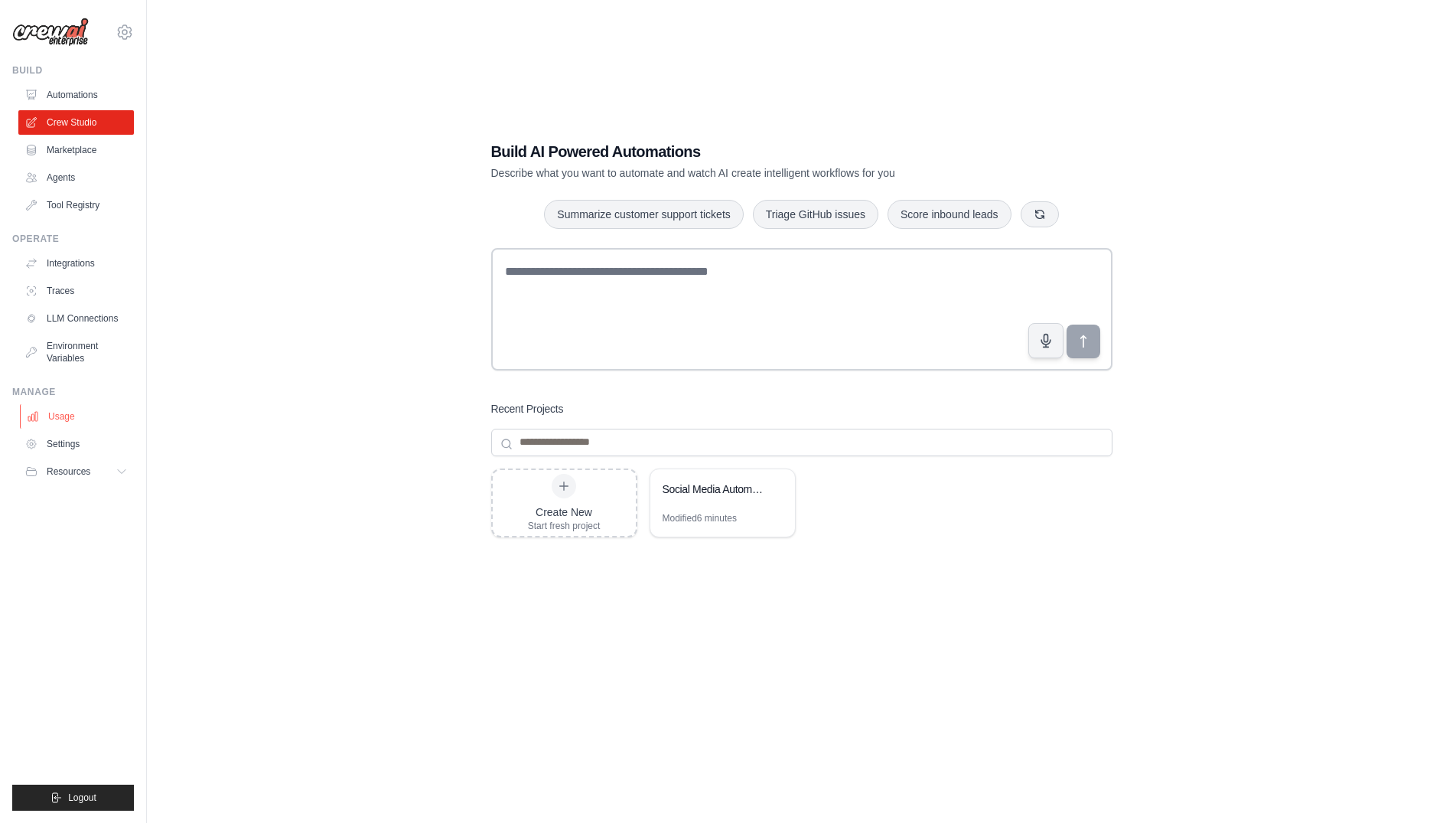
click at [65, 414] on link "Usage" at bounding box center [77, 416] width 115 height 25
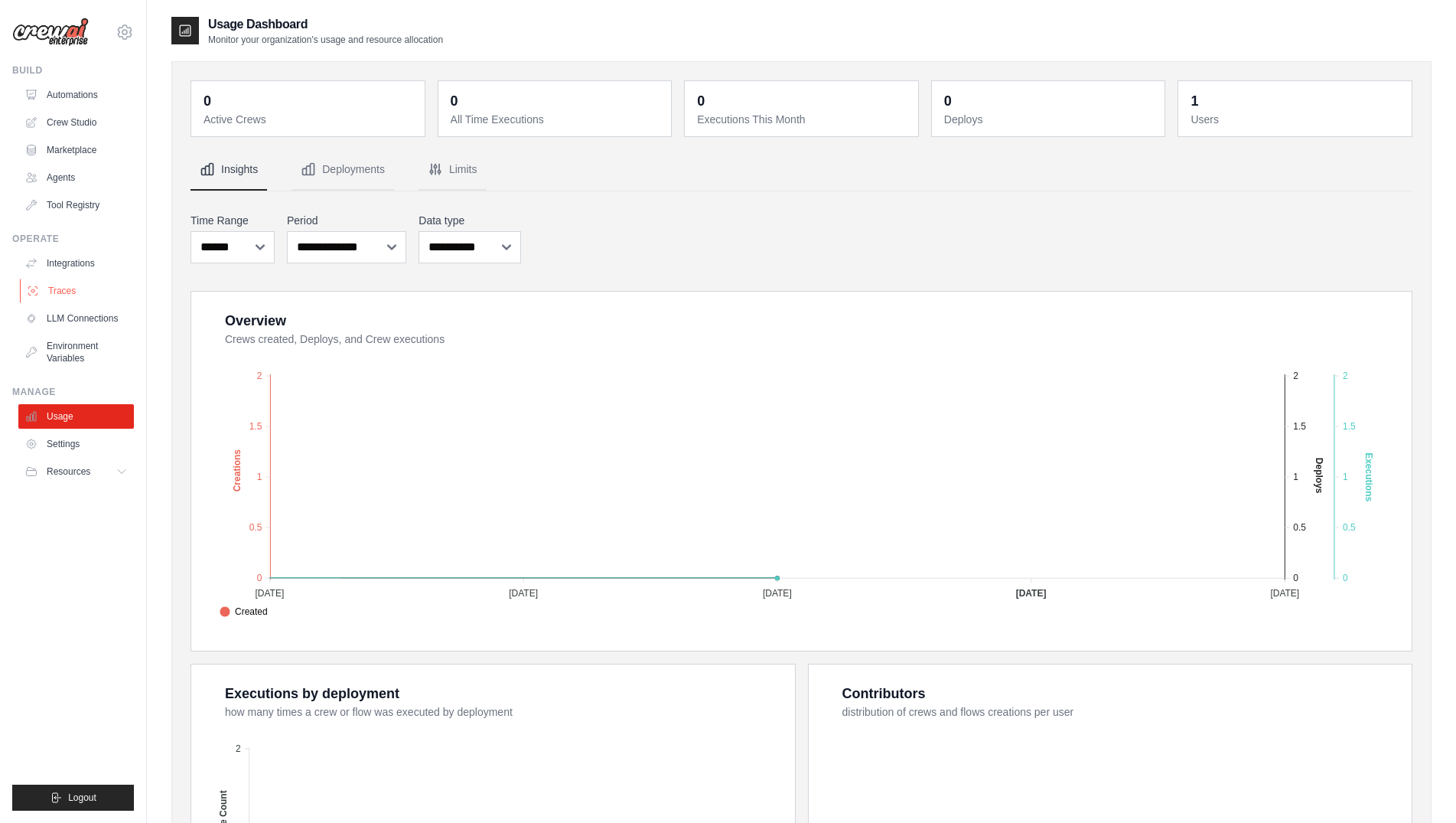
click at [84, 292] on link "Traces" at bounding box center [77, 290] width 115 height 25
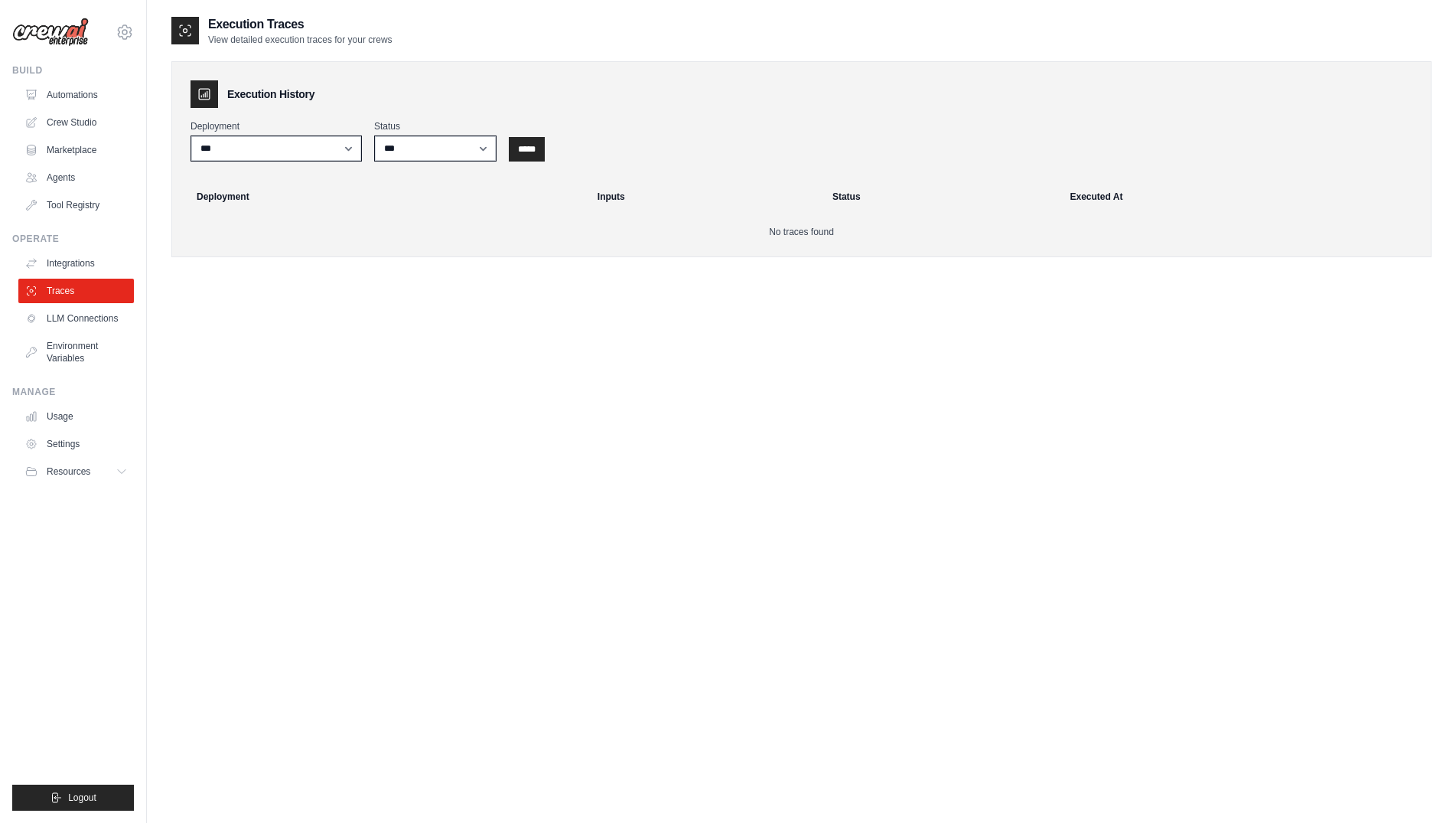
click at [81, 268] on link "Integrations" at bounding box center [75, 263] width 115 height 25
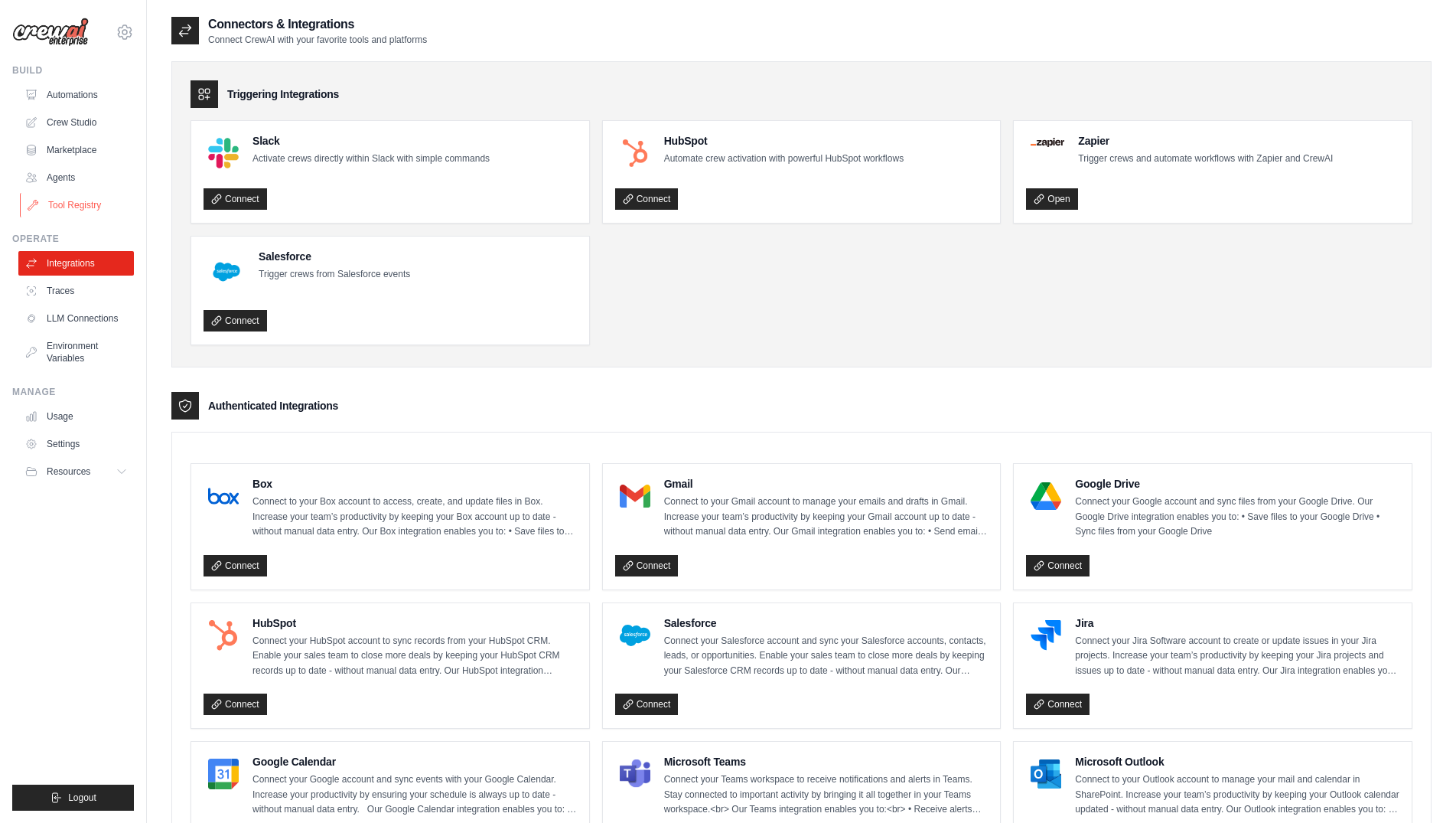
click at [88, 204] on link "Tool Registry" at bounding box center [77, 205] width 115 height 25
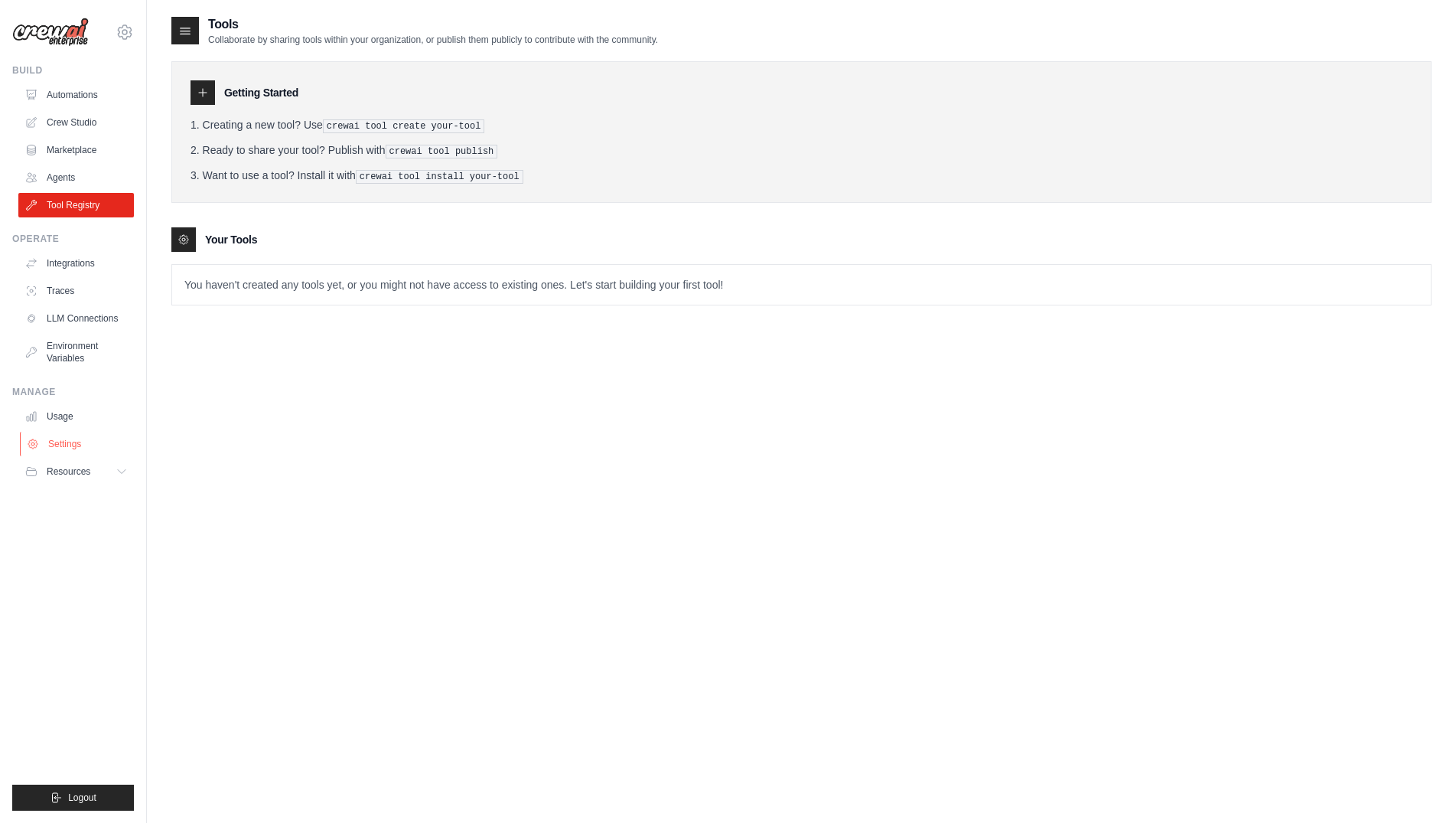
click at [74, 449] on link "Settings" at bounding box center [77, 444] width 115 height 25
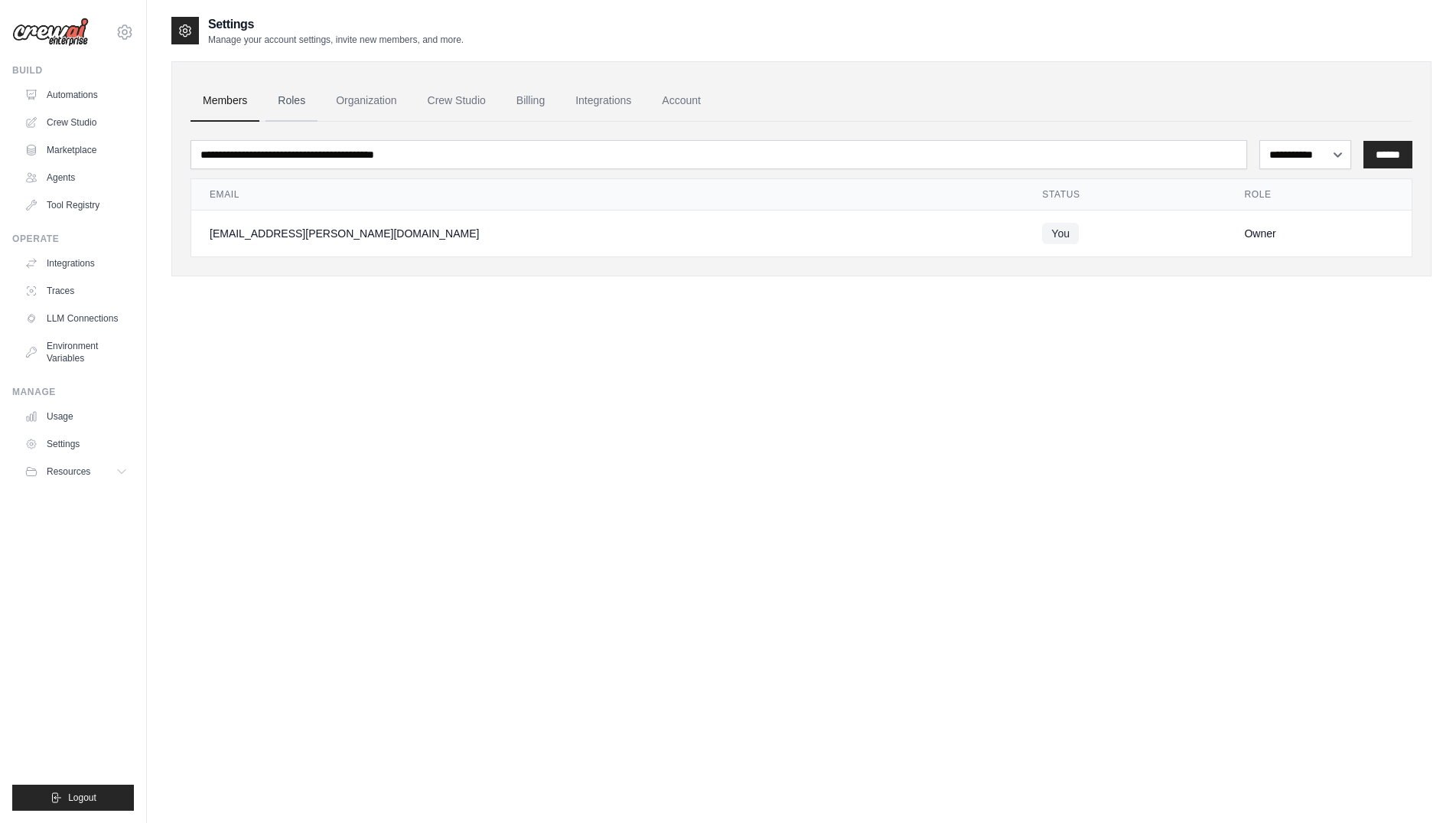
click at [302, 104] on link "Roles" at bounding box center [292, 101] width 52 height 42
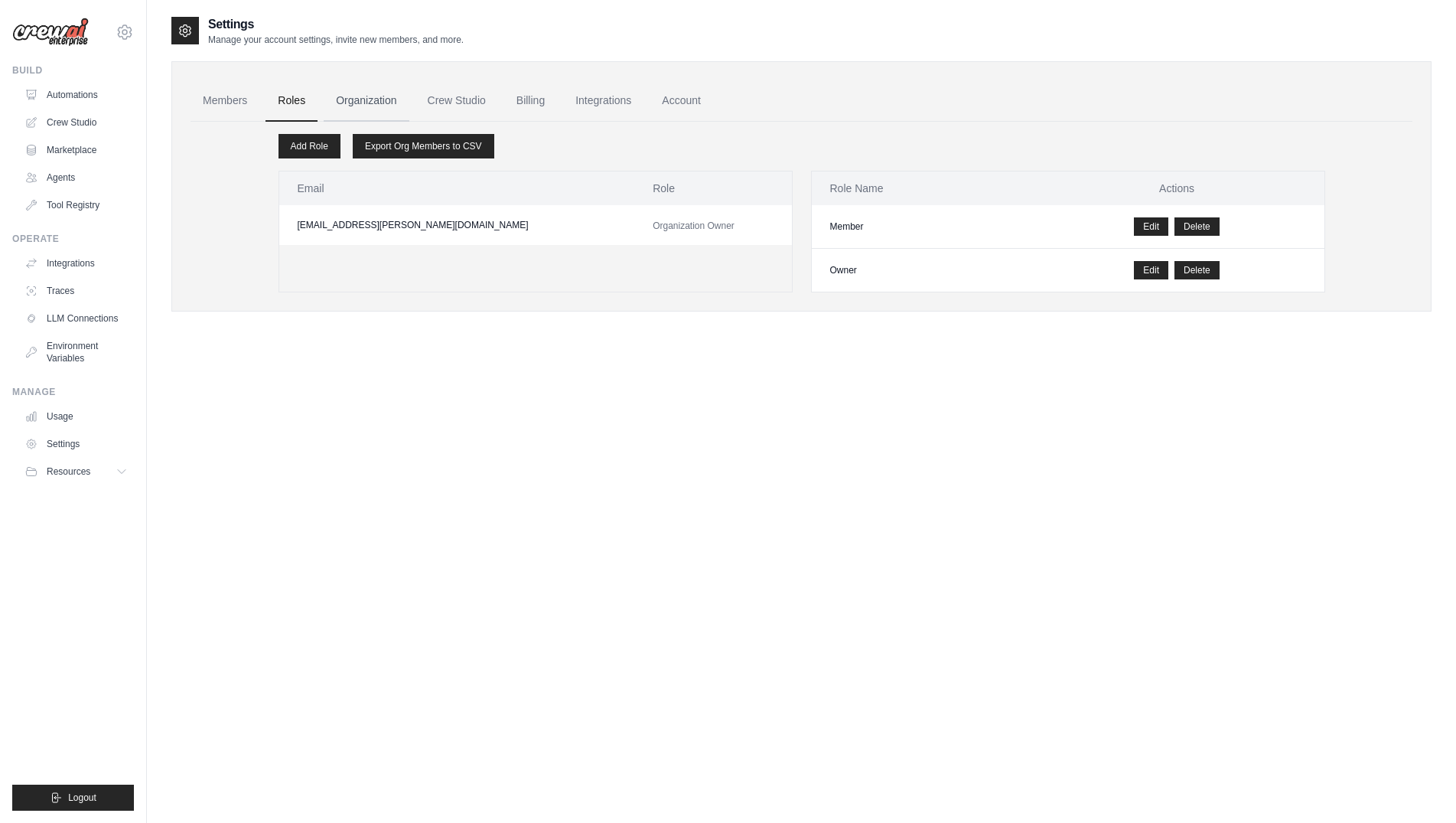
click at [385, 104] on link "Organization" at bounding box center [366, 101] width 85 height 42
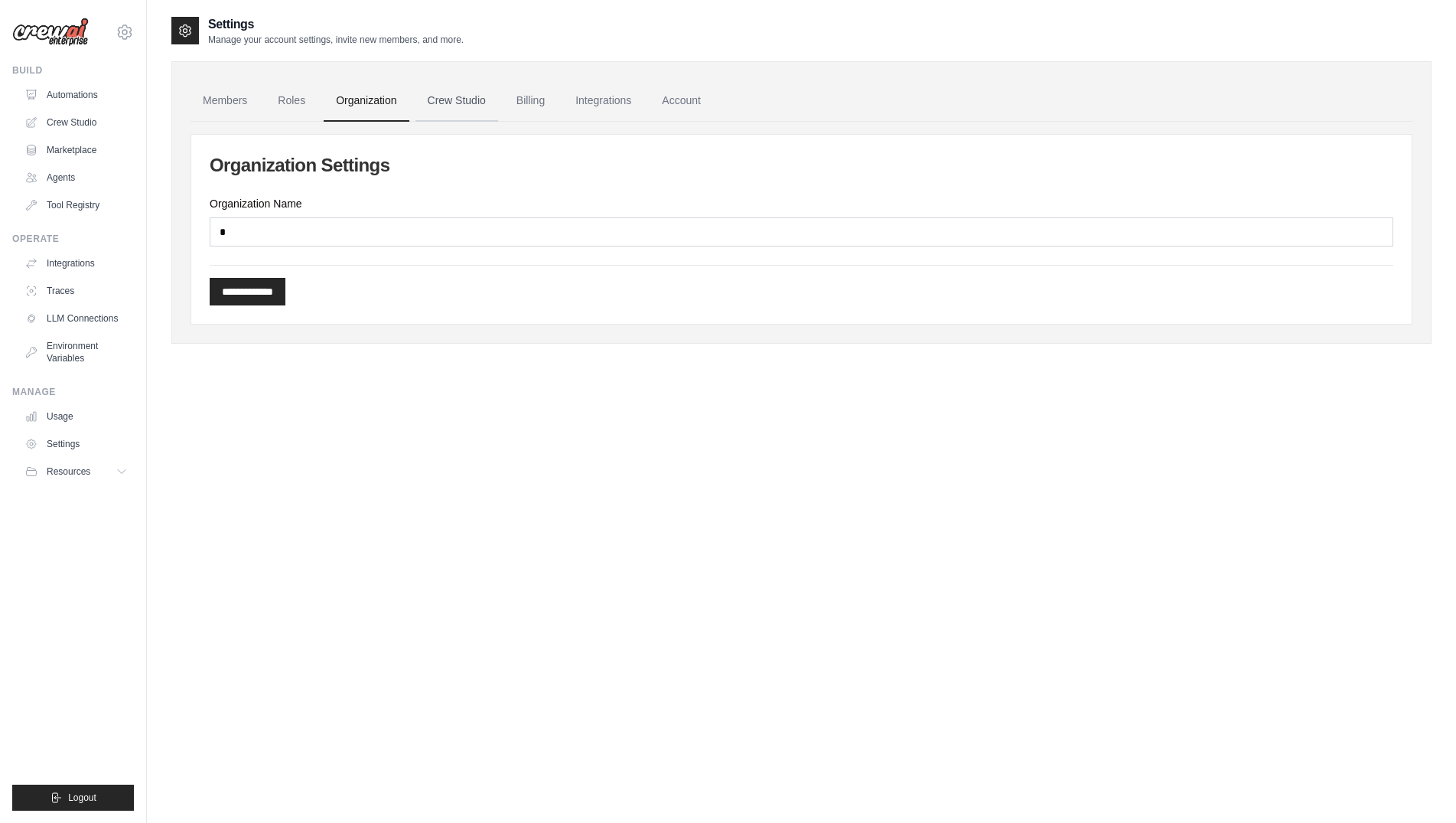
click at [436, 102] on link "Crew Studio" at bounding box center [456, 101] width 83 height 42
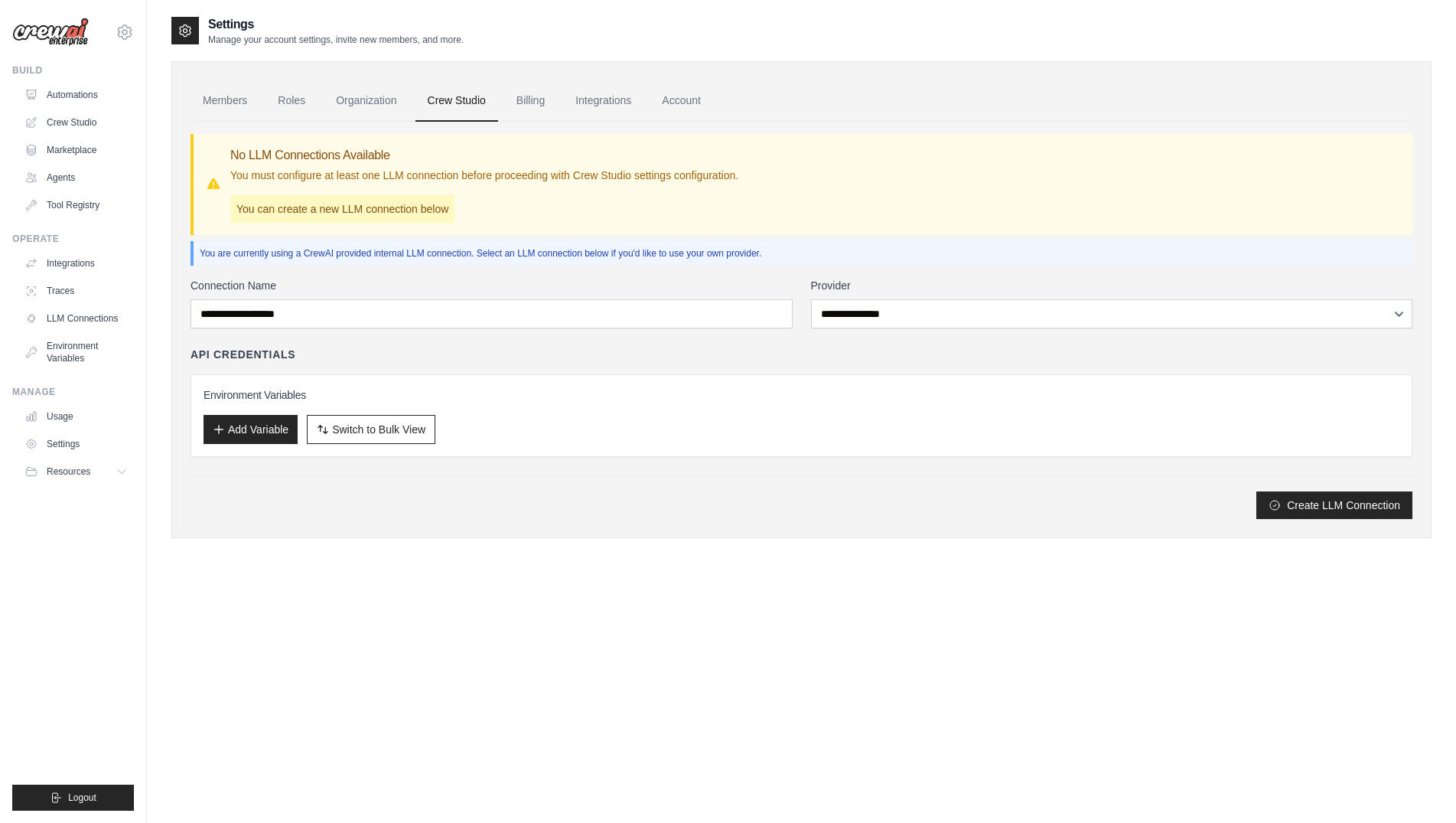
click at [536, 110] on link "Billing" at bounding box center [530, 101] width 53 height 42
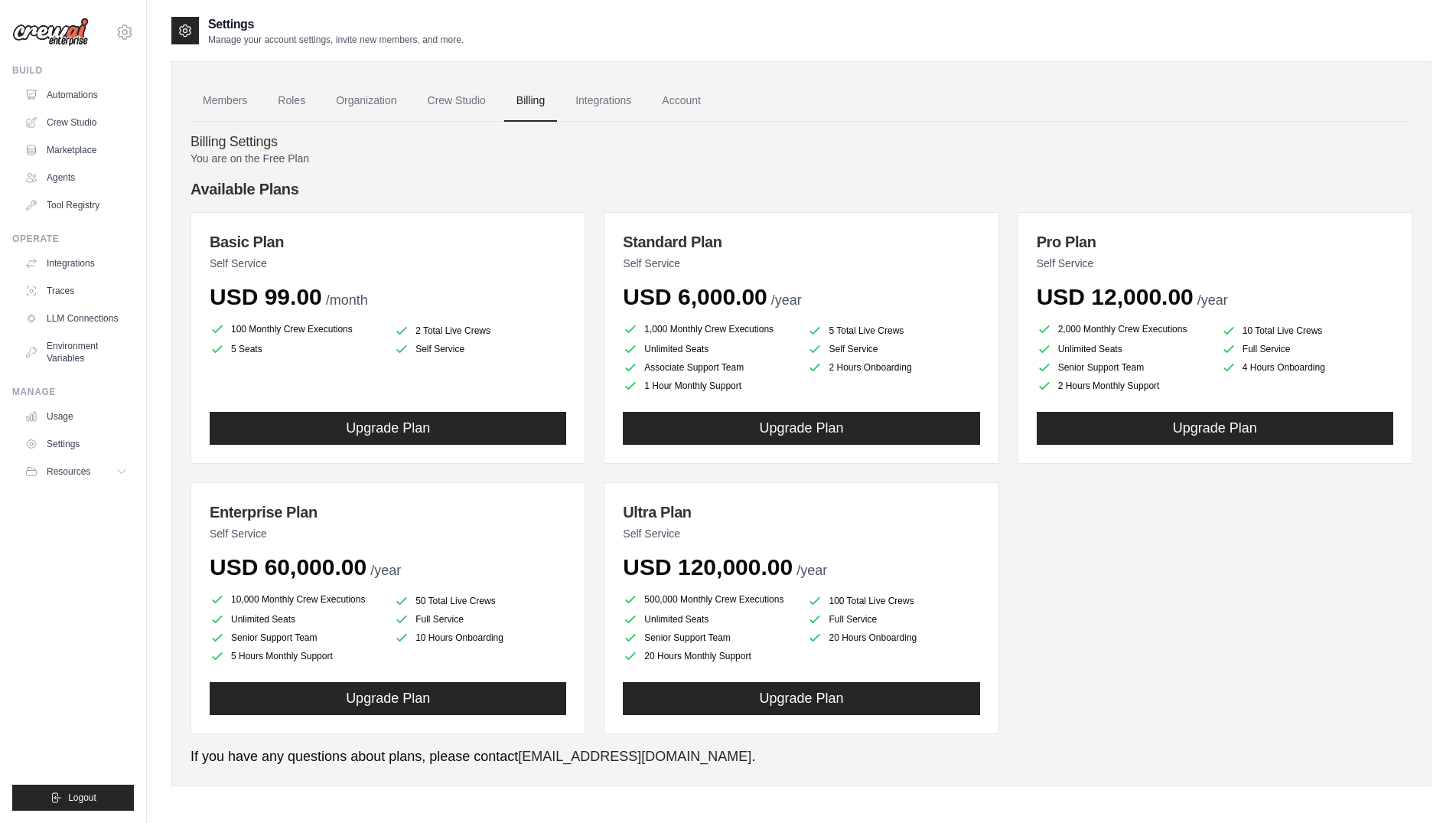
scroll to position [30, 0]
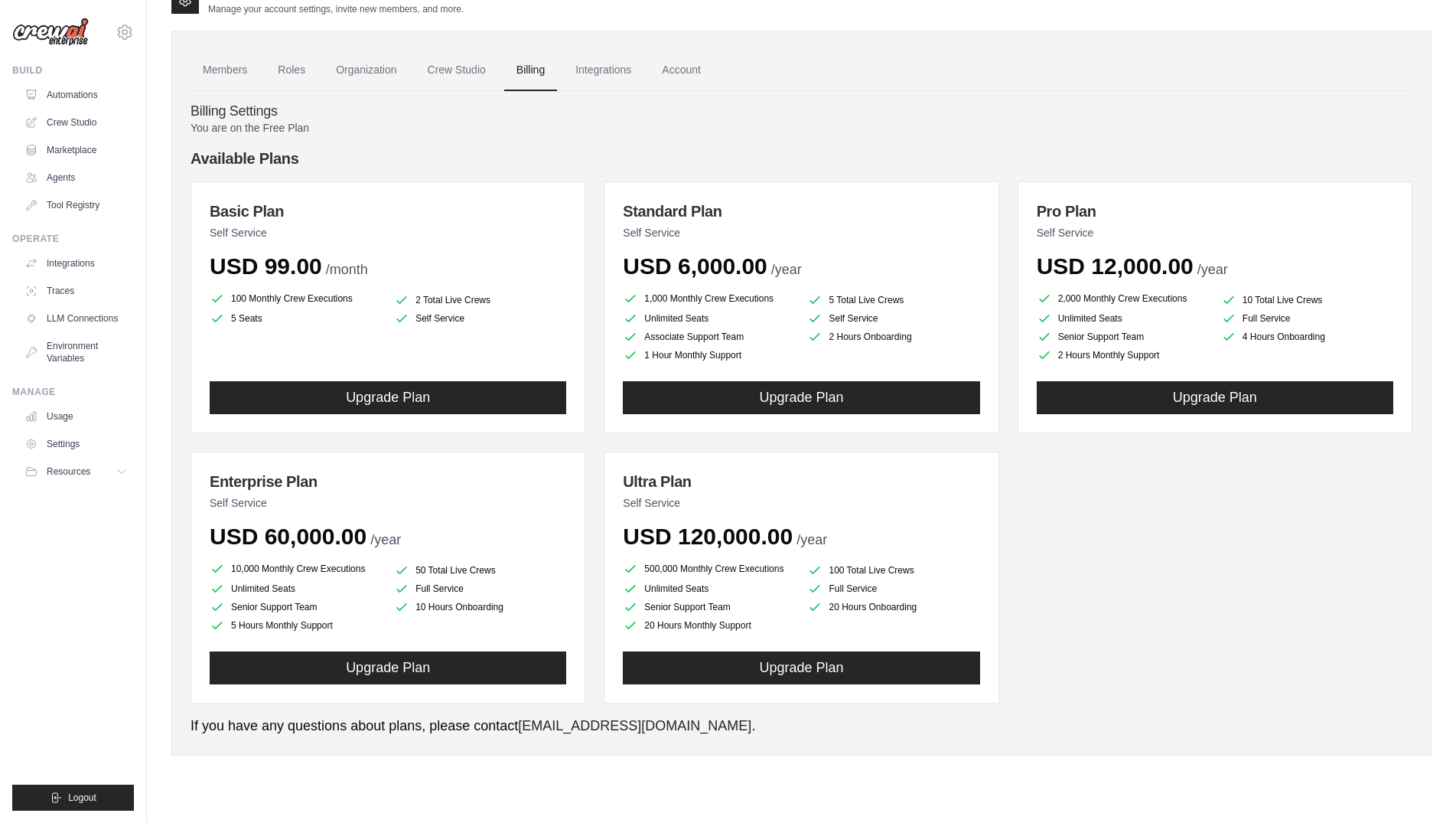
click at [445, 304] on li "2 Total Live Crews" at bounding box center [480, 299] width 172 height 16
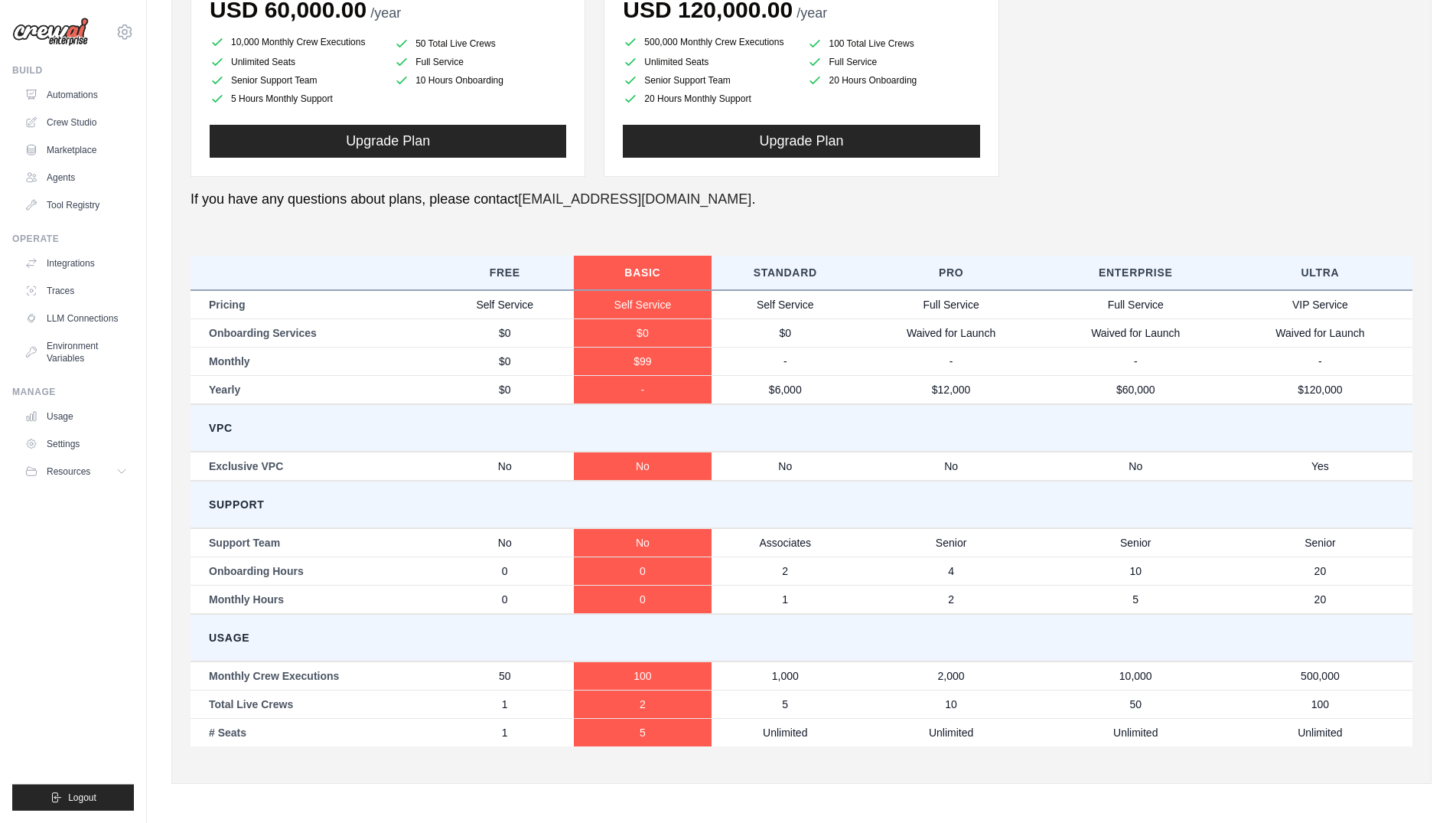
scroll to position [558, 0]
drag, startPoint x: 641, startPoint y: 731, endPoint x: 651, endPoint y: 732, distance: 10.0
click at [651, 732] on td "5" at bounding box center [643, 731] width 137 height 29
click at [652, 733] on td "5" at bounding box center [643, 731] width 137 height 29
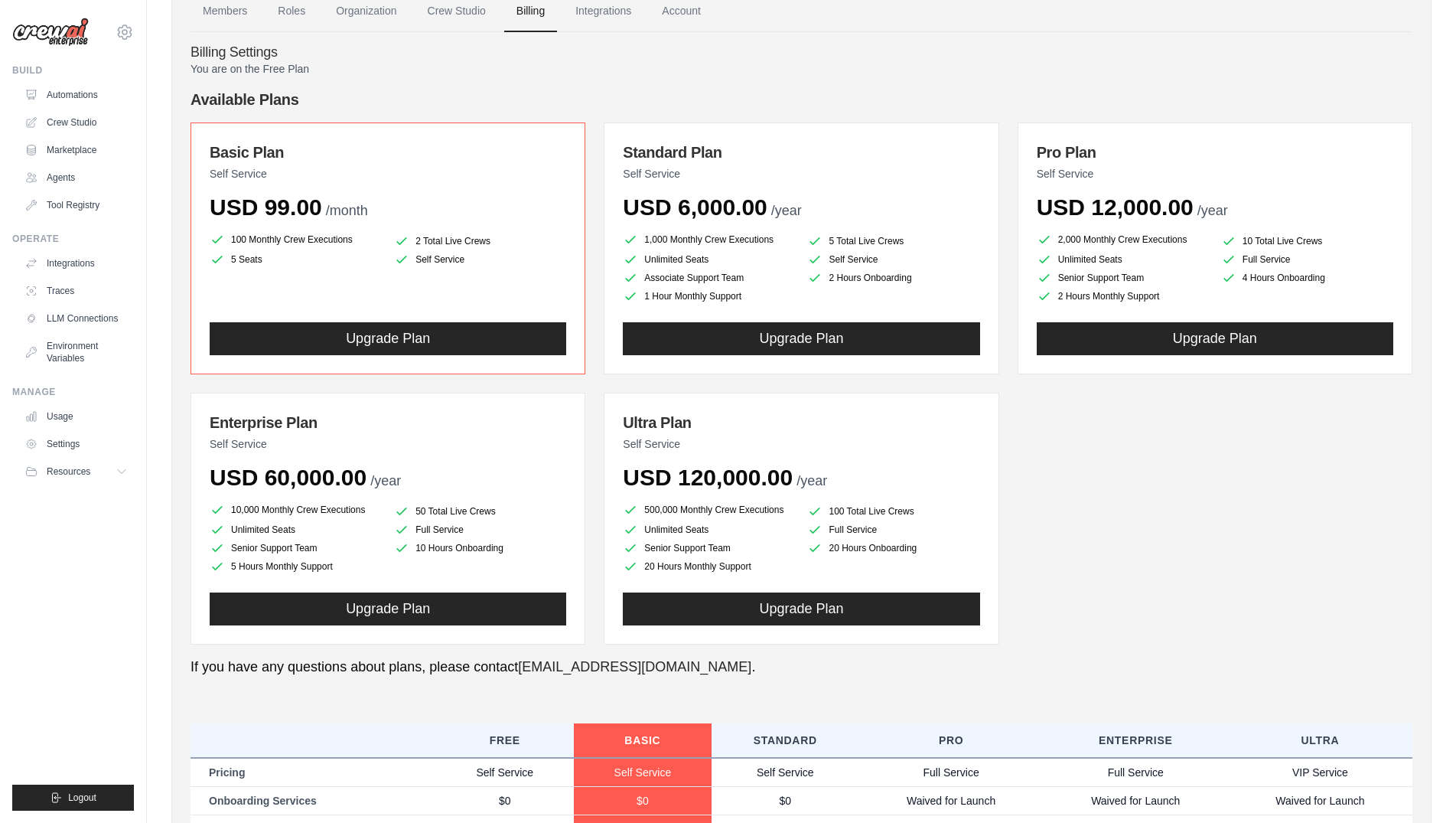
scroll to position [0, 0]
